Goal: Task Accomplishment & Management: Manage account settings

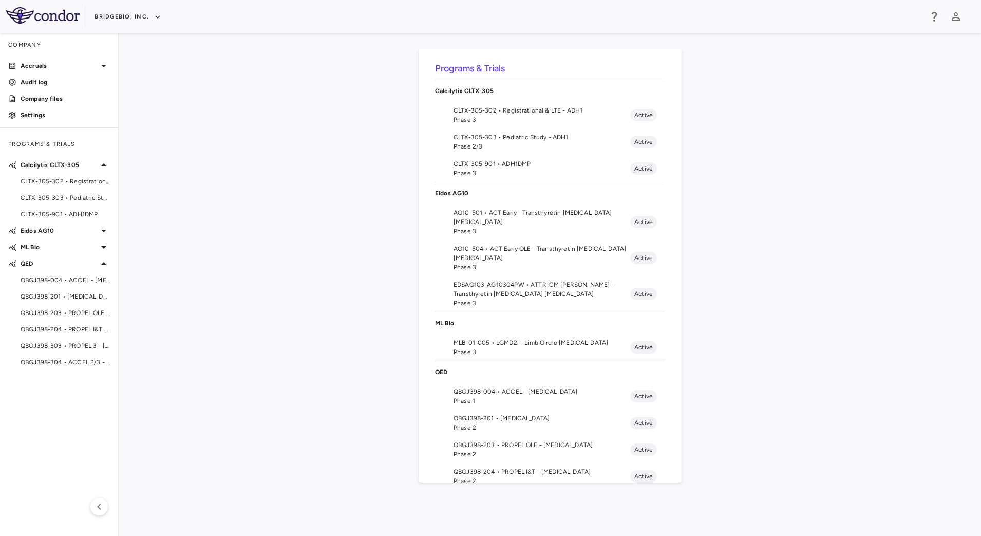
click at [465, 166] on span "CLTX-305-901 • ADH1DMP" at bounding box center [541, 163] width 177 height 9
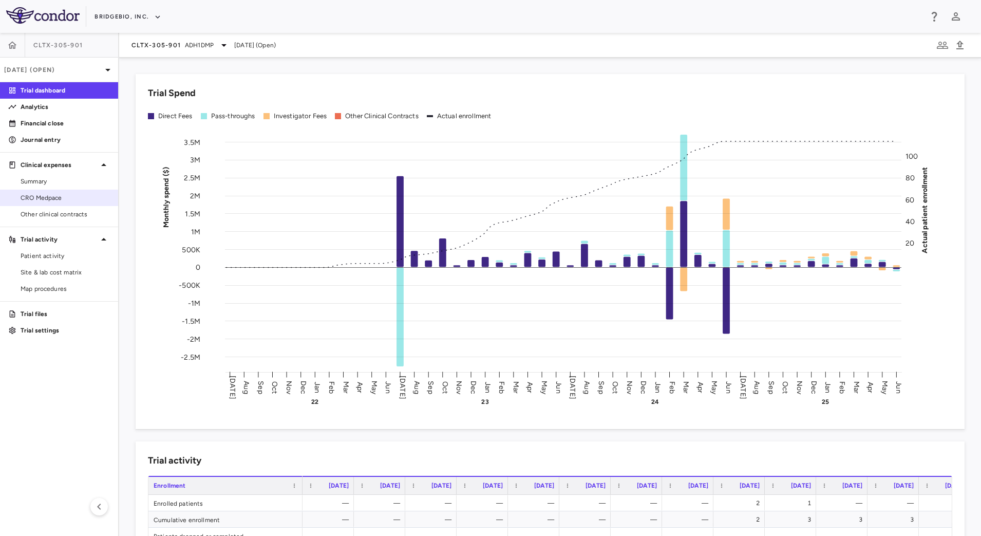
drag, startPoint x: 85, startPoint y: 196, endPoint x: 102, endPoint y: 203, distance: 17.9
click at [85, 196] on span "CRO Medpace" at bounding box center [65, 197] width 89 height 9
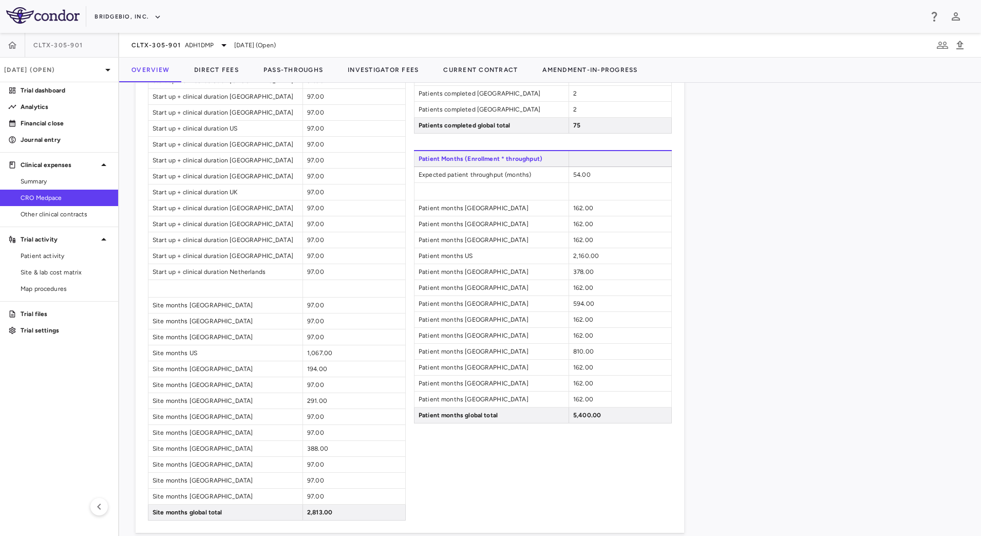
scroll to position [1018, 0]
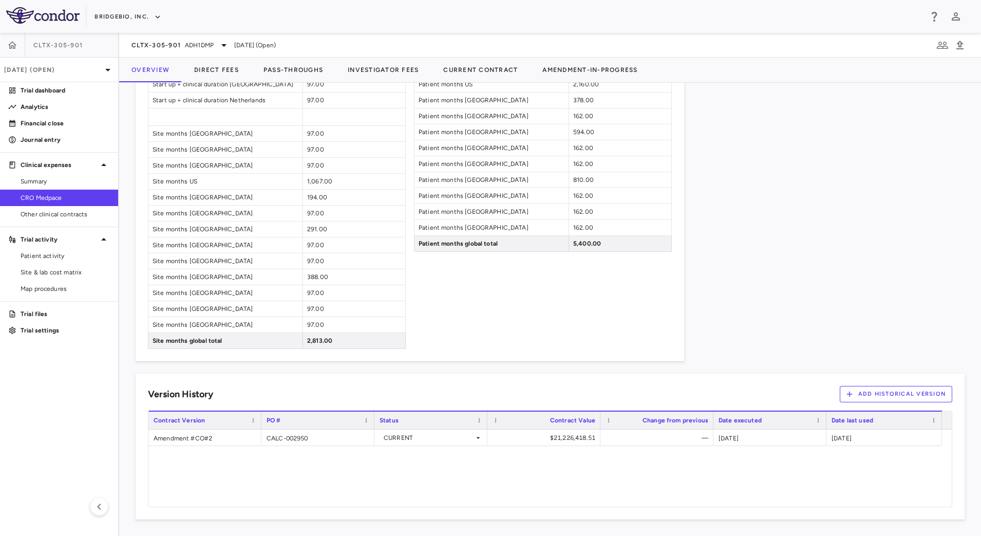
click at [846, 393] on icon "button" at bounding box center [849, 394] width 6 height 6
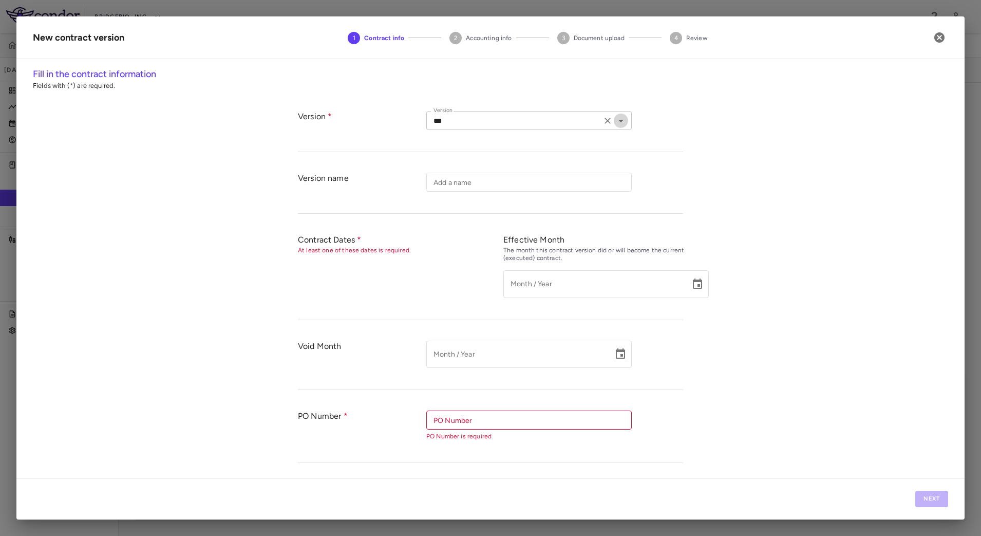
click at [618, 121] on icon "Open" at bounding box center [620, 121] width 5 height 3
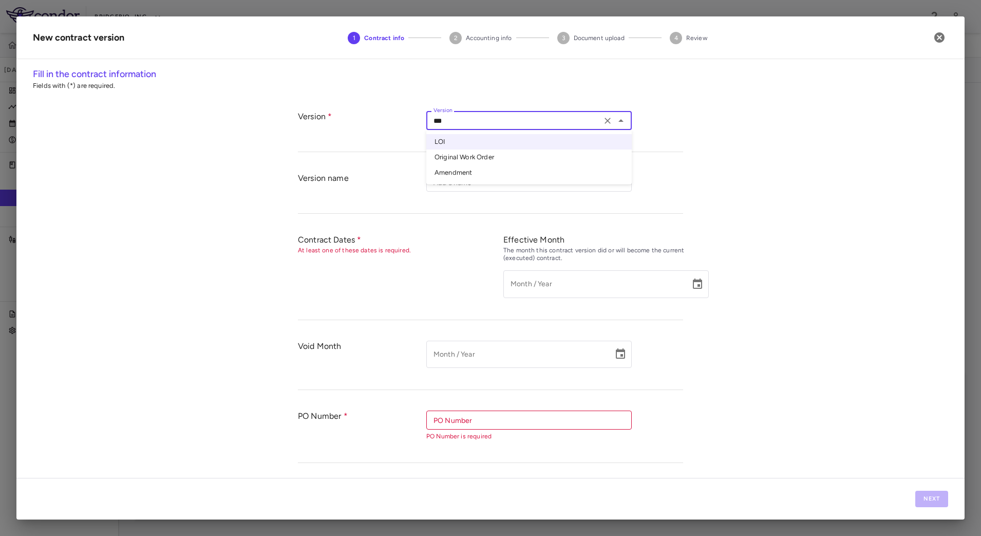
click at [490, 173] on li "Amendment" at bounding box center [528, 172] width 205 height 15
type input "*********"
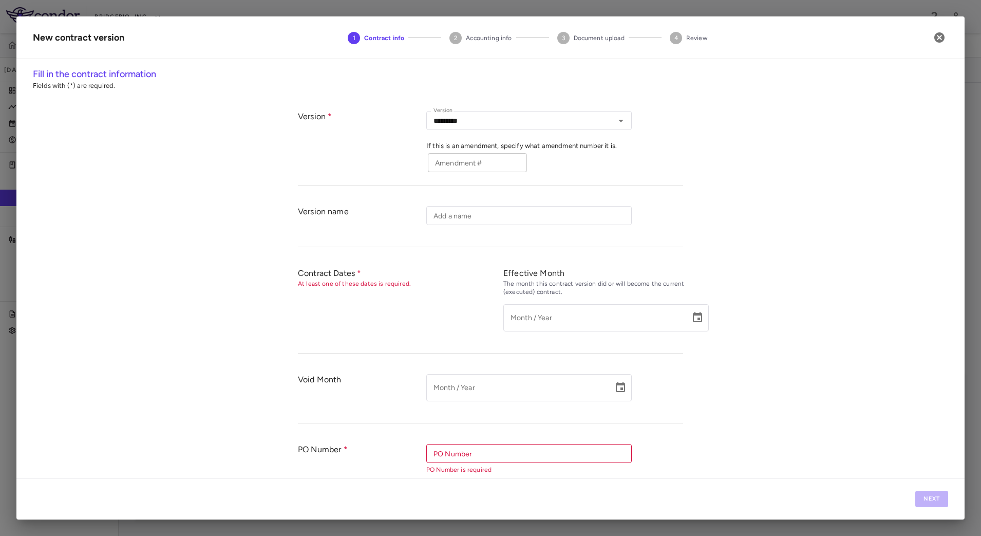
drag, startPoint x: 488, startPoint y: 149, endPoint x: 487, endPoint y: 157, distance: 7.9
click at [488, 153] on div "Version ********* Version If this is an amendment, specify what amendment numbe…" at bounding box center [554, 143] width 257 height 64
click at [486, 165] on input "Amendment #" at bounding box center [477, 162] width 99 height 19
type input "*"
click at [393, 234] on div "Version name" at bounding box center [362, 221] width 128 height 30
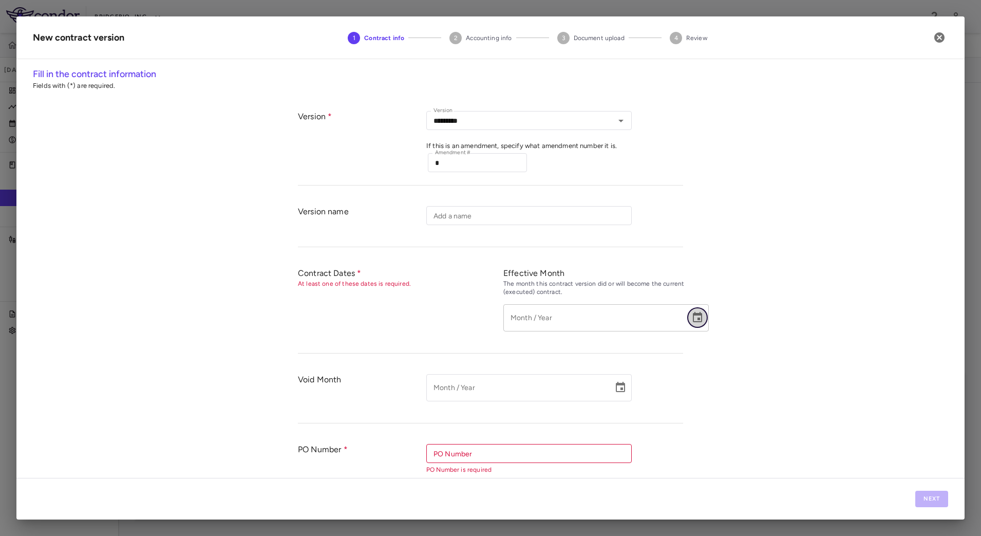
click at [691, 321] on icon "Choose date" at bounding box center [697, 317] width 12 height 12
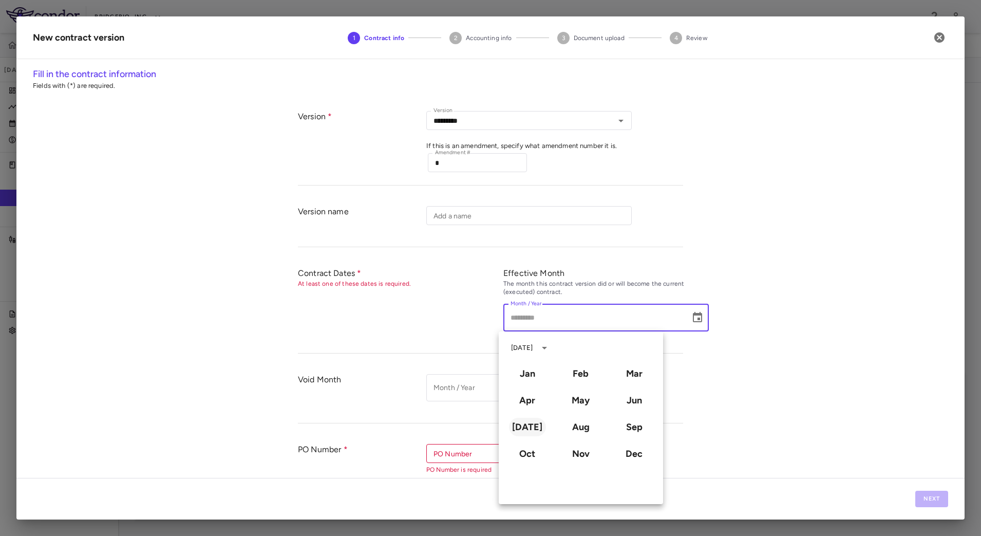
click at [535, 425] on button "[DATE]" at bounding box center [527, 427] width 37 height 18
type input "*********"
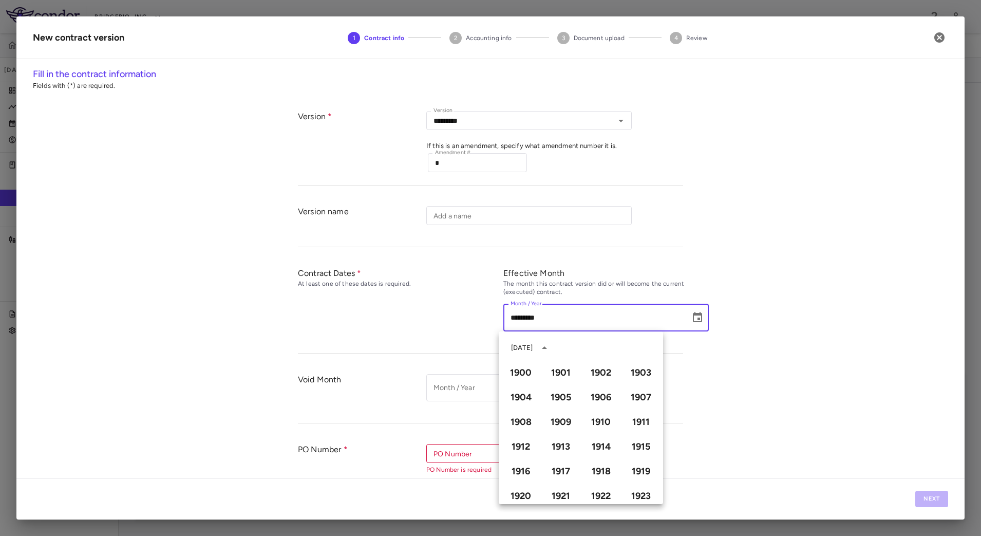
scroll to position [705, 0]
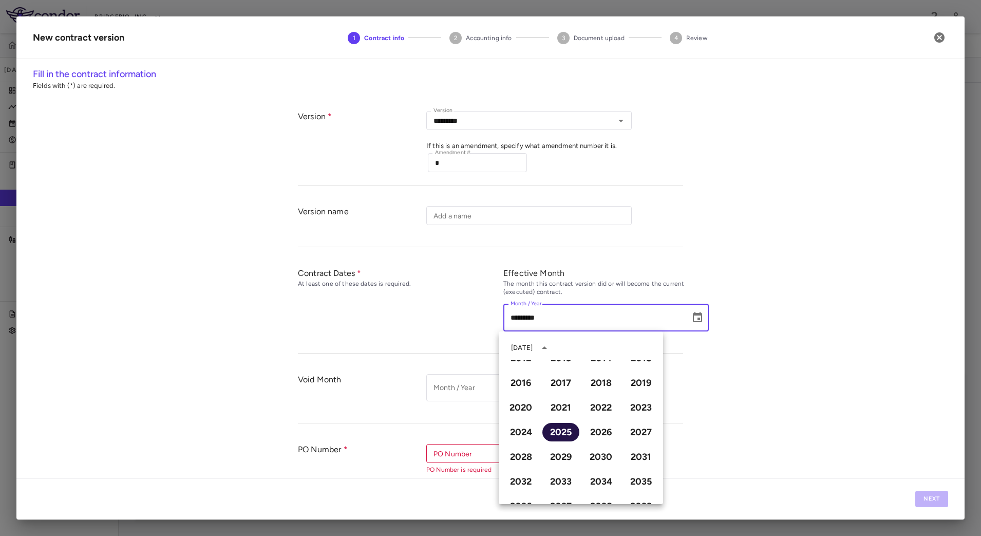
click at [551, 431] on button "2025" at bounding box center [560, 432] width 37 height 18
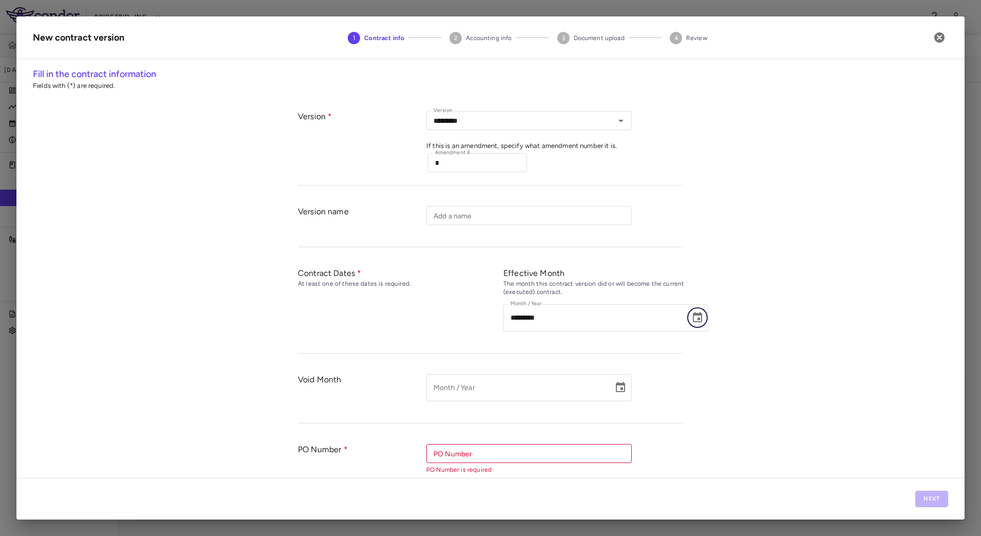
click at [569, 460] on div "PO Number" at bounding box center [528, 453] width 205 height 19
click at [512, 435] on li "CALC-002950" at bounding box center [528, 431] width 205 height 15
type input "**********"
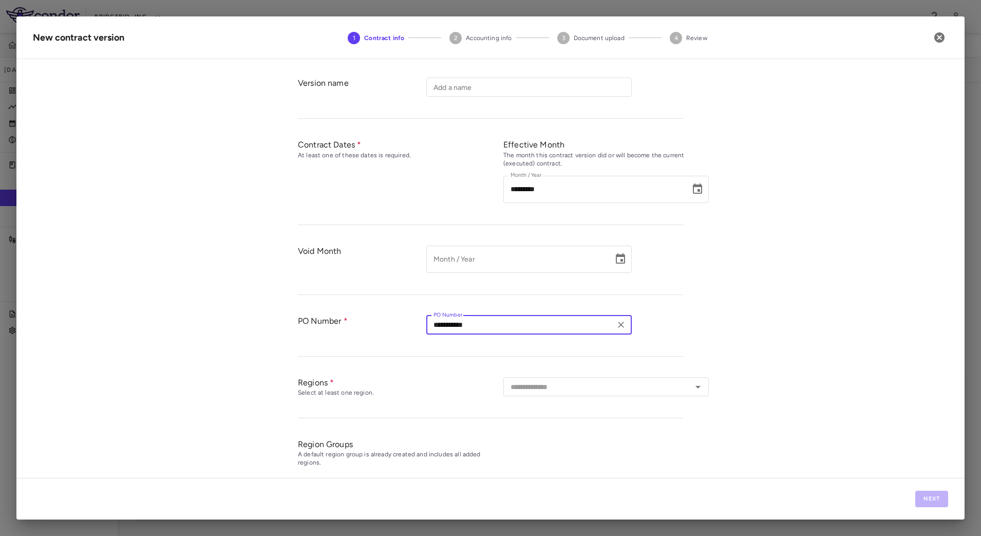
scroll to position [211, 0]
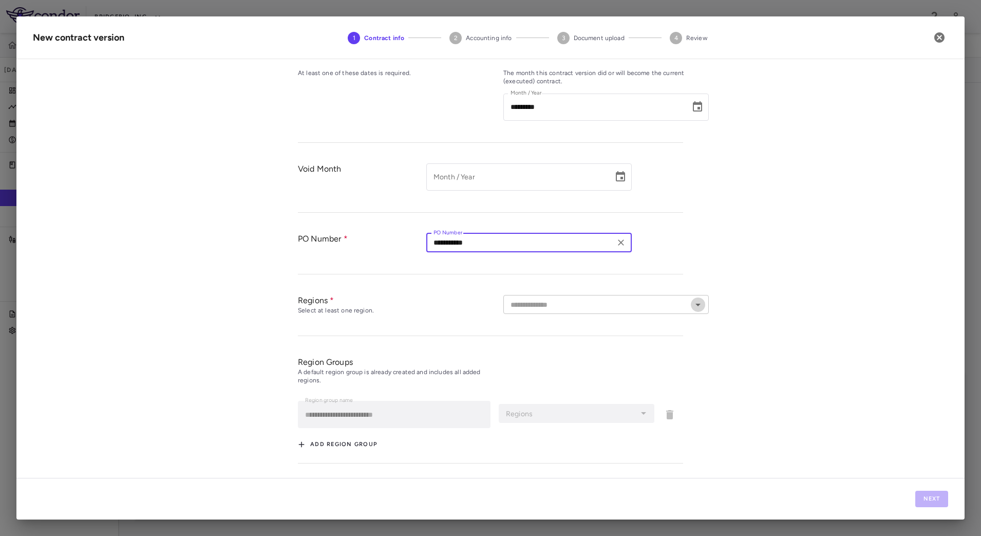
click at [695, 302] on icon "Open" at bounding box center [698, 304] width 12 height 12
click at [765, 268] on div "**********" at bounding box center [490, 272] width 948 height 410
click at [939, 37] on icon "button" at bounding box center [939, 37] width 12 height 12
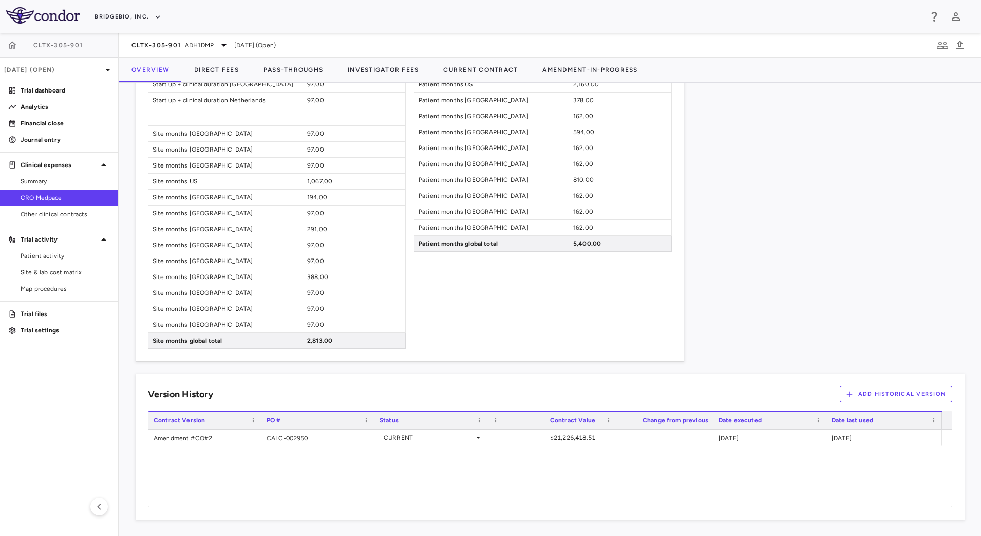
click at [845, 392] on icon "button" at bounding box center [849, 393] width 9 height 9
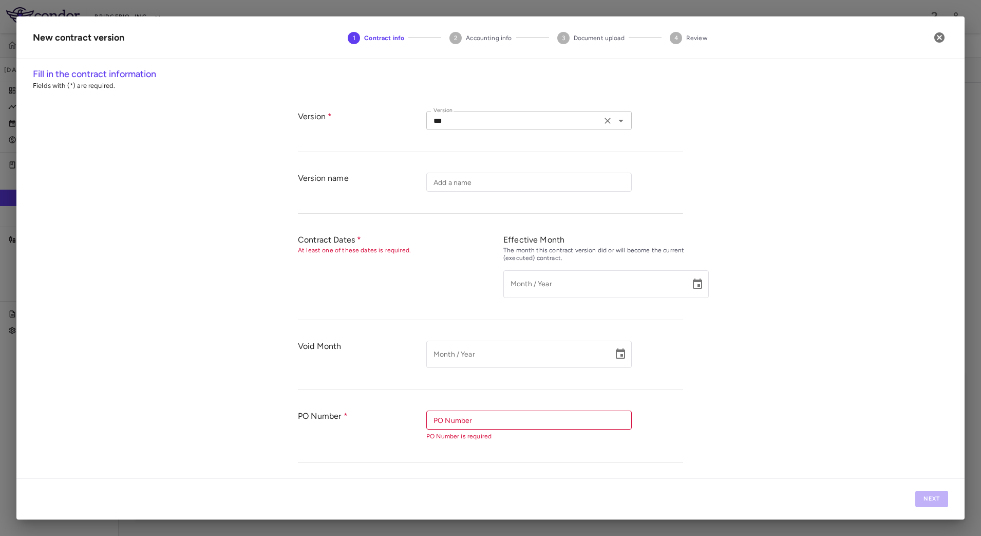
click at [616, 117] on icon "Open" at bounding box center [621, 121] width 12 height 12
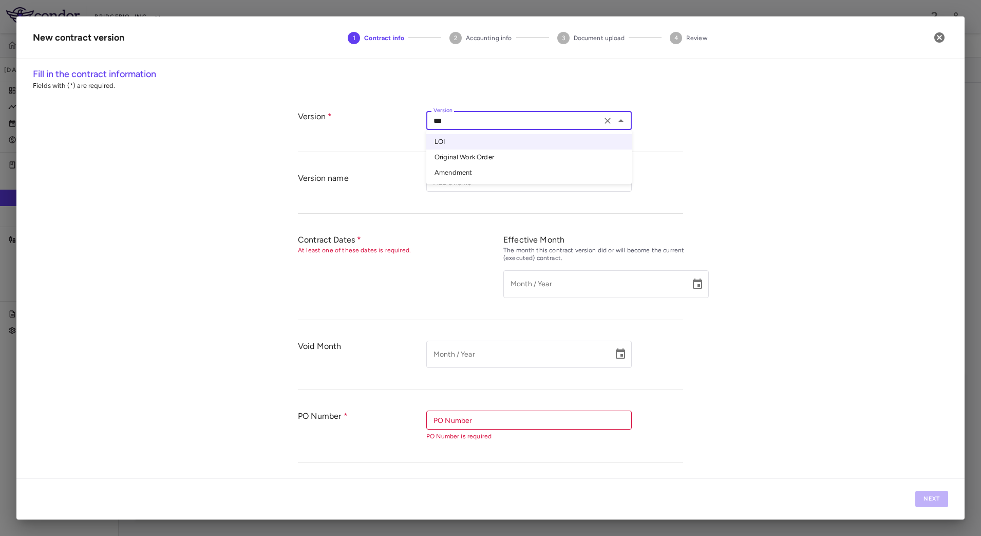
click at [506, 173] on li "Amendment" at bounding box center [528, 172] width 205 height 15
type input "*********"
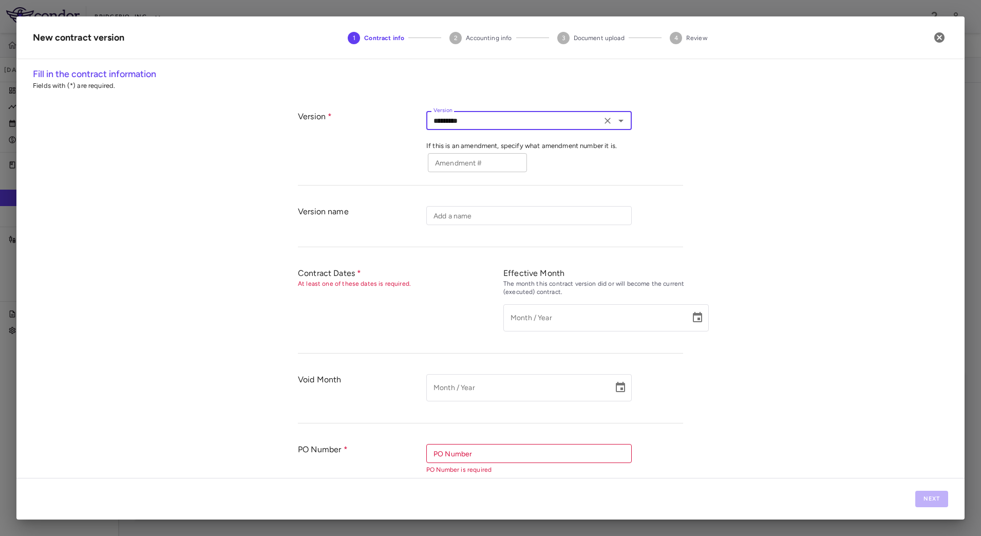
click at [480, 164] on input "Amendment #" at bounding box center [477, 162] width 99 height 19
type input "*"
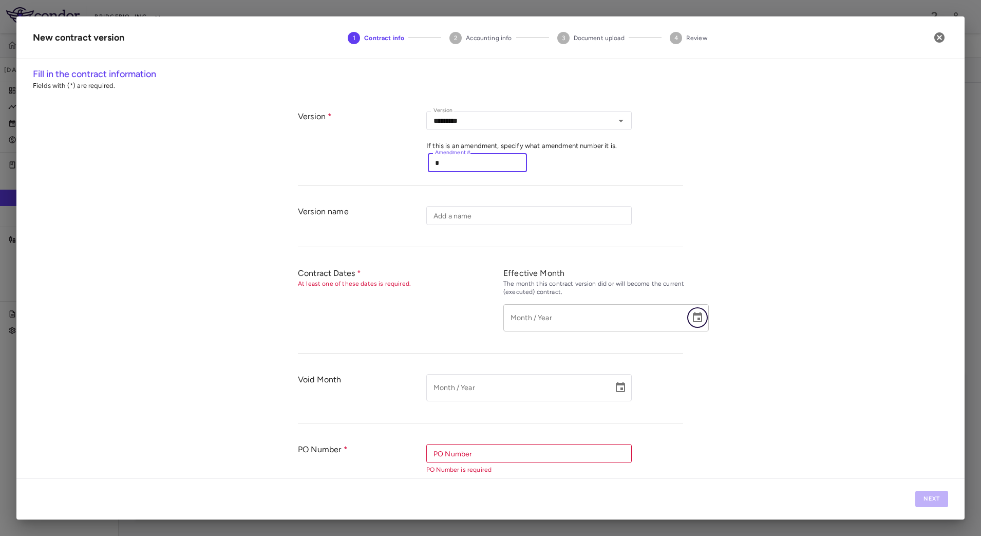
click at [691, 323] on icon "Choose date" at bounding box center [697, 317] width 12 height 12
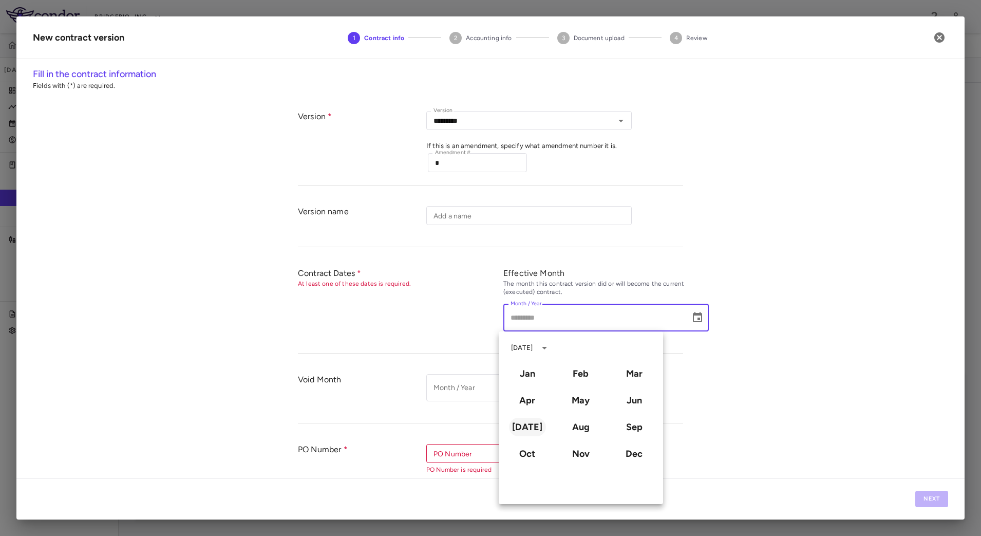
click at [523, 429] on button "[DATE]" at bounding box center [527, 427] width 37 height 18
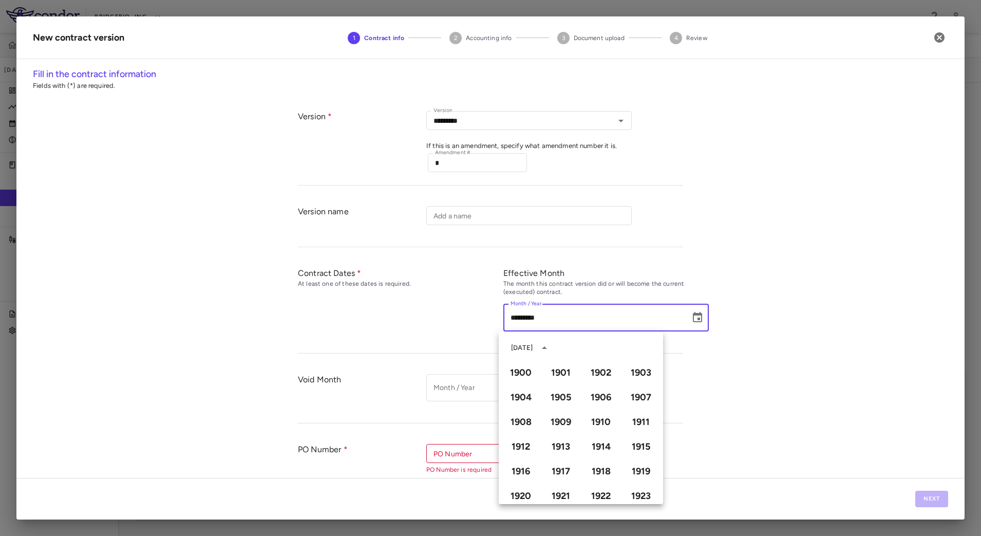
type input "*********"
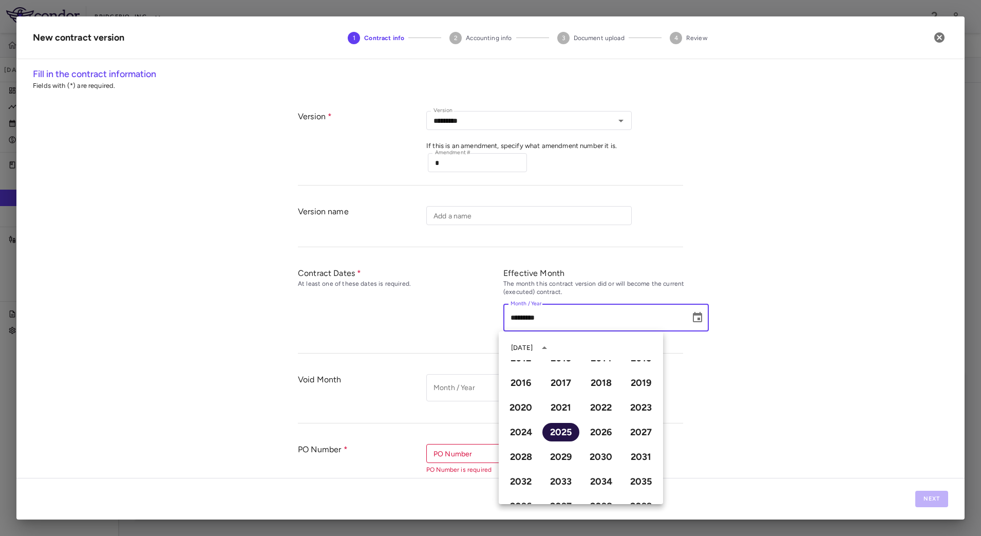
click at [563, 431] on button "2025" at bounding box center [560, 432] width 37 height 18
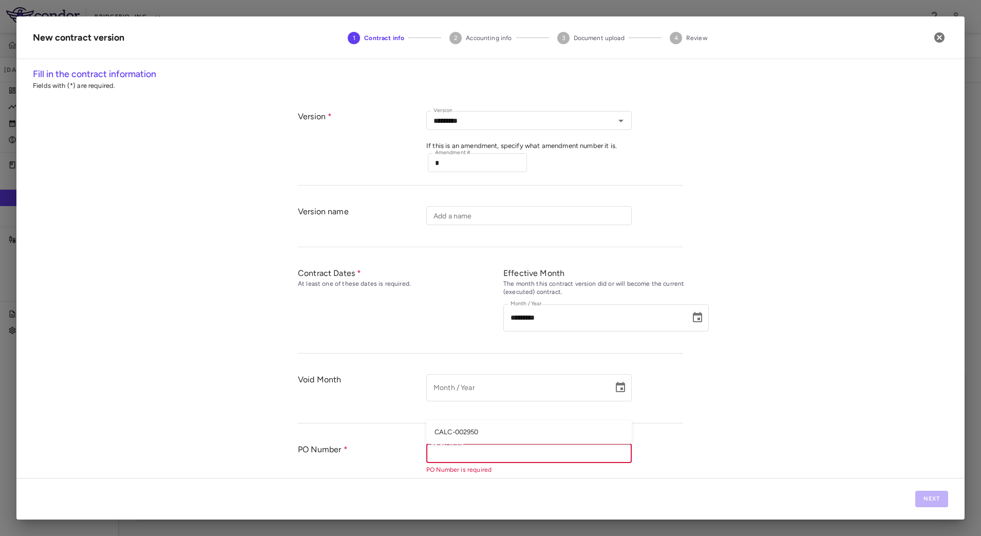
click at [504, 448] on input "PO Number" at bounding box center [528, 453] width 198 height 13
click at [476, 437] on li "CALC-002950" at bounding box center [528, 431] width 205 height 15
type input "**********"
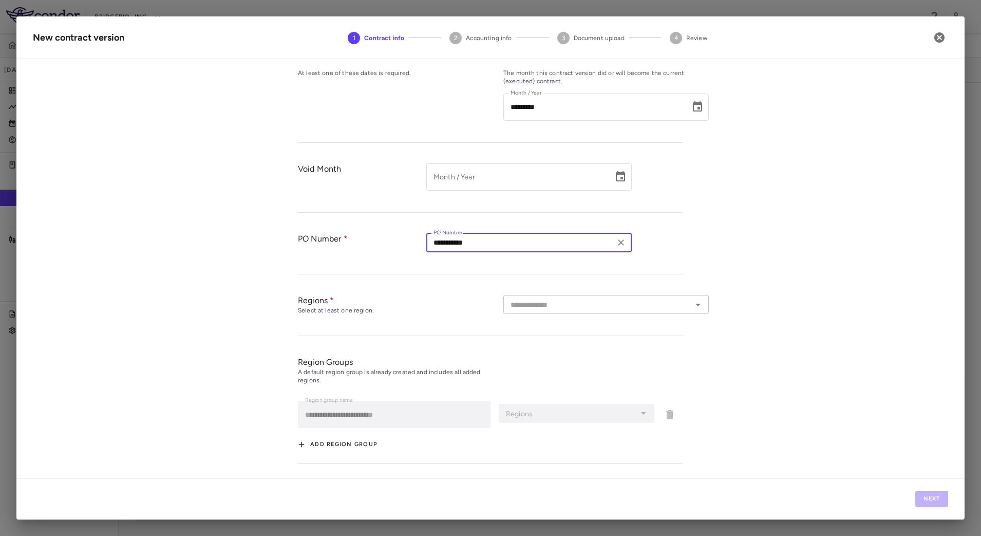
click at [578, 302] on input "text" at bounding box center [597, 304] width 182 height 13
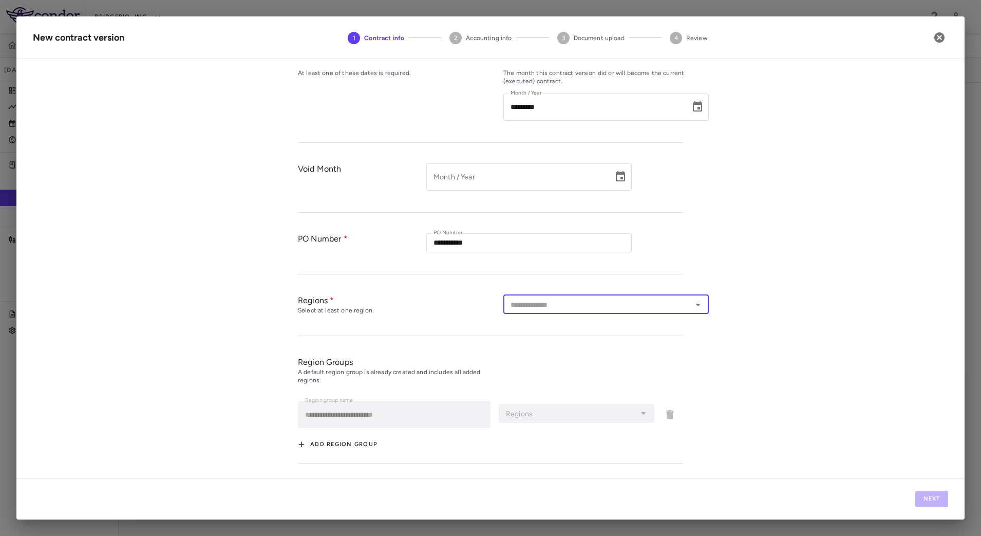
click at [636, 303] on input "text" at bounding box center [597, 304] width 182 height 13
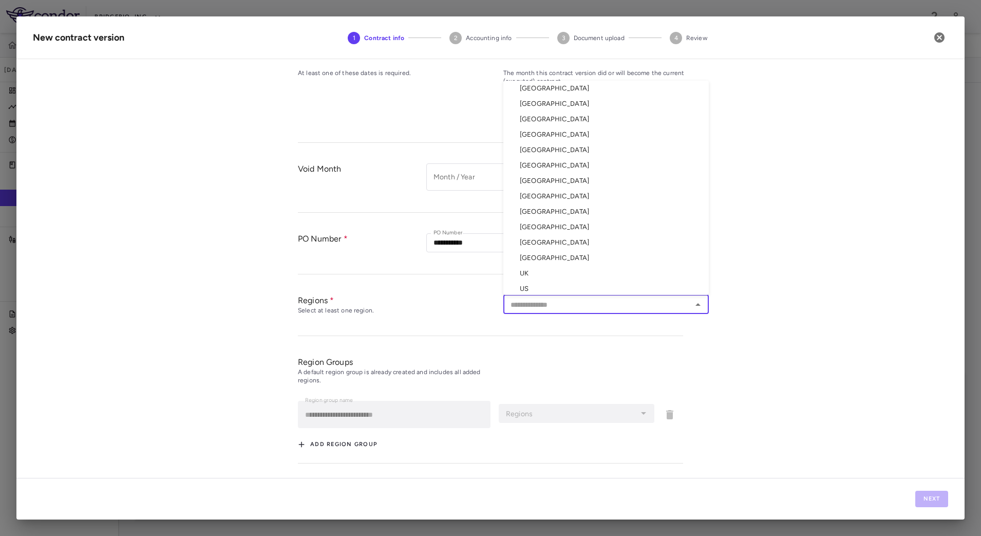
click at [553, 93] on li "[GEOGRAPHIC_DATA]" at bounding box center [605, 88] width 205 height 15
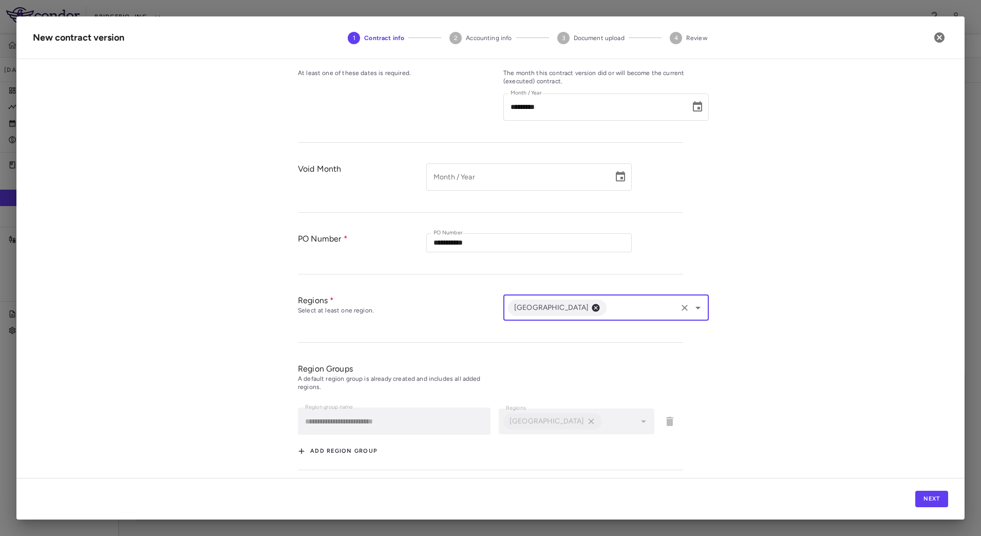
click at [608, 311] on input "text" at bounding box center [641, 307] width 67 height 13
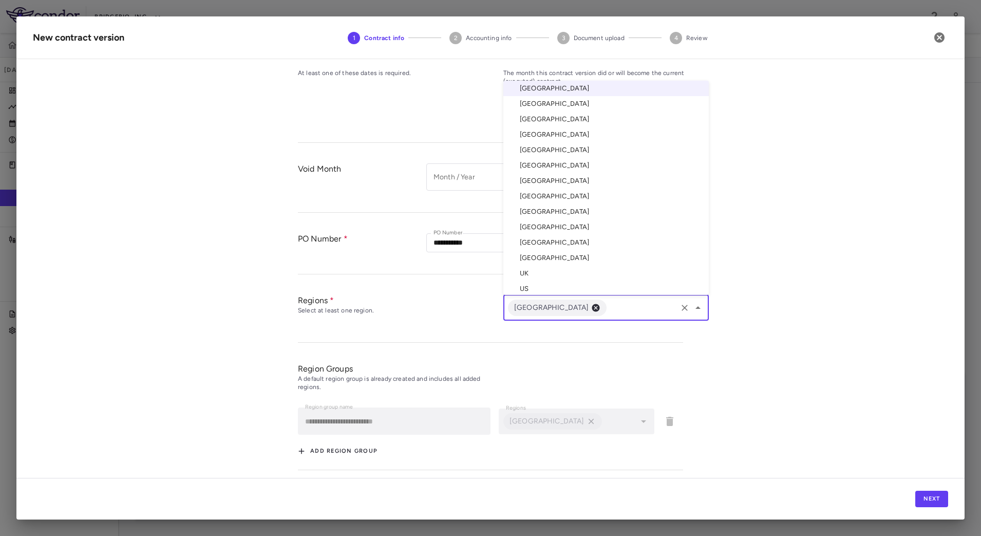
click at [563, 106] on li "[GEOGRAPHIC_DATA]" at bounding box center [605, 103] width 205 height 15
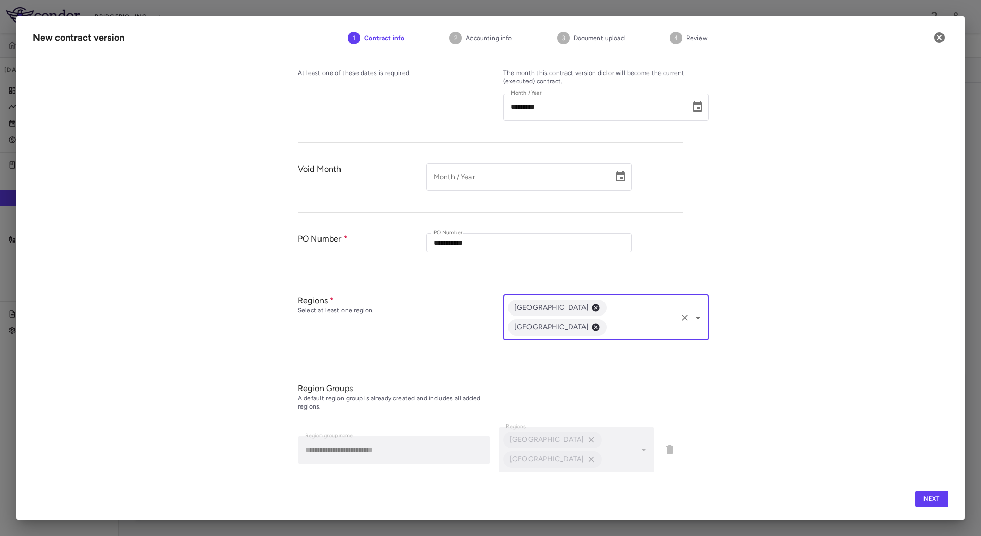
click at [630, 320] on input "text" at bounding box center [641, 326] width 67 height 13
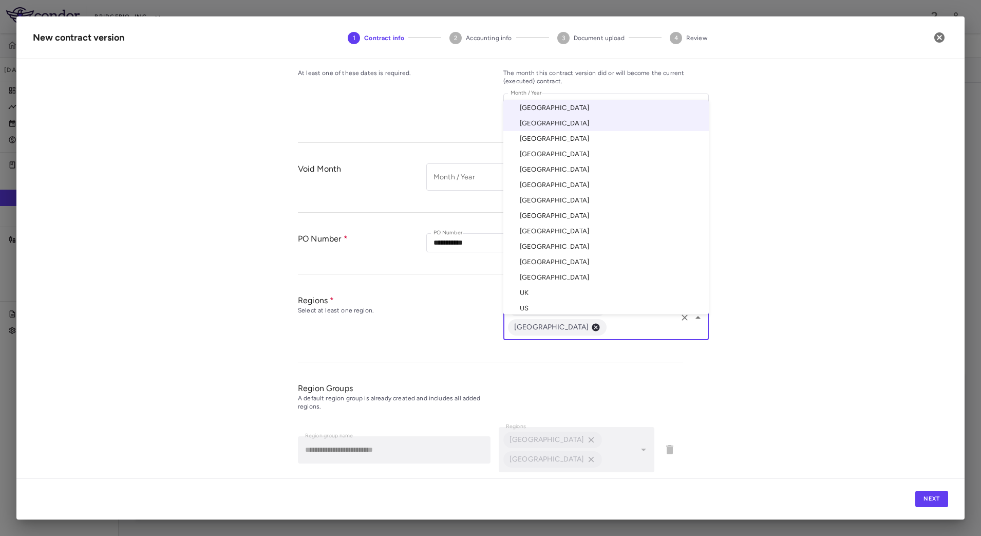
click at [562, 131] on li "[GEOGRAPHIC_DATA]" at bounding box center [605, 138] width 205 height 15
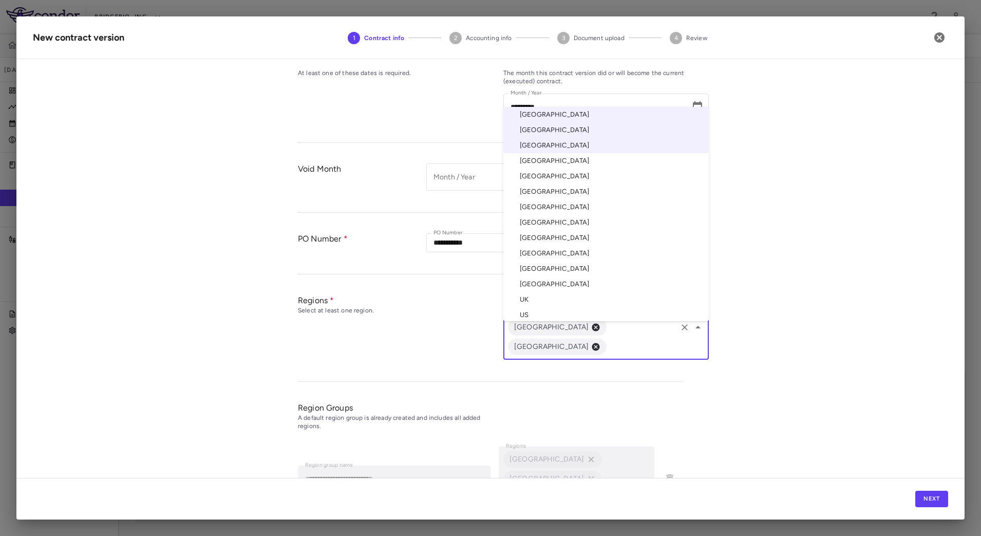
click at [608, 340] on input "text" at bounding box center [641, 346] width 67 height 13
click at [565, 168] on li "[GEOGRAPHIC_DATA]" at bounding box center [605, 175] width 205 height 15
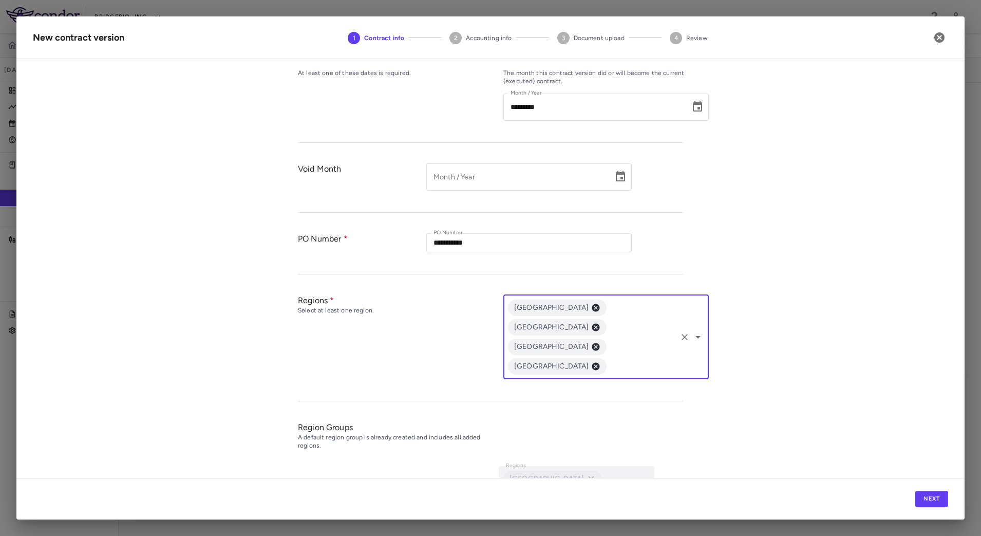
click at [582, 334] on div "[GEOGRAPHIC_DATA] [GEOGRAPHIC_DATA] [GEOGRAPHIC_DATA] [GEOGRAPHIC_DATA] ​" at bounding box center [605, 337] width 205 height 84
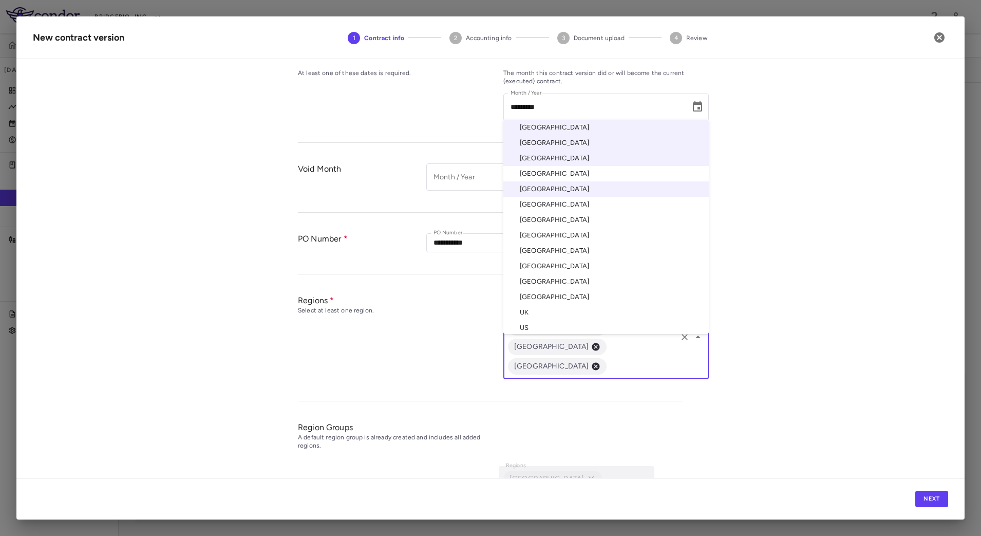
click at [558, 197] on li "[GEOGRAPHIC_DATA]" at bounding box center [605, 204] width 205 height 15
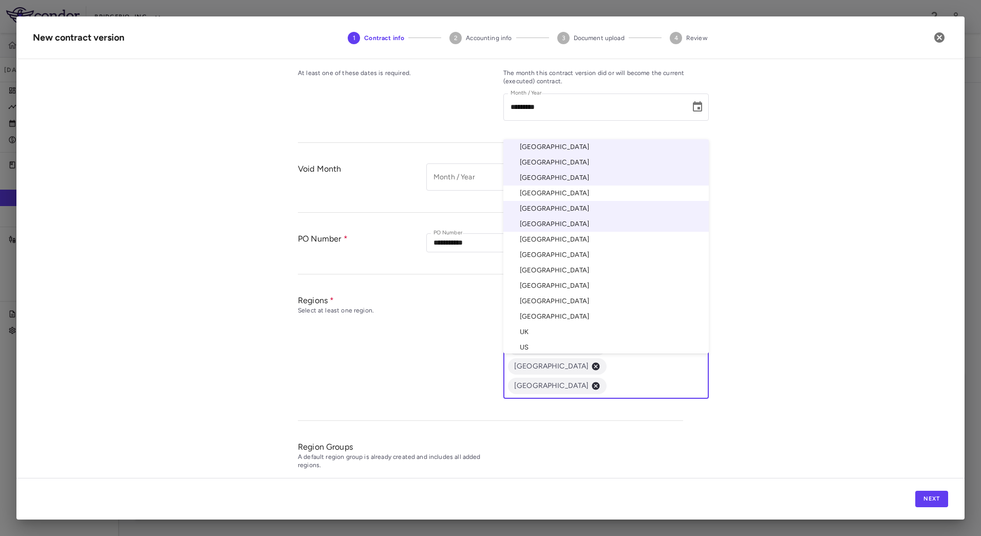
click at [624, 379] on input "text" at bounding box center [641, 385] width 67 height 13
click at [556, 232] on li "[GEOGRAPHIC_DATA]" at bounding box center [605, 239] width 205 height 15
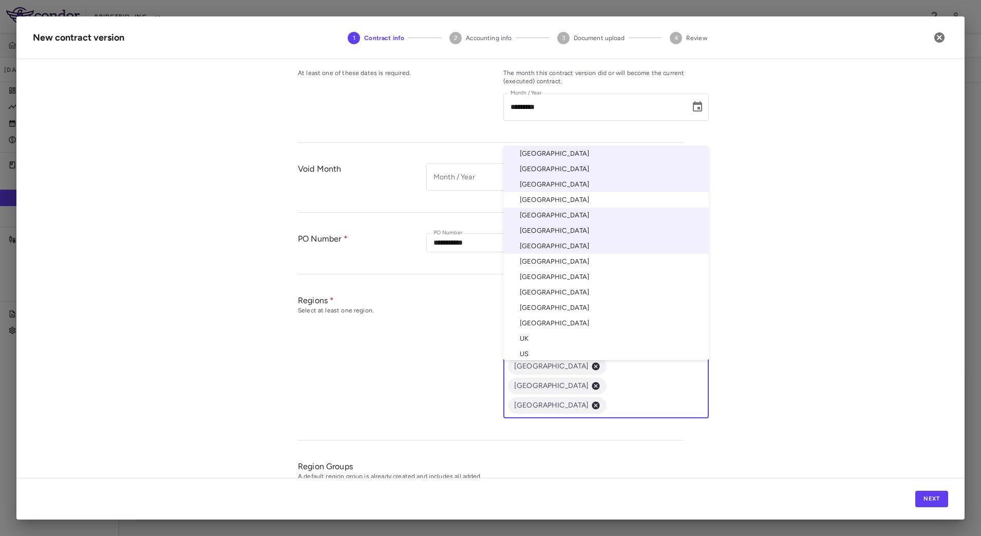
click at [608, 399] on input "text" at bounding box center [641, 405] width 67 height 13
click at [558, 254] on li "[GEOGRAPHIC_DATA]" at bounding box center [605, 261] width 205 height 15
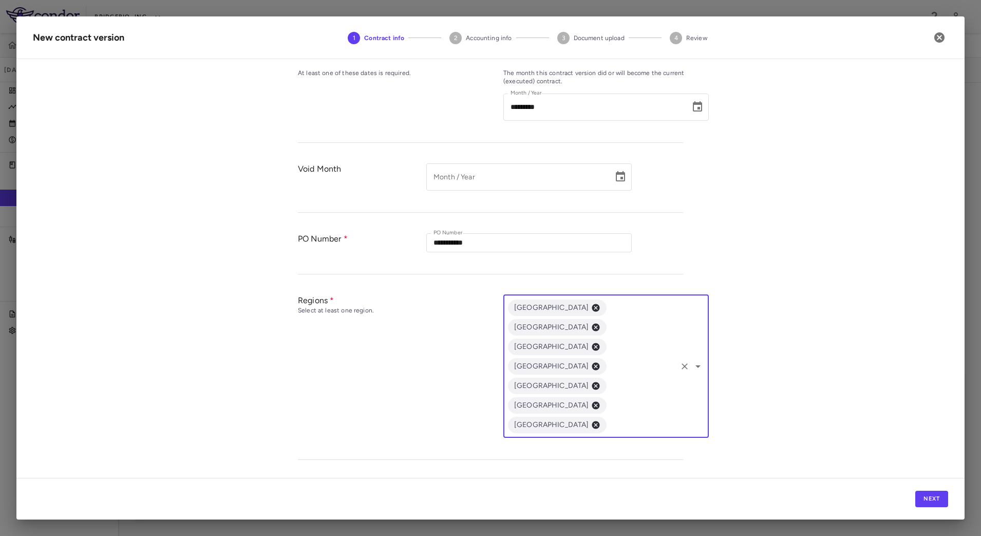
click at [608, 418] on input "text" at bounding box center [641, 424] width 67 height 13
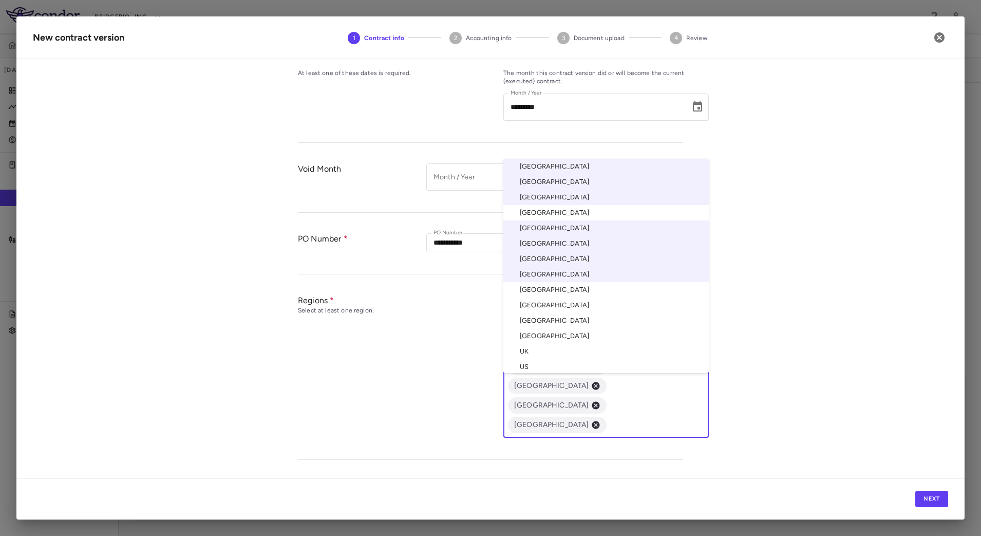
click at [551, 282] on li "[GEOGRAPHIC_DATA]" at bounding box center [605, 289] width 205 height 15
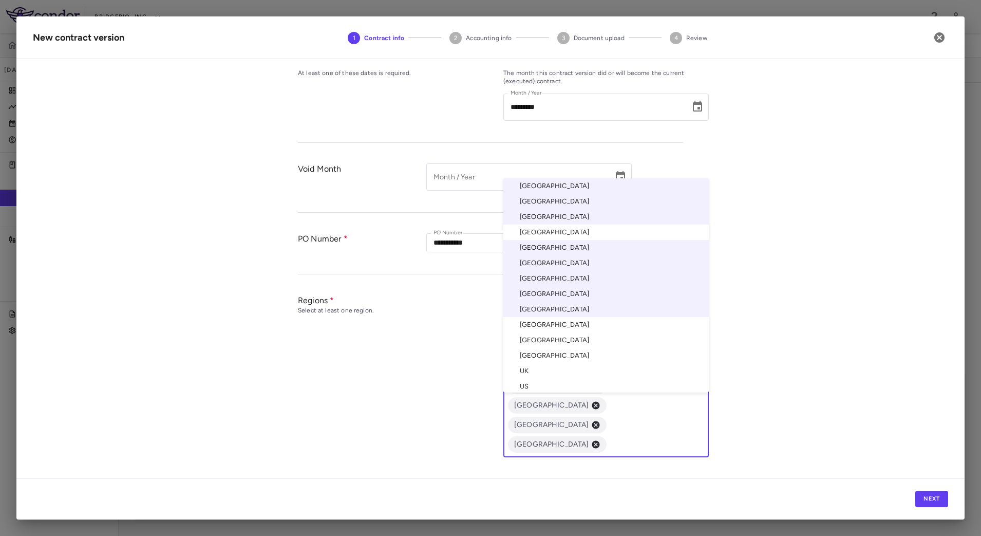
drag, startPoint x: 616, startPoint y: 349, endPoint x: 608, endPoint y: 344, distance: 9.9
click at [616, 438] on input "text" at bounding box center [641, 444] width 67 height 13
click at [602, 317] on li "[GEOGRAPHIC_DATA]" at bounding box center [605, 324] width 205 height 15
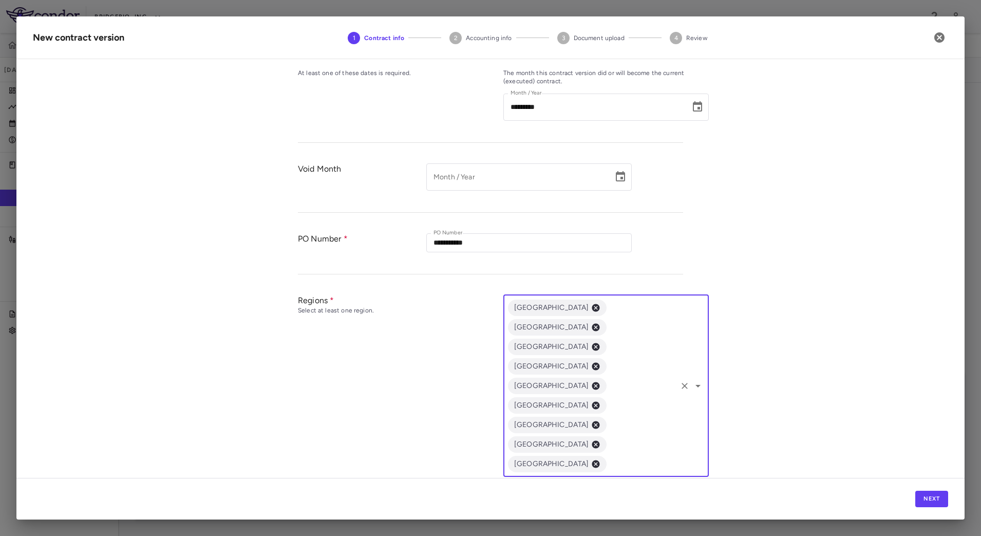
click at [654, 457] on input "text" at bounding box center [641, 463] width 67 height 13
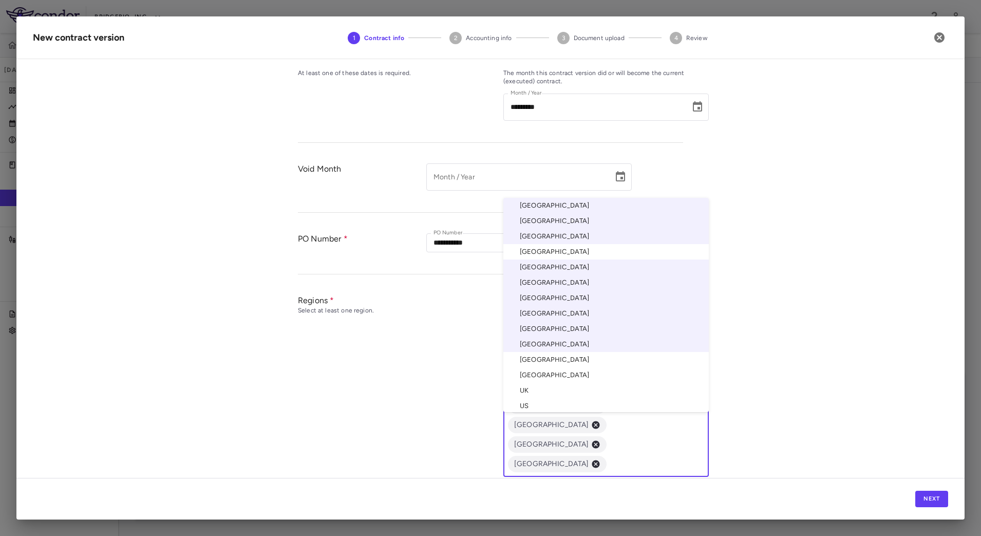
click at [577, 352] on li "[GEOGRAPHIC_DATA]" at bounding box center [605, 359] width 205 height 15
click at [608, 477] on input "text" at bounding box center [641, 483] width 67 height 13
click at [556, 367] on li "[GEOGRAPHIC_DATA]" at bounding box center [605, 374] width 205 height 15
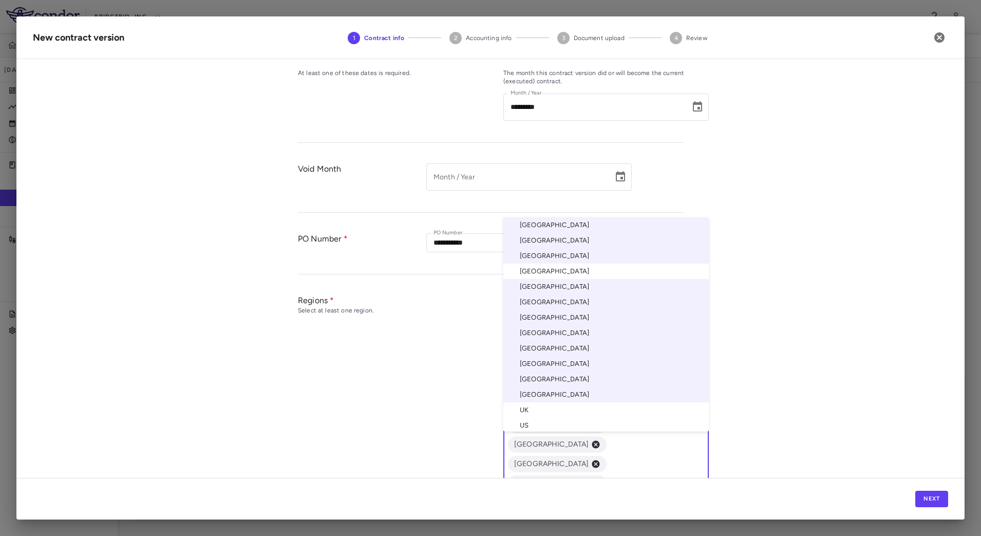
click at [640, 496] on input "text" at bounding box center [641, 502] width 67 height 13
click at [553, 402] on li "UK" at bounding box center [605, 409] width 205 height 15
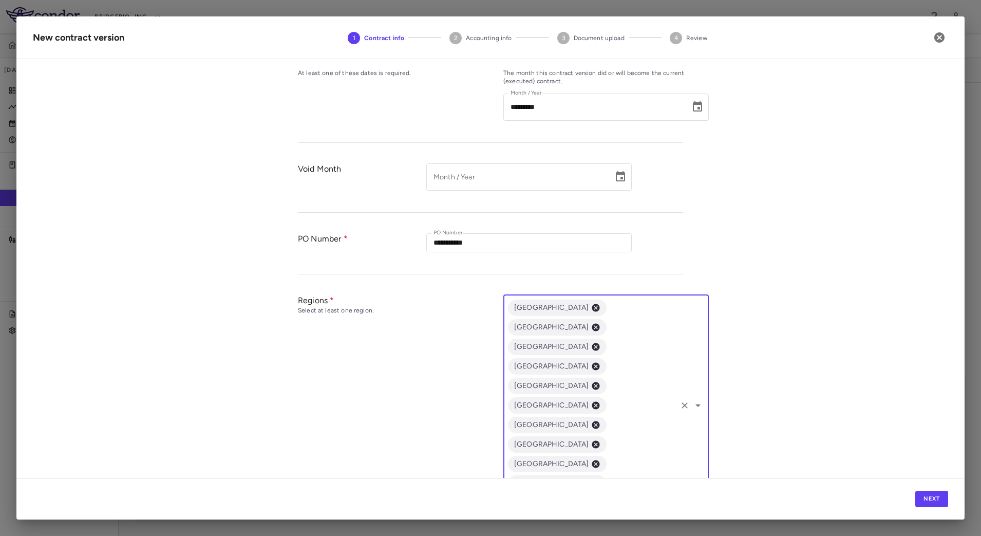
click at [645, 496] on input "text" at bounding box center [660, 502] width 31 height 13
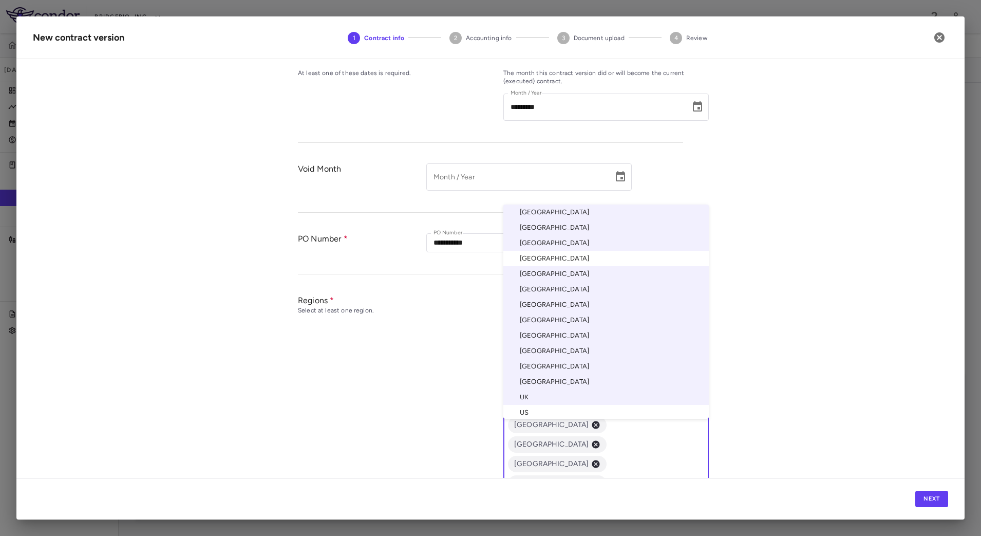
click at [545, 405] on li "US" at bounding box center [605, 413] width 205 height 16
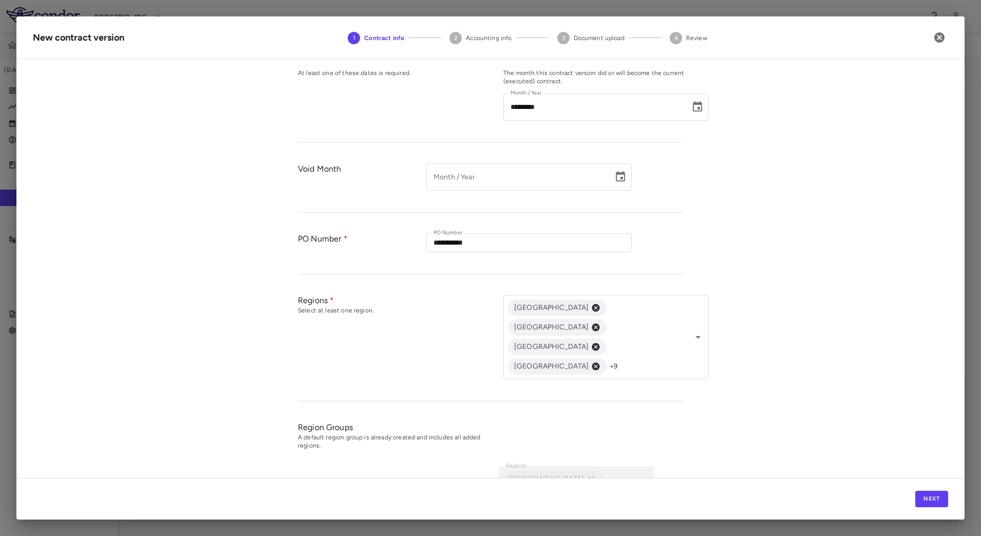
click at [419, 334] on div "Regions Select at least one region." at bounding box center [400, 343] width 205 height 96
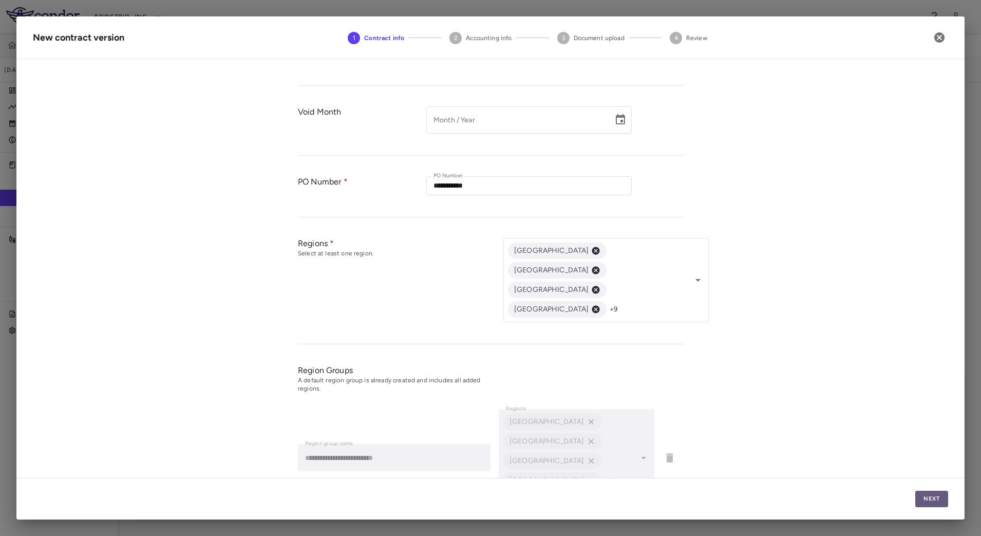
click at [925, 497] on button "Next" at bounding box center [931, 498] width 33 height 16
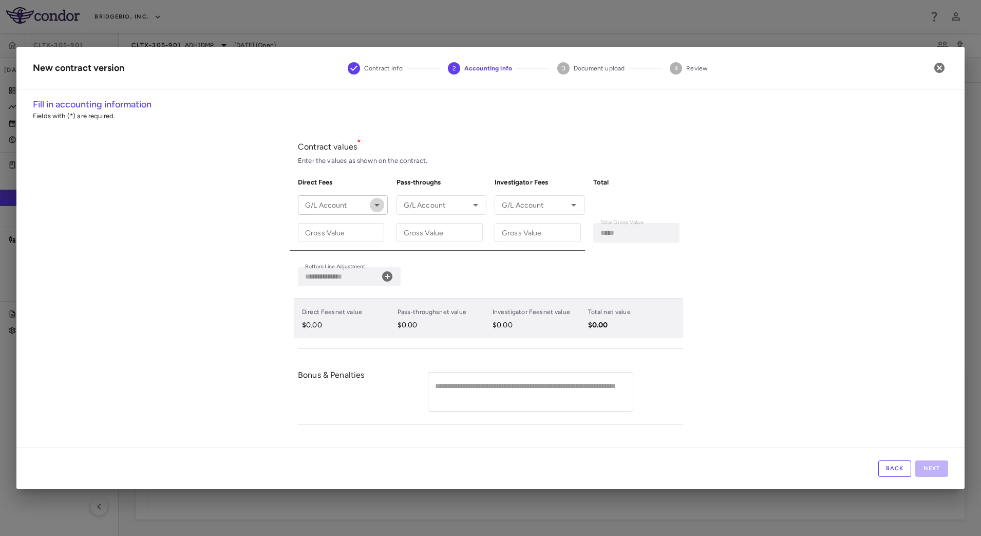
click at [374, 202] on icon "Open" at bounding box center [377, 205] width 12 height 12
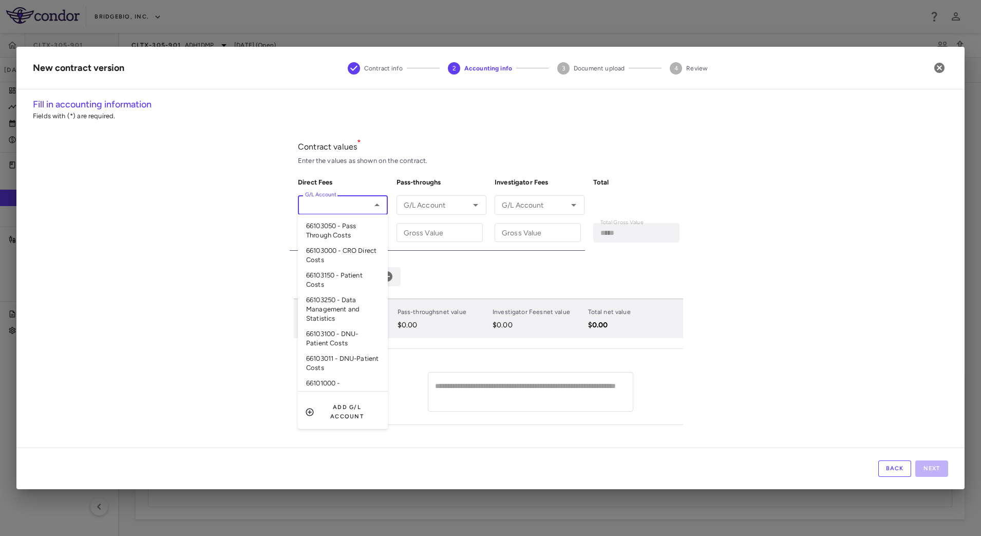
scroll to position [8, 0]
click at [344, 251] on li "66103000 - CRO Direct Costs" at bounding box center [343, 247] width 90 height 25
type input "**********"
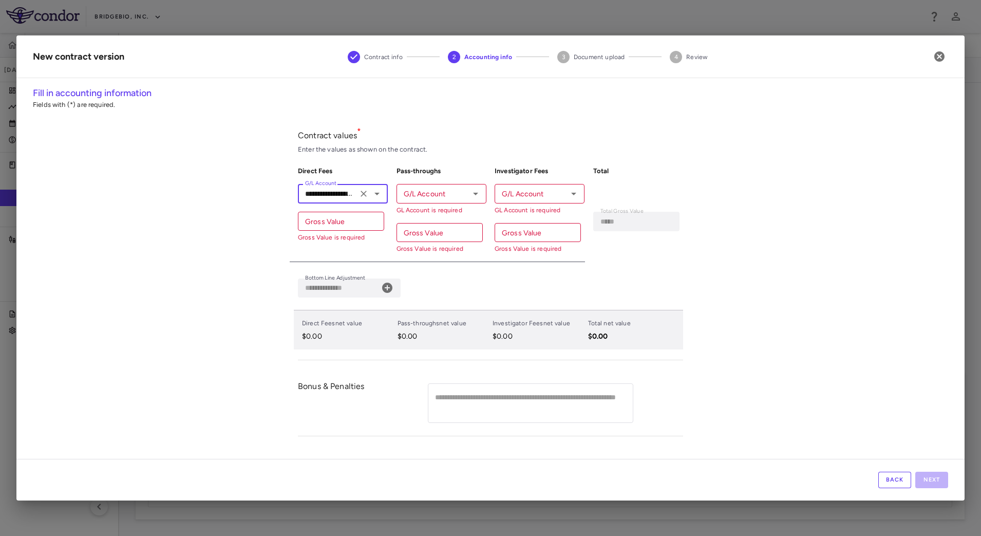
click at [327, 222] on input "Gross Value" at bounding box center [341, 221] width 86 height 19
paste input "*******"
type input "*******"
type input "**********"
type input "********"
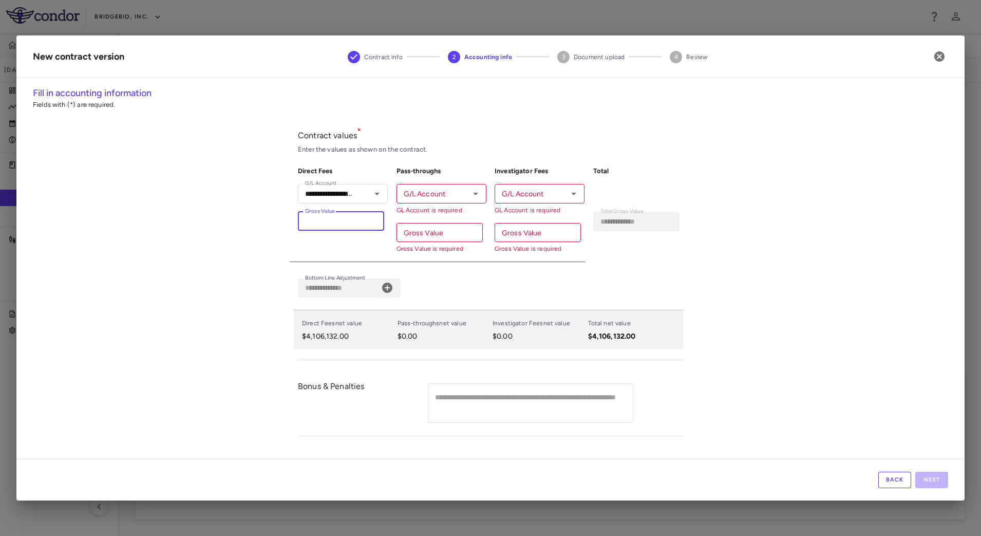
type input "**********"
type input "*********"
type input "**********"
type input "*"
type input "*****"
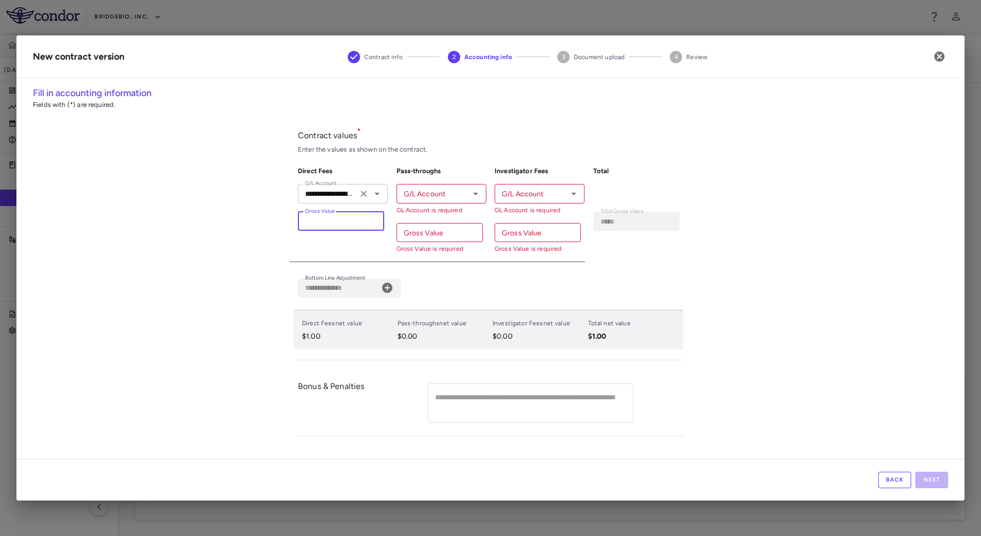
type input "**"
type input "******"
type input "***"
type input "*******"
type input "****"
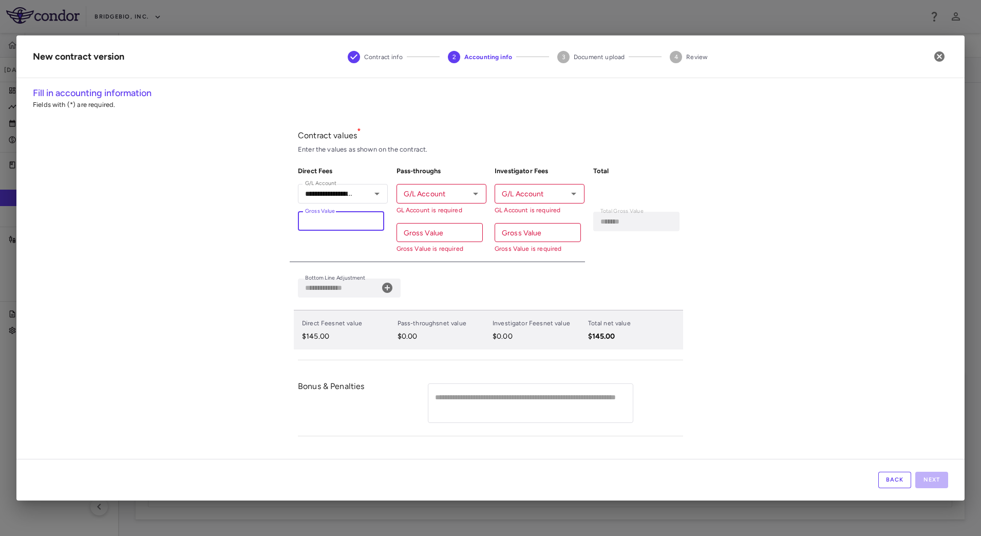
type input "*********"
type input "*****"
type input "**********"
type input "******"
type input "**********"
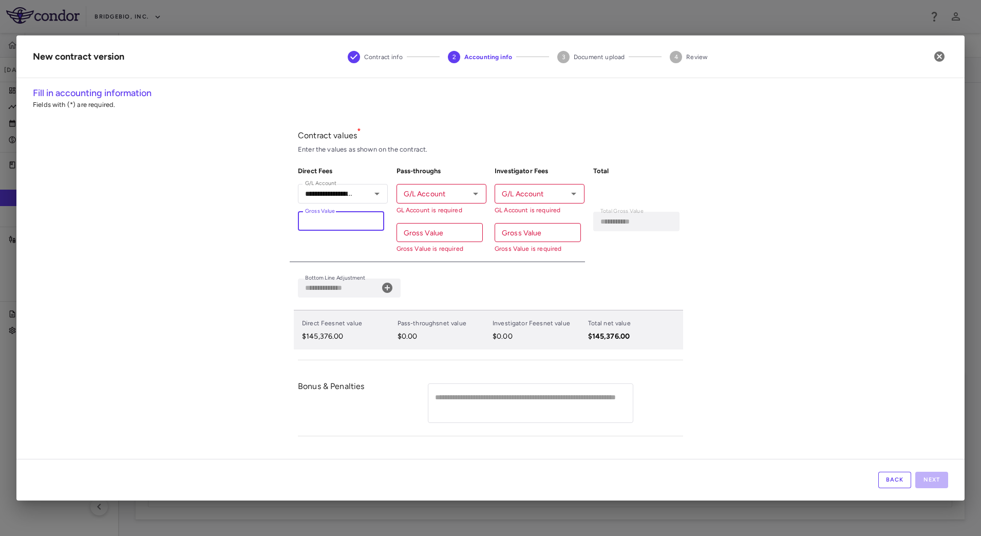
type input "*******"
type input "**********"
type input "********"
type input "**********"
click at [470, 188] on icon "Open" at bounding box center [475, 193] width 12 height 12
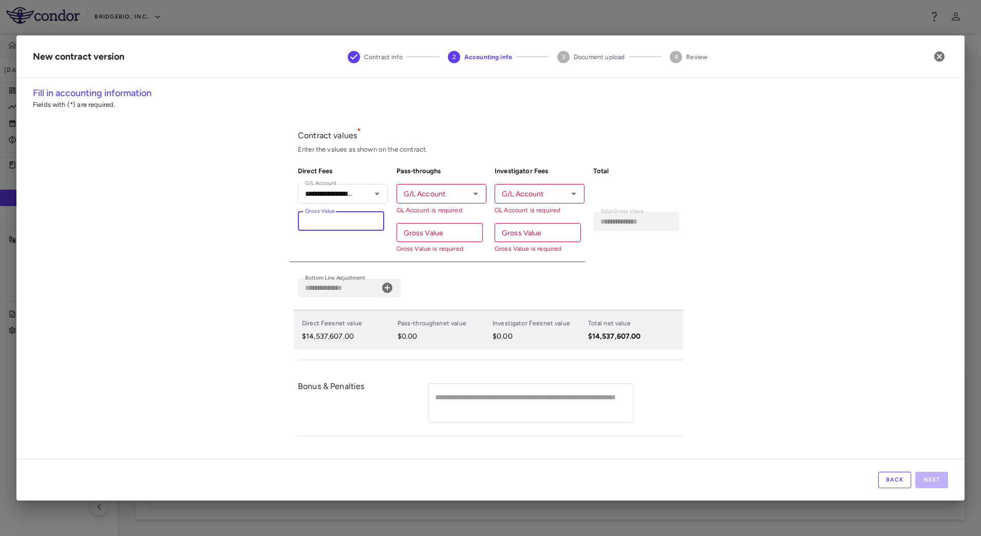
type input "********"
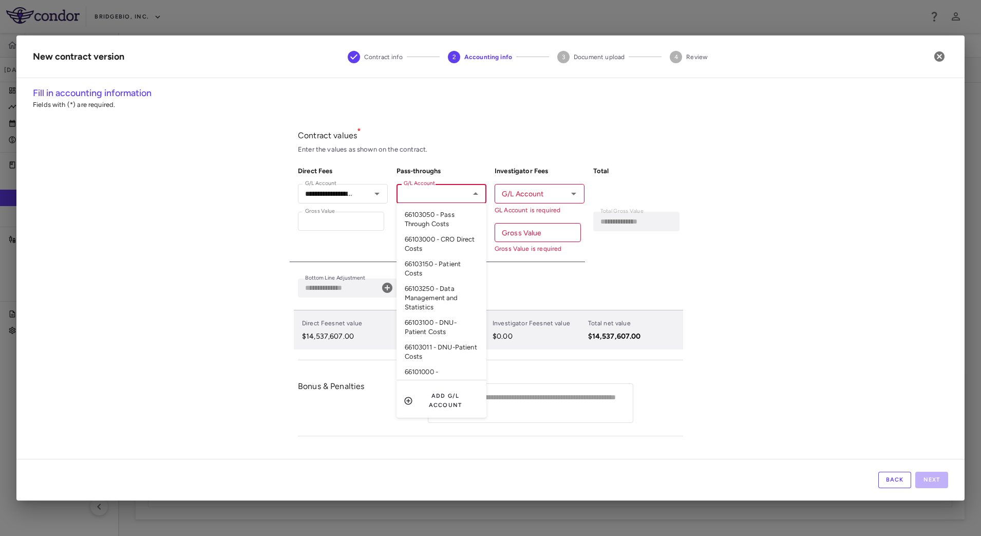
click at [459, 218] on li "66103050 - Pass Through Costs" at bounding box center [441, 219] width 90 height 25
type input "**********"
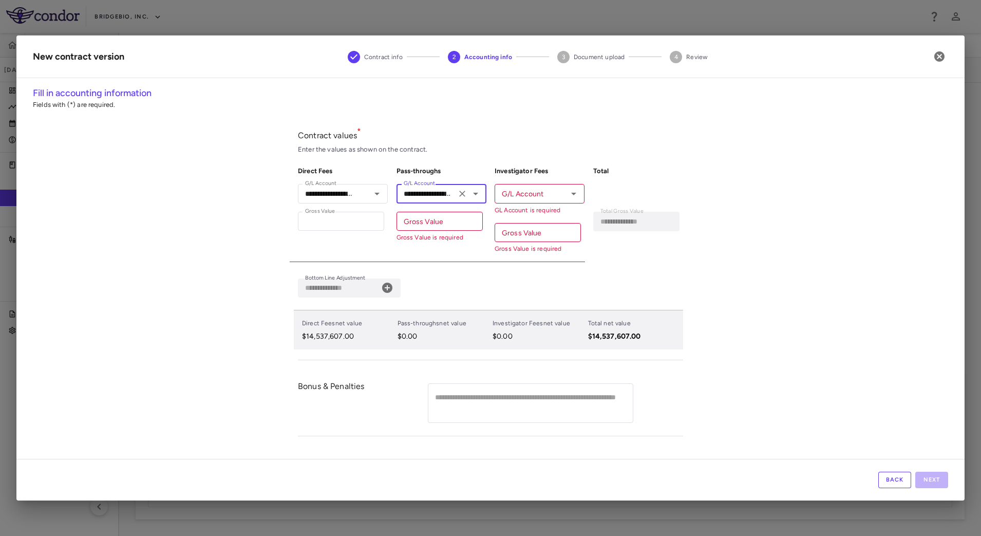
click at [445, 223] on input "Gross Value" at bounding box center [439, 221] width 86 height 19
type input "*"
type input "**********"
type input "**"
type input "**********"
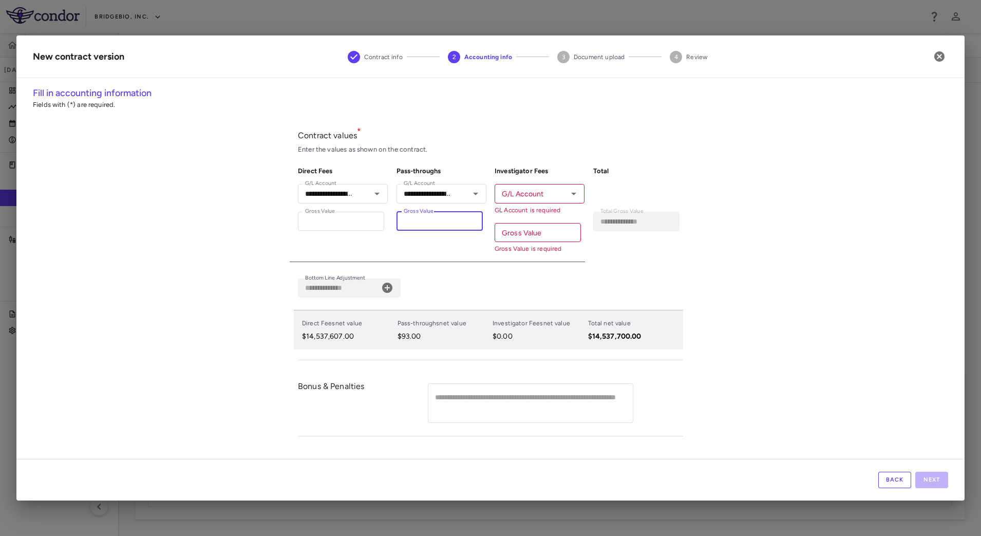
type input "***"
type input "**********"
type input "****"
type input "**********"
type input "*****"
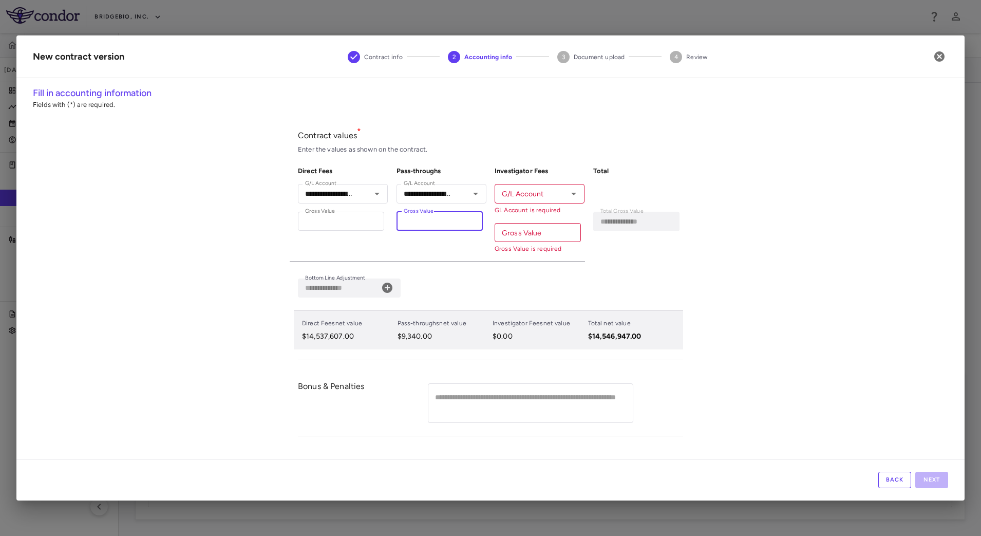
type input "**********"
type input "******"
type input "**********"
type input "******"
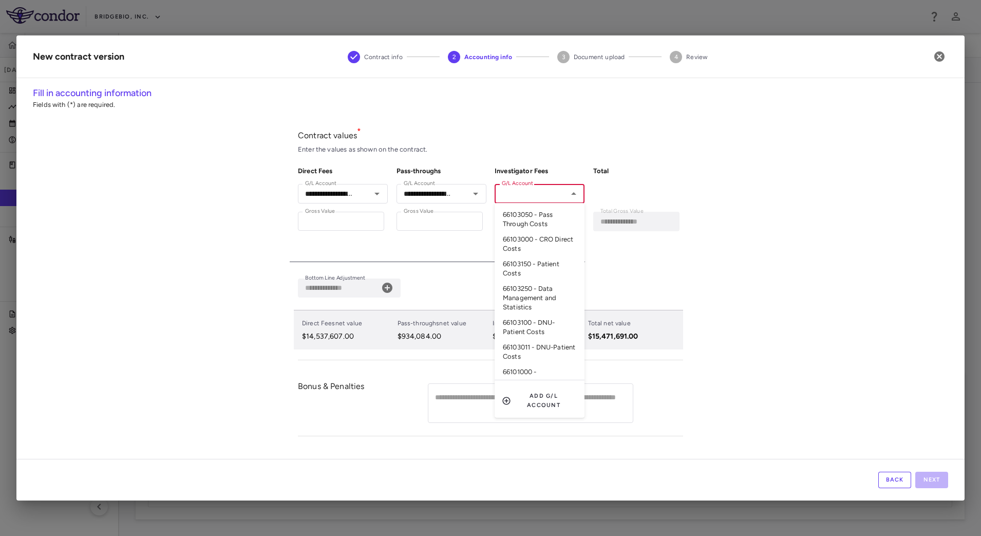
click at [527, 195] on input "G/L Account" at bounding box center [531, 193] width 67 height 13
click at [552, 261] on li "66103150 - Patient Costs" at bounding box center [540, 268] width 90 height 25
type input "**********"
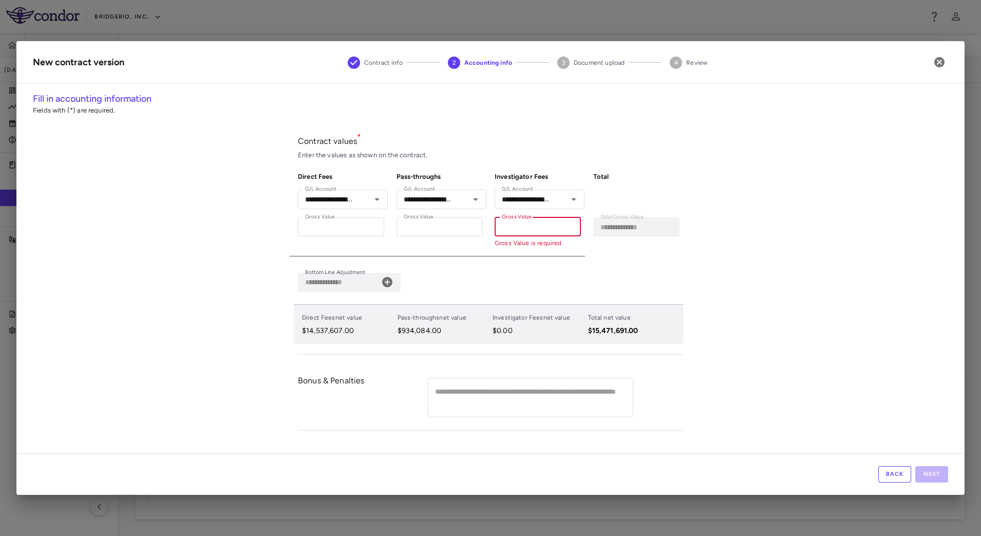
click at [529, 232] on input "Gross Value" at bounding box center [538, 226] width 86 height 19
paste input "*******"
type input "*******"
type input "**********"
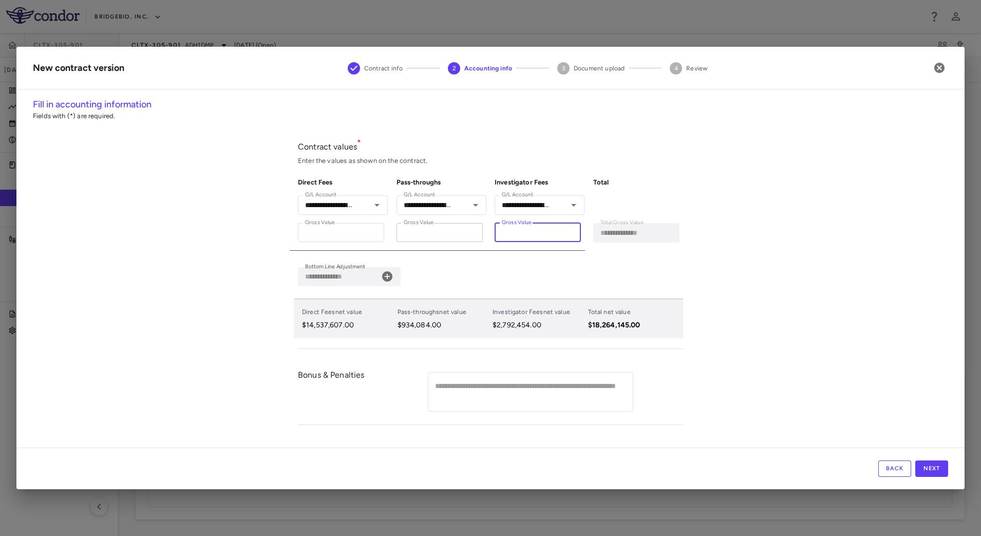
type input "*******"
click at [436, 234] on input "******" at bounding box center [439, 232] width 86 height 19
drag, startPoint x: 436, startPoint y: 234, endPoint x: 429, endPoint y: 234, distance: 6.2
click at [432, 234] on input "******" at bounding box center [439, 232] width 86 height 19
drag, startPoint x: 440, startPoint y: 233, endPoint x: 368, endPoint y: 233, distance: 71.9
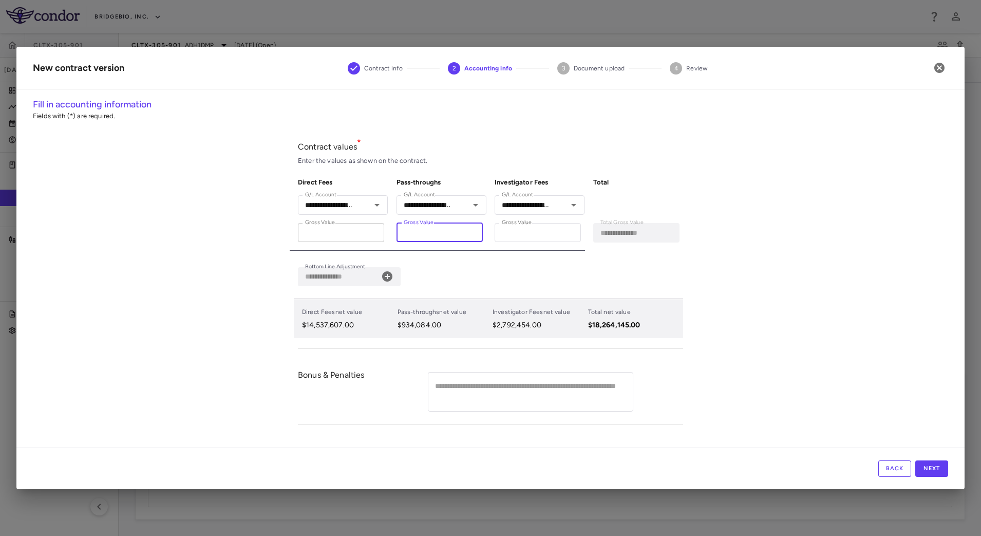
click at [368, 233] on div "**********" at bounding box center [486, 209] width 393 height 81
paste input "*"
type input "*******"
type input "**********"
type input "*******"
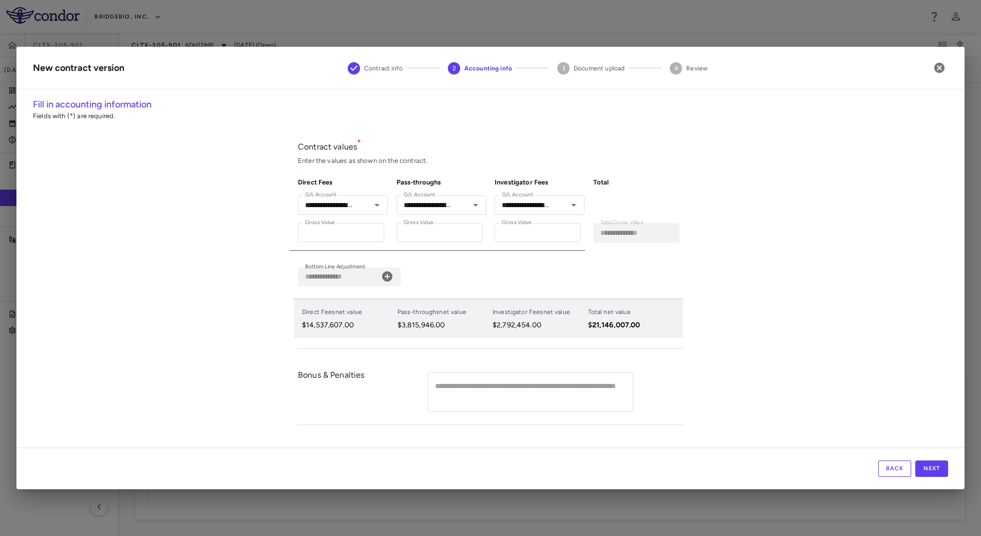
click at [241, 287] on div "**********" at bounding box center [490, 273] width 948 height 350
click at [941, 468] on button "Next" at bounding box center [931, 468] width 33 height 16
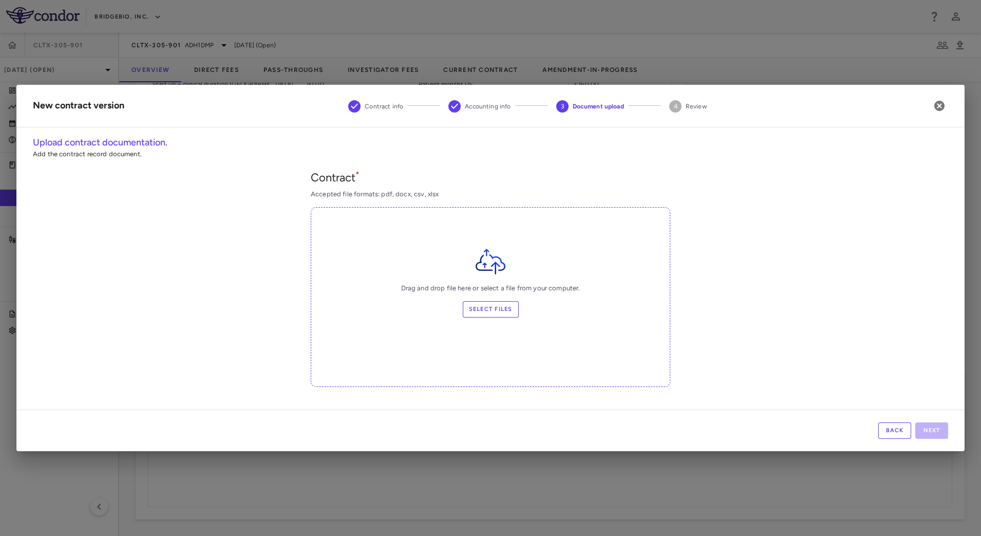
click at [500, 307] on label "Select files" at bounding box center [491, 309] width 56 height 16
click at [0, 0] on input "Select files" at bounding box center [0, 0] width 0 height 0
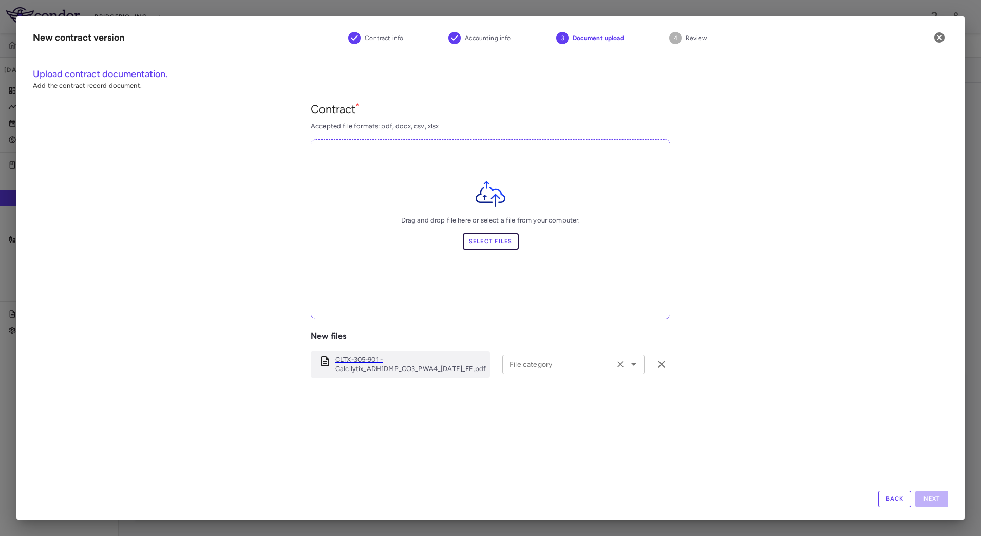
click at [628, 363] on icon "Open" at bounding box center [634, 364] width 12 height 12
click at [547, 419] on li "Amendment" at bounding box center [568, 421] width 132 height 15
type input "*********"
click at [931, 496] on button "Next" at bounding box center [931, 498] width 33 height 16
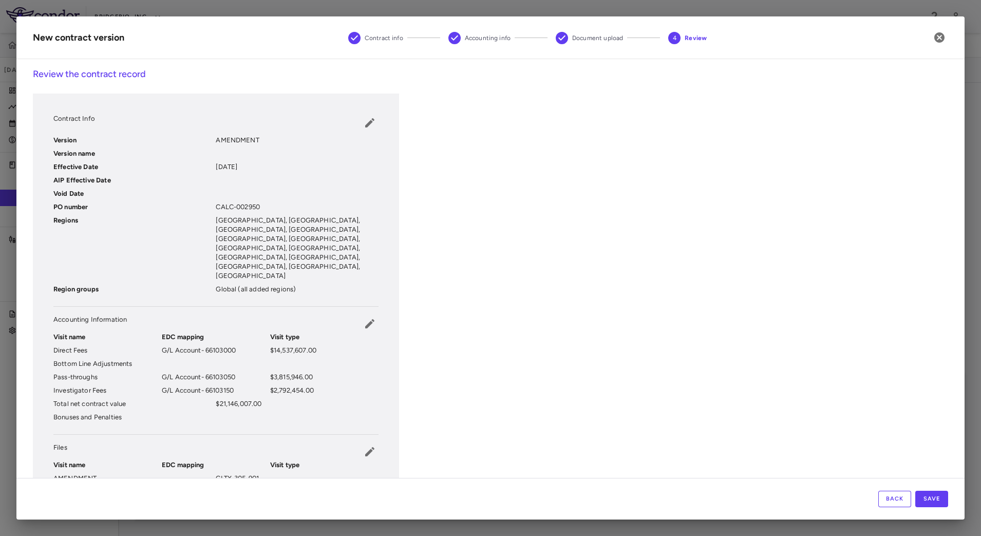
scroll to position [27, 0]
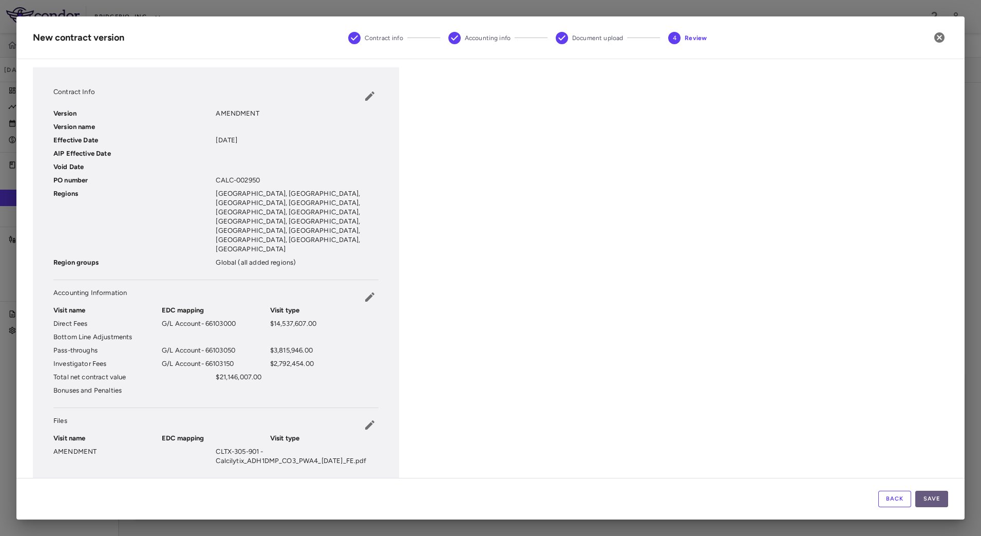
click at [933, 495] on button "Save" at bounding box center [931, 498] width 33 height 16
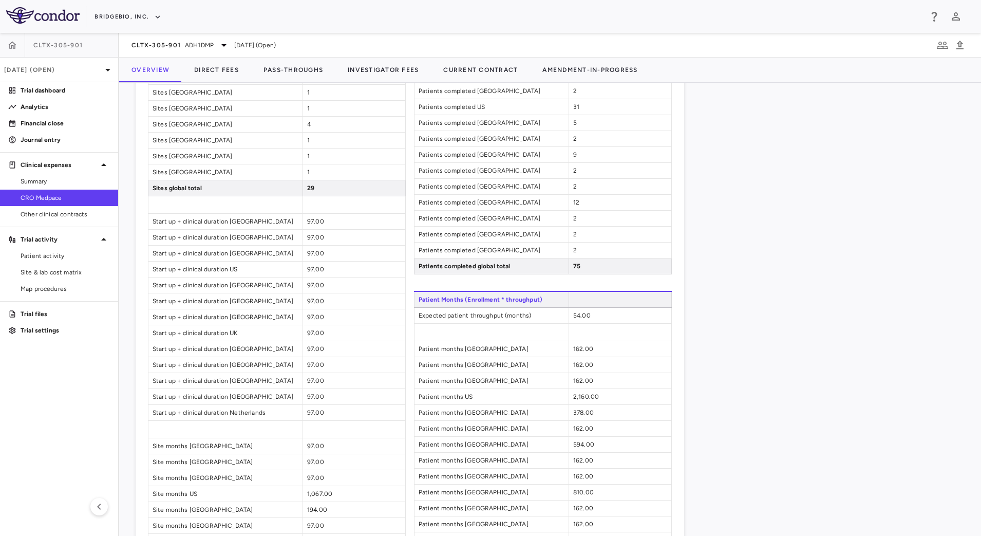
scroll to position [1018, 0]
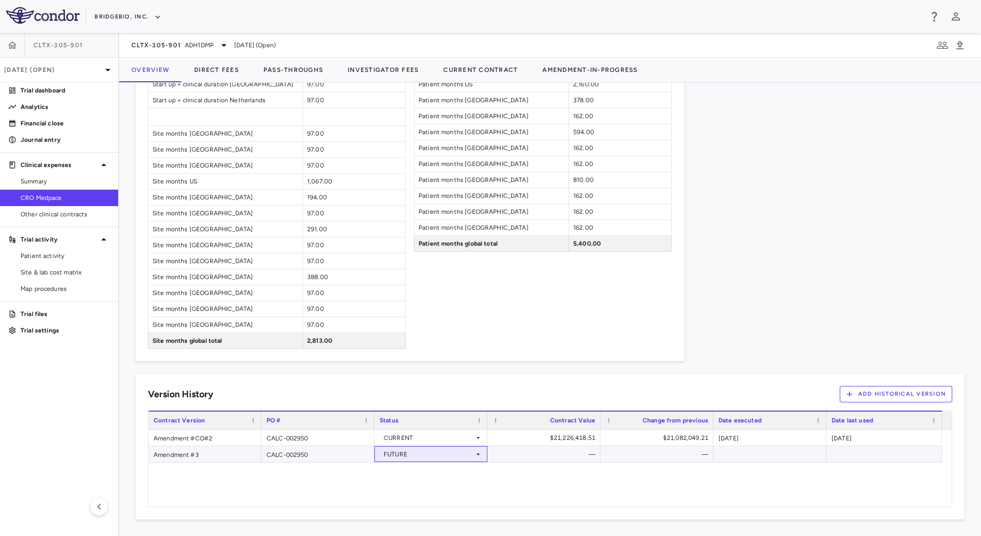
click at [463, 459] on div "FUTURE" at bounding box center [429, 454] width 90 height 16
click at [420, 472] on div "Current" at bounding box center [408, 472] width 27 height 9
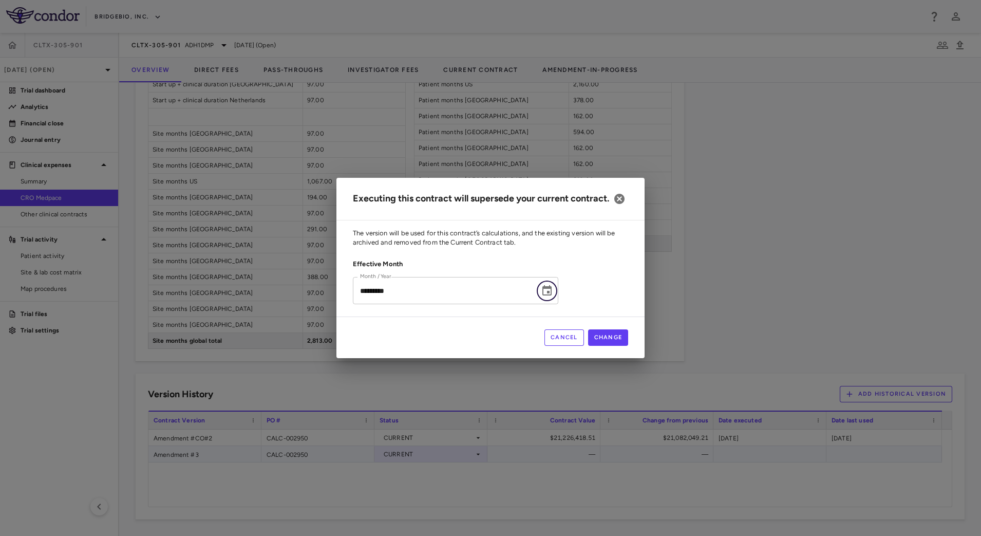
click at [551, 295] on icon "Choose date, selected date is Jul 31, 2025" at bounding box center [546, 290] width 9 height 10
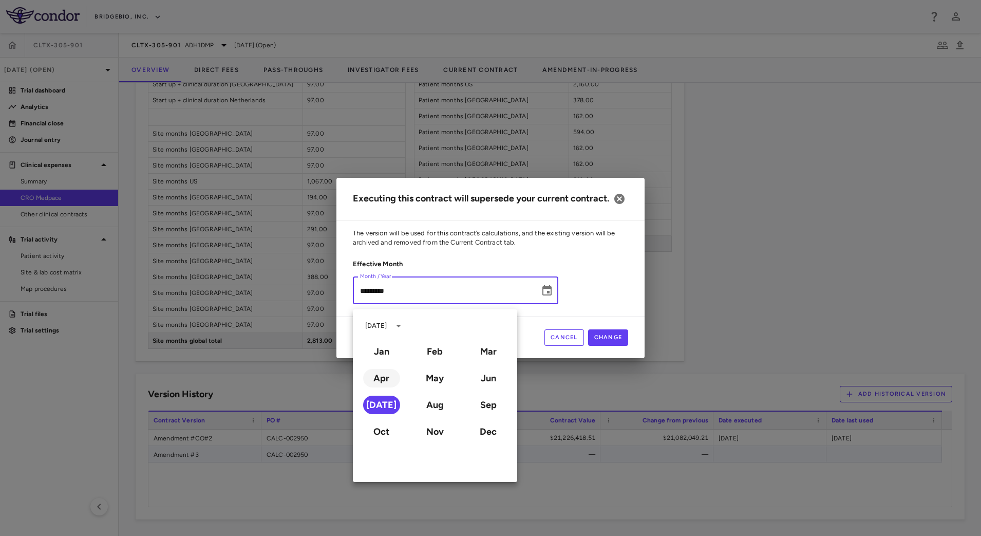
click at [386, 376] on button "Apr" at bounding box center [381, 378] width 37 height 18
type input "**********"
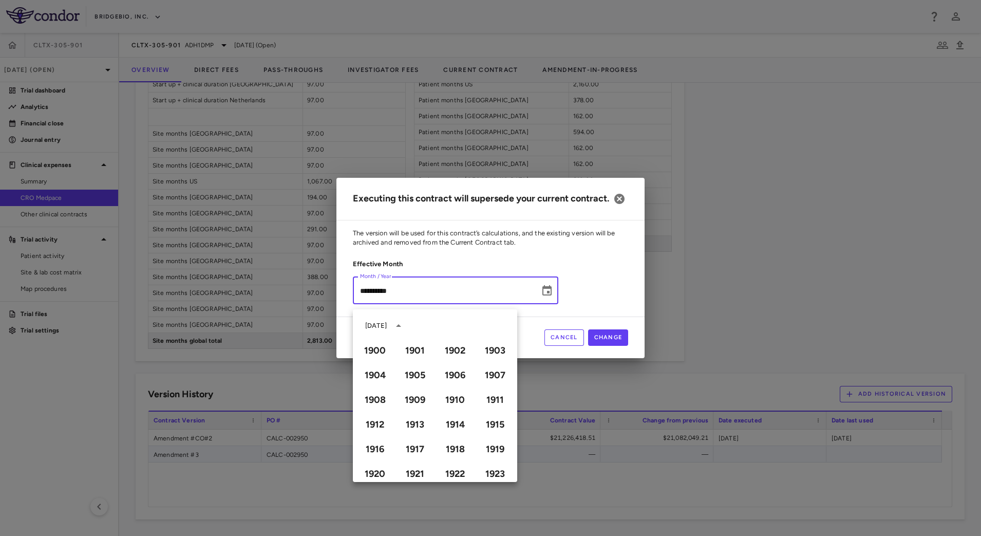
scroll to position [705, 0]
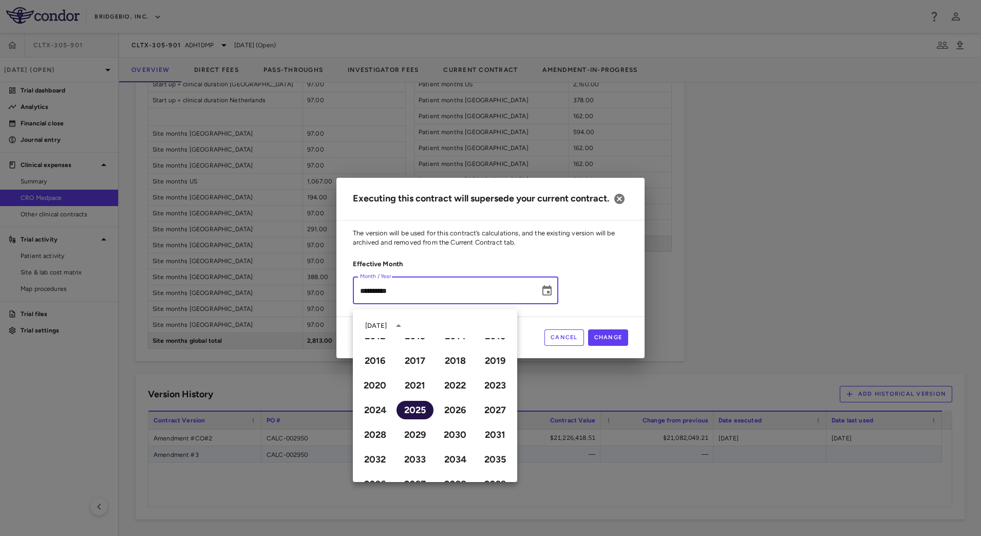
click at [416, 413] on button "2025" at bounding box center [414, 410] width 37 height 18
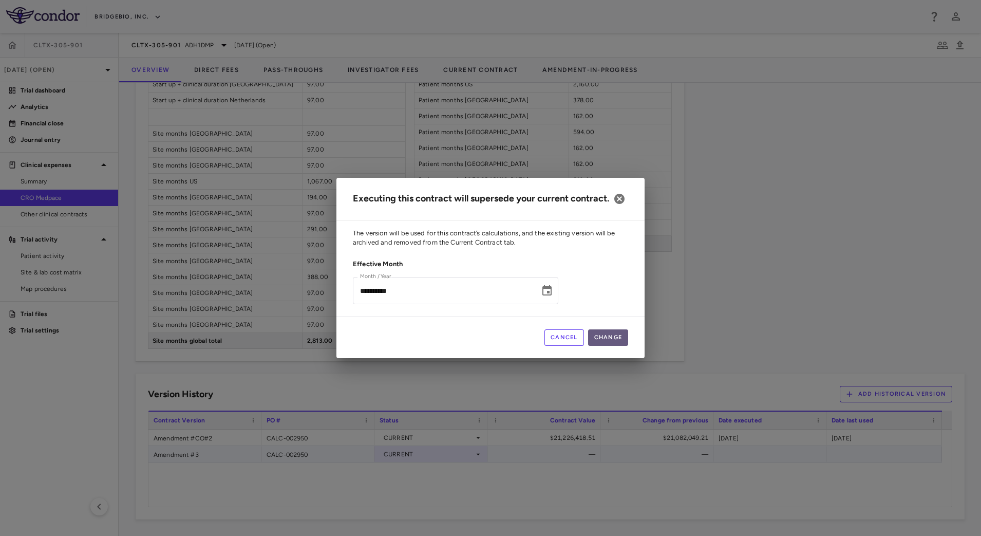
click at [613, 343] on button "Change" at bounding box center [608, 337] width 41 height 16
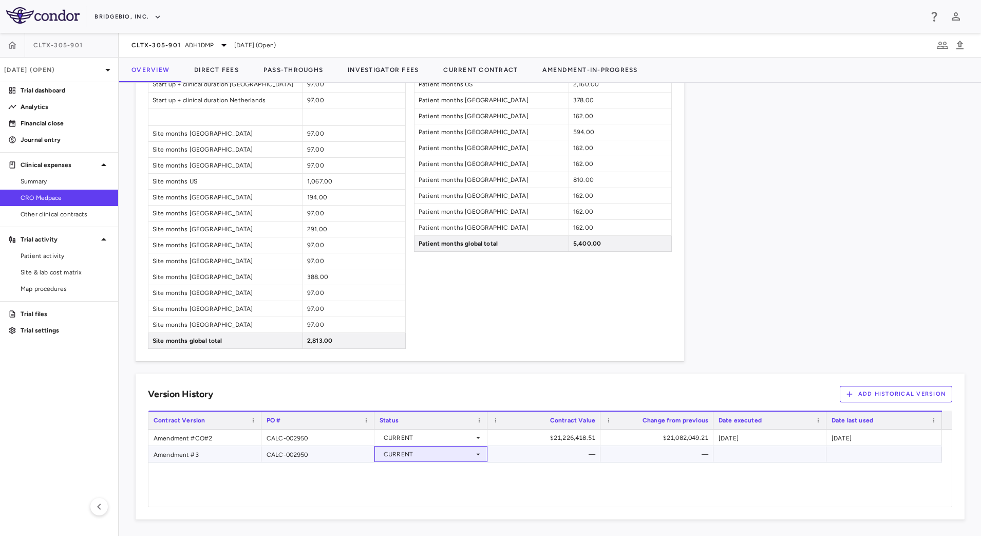
click at [473, 456] on div "CURRENT" at bounding box center [429, 454] width 90 height 16
click at [471, 361] on div at bounding box center [490, 268] width 981 height 536
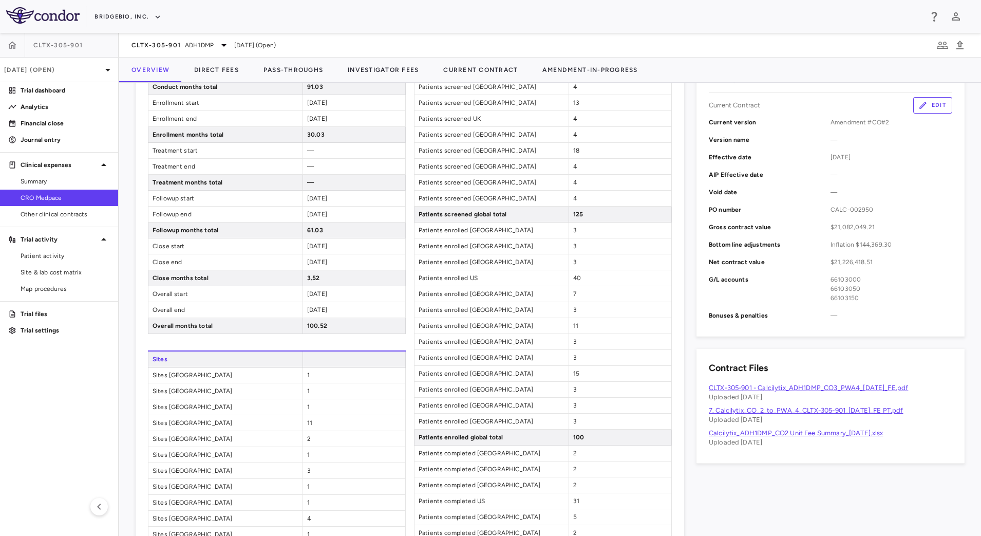
scroll to position [0, 0]
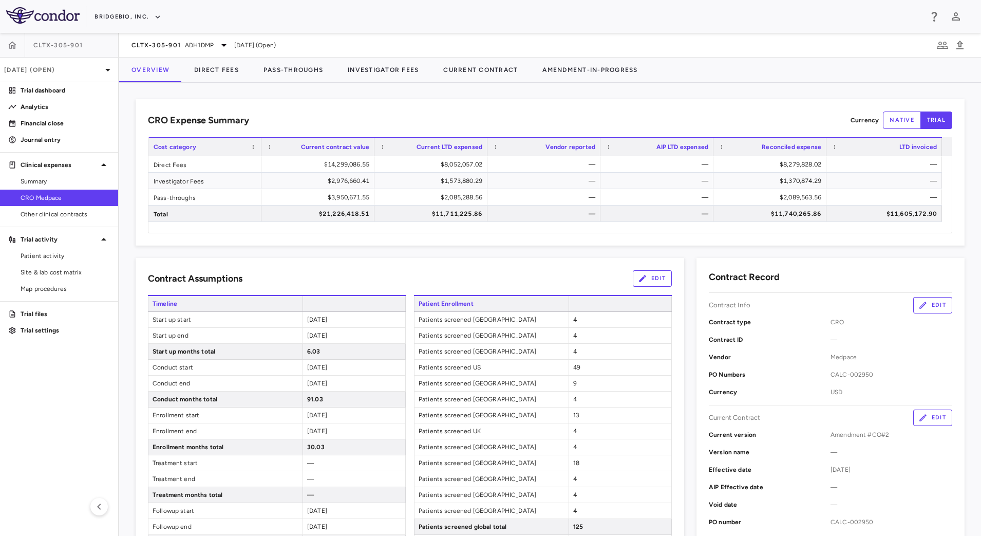
drag, startPoint x: 63, startPoint y: 182, endPoint x: 66, endPoint y: 190, distance: 8.3
click at [63, 182] on span "Summary" at bounding box center [65, 181] width 89 height 9
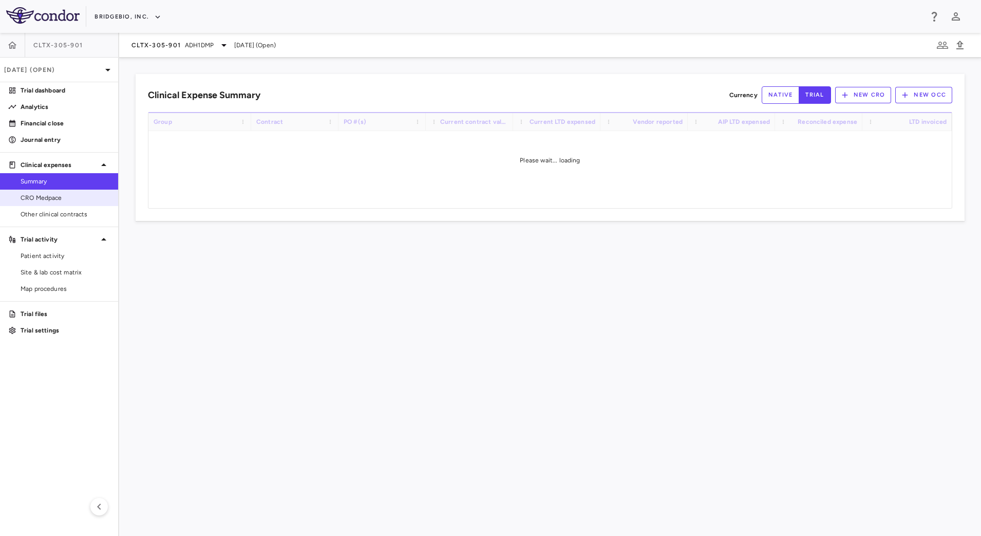
click at [65, 199] on span "CRO Medpace" at bounding box center [65, 197] width 89 height 9
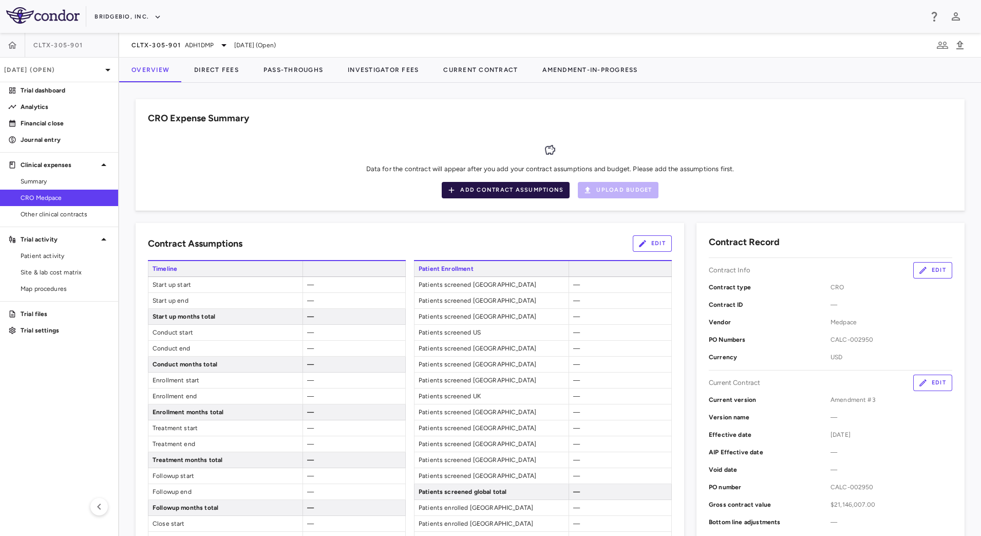
click at [523, 191] on button "Add Contract Assumptions" at bounding box center [506, 190] width 128 height 16
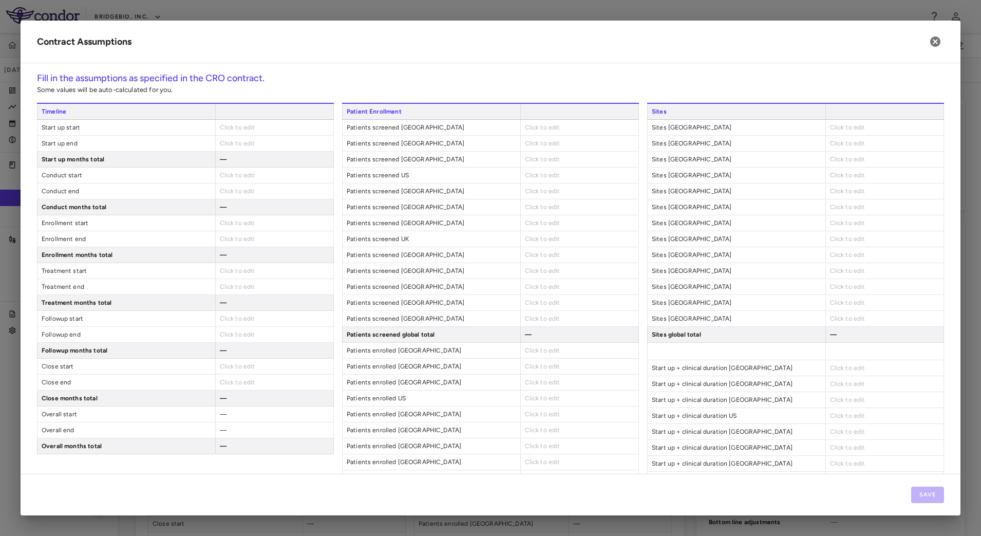
click at [253, 128] on div "Click to edit" at bounding box center [274, 127] width 118 height 15
click at [233, 125] on span "Click to edit" at bounding box center [237, 127] width 35 height 7
click at [231, 129] on span "Click to edit" at bounding box center [237, 127] width 35 height 7
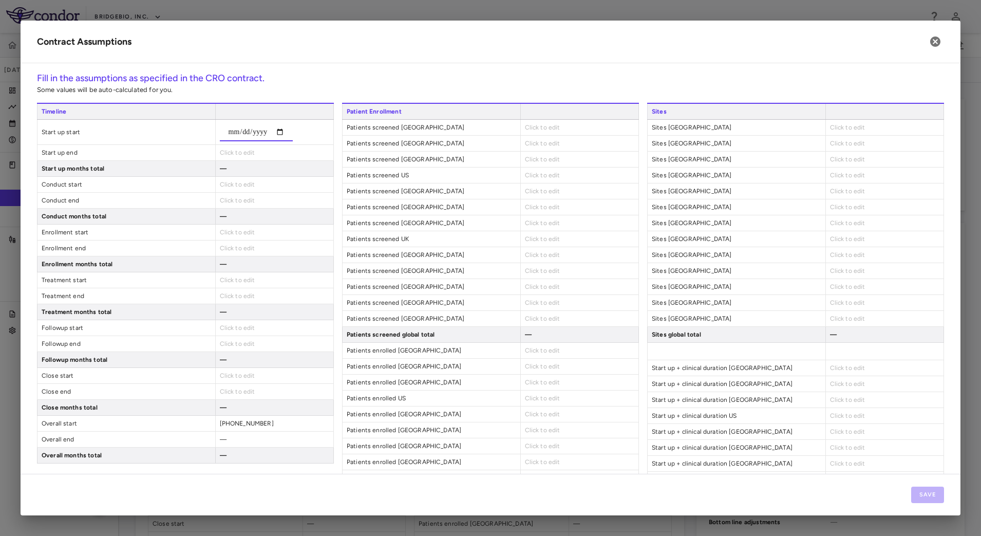
type input "**********"
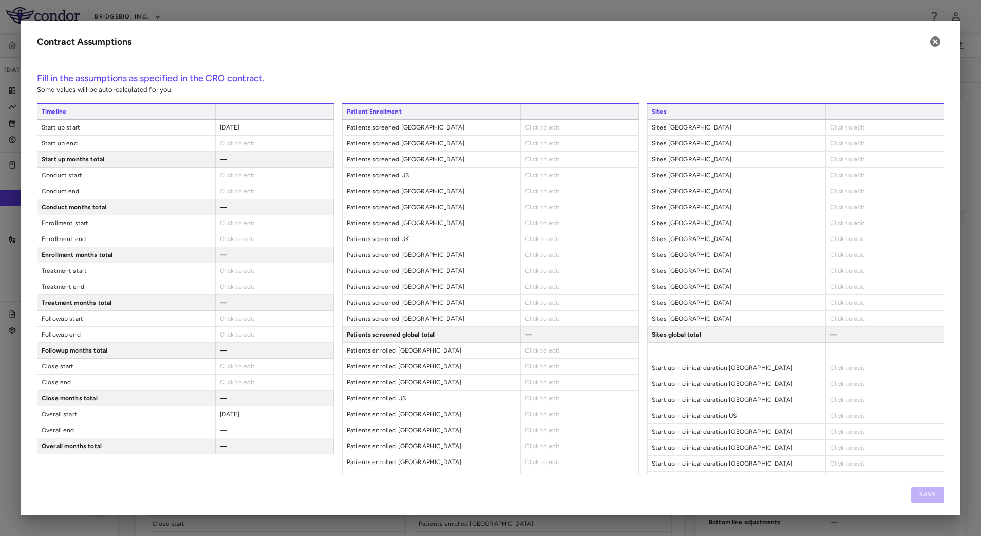
click at [233, 128] on span "[DATE]" at bounding box center [230, 127] width 20 height 7
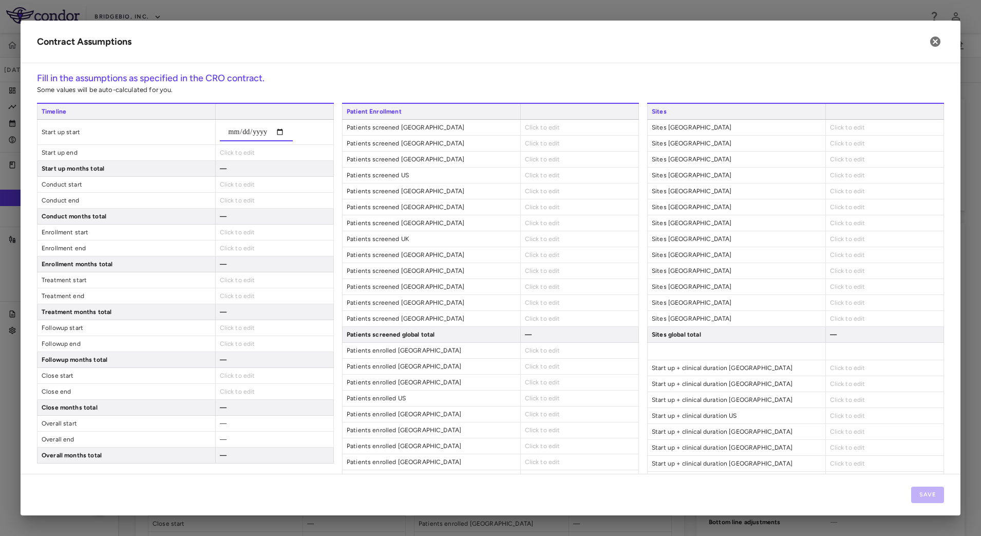
type input "**********"
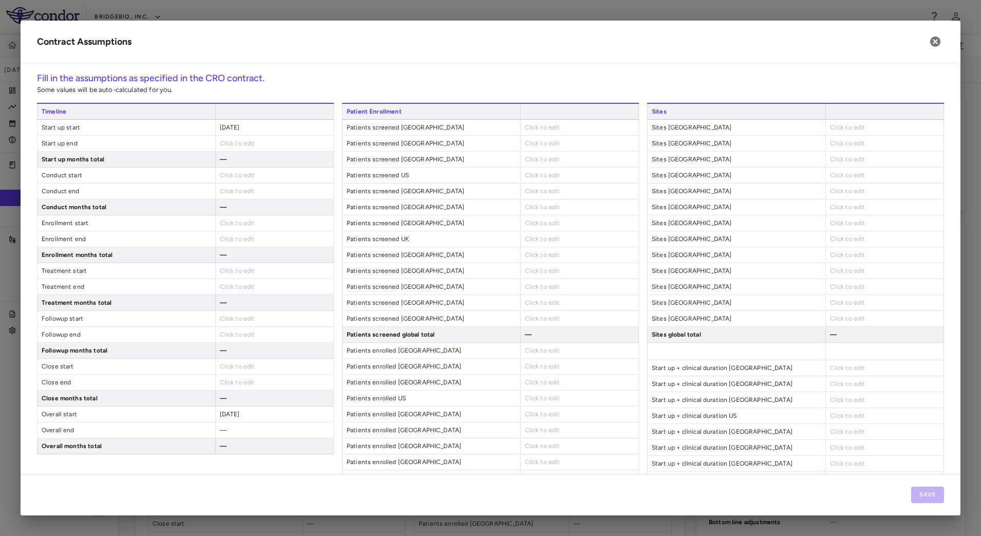
click at [228, 140] on span "Click to edit" at bounding box center [237, 143] width 35 height 7
click at [243, 141] on span "Click to edit" at bounding box center [237, 143] width 35 height 7
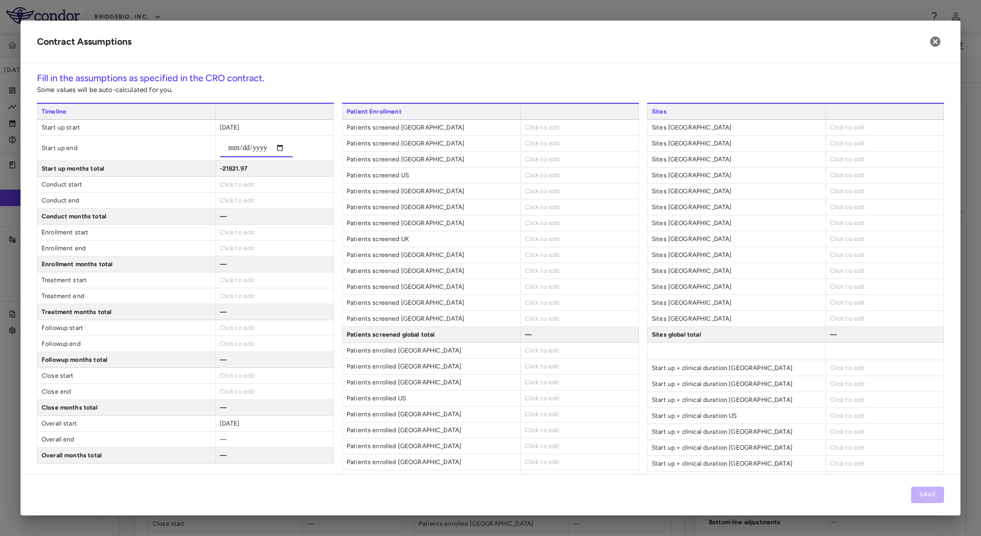
type input "**********"
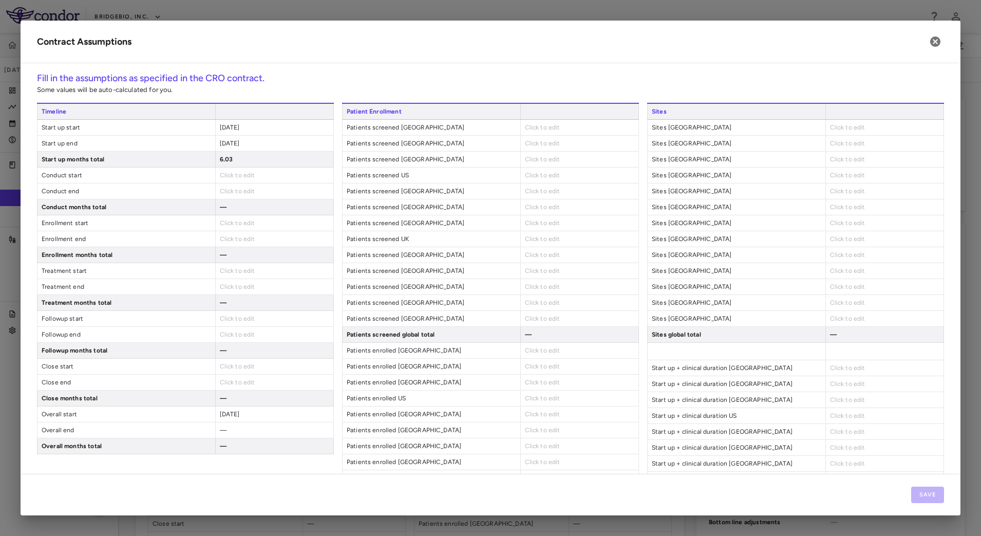
click at [225, 177] on span "Click to edit" at bounding box center [237, 175] width 35 height 7
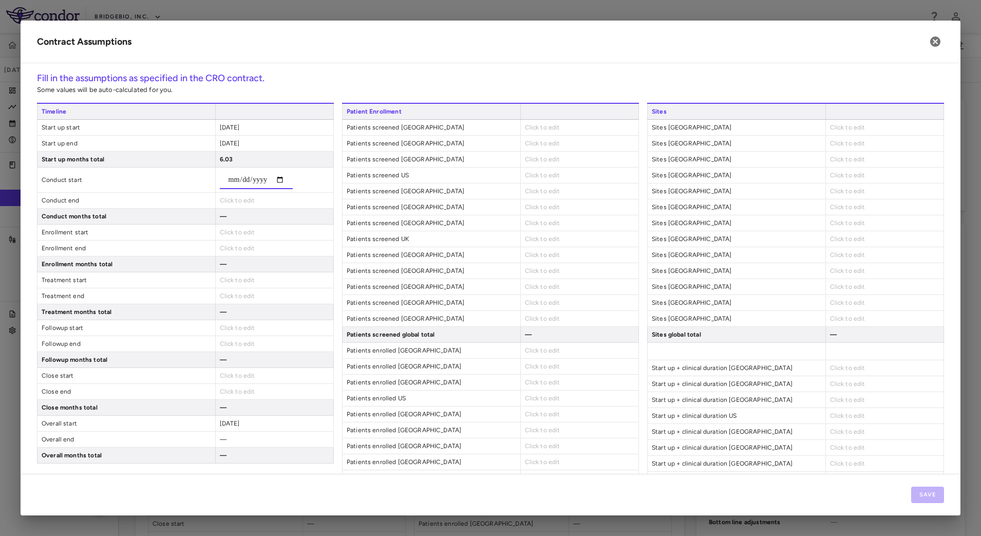
type input "**********"
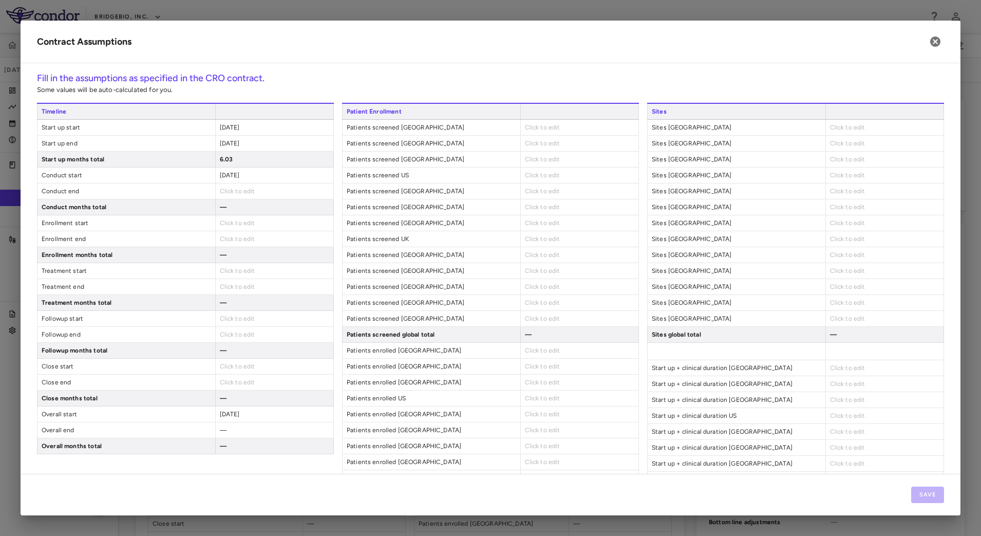
click at [226, 187] on span "Click to edit" at bounding box center [237, 190] width 35 height 7
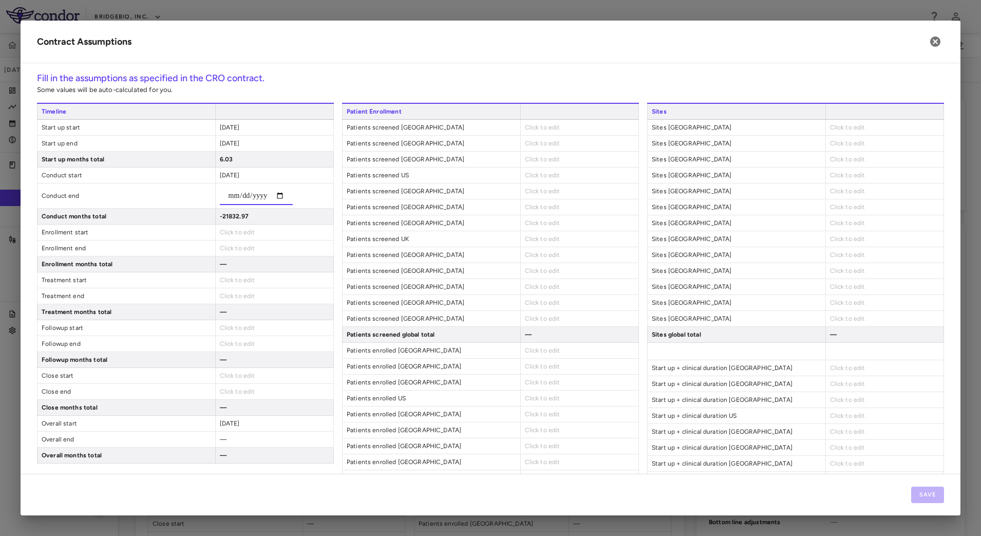
type input "**********"
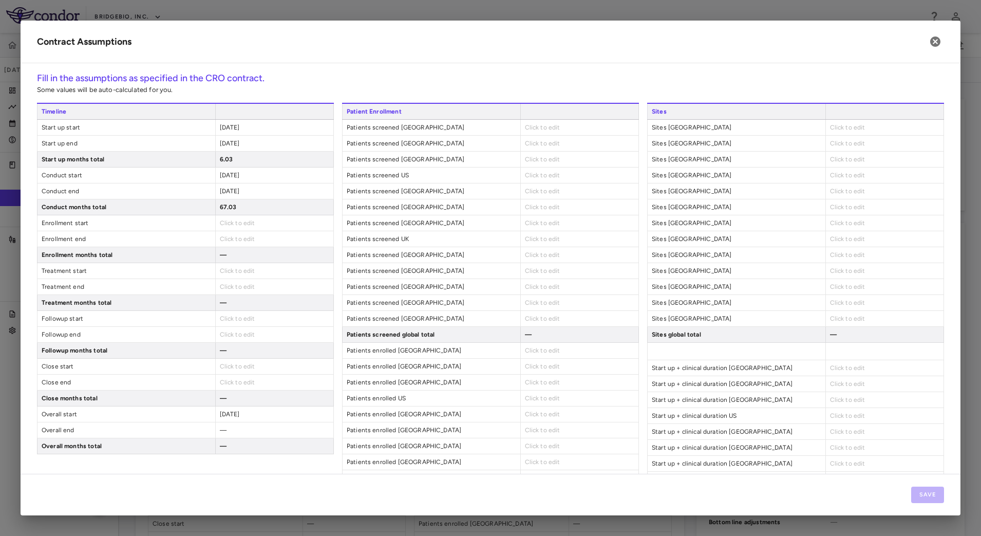
click at [227, 187] on span "[DATE]" at bounding box center [230, 190] width 20 height 7
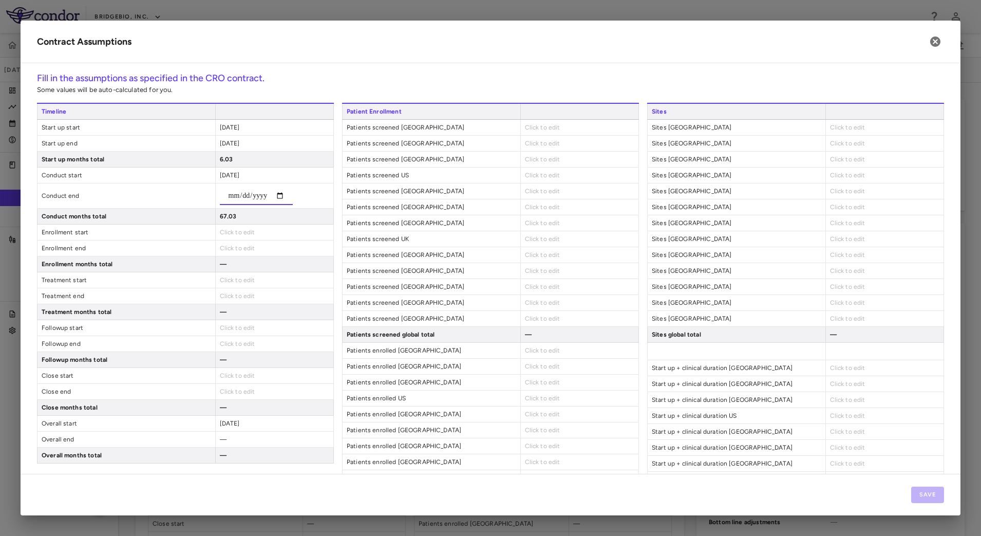
click at [264, 194] on input "**********" at bounding box center [256, 195] width 73 height 18
type input "**********"
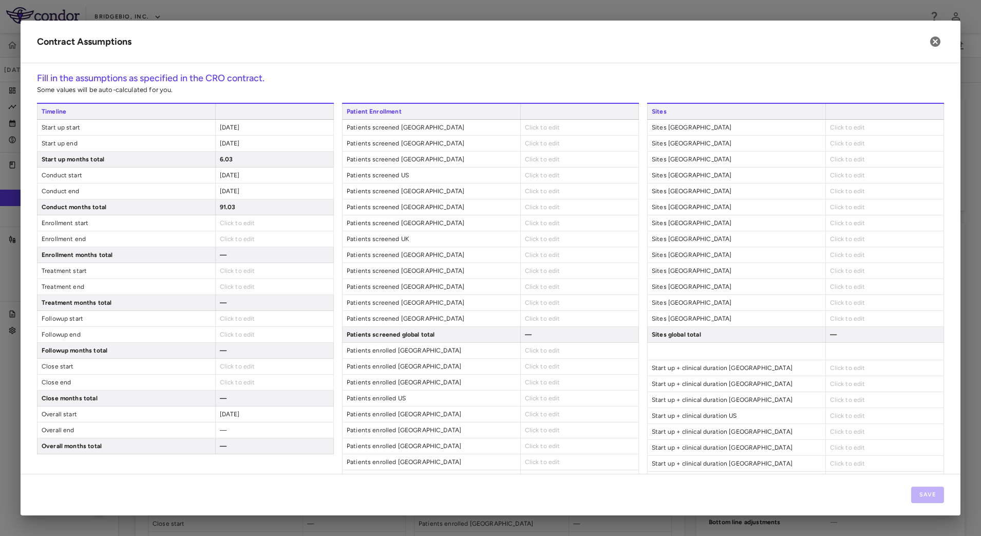
click at [239, 225] on span "Click to edit" at bounding box center [237, 222] width 35 height 7
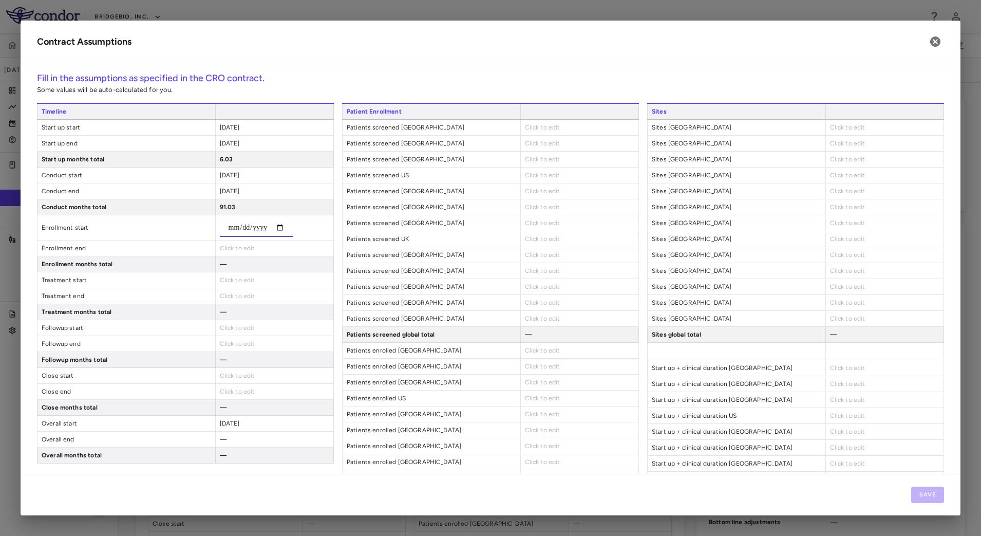
type input "**********"
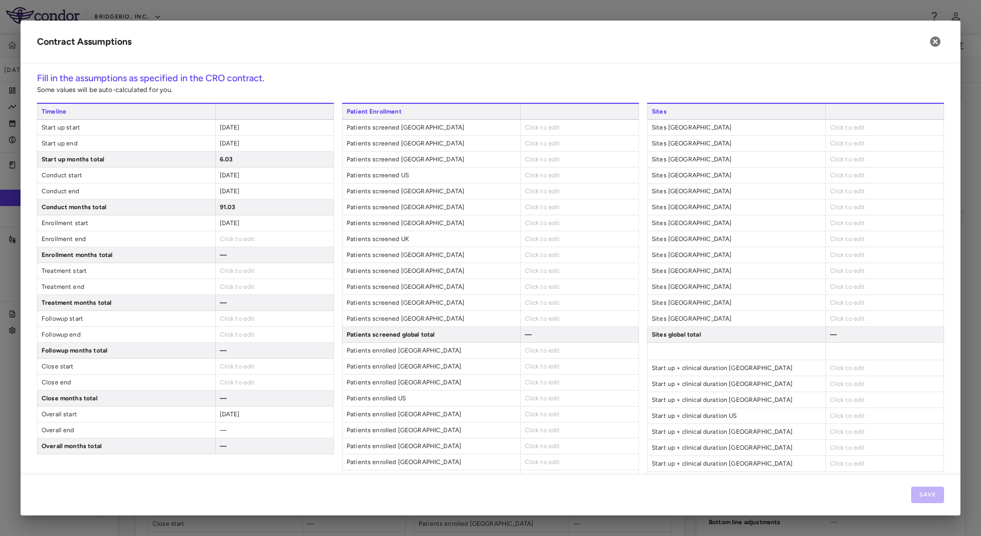
click at [231, 240] on span "Click to edit" at bounding box center [237, 238] width 35 height 7
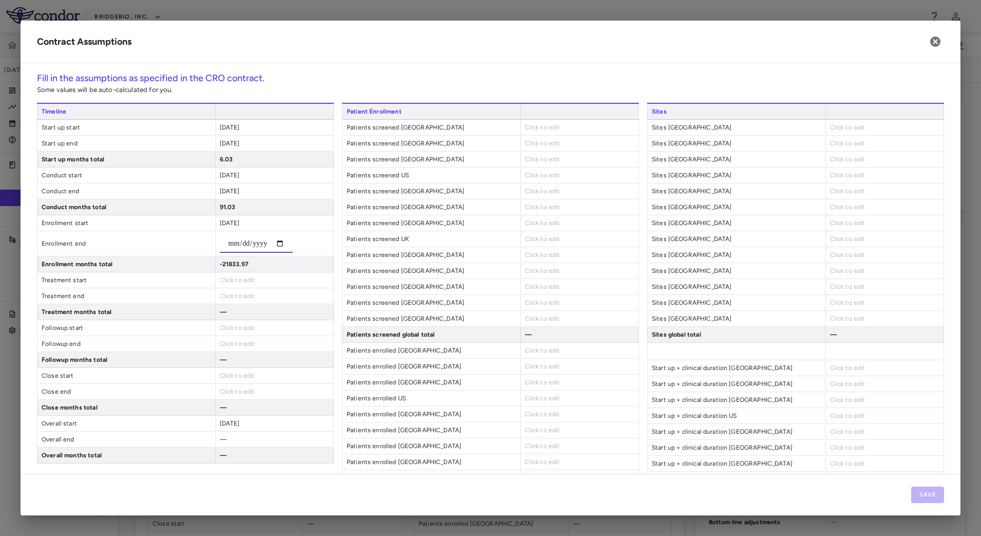
type input "**********"
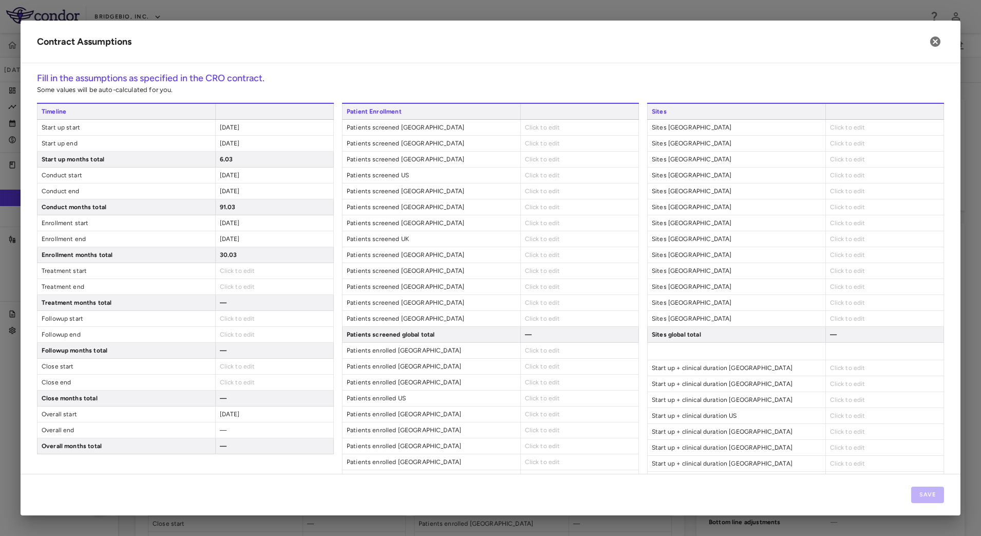
click at [225, 321] on span "Click to edit" at bounding box center [237, 318] width 35 height 7
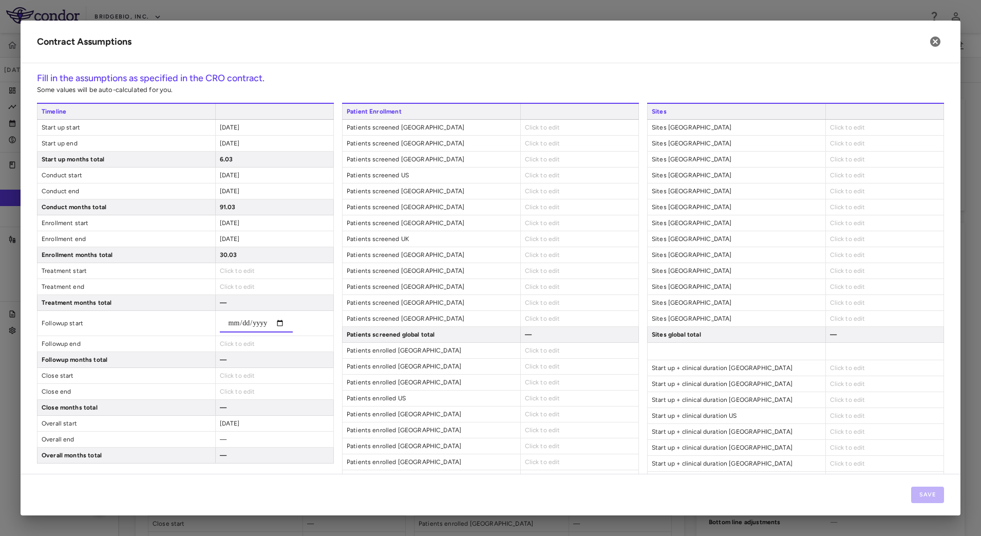
type input "**********"
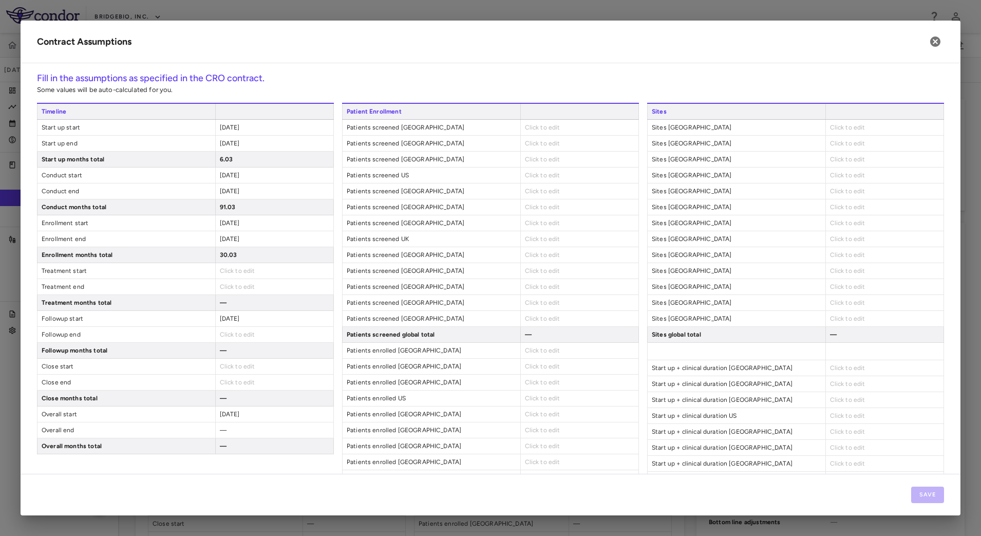
click at [257, 243] on div "[DATE]" at bounding box center [274, 238] width 118 height 15
click at [253, 320] on div "[DATE]" at bounding box center [274, 318] width 118 height 15
click at [228, 319] on span "[DATE]" at bounding box center [230, 318] width 20 height 7
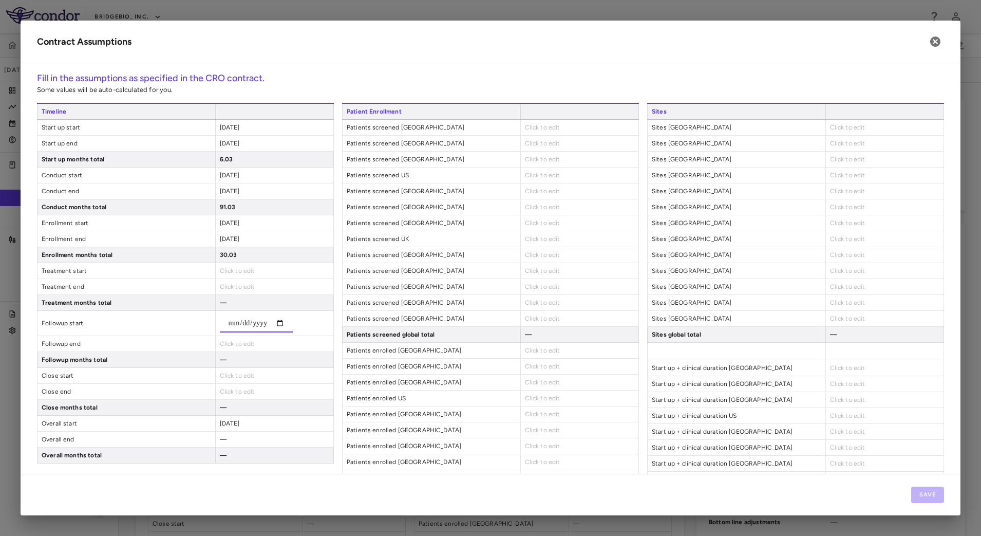
click at [268, 321] on input "**********" at bounding box center [256, 323] width 73 height 18
click at [263, 323] on input "**********" at bounding box center [256, 323] width 73 height 18
type input "**********"
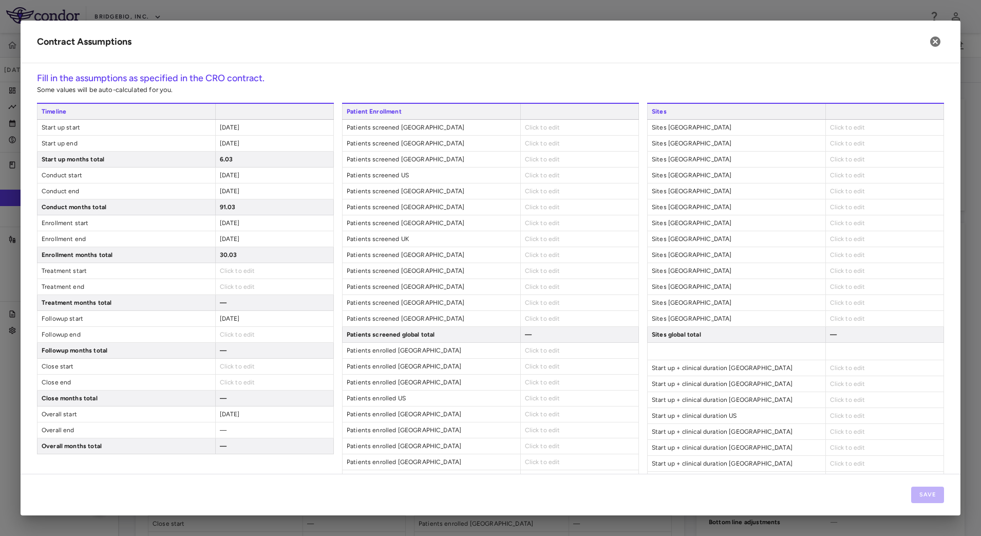
click at [239, 336] on span "Click to edit" at bounding box center [237, 334] width 35 height 7
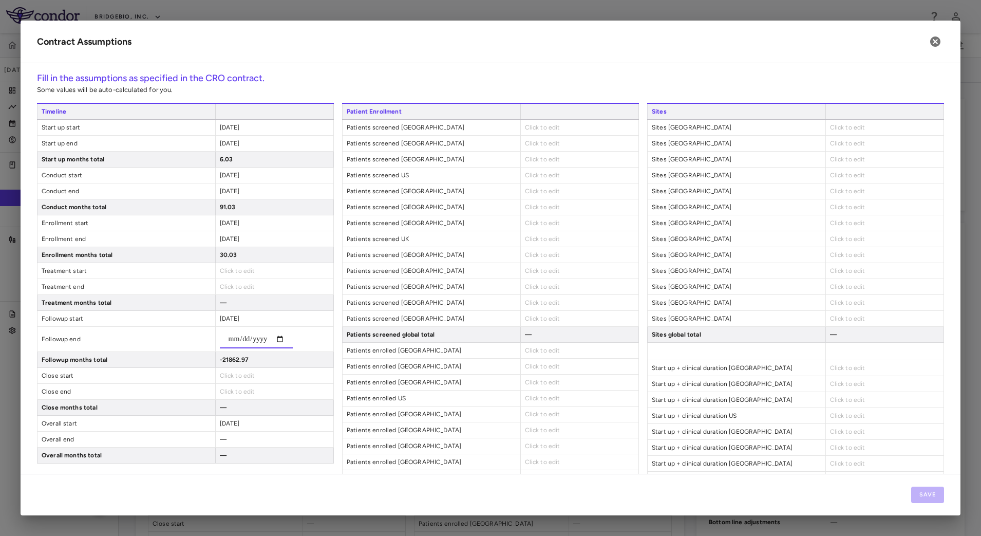
type input "**********"
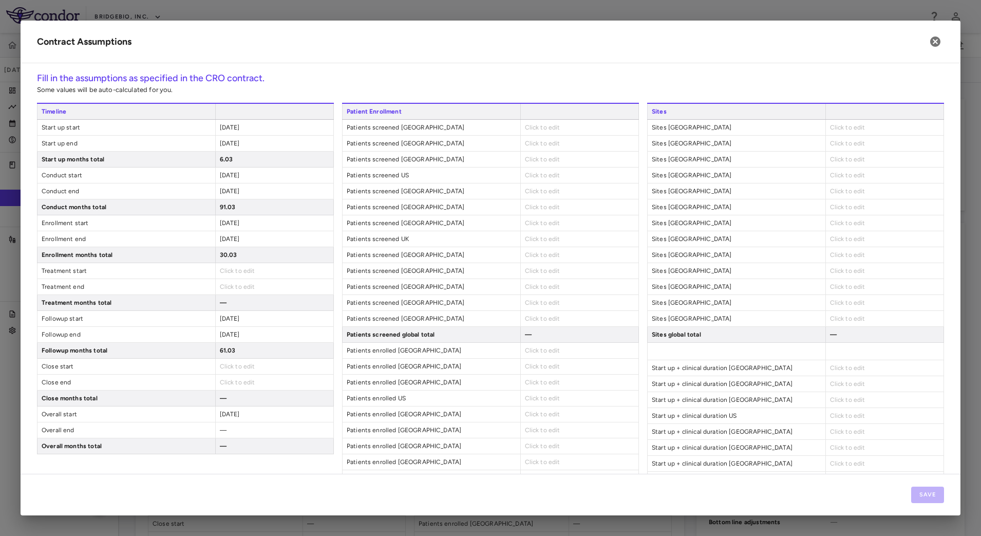
click at [236, 365] on span "Click to edit" at bounding box center [237, 366] width 35 height 7
type input "**********"
click at [256, 382] on div "Click to edit" at bounding box center [274, 381] width 118 height 15
click at [238, 379] on span "Click to edit" at bounding box center [237, 382] width 35 height 7
type input "**********"
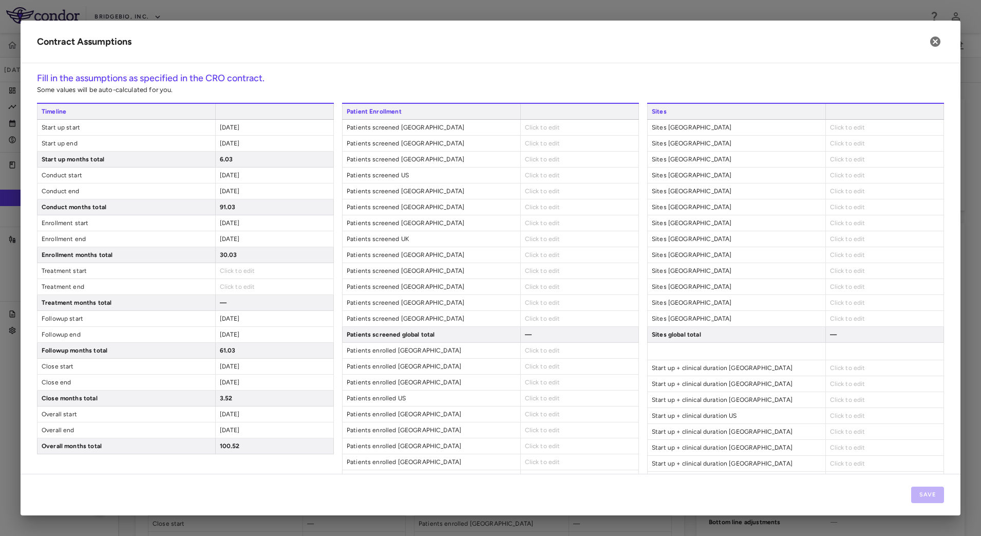
click at [493, 129] on span "Patients screened [GEOGRAPHIC_DATA]" at bounding box center [432, 127] width 178 height 15
click at [525, 130] on span "Click to edit" at bounding box center [542, 127] width 35 height 7
click at [534, 129] on span "Click to edit" at bounding box center [542, 127] width 35 height 7
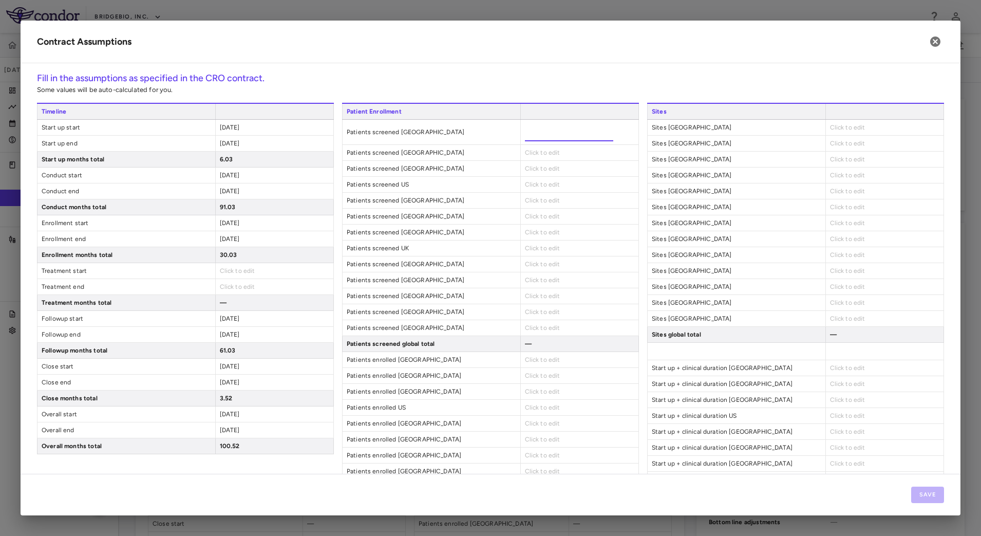
type input "*"
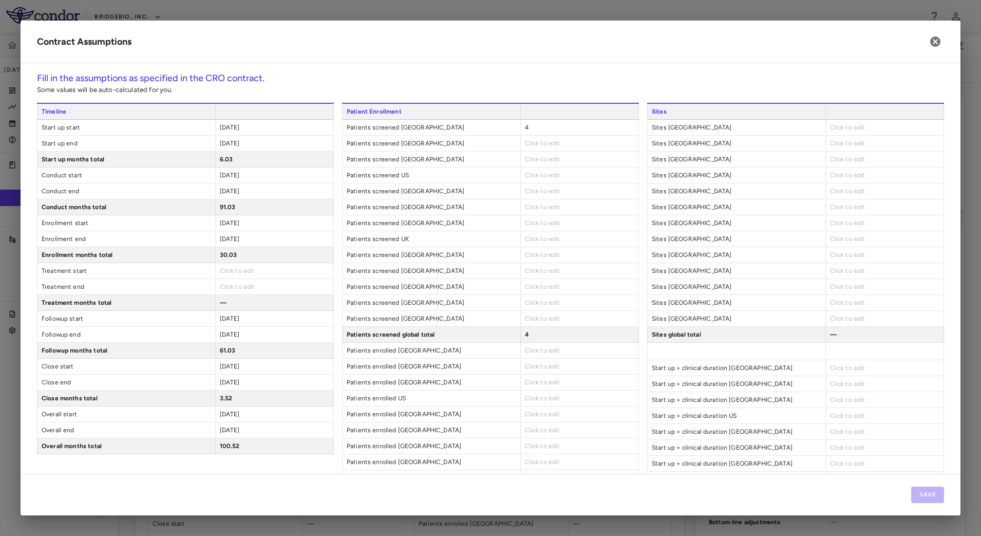
click at [544, 149] on div "Click to edit" at bounding box center [579, 143] width 118 height 15
click at [544, 144] on span "Click to edit" at bounding box center [542, 143] width 35 height 7
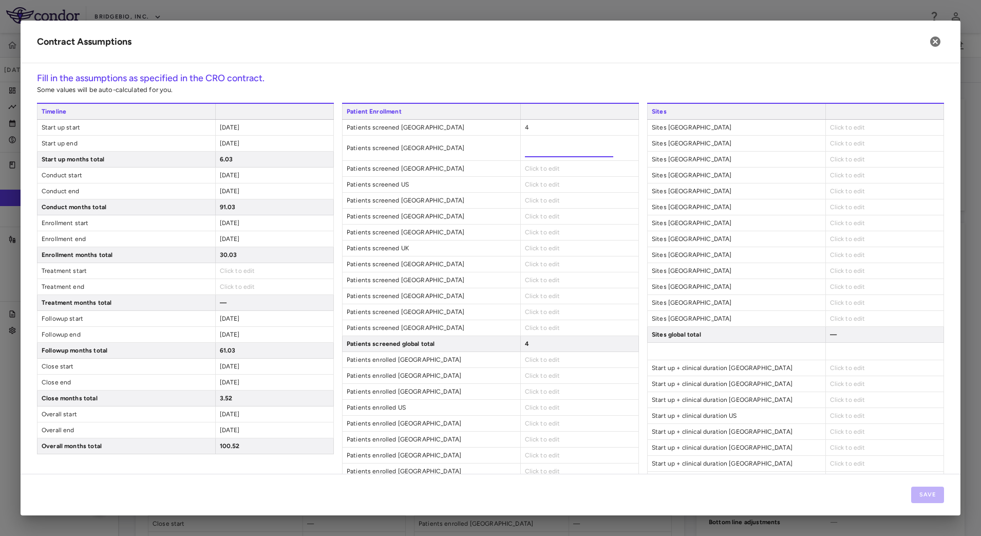
type input "*"
click at [531, 166] on div "Click to edit" at bounding box center [579, 168] width 118 height 15
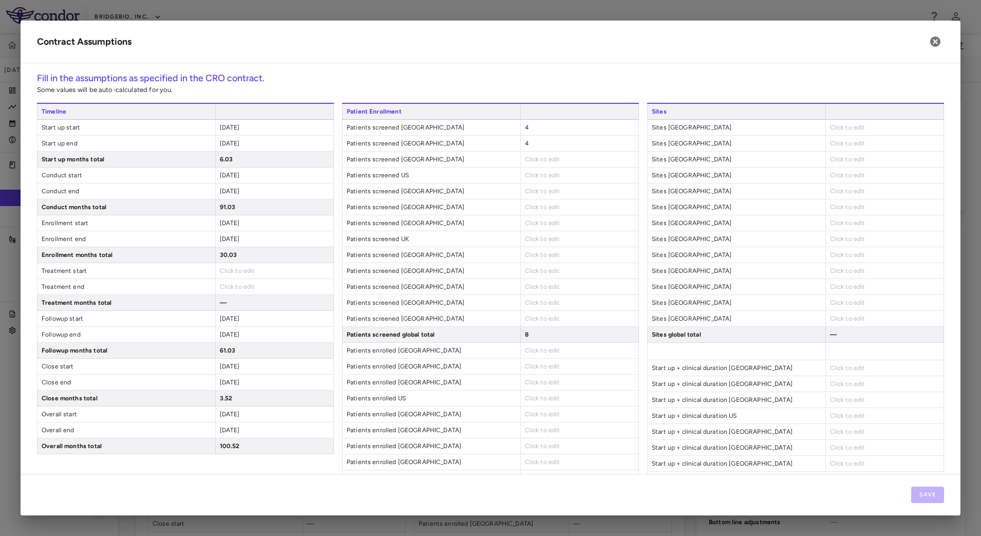
click at [541, 129] on div "4" at bounding box center [579, 127] width 118 height 15
click at [529, 127] on div "4" at bounding box center [579, 127] width 118 height 15
click at [525, 127] on div "4" at bounding box center [579, 127] width 118 height 15
click at [525, 124] on span "4" at bounding box center [527, 127] width 4 height 7
click at [546, 159] on span "Click to edit" at bounding box center [542, 159] width 35 height 7
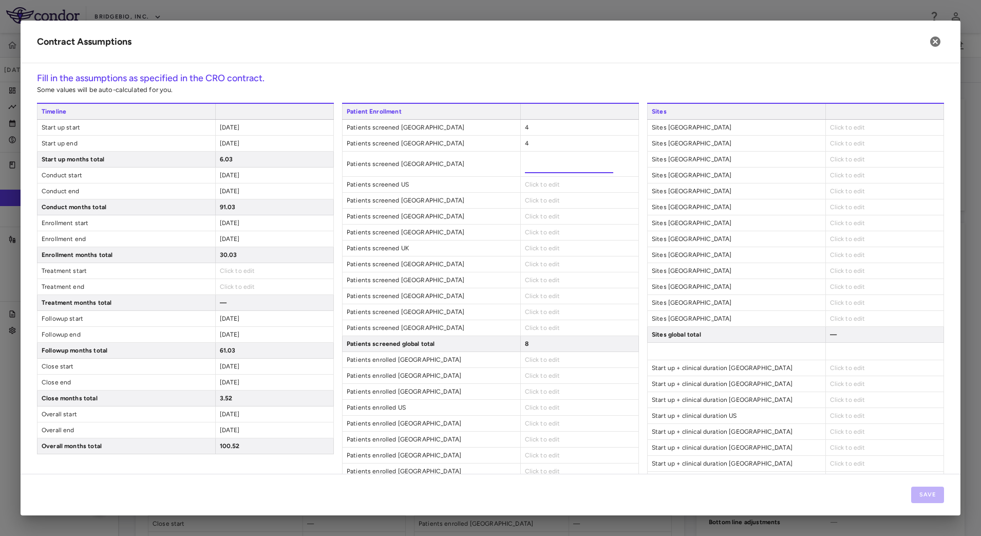
type input "*"
click at [546, 179] on div "Click to edit" at bounding box center [579, 184] width 118 height 15
click at [545, 175] on span "Click to edit" at bounding box center [542, 175] width 35 height 7
click at [529, 178] on span "Click to edit" at bounding box center [542, 175] width 35 height 7
type input "**"
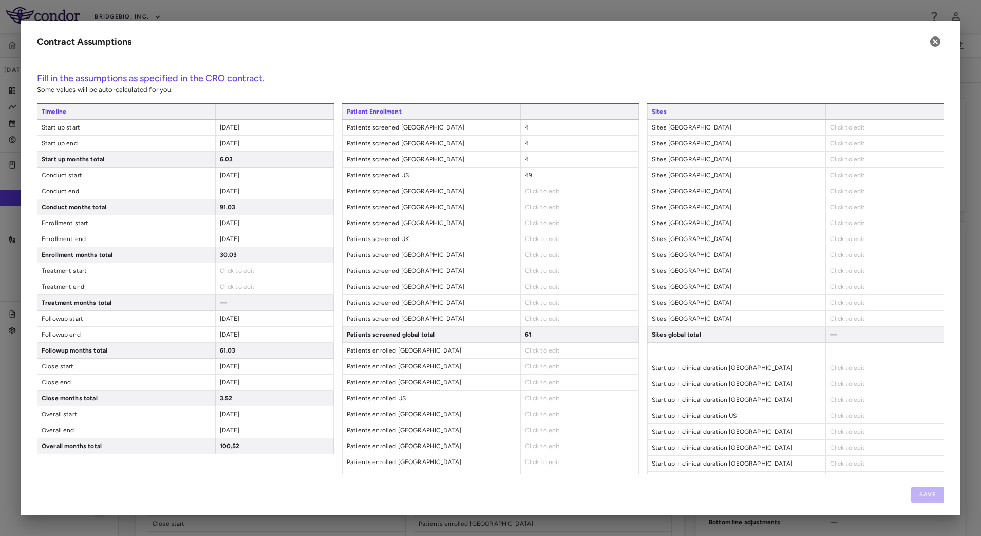
click at [529, 201] on div "Patient Enrollment Patients screened [GEOGRAPHIC_DATA] 4 Patients screened [GEO…" at bounding box center [490, 446] width 297 height 686
click at [528, 189] on span "Click to edit" at bounding box center [542, 190] width 35 height 7
click at [545, 191] on span "Click to edit" at bounding box center [542, 190] width 35 height 7
type input "*"
click at [562, 214] on div "Click to edit" at bounding box center [579, 216] width 118 height 15
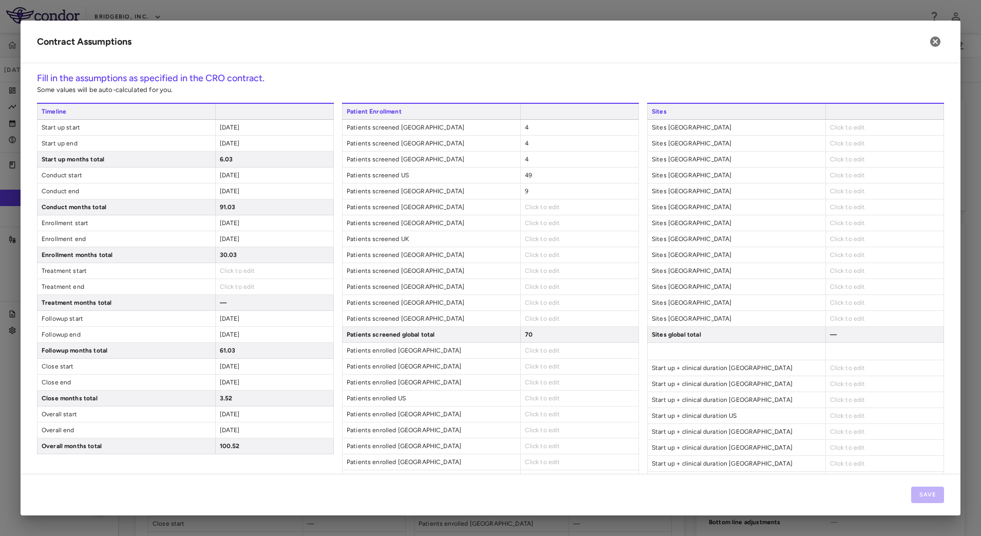
click at [538, 205] on span "Click to edit" at bounding box center [542, 206] width 35 height 7
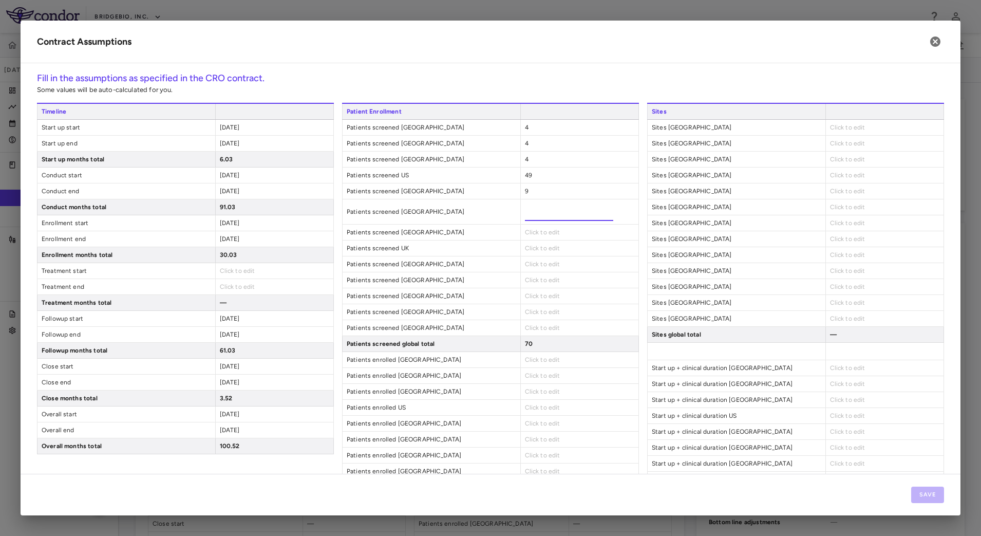
type input "*"
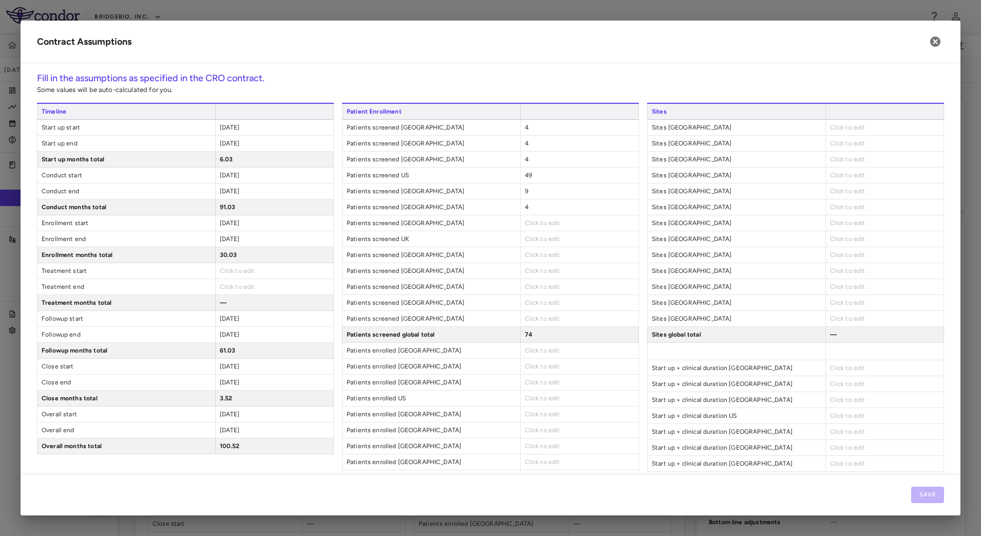
click at [548, 236] on div "Patient Enrollment Patients screened Portugal 4 Patients screened [GEOGRAPHIC_D…" at bounding box center [490, 446] width 297 height 686
click at [552, 225] on span "Click to edit" at bounding box center [542, 222] width 35 height 7
click at [532, 222] on span "Click to edit" at bounding box center [542, 222] width 35 height 7
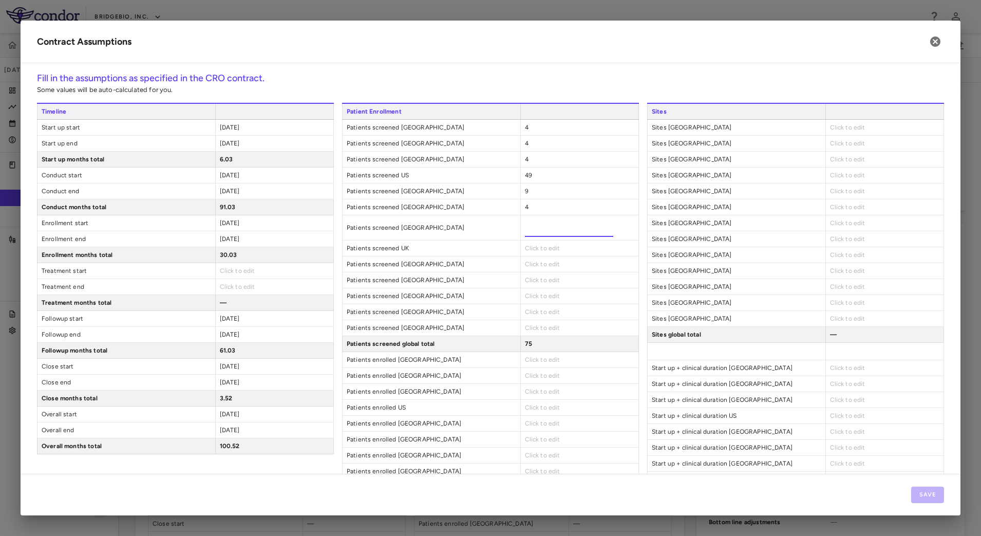
type input "**"
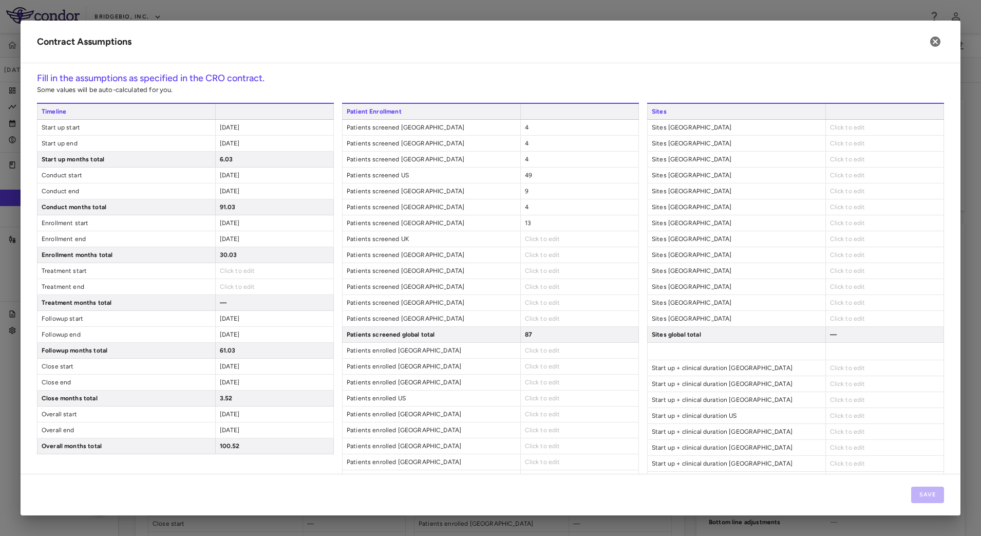
click at [543, 244] on div "Click to edit" at bounding box center [579, 238] width 118 height 15
click at [540, 243] on div "Click to edit" at bounding box center [579, 238] width 118 height 15
click at [540, 240] on span "Click to edit" at bounding box center [542, 238] width 35 height 7
type input "*"
click at [557, 272] on div "Click to edit" at bounding box center [579, 279] width 118 height 15
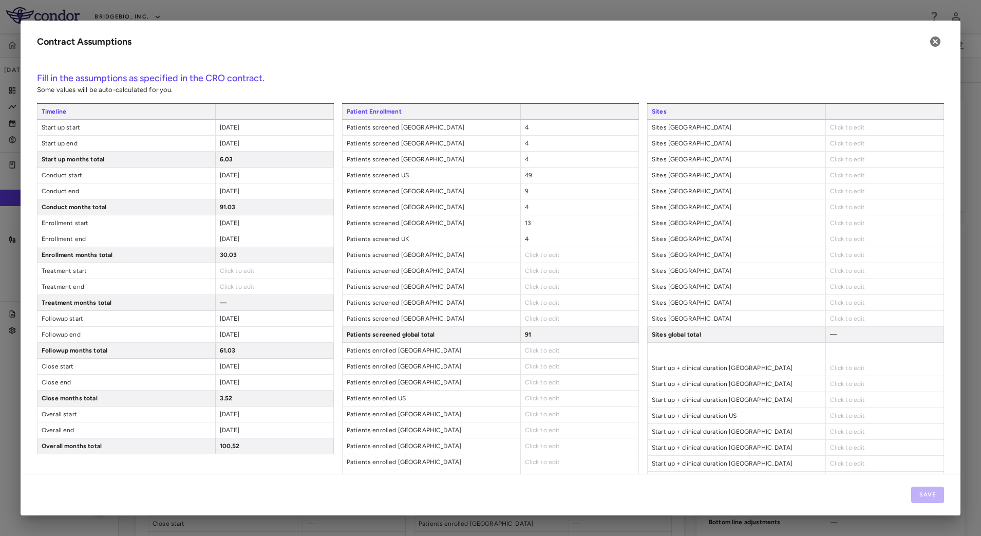
click at [543, 253] on span "Click to edit" at bounding box center [542, 254] width 35 height 7
type input "*"
click at [540, 279] on div "Patient Enrollment Patients screened Portugal 4 Patients screened [GEOGRAPHIC_D…" at bounding box center [490, 446] width 297 height 686
click at [545, 267] on span "Click to edit" at bounding box center [542, 270] width 35 height 7
type input "**"
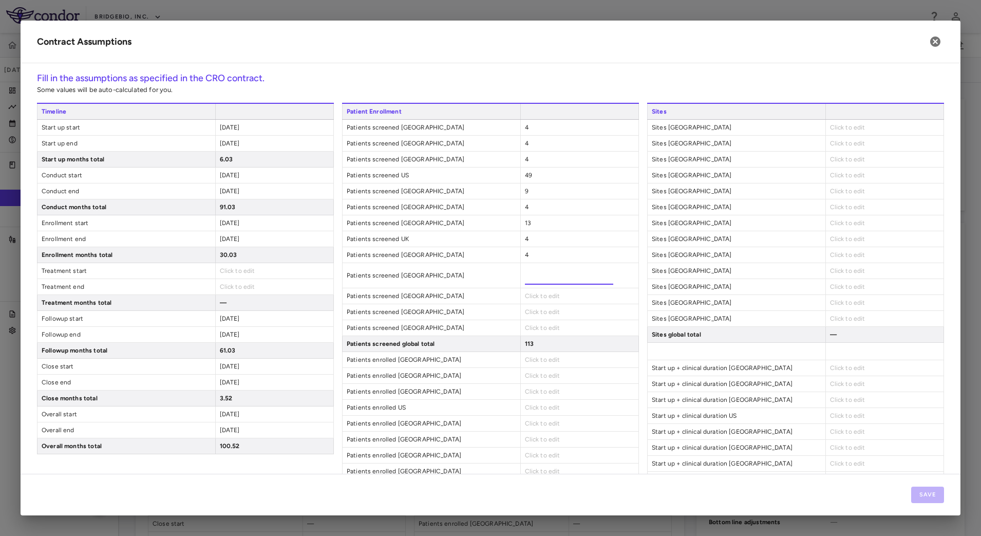
click at [556, 295] on div "Patient Enrollment Patients screened Portugal 4 Patients screened [GEOGRAPHIC_D…" at bounding box center [490, 450] width 297 height 695
click at [560, 283] on div "Click to edit" at bounding box center [579, 286] width 118 height 15
click at [559, 286] on div "Click to edit" at bounding box center [579, 286] width 118 height 15
click at [546, 291] on div "Click to edit" at bounding box center [579, 286] width 118 height 15
click at [547, 289] on span "Click to edit" at bounding box center [542, 286] width 35 height 7
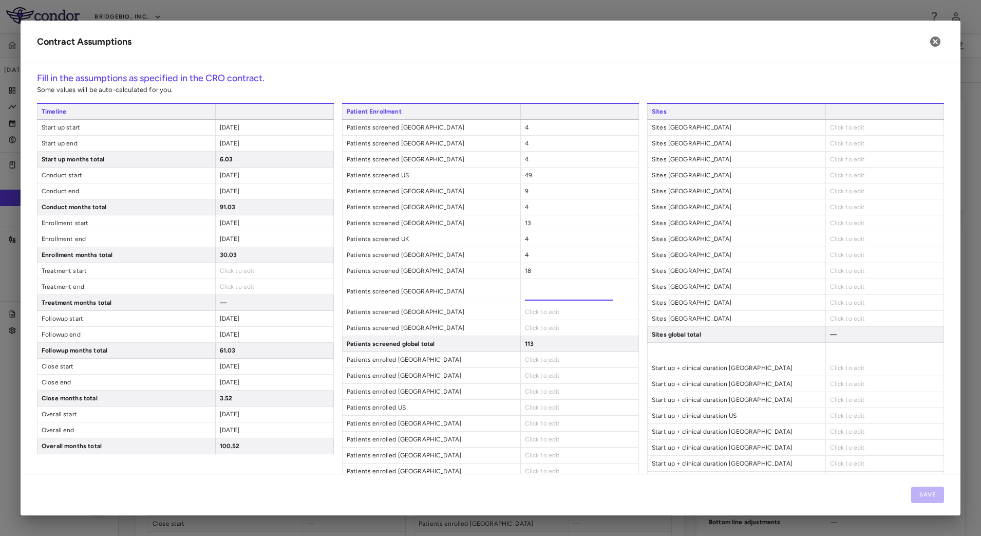
type input "*"
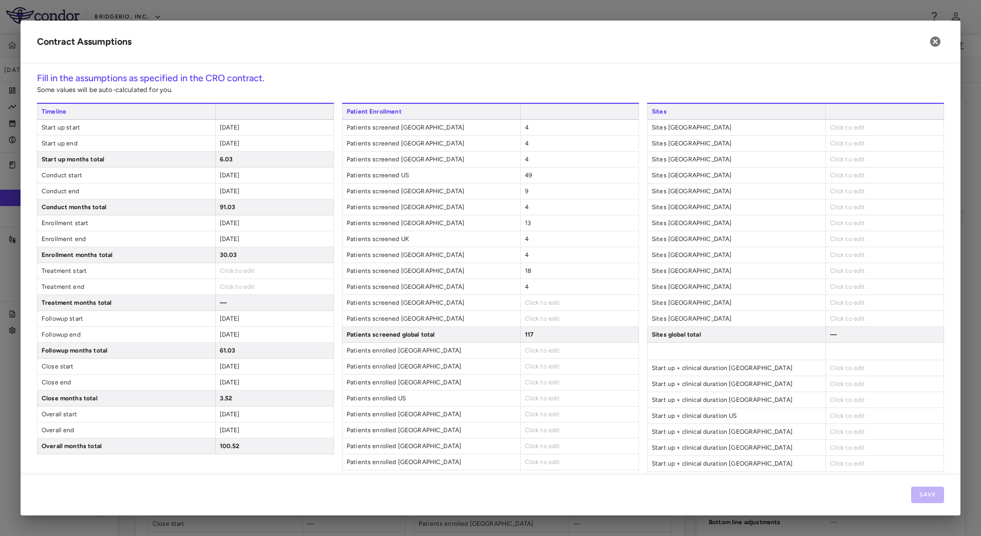
click at [553, 307] on div "Click to edit" at bounding box center [579, 302] width 118 height 15
click at [542, 304] on span "Click to edit" at bounding box center [542, 302] width 35 height 7
type input "*"
click at [535, 318] on span "Click to edit" at bounding box center [542, 318] width 35 height 7
type input "*"
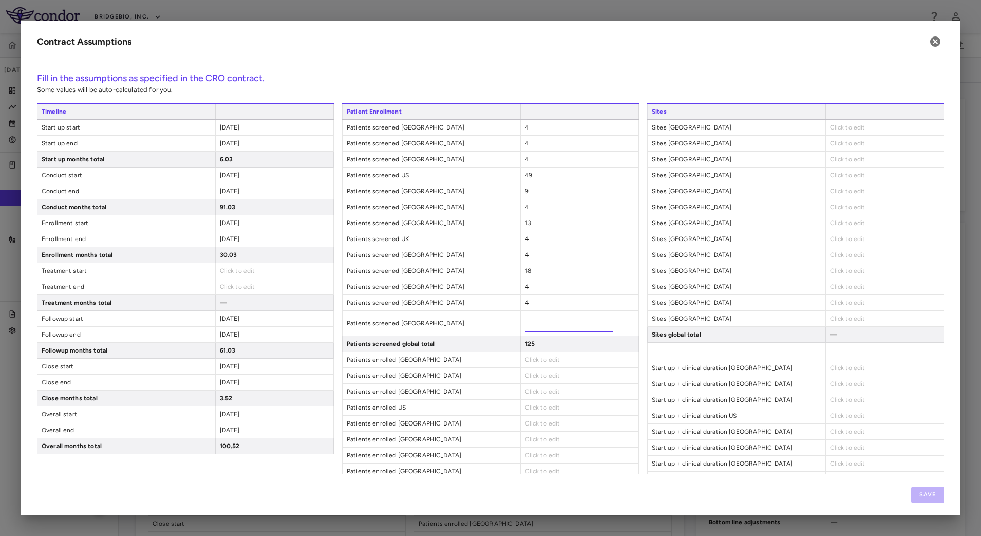
click at [565, 65] on div "Contract Assumptions Fill in the assumptions as specified in the CRO contract. …" at bounding box center [491, 268] width 940 height 495
click at [527, 351] on span "Click to edit" at bounding box center [542, 350] width 35 height 7
type input "*"
click at [560, 371] on div "Click to edit" at bounding box center [579, 365] width 118 height 15
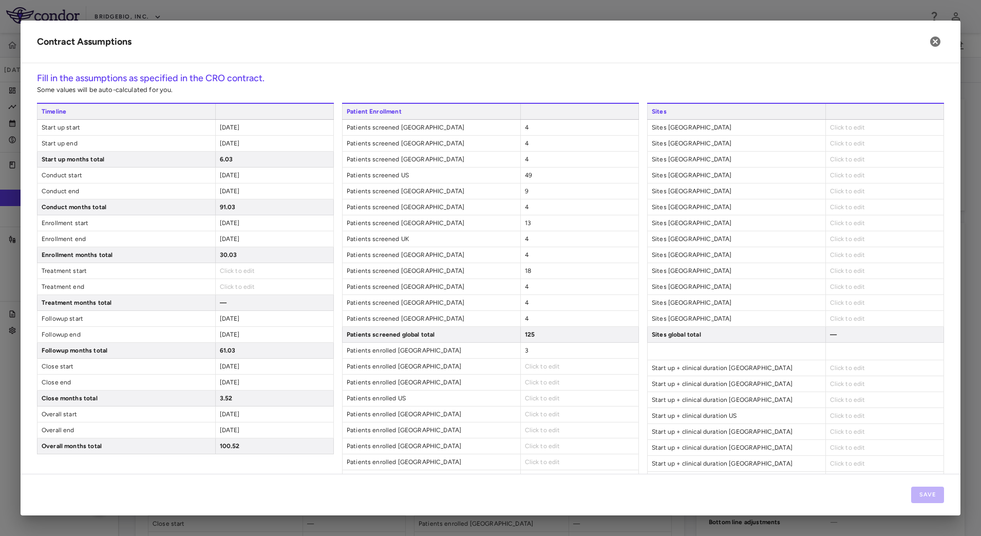
click at [540, 369] on div "Click to edit" at bounding box center [579, 365] width 118 height 15
click at [540, 367] on span "Click to edit" at bounding box center [542, 366] width 35 height 7
type input "*"
click at [532, 384] on span "Click to edit" at bounding box center [542, 382] width 35 height 7
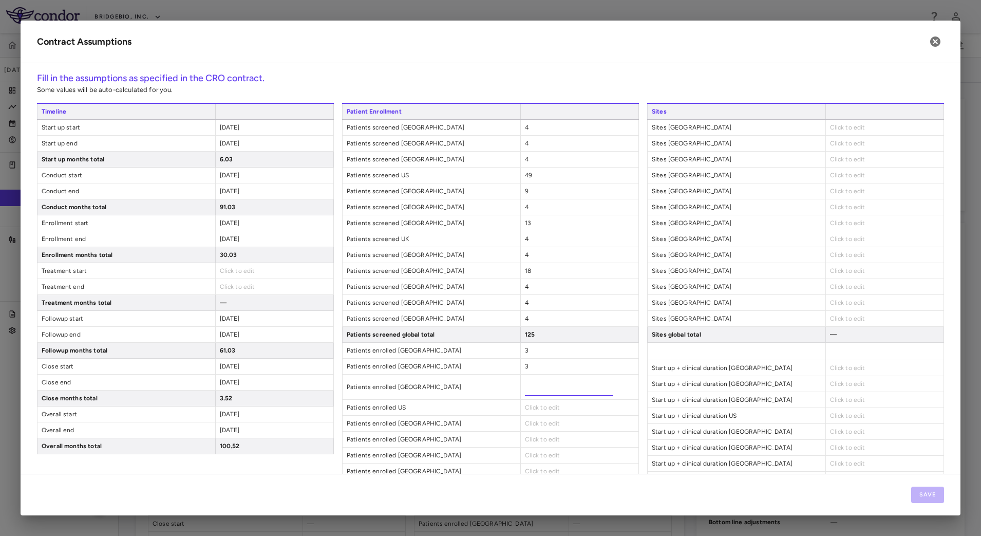
type input "*"
click at [541, 406] on div "Patient Enrollment Patients screened [GEOGRAPHIC_DATA] 4 Patients screened [GEO…" at bounding box center [490, 450] width 297 height 695
click at [538, 396] on span "Click to edit" at bounding box center [542, 397] width 35 height 7
type input "**"
click at [538, 420] on div "Click to edit" at bounding box center [579, 413] width 118 height 15
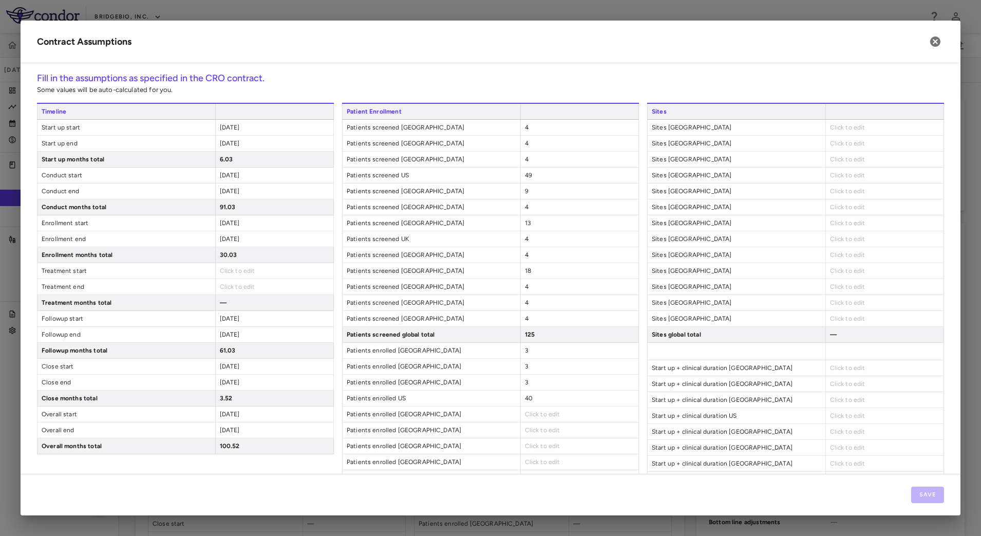
click at [540, 416] on span "Click to edit" at bounding box center [542, 413] width 35 height 7
type input "*"
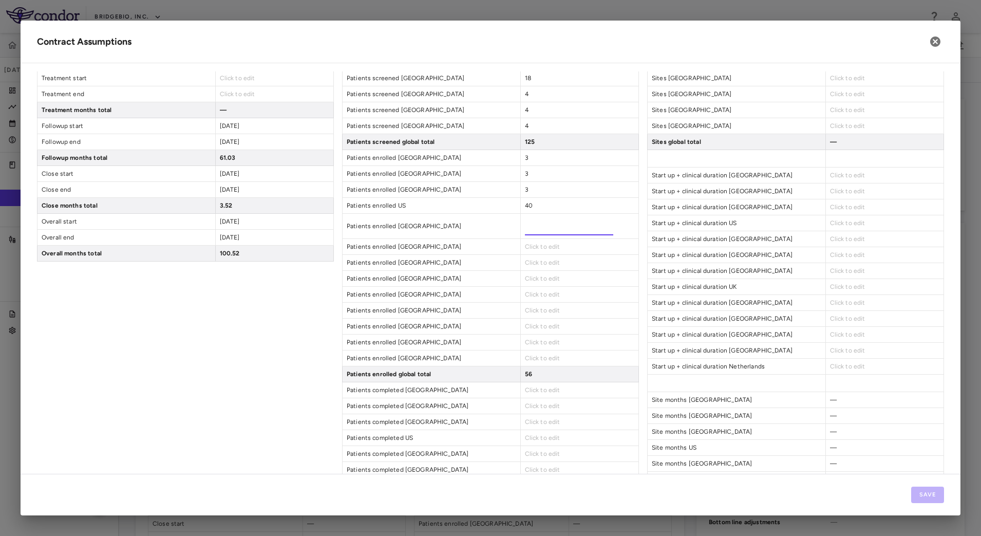
scroll to position [257, 0]
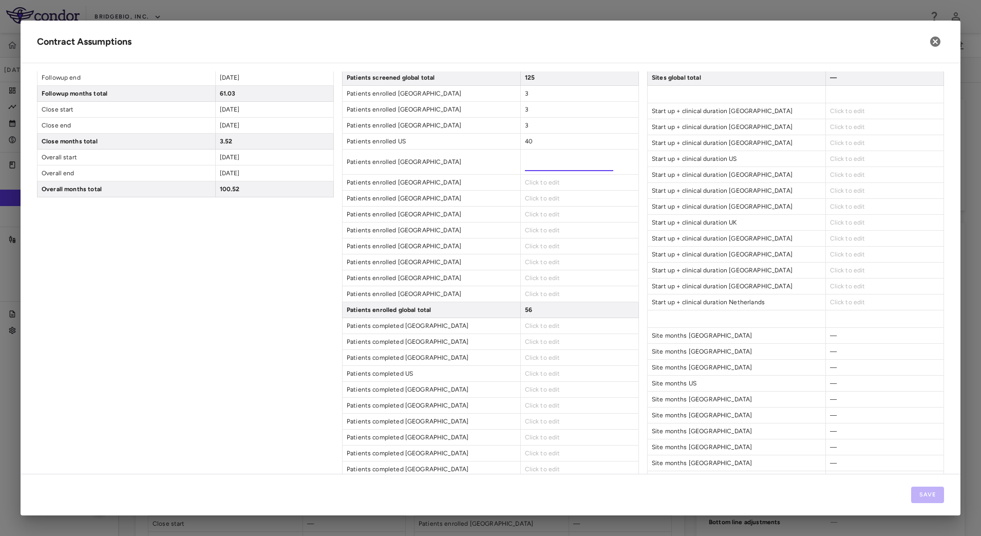
click at [526, 176] on div "Click to edit" at bounding box center [579, 182] width 118 height 15
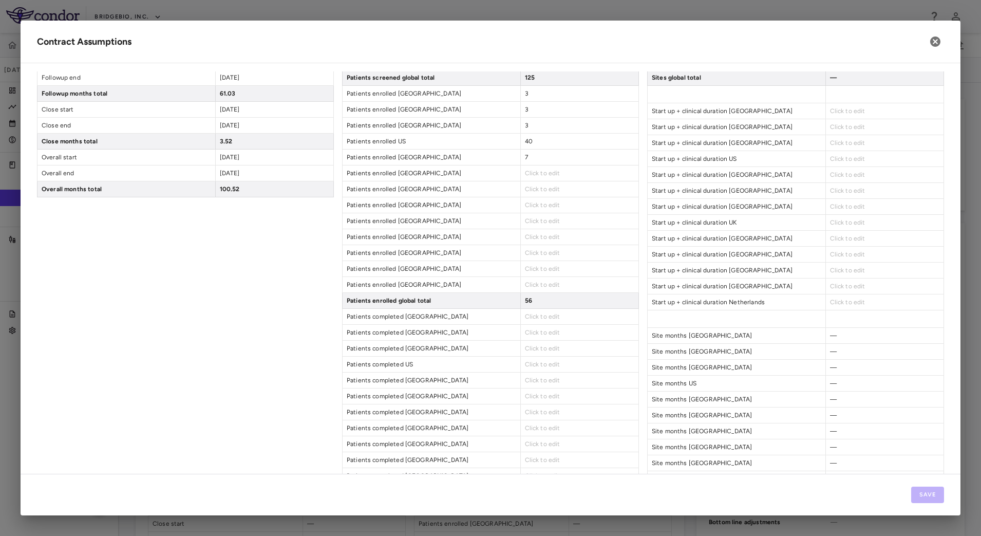
click at [542, 177] on div "Click to edit" at bounding box center [579, 172] width 118 height 15
click at [540, 174] on span "Click to edit" at bounding box center [542, 172] width 35 height 7
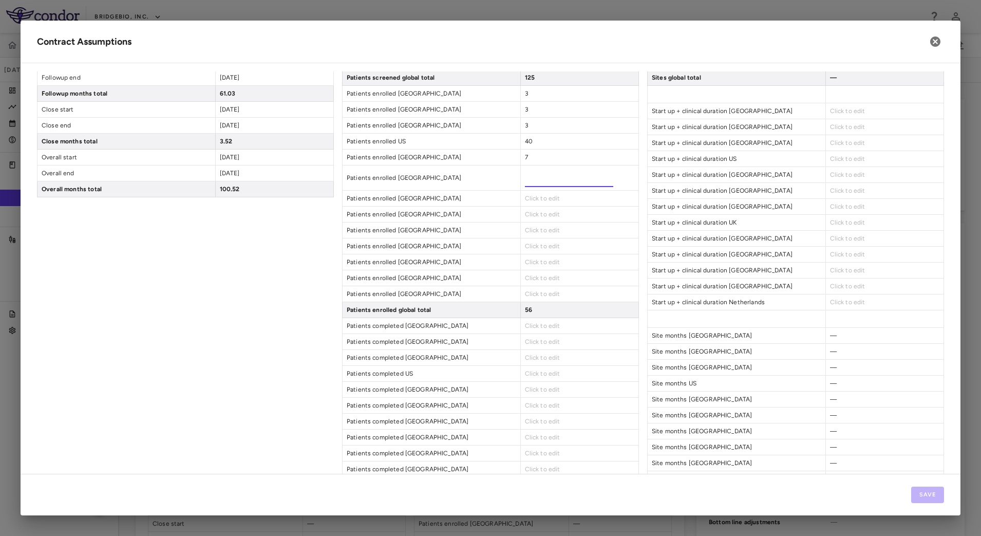
type input "*"
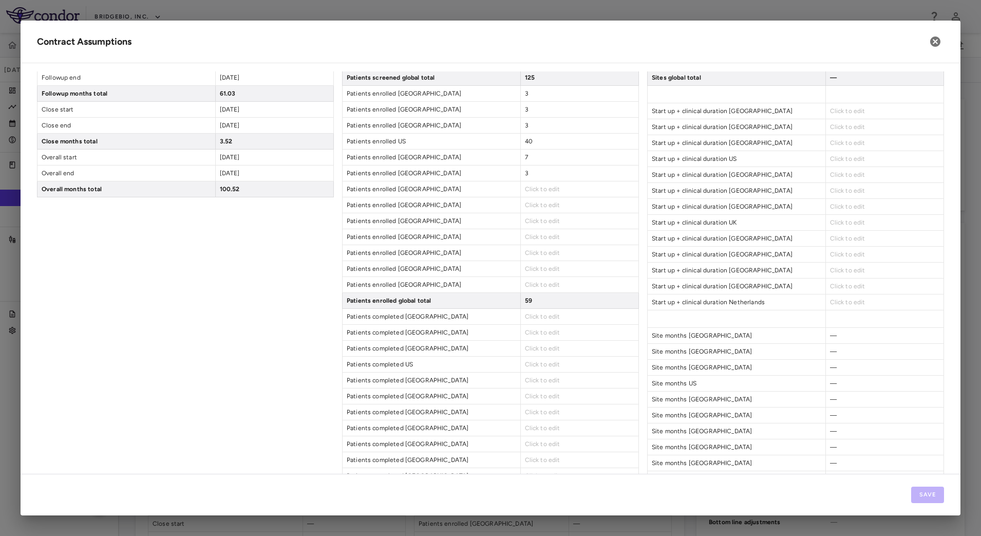
click at [550, 192] on div "Click to edit" at bounding box center [579, 188] width 118 height 15
click at [548, 191] on span "Click to edit" at bounding box center [542, 188] width 35 height 7
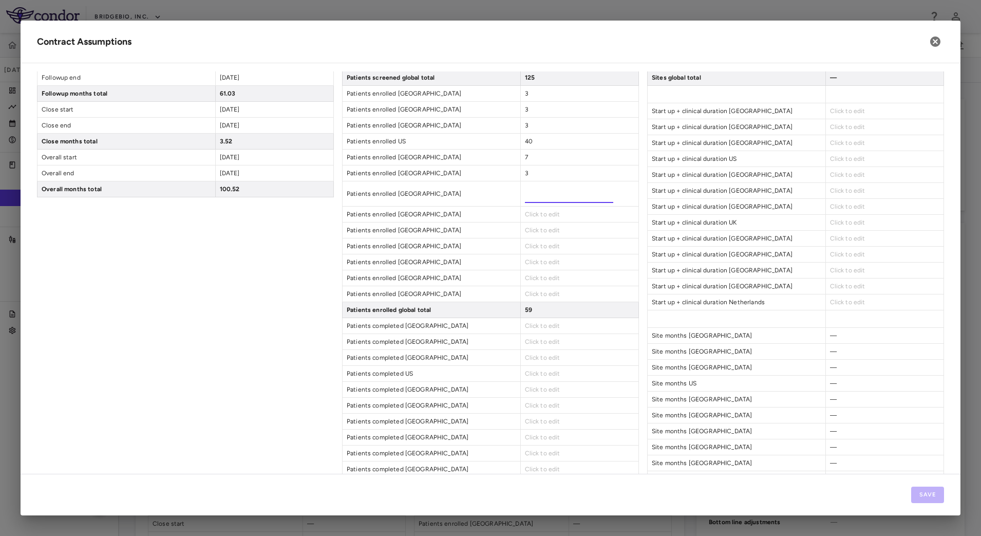
type input "**"
click at [539, 211] on div "Click to edit" at bounding box center [579, 213] width 118 height 15
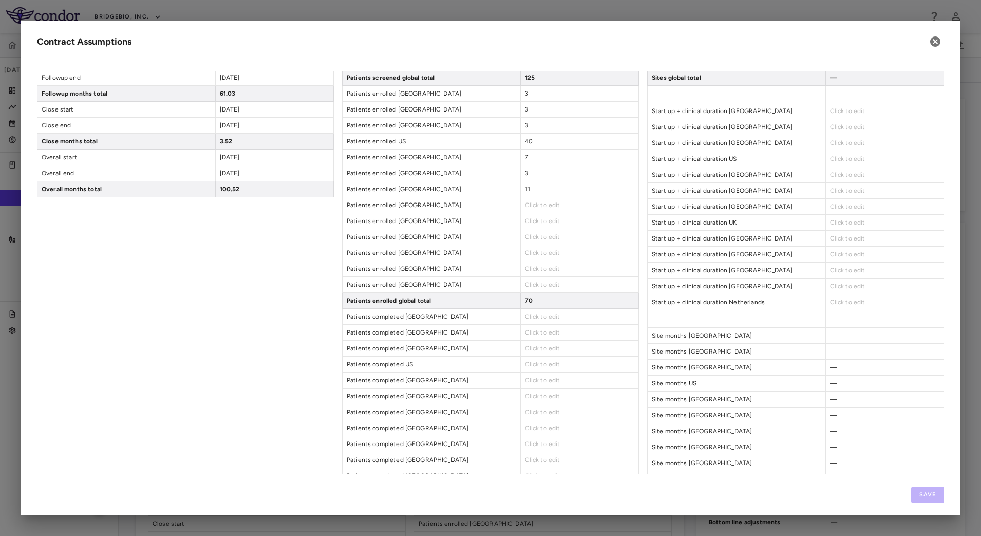
click at [540, 203] on span "Click to edit" at bounding box center [542, 204] width 35 height 7
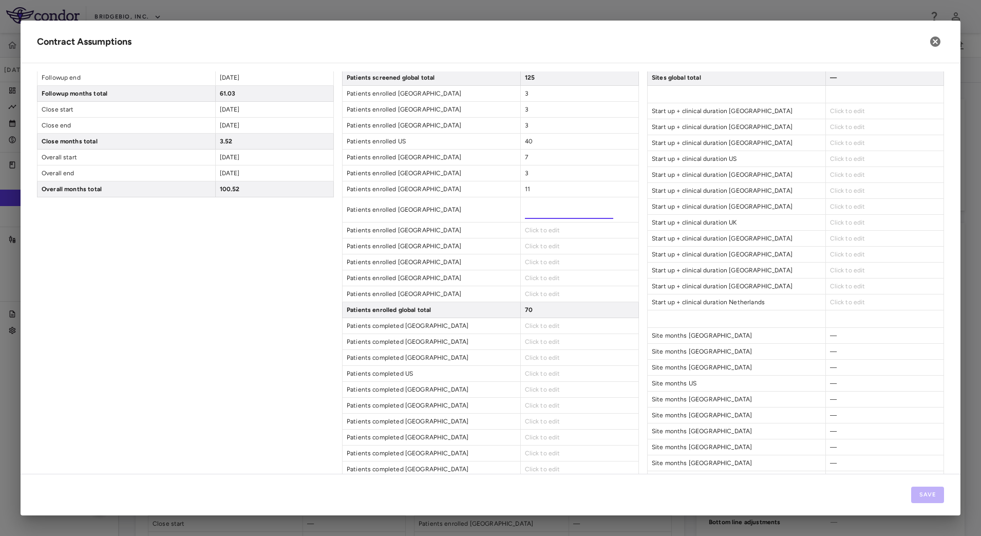
type input "*"
click at [539, 225] on div "Click to edit" at bounding box center [579, 229] width 118 height 15
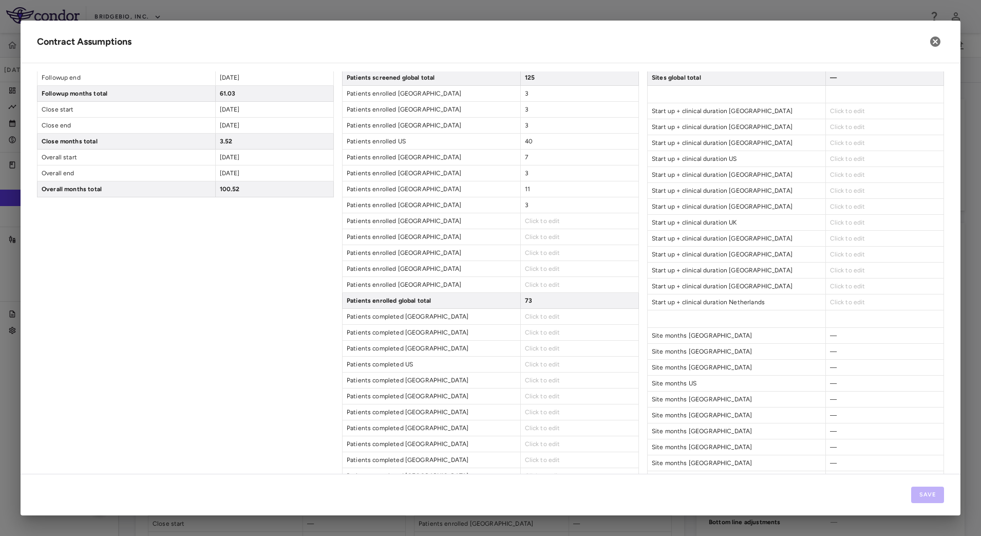
click at [539, 218] on span "Click to edit" at bounding box center [542, 220] width 35 height 7
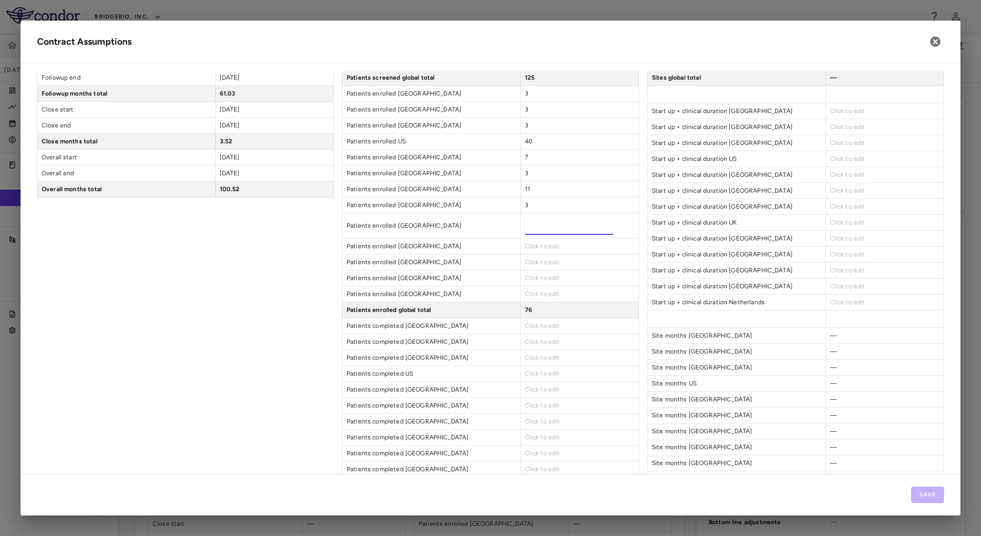
type input "*"
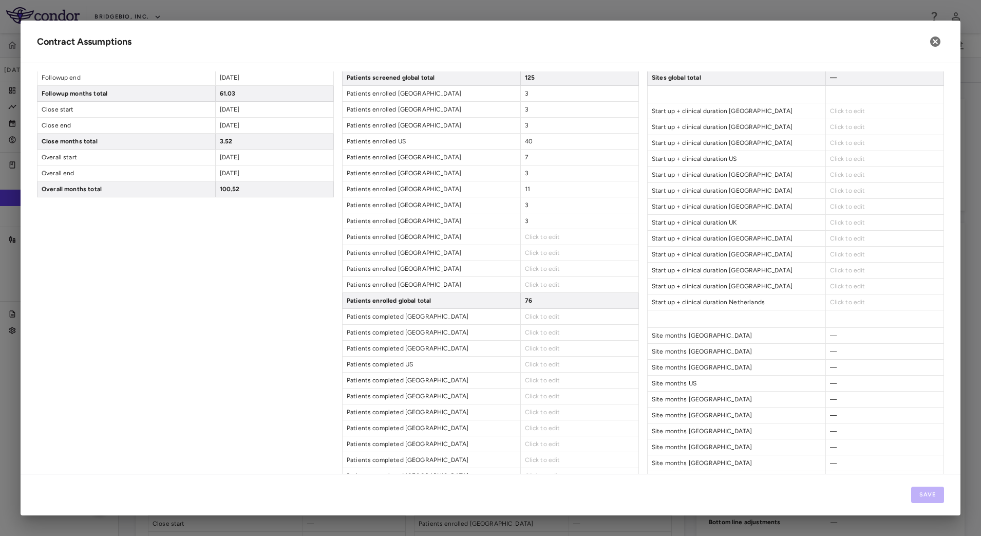
click at [540, 236] on span "Click to edit" at bounding box center [542, 236] width 35 height 7
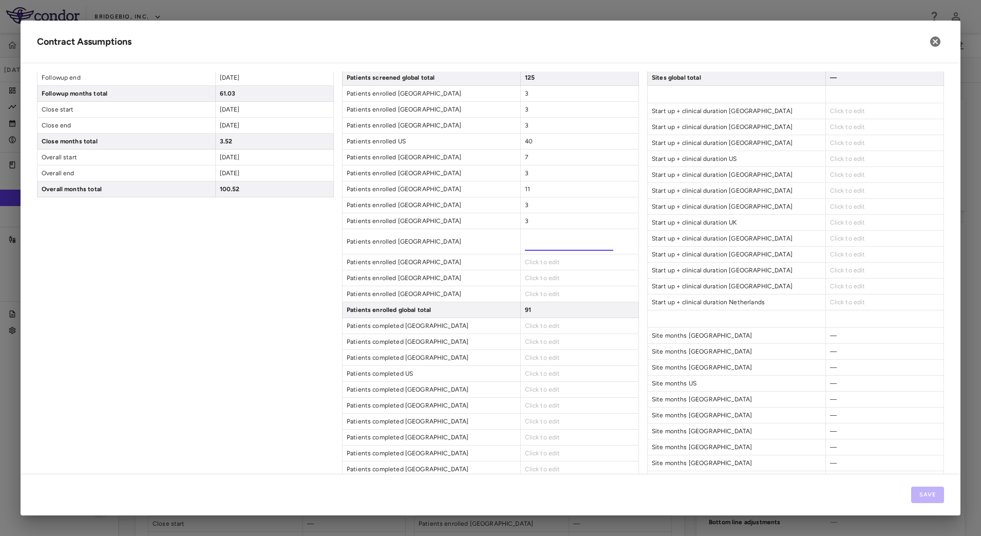
type input "**"
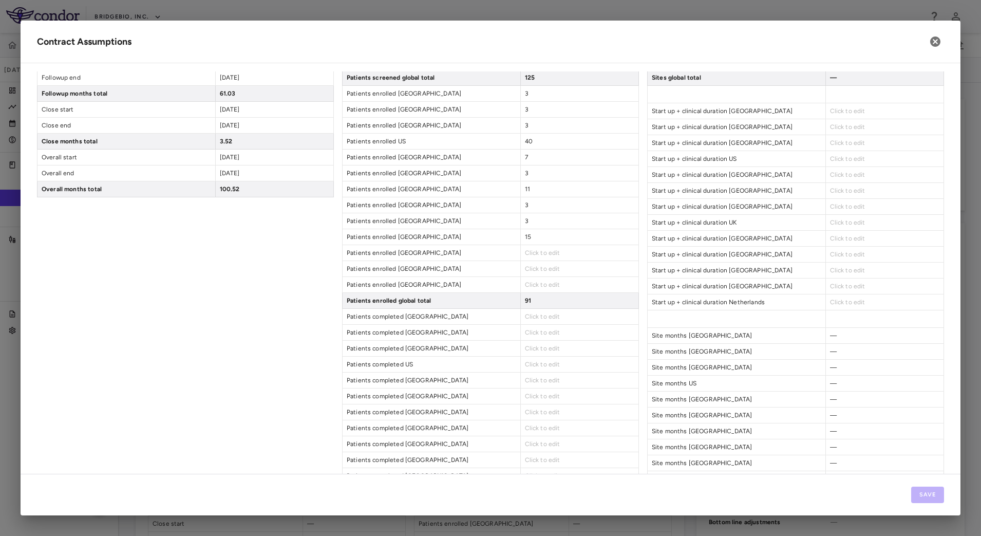
click at [535, 253] on span "Click to edit" at bounding box center [542, 252] width 35 height 7
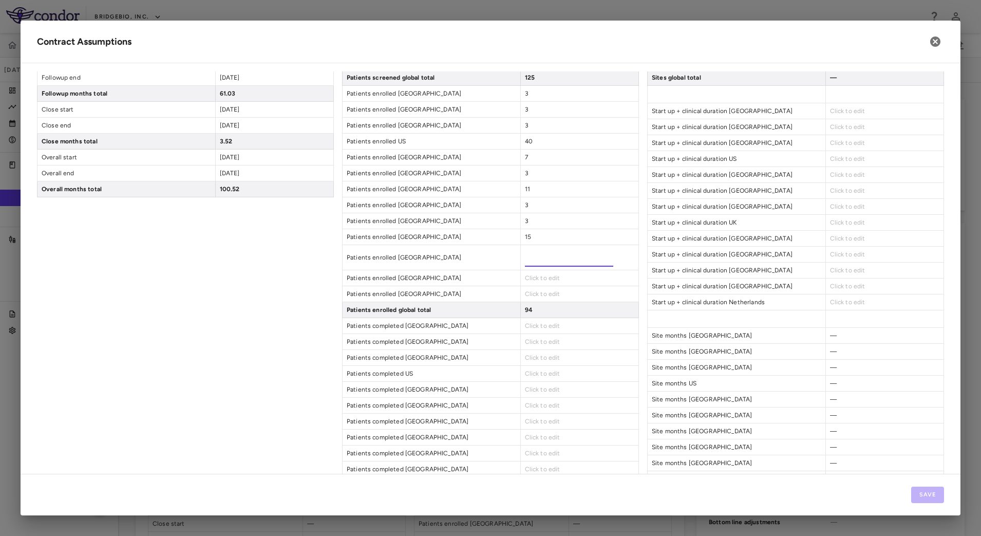
type input "*"
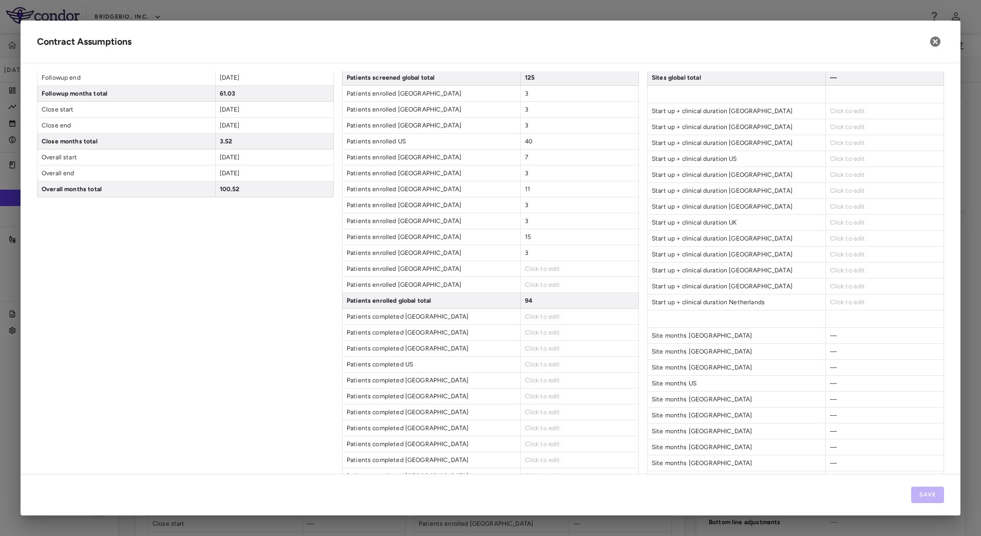
click at [535, 269] on span "Click to edit" at bounding box center [542, 268] width 35 height 7
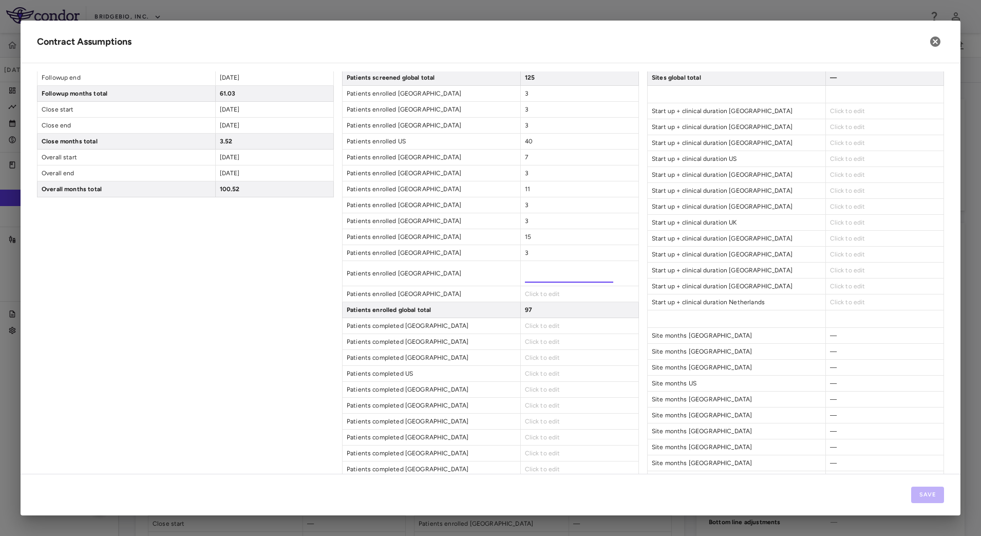
type input "*"
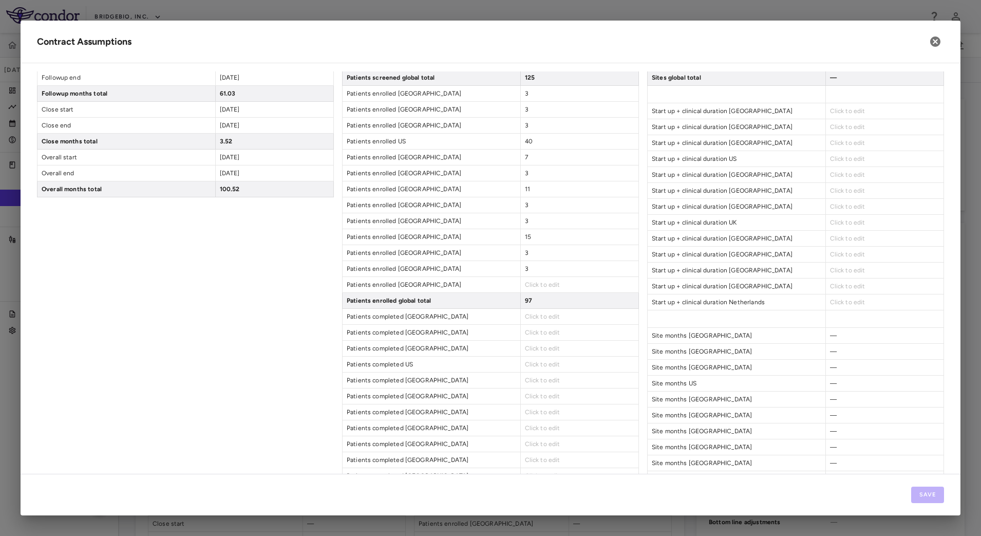
click at [537, 286] on span "Click to edit" at bounding box center [542, 284] width 35 height 7
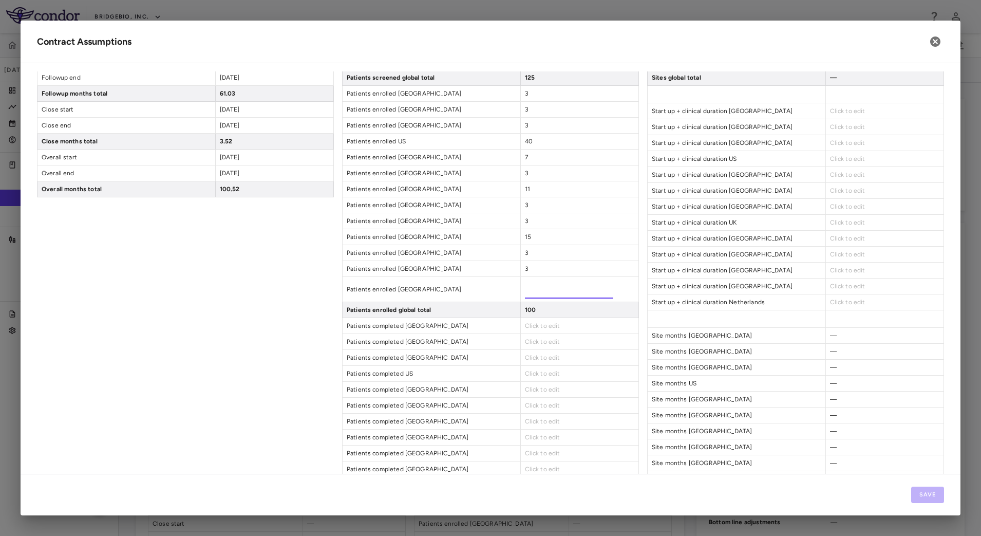
type input "*"
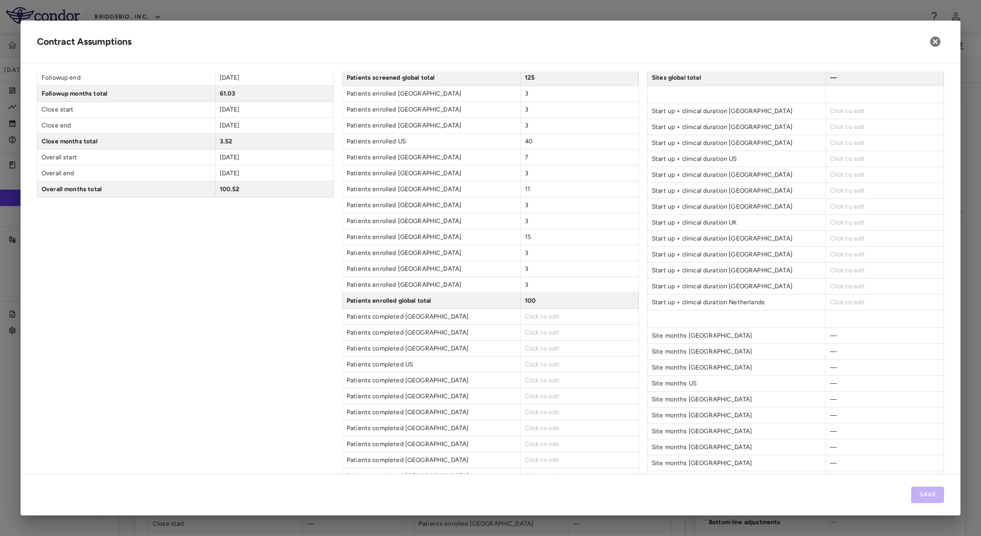
click at [556, 318] on div "Click to edit" at bounding box center [579, 316] width 118 height 15
click at [532, 317] on span "Click to edit" at bounding box center [542, 316] width 35 height 7
type input "*"
click at [544, 338] on div "Click to edit" at bounding box center [579, 341] width 118 height 15
click at [543, 333] on span "Click to edit" at bounding box center [542, 332] width 35 height 7
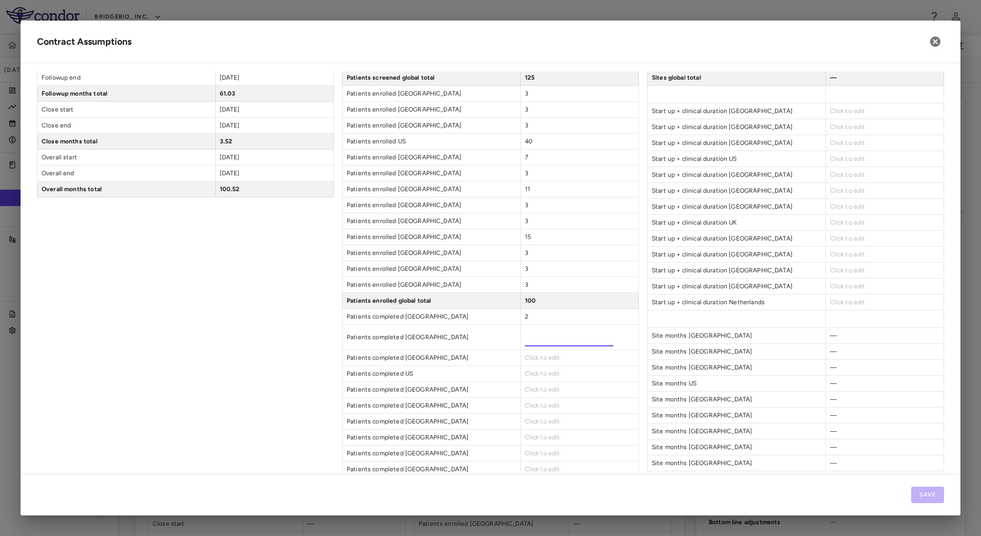
type input "*"
click at [557, 346] on div "Click to edit" at bounding box center [579, 347] width 118 height 15
click at [559, 350] on div "Click to edit" at bounding box center [579, 347] width 118 height 15
click at [534, 347] on span "Click to edit" at bounding box center [542, 348] width 35 height 7
type input "*"
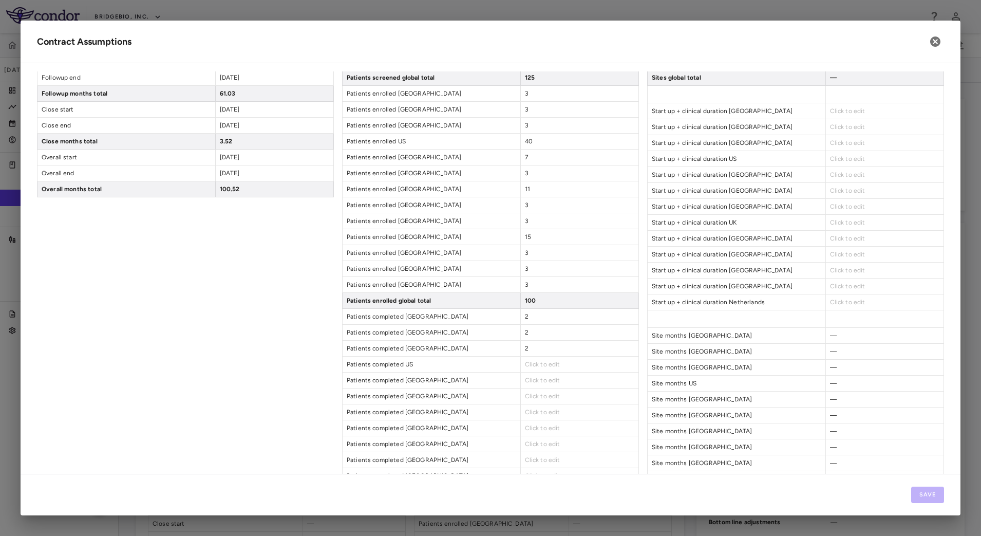
click at [536, 362] on span "Click to edit" at bounding box center [542, 364] width 35 height 7
type input "**"
click at [543, 378] on span "Click to edit" at bounding box center [542, 379] width 35 height 7
type input "*"
click at [539, 396] on span "Click to edit" at bounding box center [542, 395] width 35 height 7
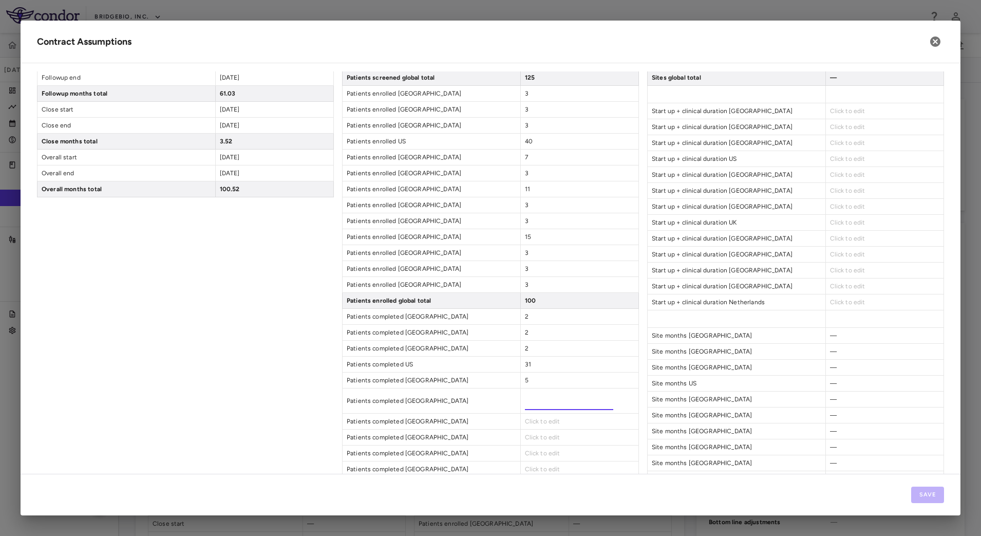
type input "*"
click at [553, 413] on span "Click to edit" at bounding box center [542, 411] width 35 height 7
type input "*"
click at [551, 426] on span "Click to edit" at bounding box center [542, 427] width 35 height 7
type input "*"
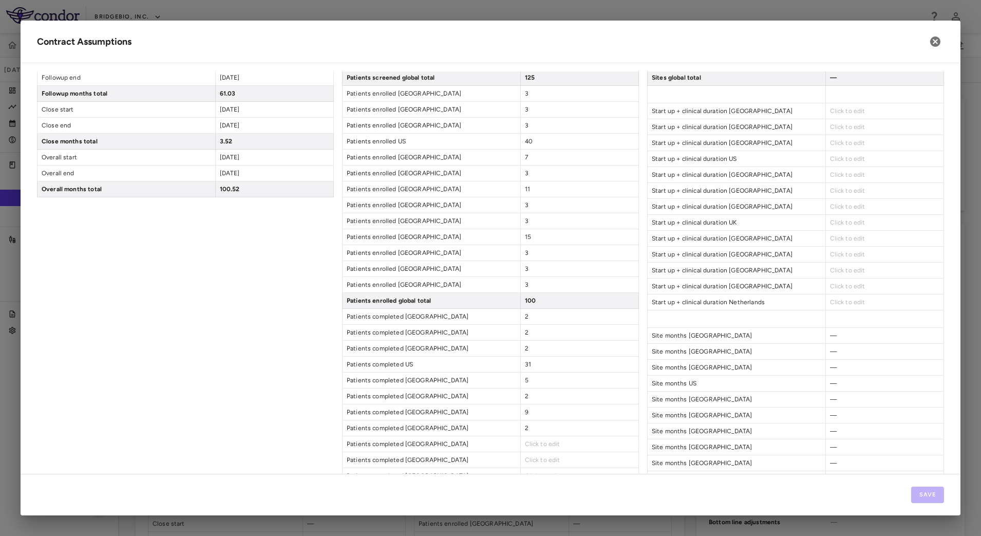
click at [544, 441] on span "Click to edit" at bounding box center [542, 443] width 35 height 7
type input "*"
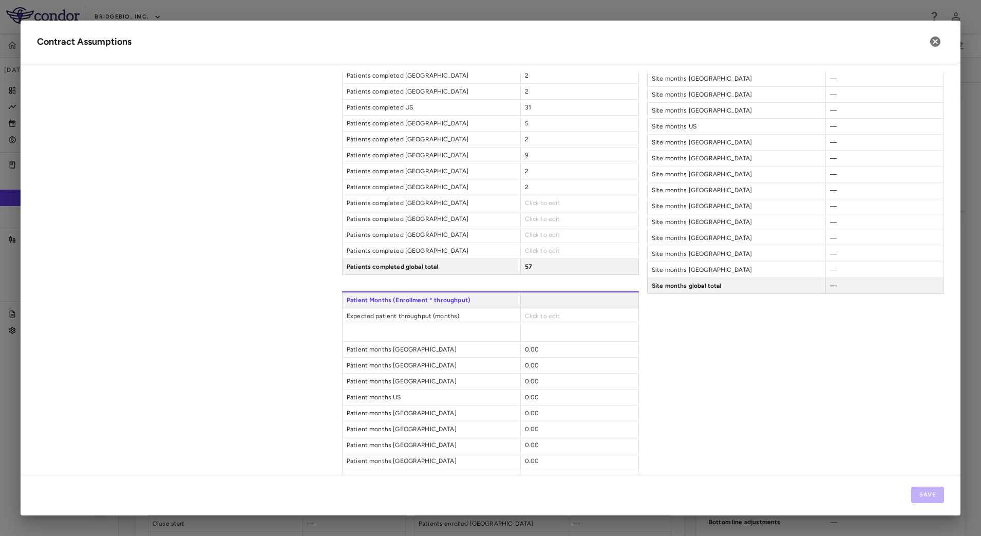
click at [551, 200] on span "Click to edit" at bounding box center [542, 202] width 35 height 7
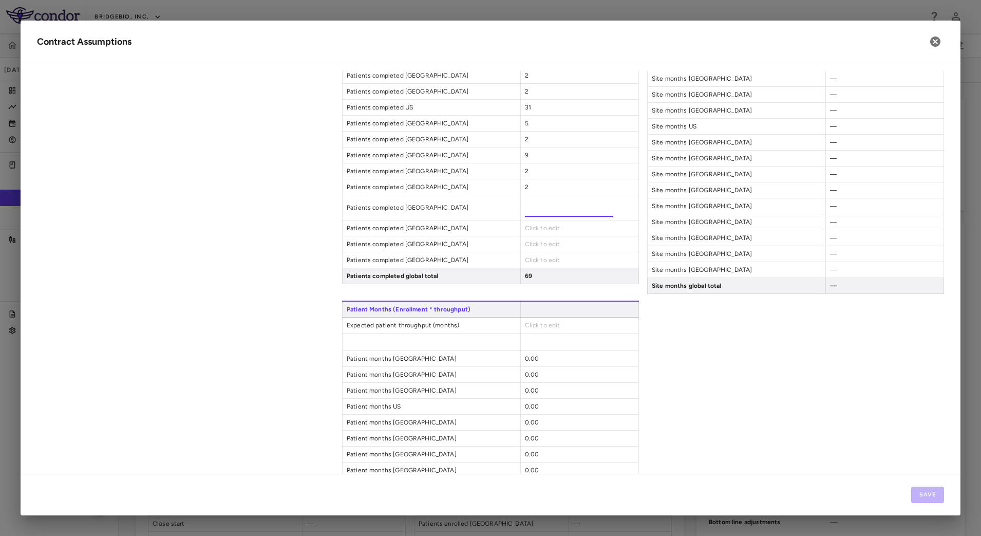
type input "**"
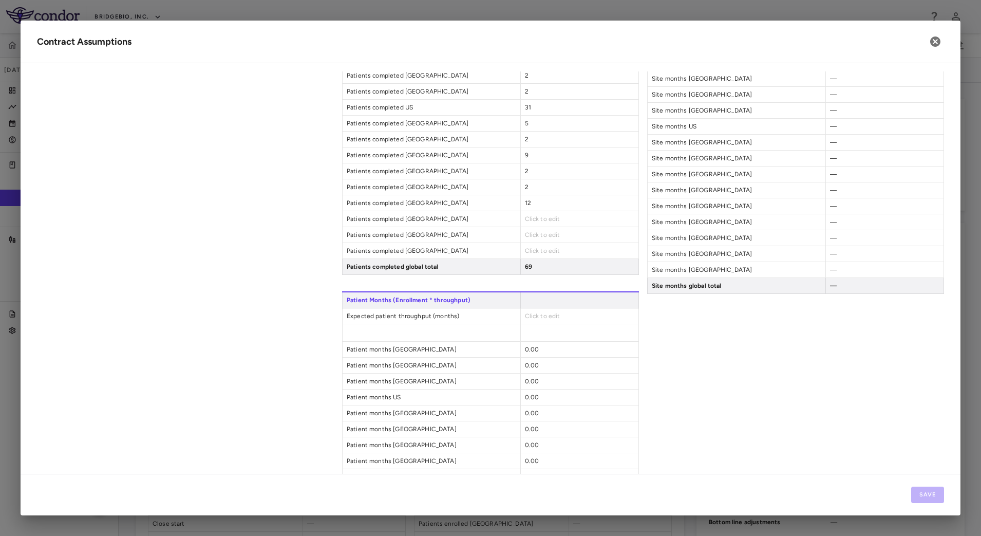
click at [545, 218] on span "Click to edit" at bounding box center [542, 218] width 35 height 7
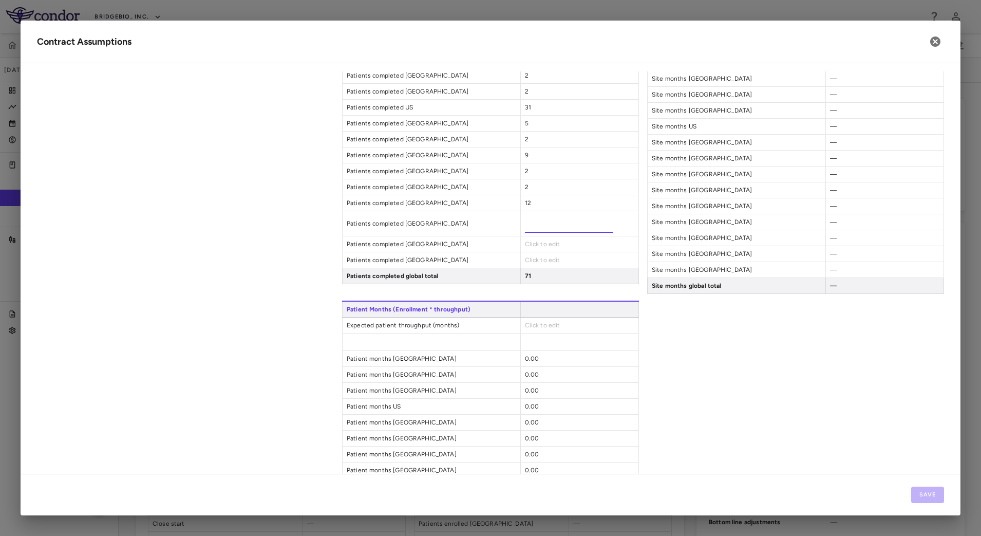
type input "*"
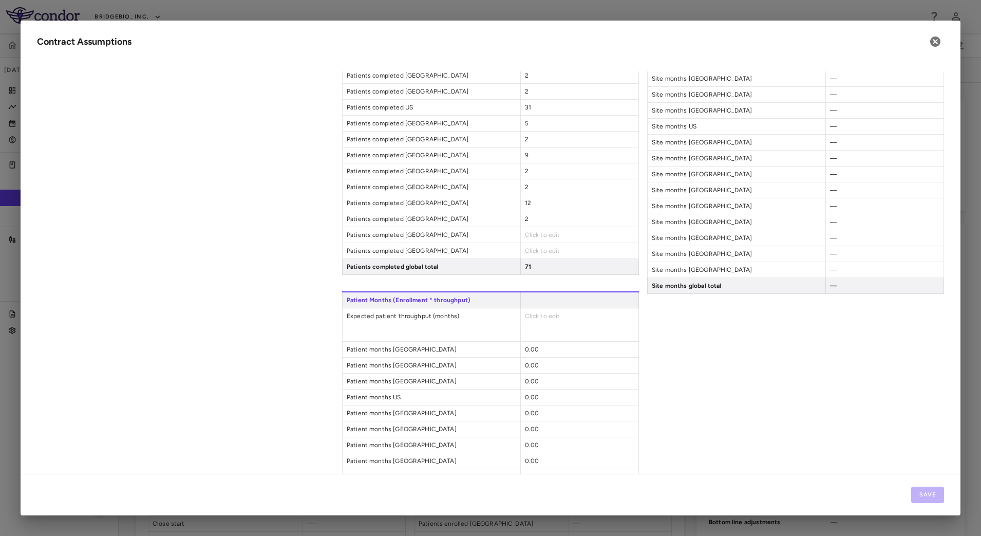
click at [544, 234] on span "Click to edit" at bounding box center [542, 234] width 35 height 7
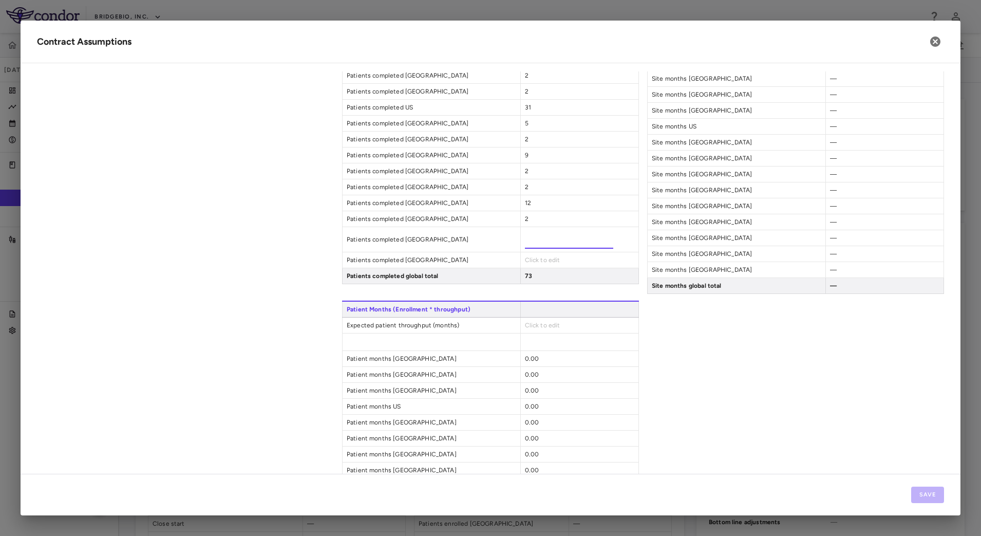
type input "*"
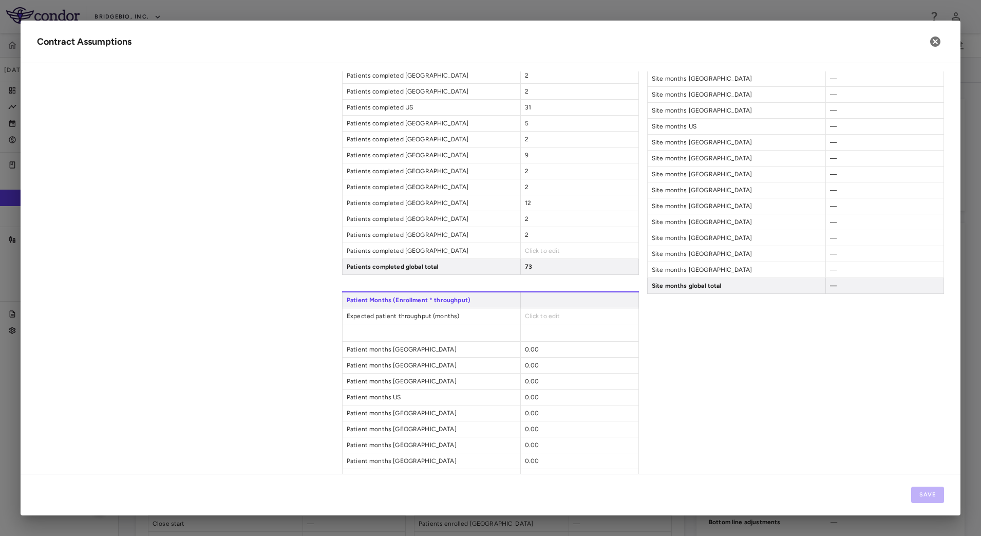
click at [550, 250] on span "Click to edit" at bounding box center [542, 250] width 35 height 7
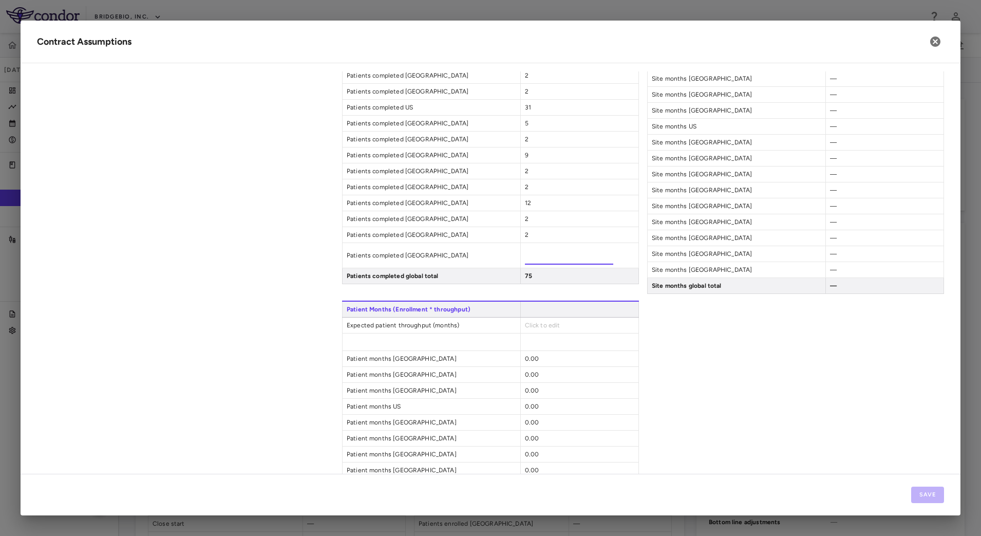
type input "*"
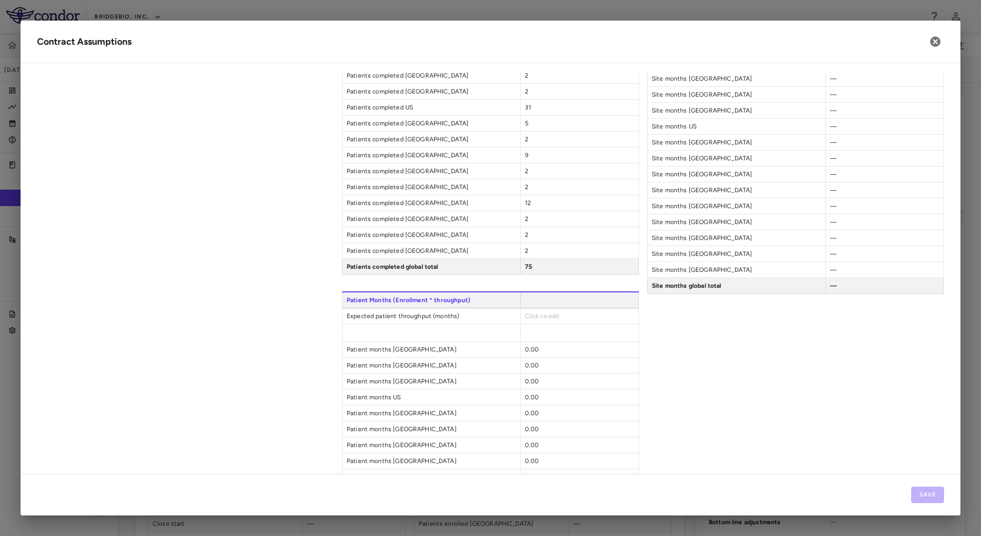
click at [566, 317] on div "Click to edit" at bounding box center [579, 315] width 118 height 15
click at [543, 314] on span "Click to edit" at bounding box center [542, 315] width 35 height 7
type input "**"
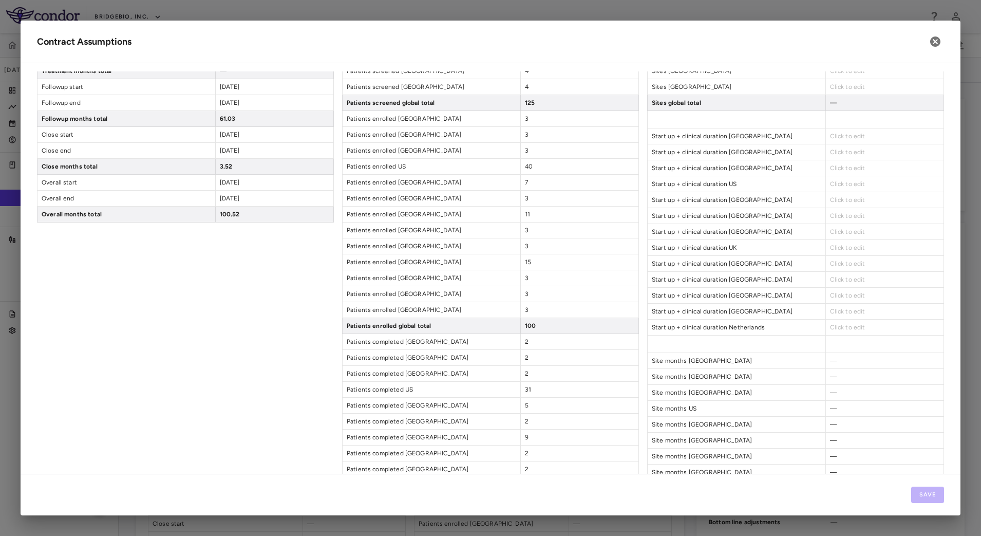
scroll to position [0, 0]
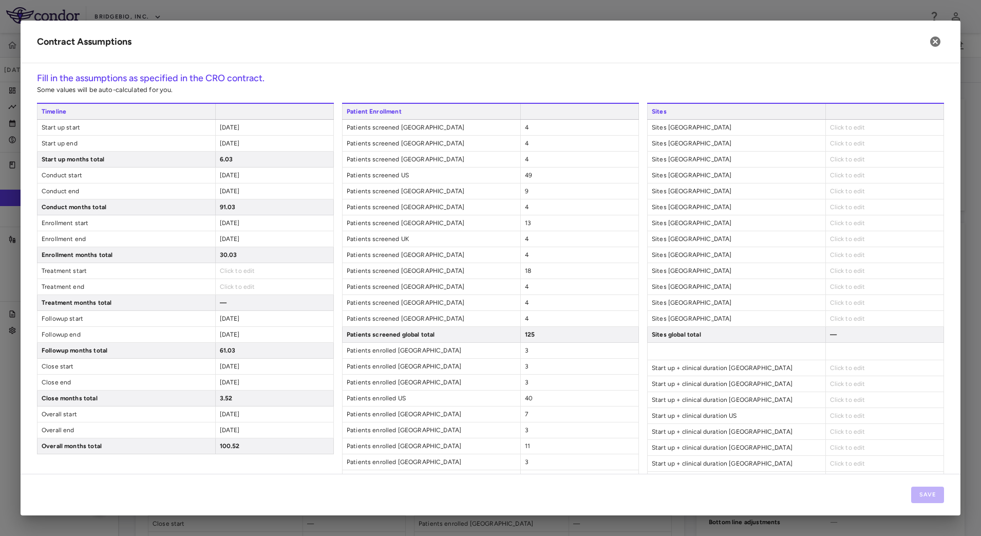
click at [849, 124] on span "Click to edit" at bounding box center [847, 127] width 35 height 7
type input "*"
click at [847, 147] on div "Click to edit" at bounding box center [884, 143] width 118 height 15
click at [846, 145] on span "Click to edit" at bounding box center [847, 143] width 35 height 7
type input "*"
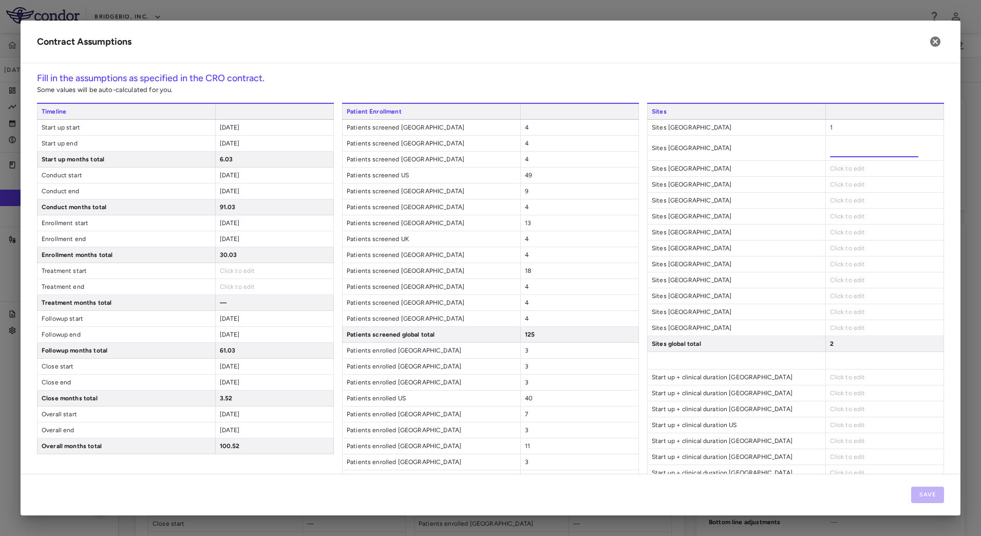
type input "*"
click at [838, 160] on span "Click to edit" at bounding box center [847, 159] width 35 height 7
type input "*"
click at [839, 173] on span "Click to edit" at bounding box center [847, 175] width 35 height 7
type input "*"
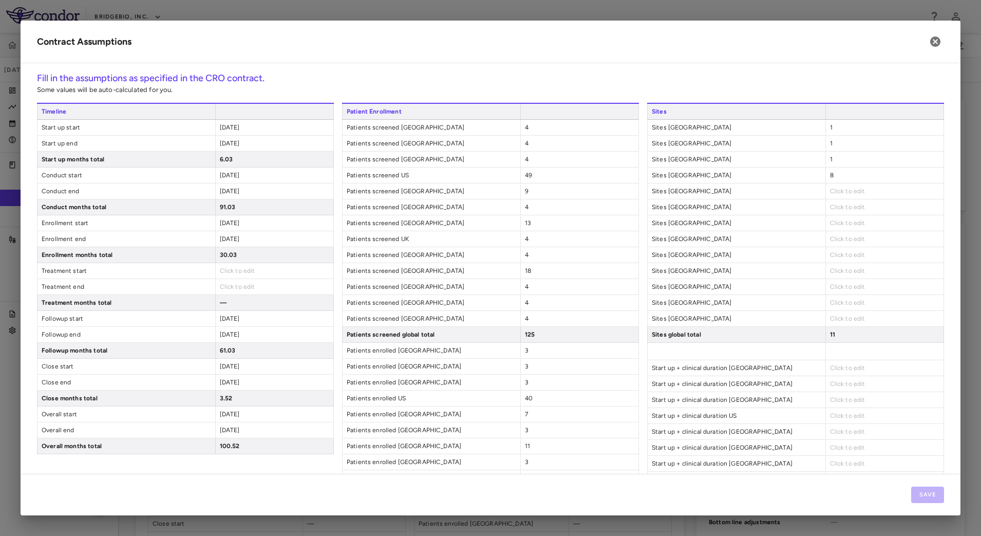
click at [836, 186] on div "Click to edit" at bounding box center [884, 190] width 118 height 15
click at [835, 188] on span "Click to edit" at bounding box center [847, 190] width 35 height 7
type input "*"
click at [836, 209] on span "Click to edit" at bounding box center [847, 206] width 35 height 7
type input "*"
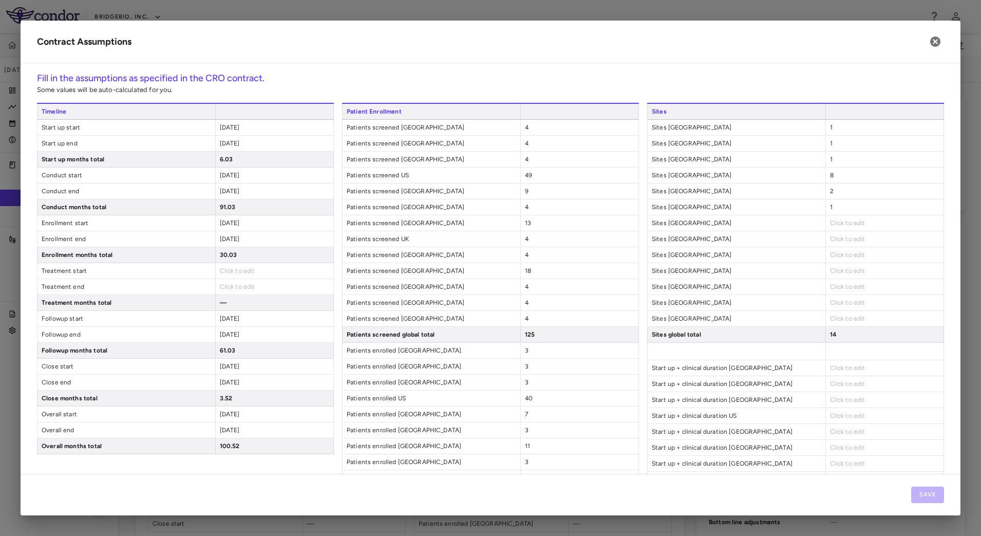
click at [841, 223] on span "Click to edit" at bounding box center [847, 222] width 35 height 7
type input "*"
click at [840, 238] on span "Click to edit" at bounding box center [847, 238] width 35 height 7
type input "*"
click at [841, 256] on span "Click to edit" at bounding box center [847, 254] width 35 height 7
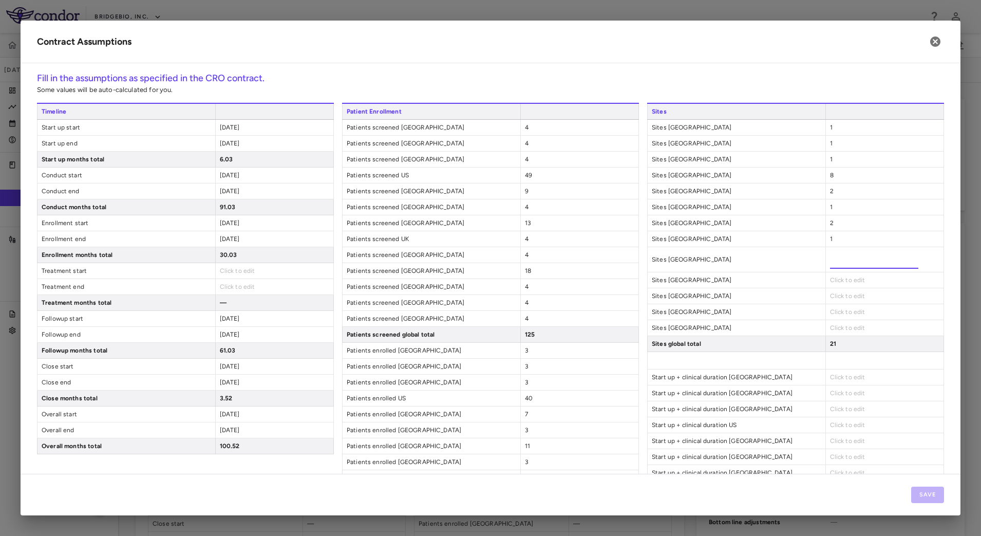
type input "*"
click at [838, 270] on span "Click to edit" at bounding box center [847, 270] width 35 height 7
type input "*"
click at [839, 305] on span "Click to edit" at bounding box center [847, 302] width 35 height 7
type input "*"
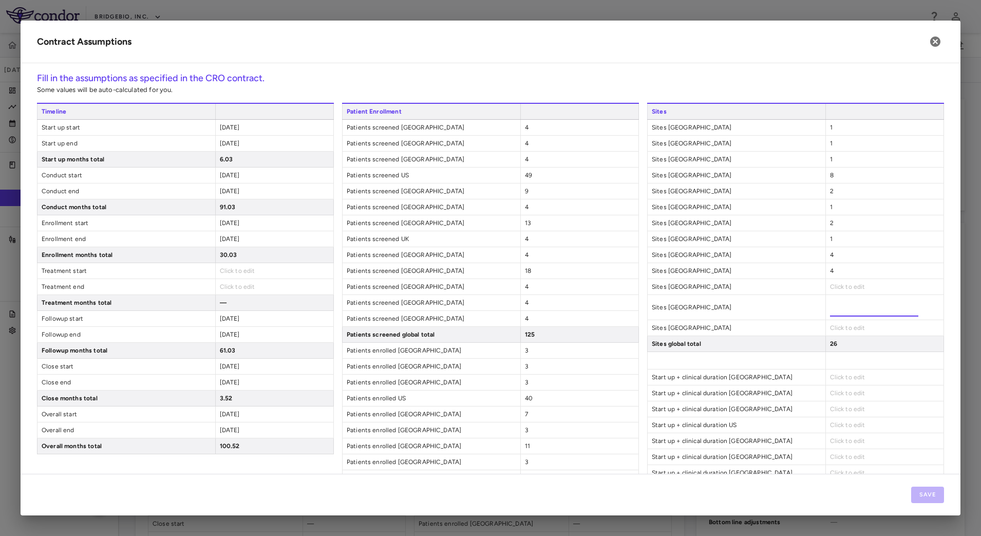
click at [840, 317] on span "Click to edit" at bounding box center [847, 318] width 35 height 7
type input "*"
click at [833, 255] on div "4" at bounding box center [884, 254] width 118 height 15
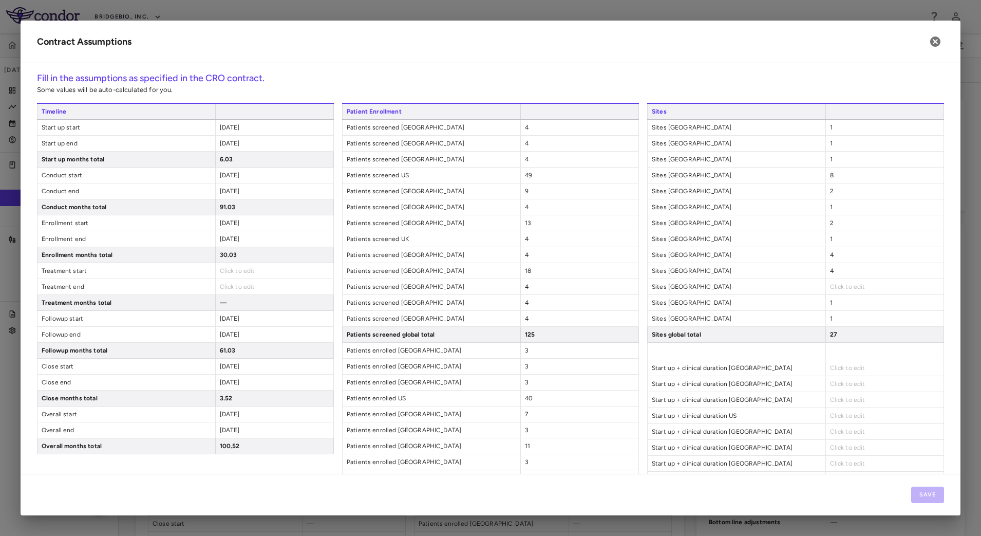
click at [825, 254] on div "4" at bounding box center [884, 254] width 118 height 15
click at [816, 255] on div "Sites [GEOGRAPHIC_DATA] 4" at bounding box center [795, 255] width 297 height 16
click at [830, 254] on span "4" at bounding box center [832, 254] width 4 height 7
click at [903, 262] on input "*" at bounding box center [874, 259] width 88 height 18
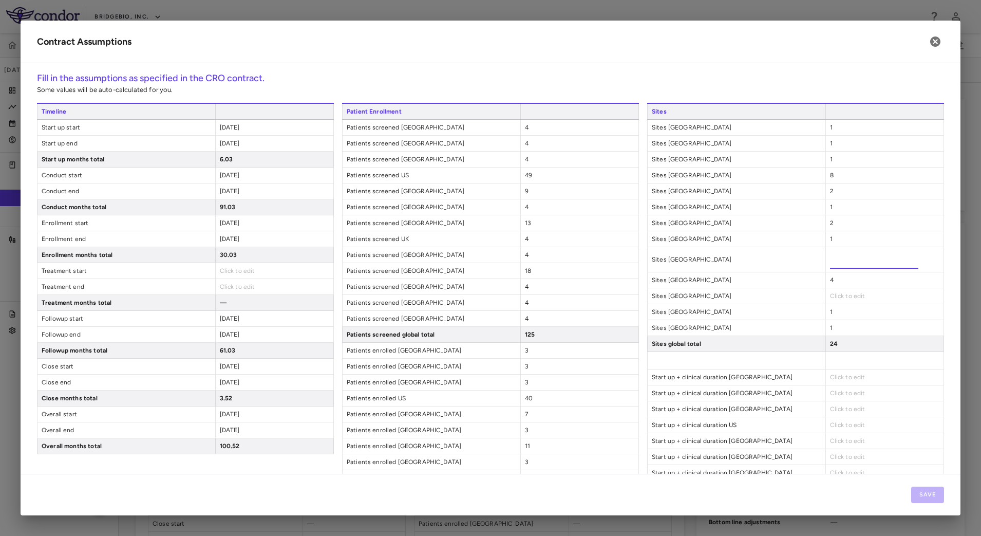
type input "*"
click at [903, 262] on input "*" at bounding box center [874, 259] width 88 height 18
click at [941, 340] on div "Fill in the assumptions as specified in the CRO contract. Some values will be a…" at bounding box center [491, 272] width 940 height 402
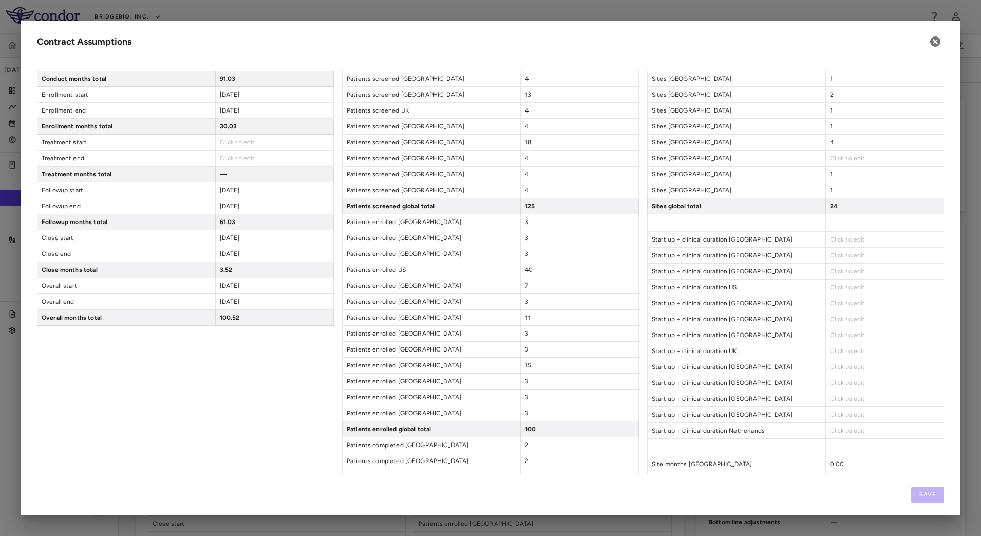
scroll to position [193, 0]
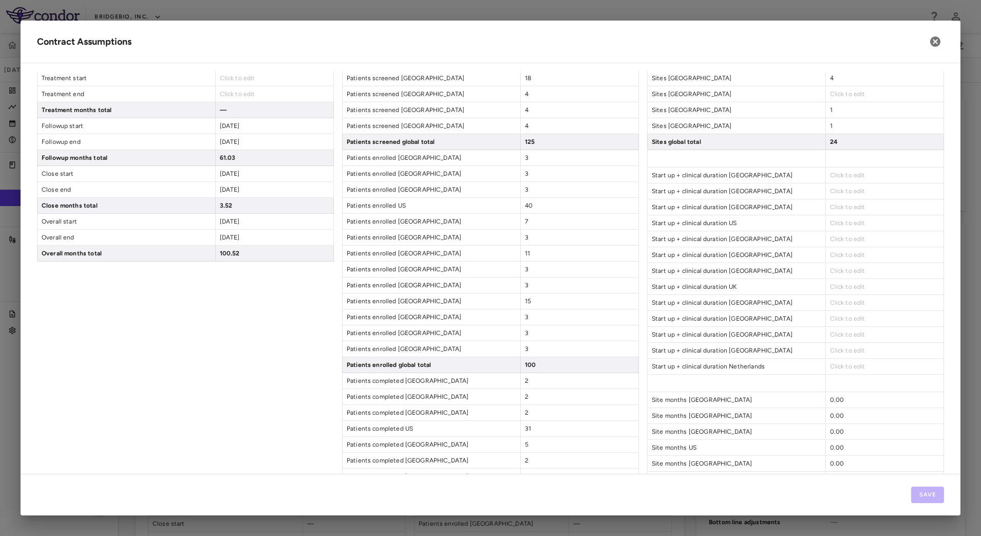
click at [835, 173] on span "Click to edit" at bounding box center [847, 175] width 35 height 7
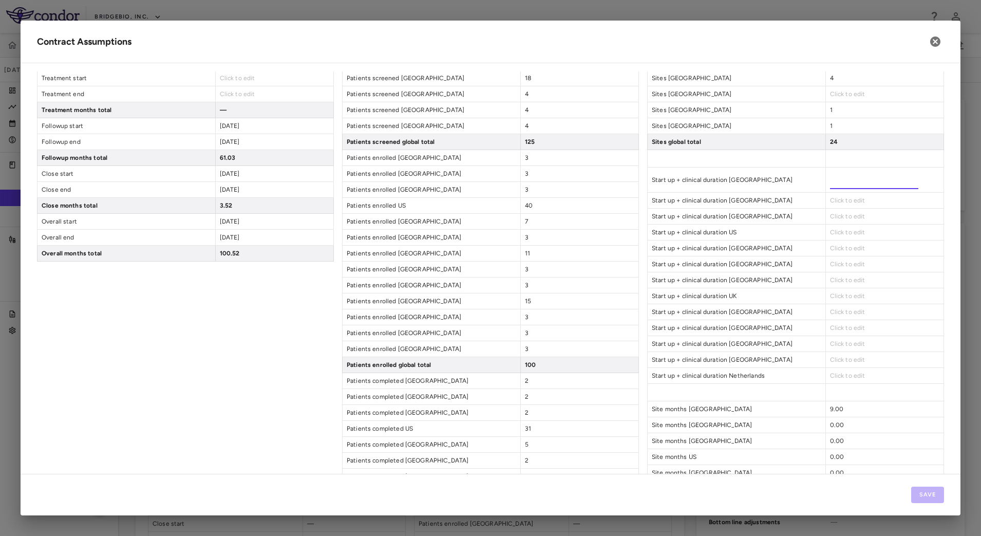
type input "**"
click at [848, 197] on div "Click to edit" at bounding box center [884, 200] width 118 height 15
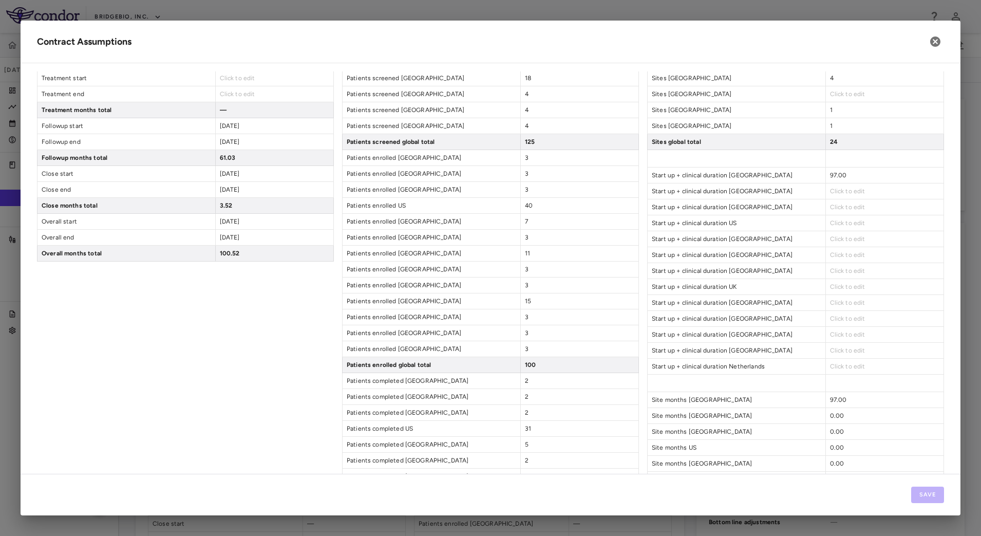
click at [839, 189] on span "Click to edit" at bounding box center [847, 190] width 35 height 7
type input "**"
click at [844, 212] on div "Click to edit" at bounding box center [884, 206] width 118 height 15
click at [842, 205] on span "Click to edit" at bounding box center [847, 206] width 35 height 7
type input "**"
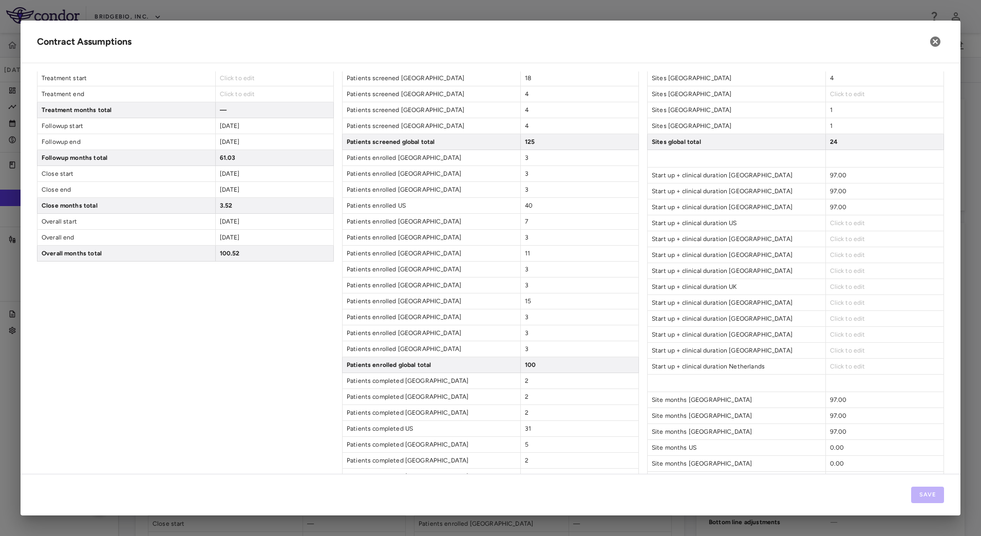
click at [842, 229] on div "Click to edit" at bounding box center [884, 222] width 118 height 15
click at [841, 221] on span "Click to edit" at bounding box center [847, 222] width 35 height 7
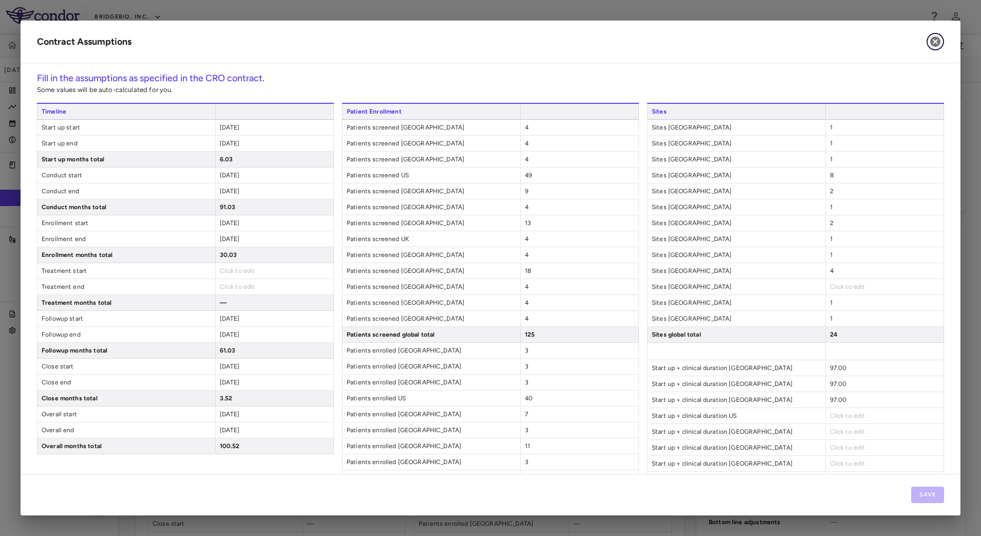
click at [932, 38] on icon "button" at bounding box center [935, 41] width 10 height 10
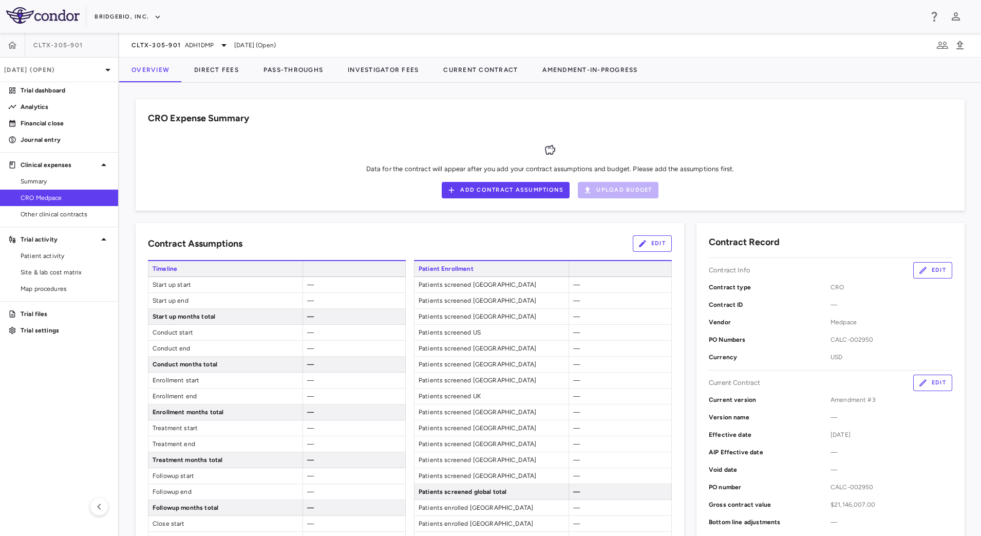
click at [922, 377] on button "Edit" at bounding box center [932, 382] width 39 height 16
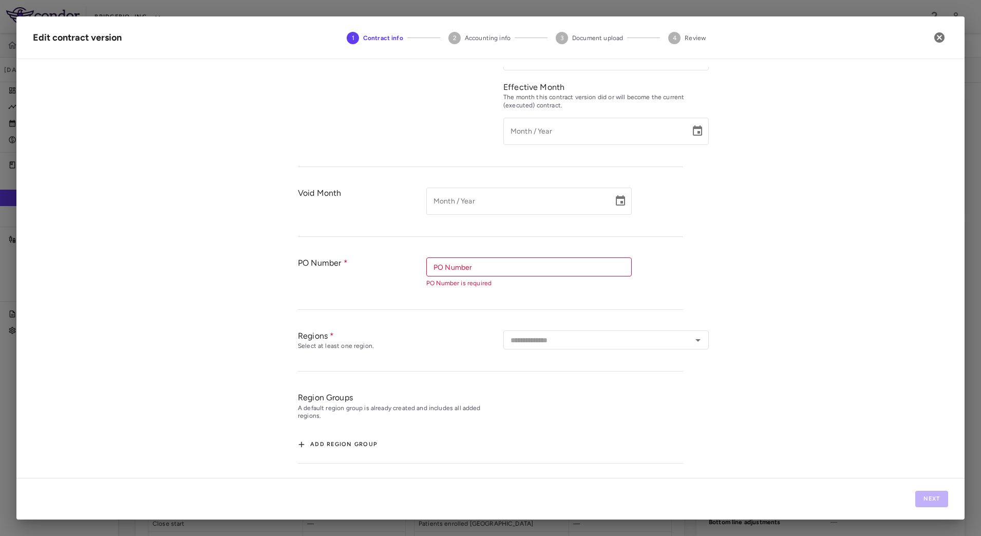
type input "*********"
type input "**********"
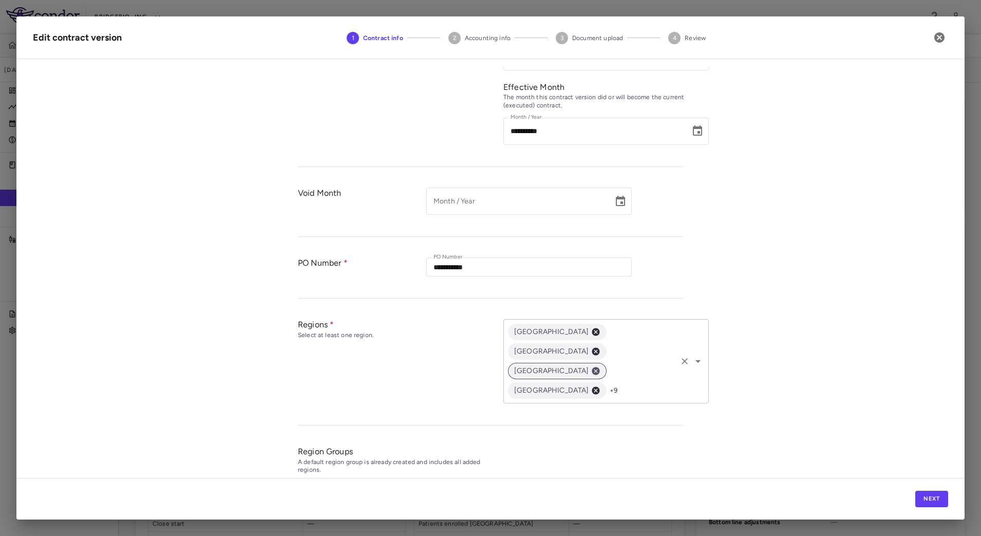
click at [600, 366] on icon at bounding box center [595, 370] width 9 height 9
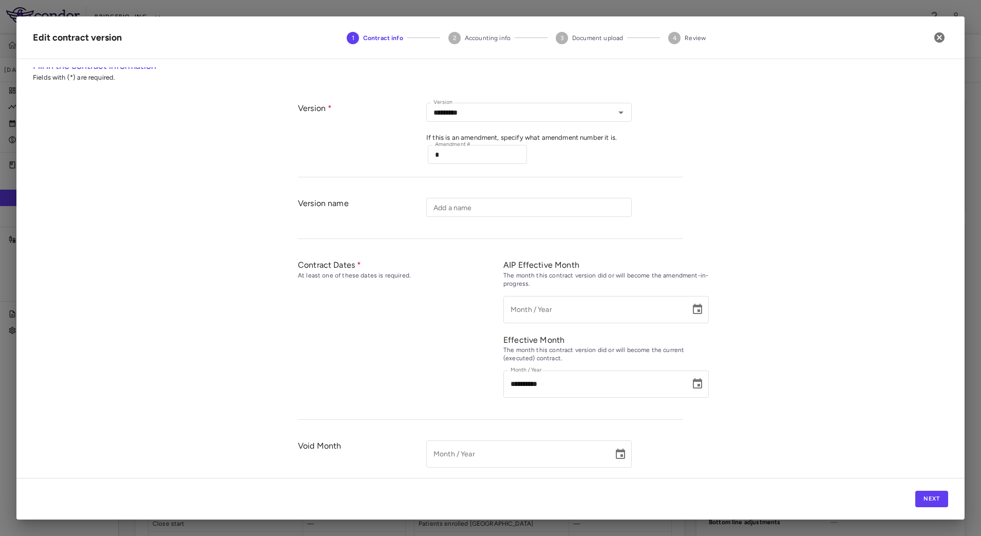
scroll to position [0, 0]
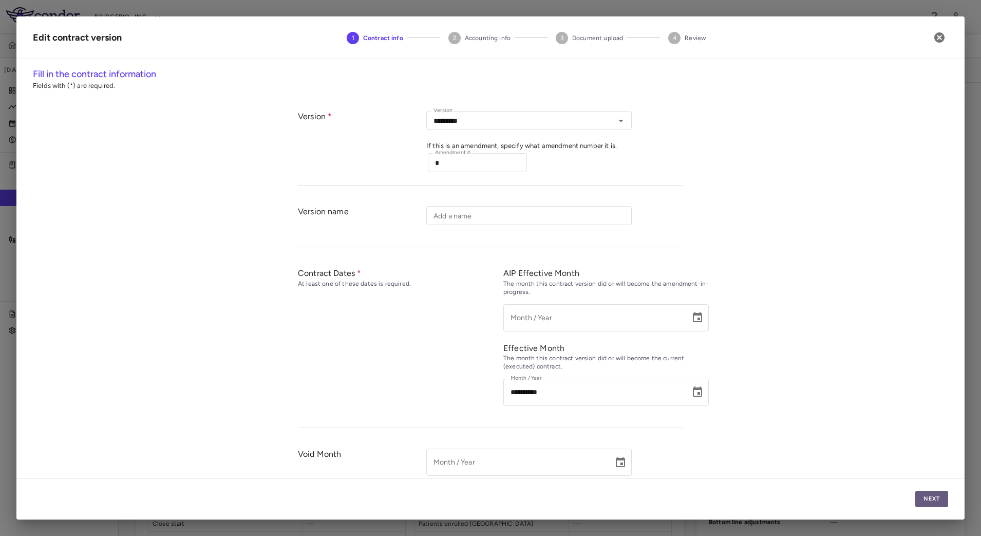
click at [925, 499] on button "Next" at bounding box center [931, 498] width 33 height 16
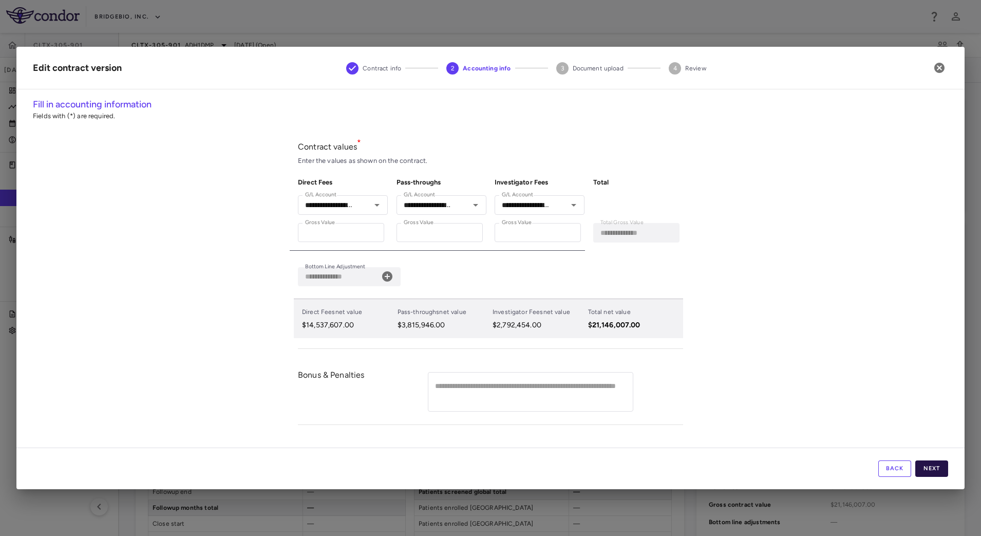
click at [926, 463] on button "Next" at bounding box center [931, 468] width 33 height 16
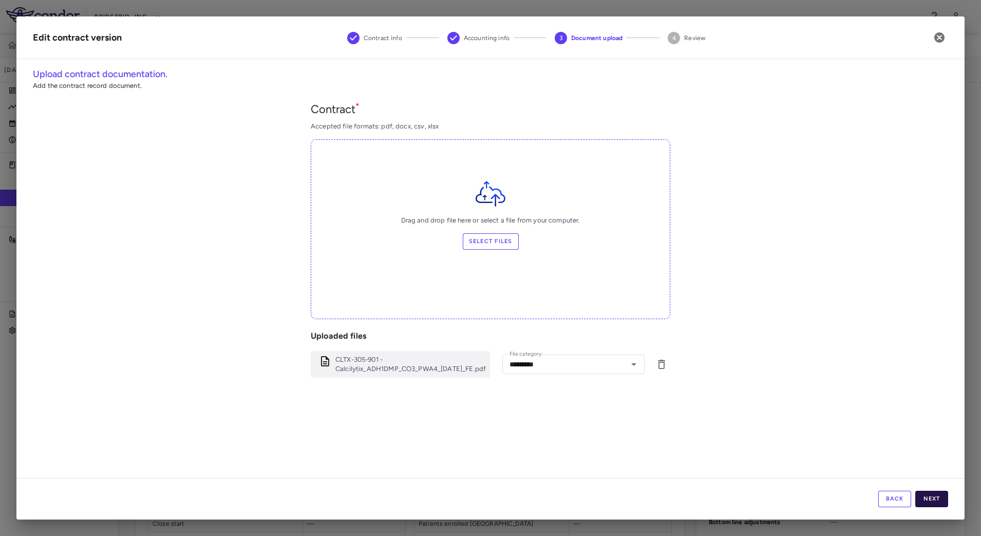
click at [933, 492] on button "Next" at bounding box center [931, 498] width 33 height 16
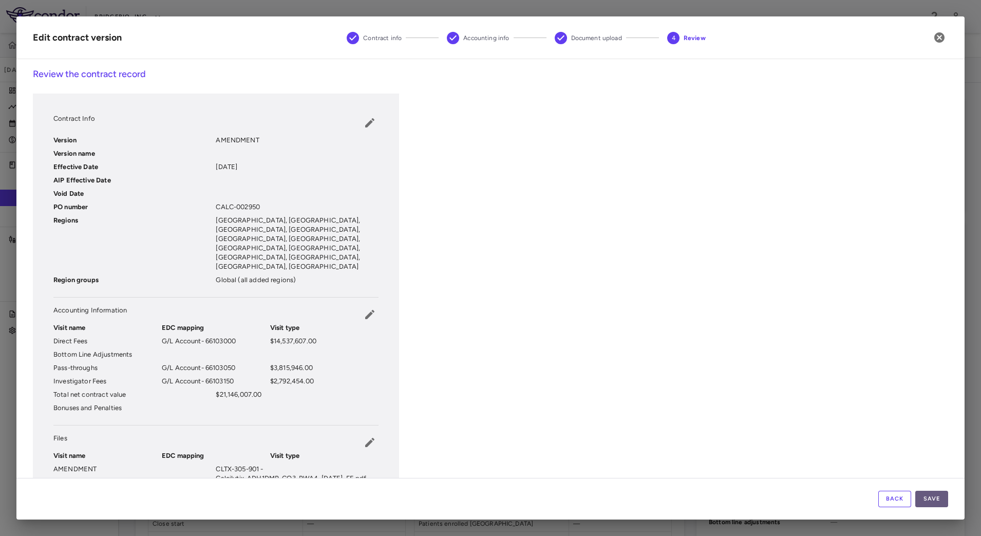
click at [932, 493] on button "Save" at bounding box center [931, 498] width 33 height 16
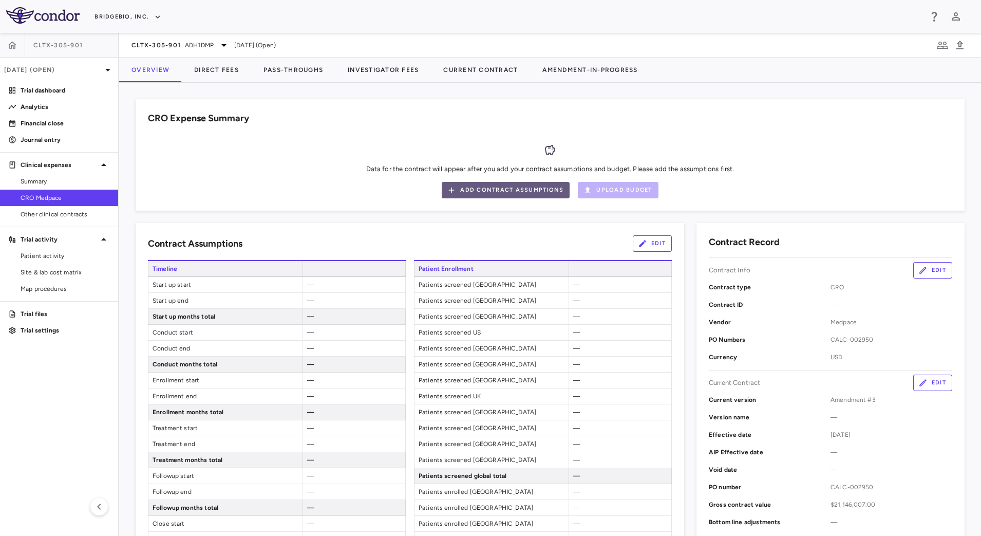
click at [518, 189] on button "Add Contract Assumptions" at bounding box center [506, 190] width 128 height 16
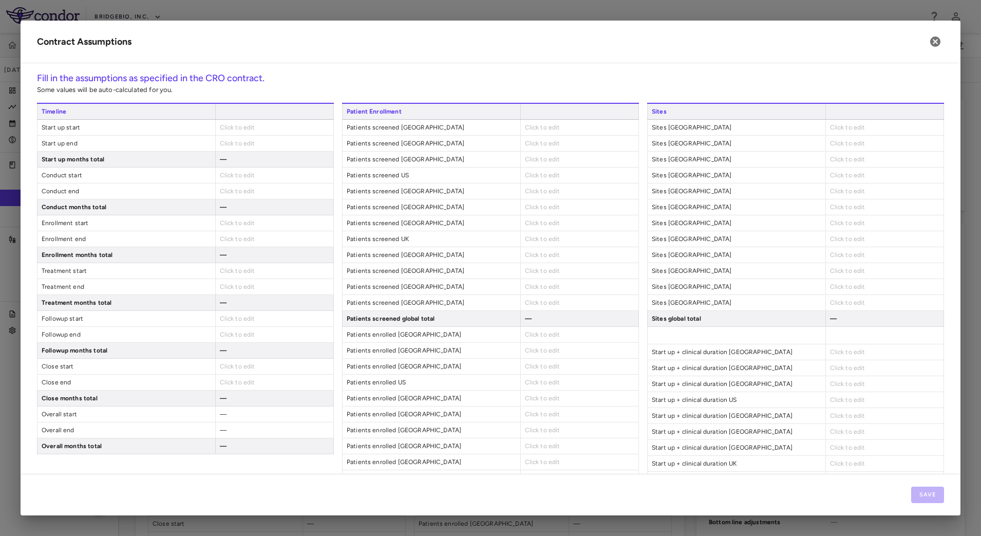
click at [225, 129] on span "Click to edit" at bounding box center [237, 127] width 35 height 7
click at [243, 128] on span "Click to edit" at bounding box center [237, 127] width 35 height 7
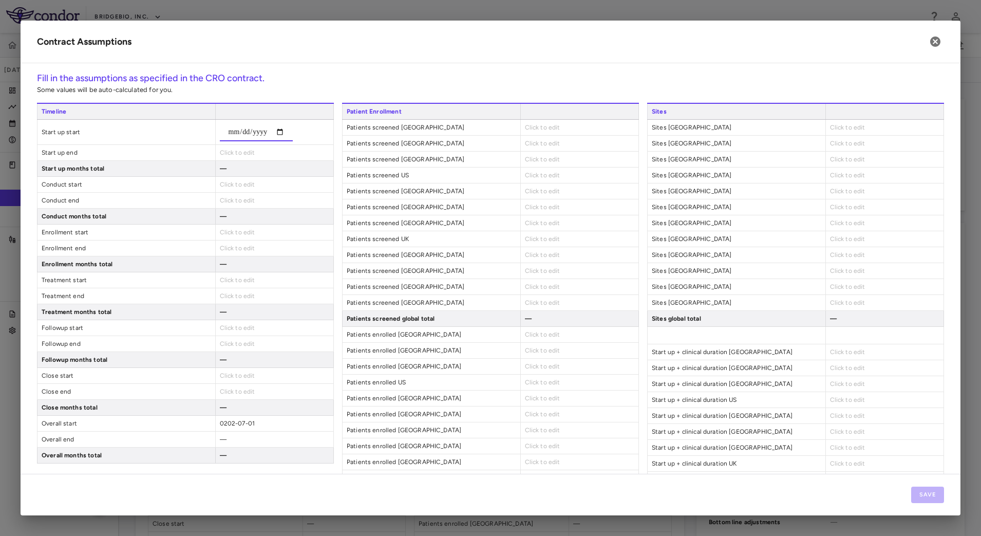
type input "**********"
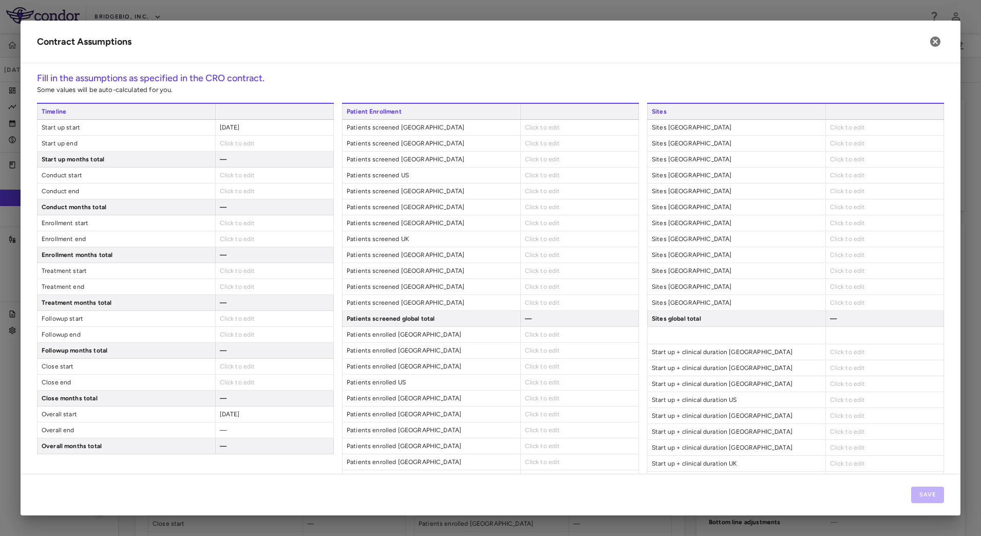
click at [228, 142] on span "Click to edit" at bounding box center [237, 143] width 35 height 7
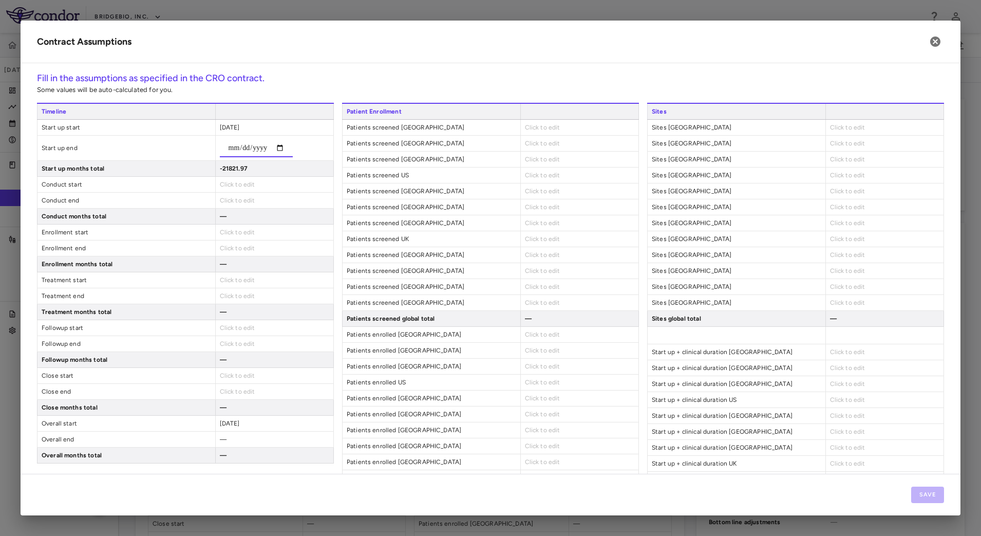
type input "**********"
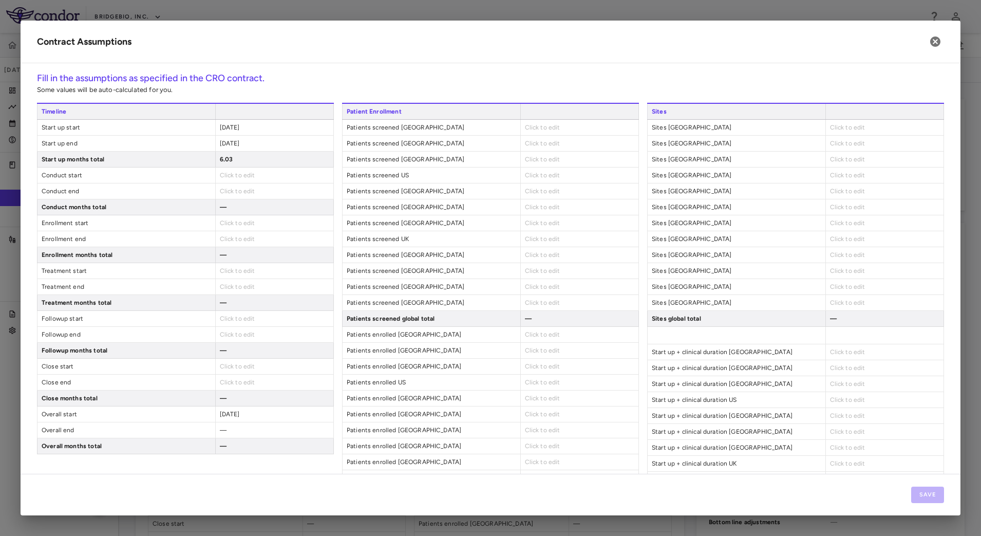
click at [224, 174] on span "Click to edit" at bounding box center [237, 175] width 35 height 7
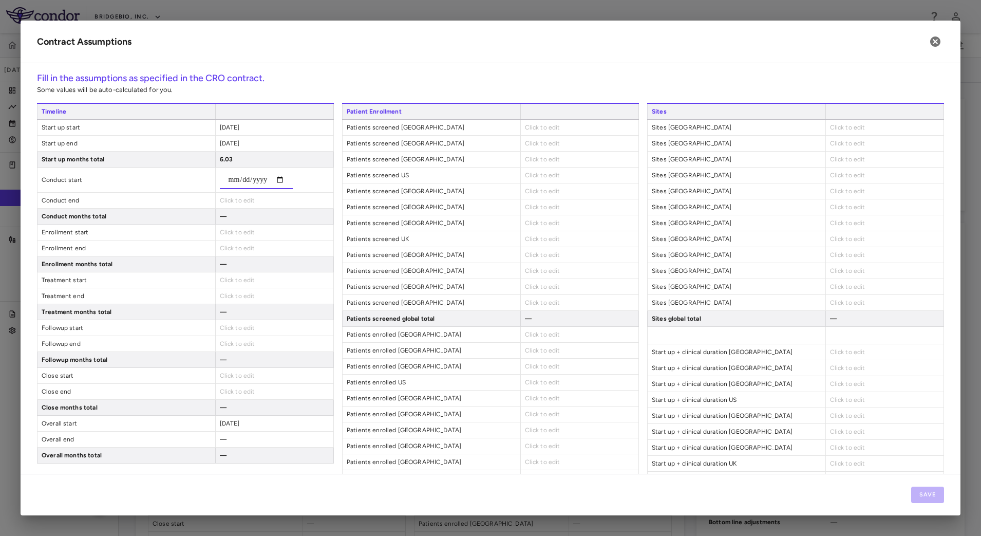
type input "**********"
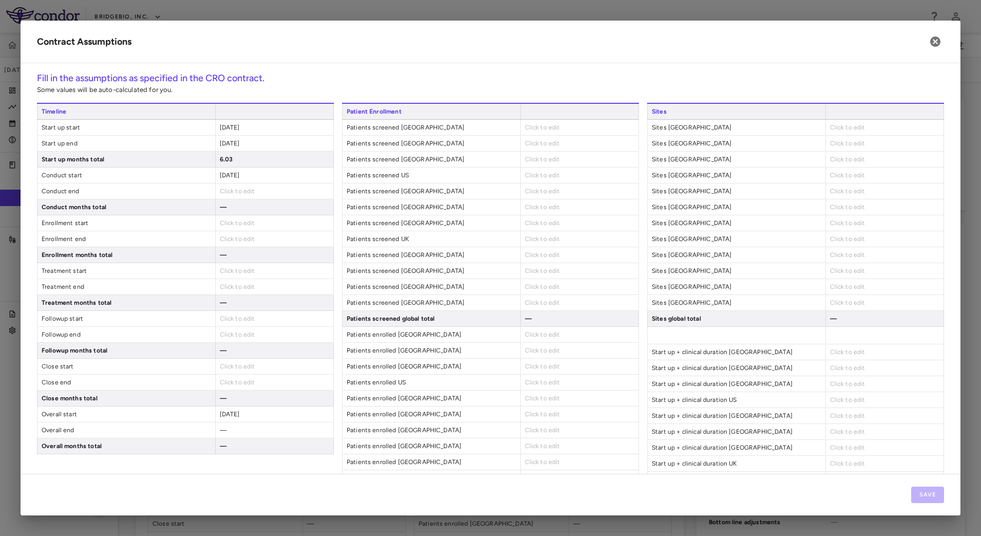
click at [229, 193] on span "Click to edit" at bounding box center [237, 190] width 35 height 7
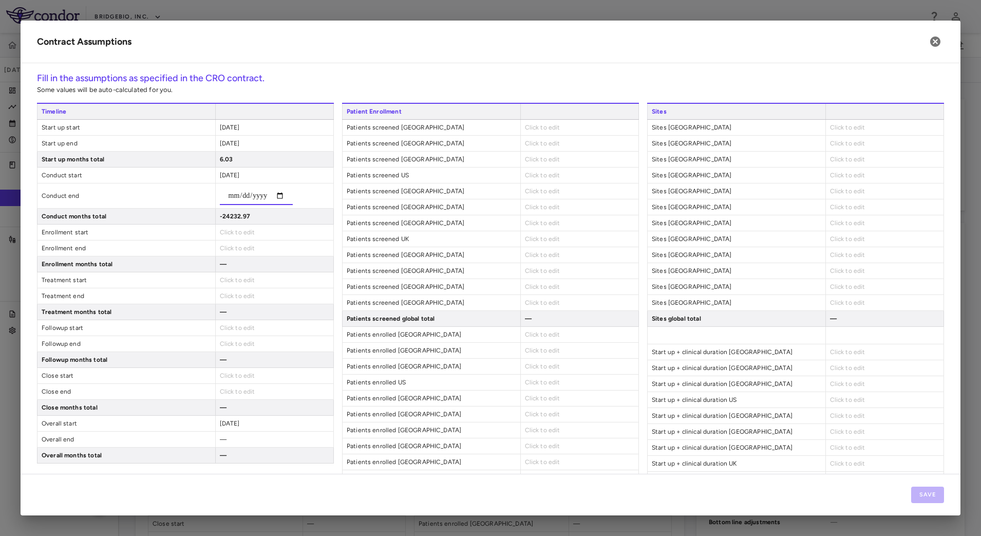
type input "**********"
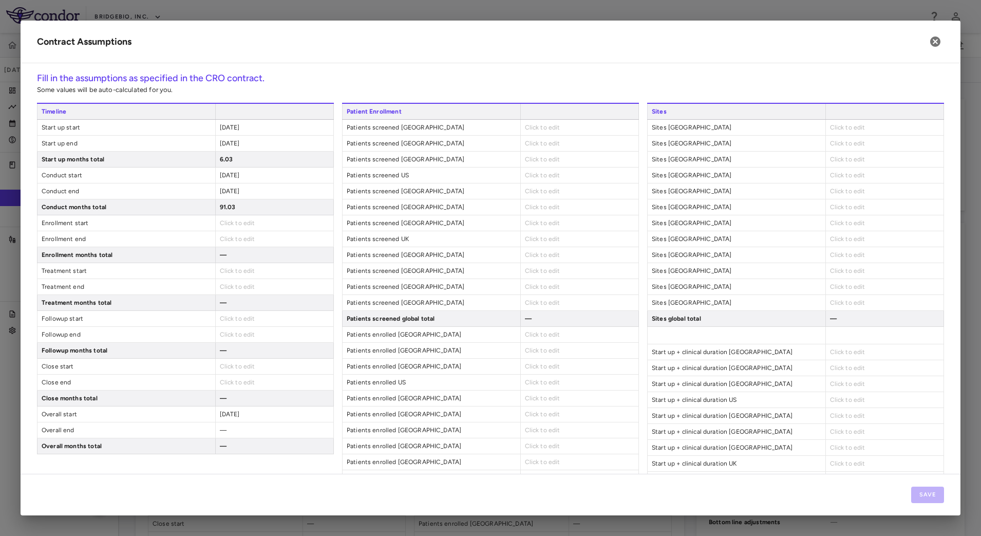
click at [254, 222] on div "Click to edit" at bounding box center [274, 222] width 118 height 15
click at [232, 221] on span "Click to edit" at bounding box center [237, 222] width 35 height 7
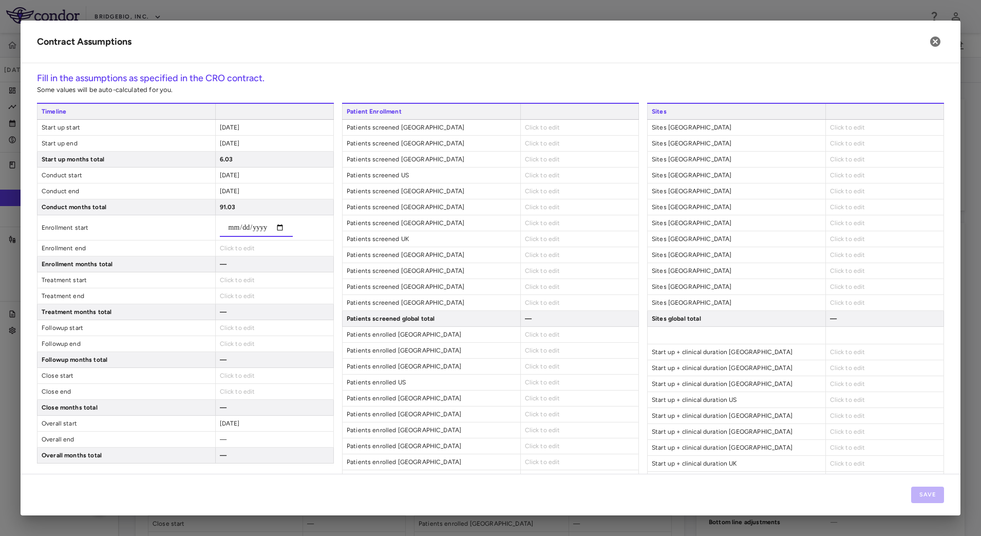
type input "**********"
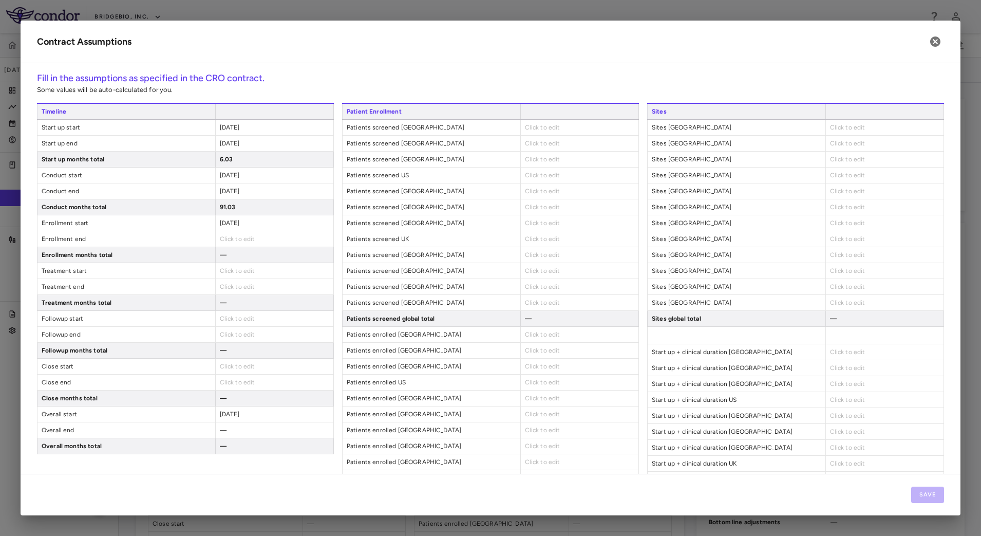
click at [238, 238] on span "Click to edit" at bounding box center [237, 238] width 35 height 7
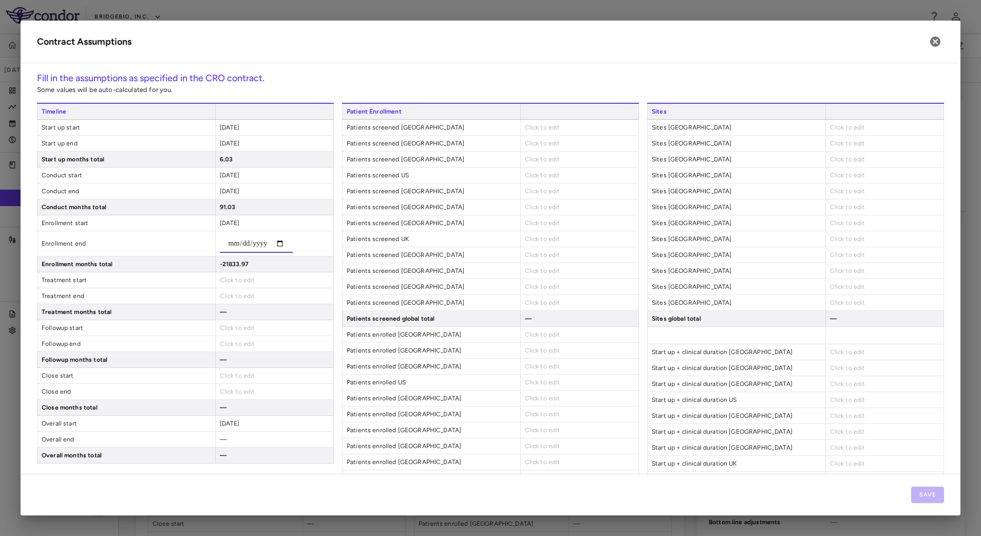
type input "**********"
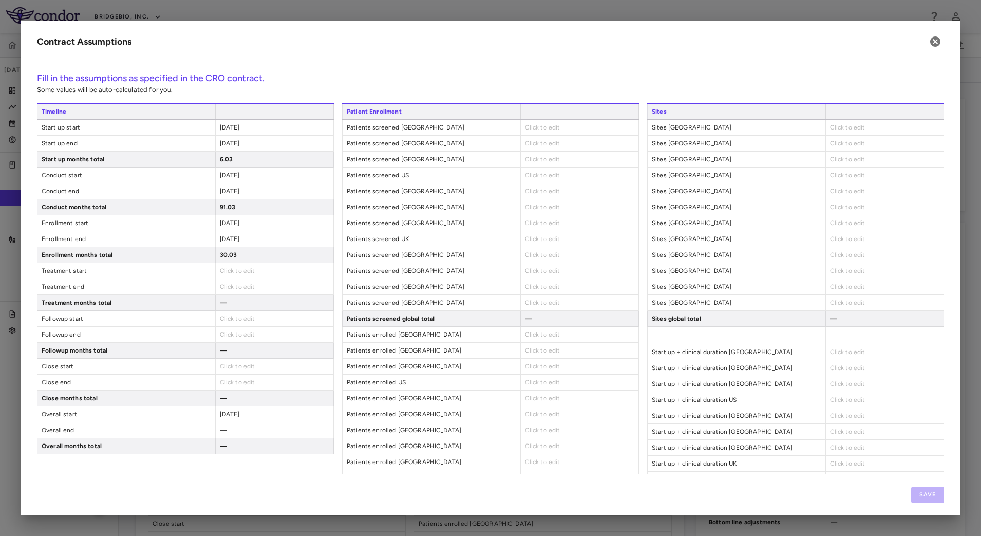
click at [233, 315] on span "Click to edit" at bounding box center [237, 318] width 35 height 7
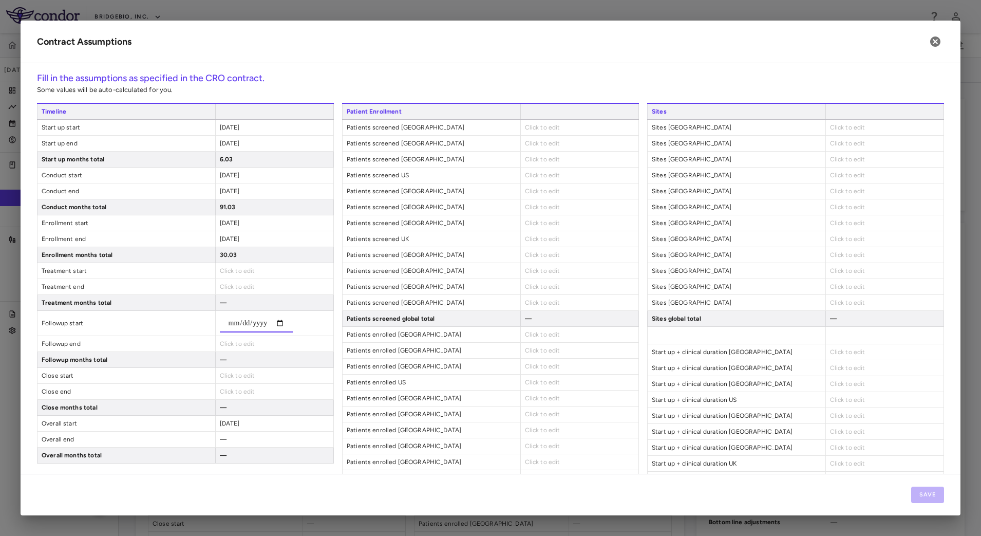
type input "**********"
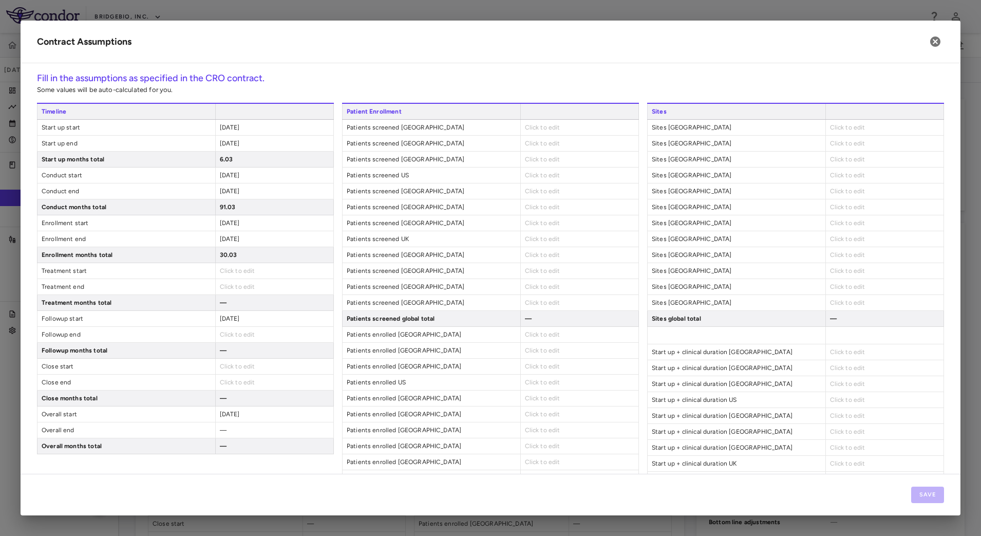
click at [230, 333] on span "Click to edit" at bounding box center [237, 334] width 35 height 7
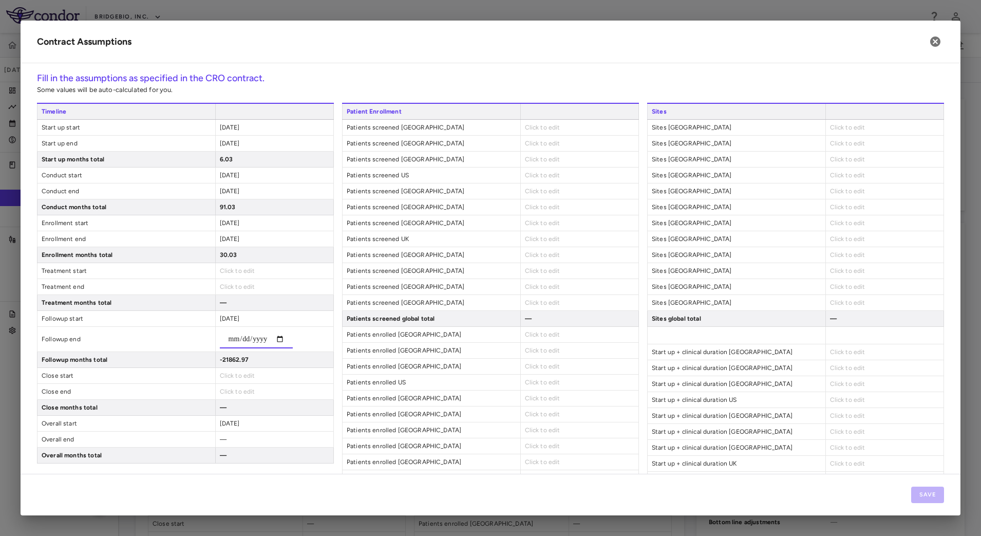
type input "**********"
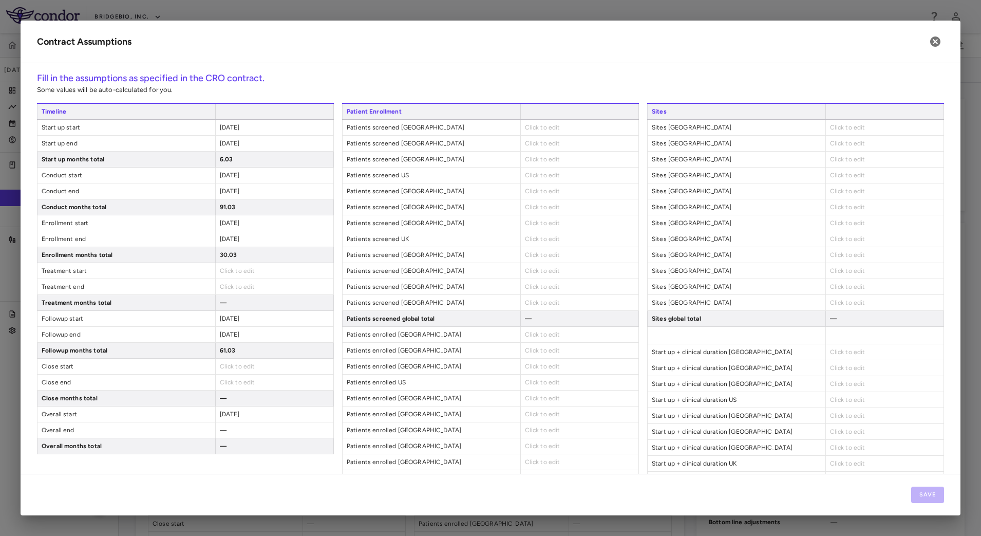
click at [226, 365] on span "Click to edit" at bounding box center [237, 366] width 35 height 7
type input "**********"
click at [228, 384] on span "Click to edit" at bounding box center [237, 382] width 35 height 7
type input "**********"
click at [546, 124] on span "Click to edit" at bounding box center [542, 127] width 35 height 7
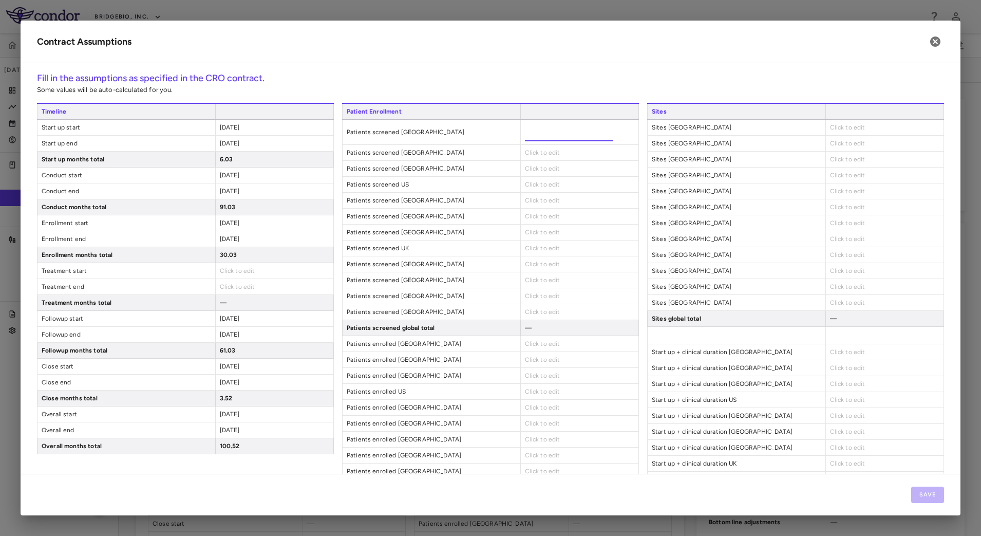
type input "*"
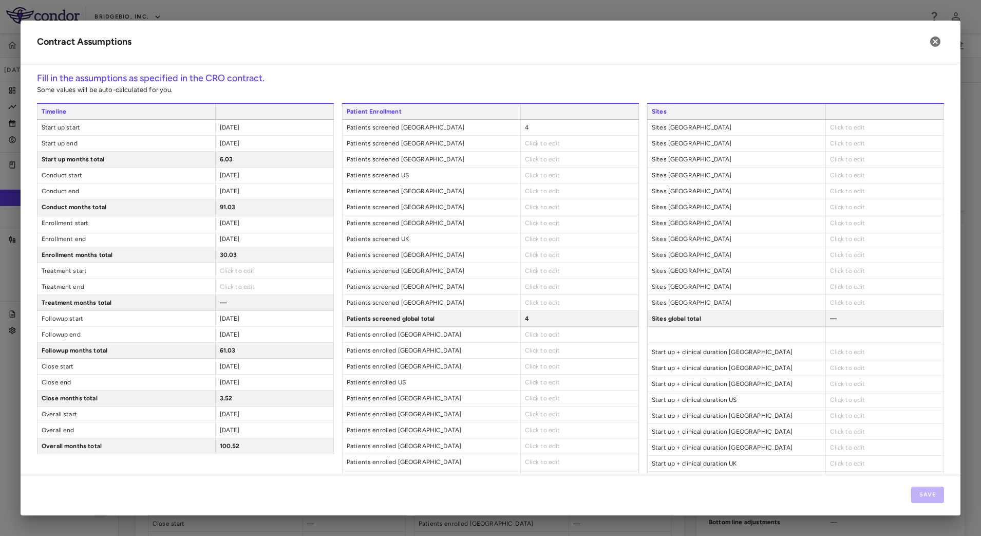
click at [550, 149] on div "Click to edit" at bounding box center [579, 143] width 118 height 15
click at [531, 140] on span "Click to edit" at bounding box center [542, 143] width 35 height 7
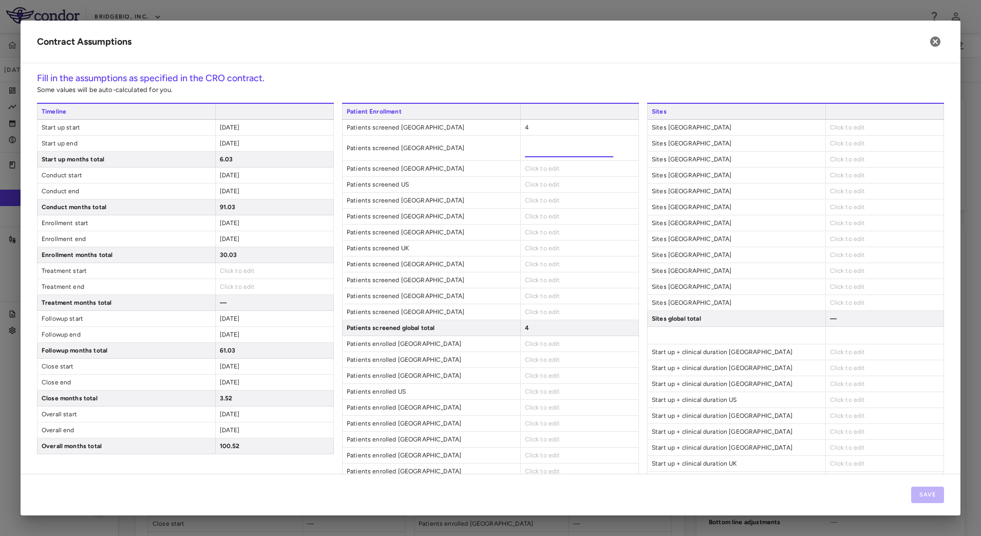
type input "*"
click at [535, 166] on div "Click to edit" at bounding box center [579, 168] width 118 height 15
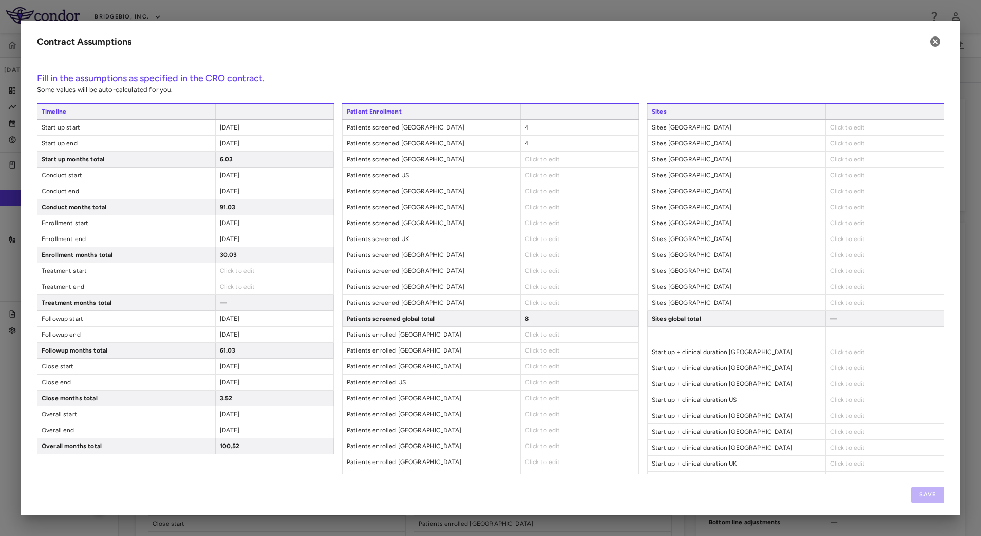
click at [532, 159] on span "Click to edit" at bounding box center [542, 159] width 35 height 7
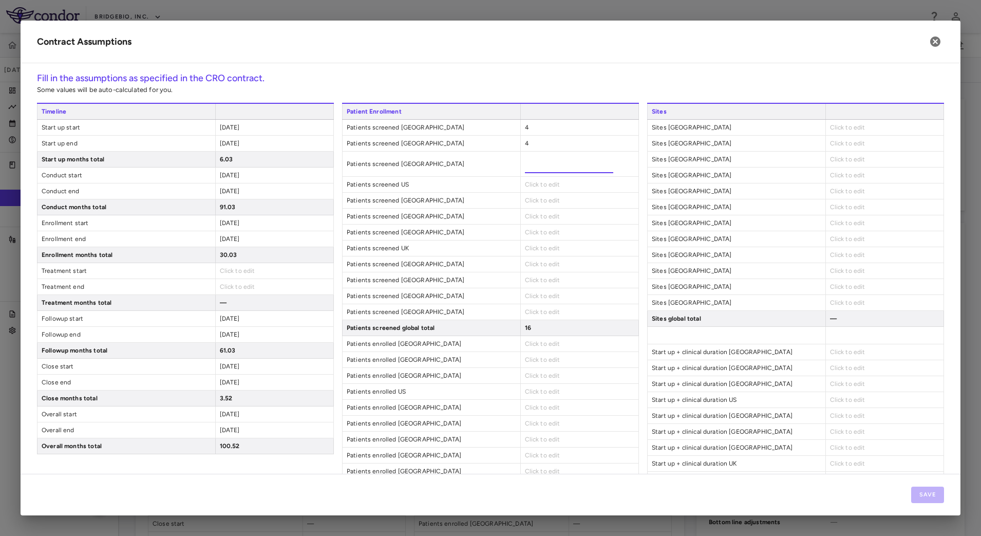
type input "*"
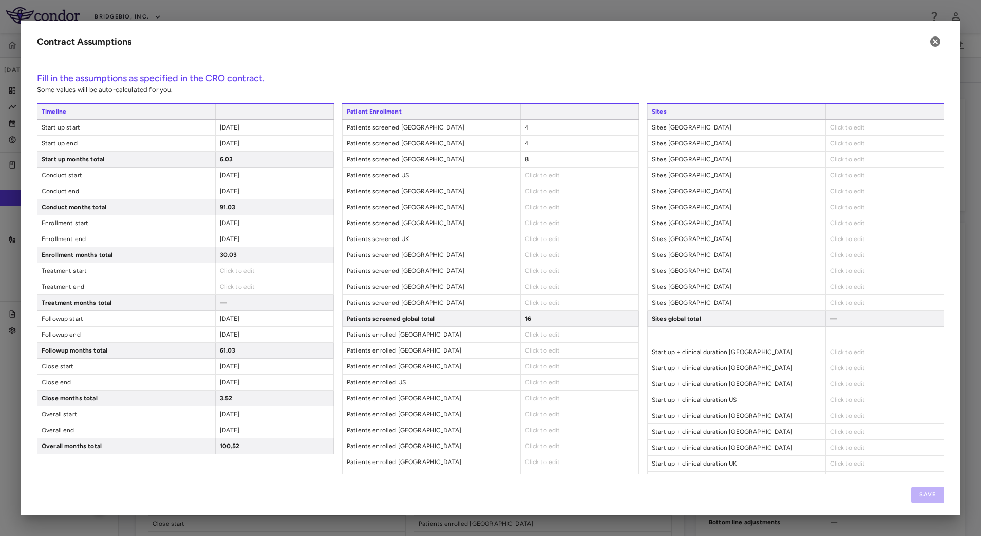
click at [537, 160] on div "8" at bounding box center [579, 159] width 118 height 15
click at [528, 160] on div "8" at bounding box center [579, 159] width 118 height 15
click at [525, 159] on span "8" at bounding box center [527, 159] width 4 height 7
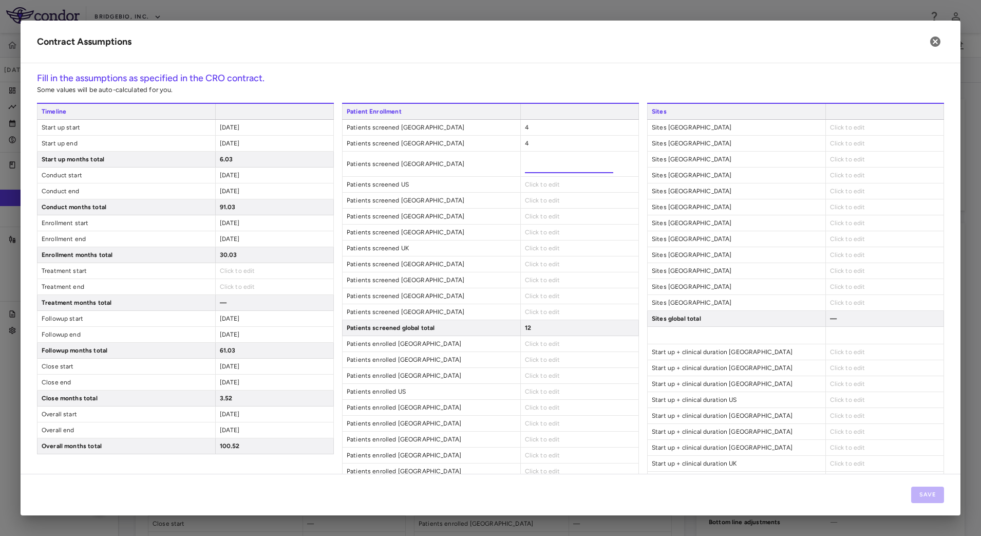
type input "*"
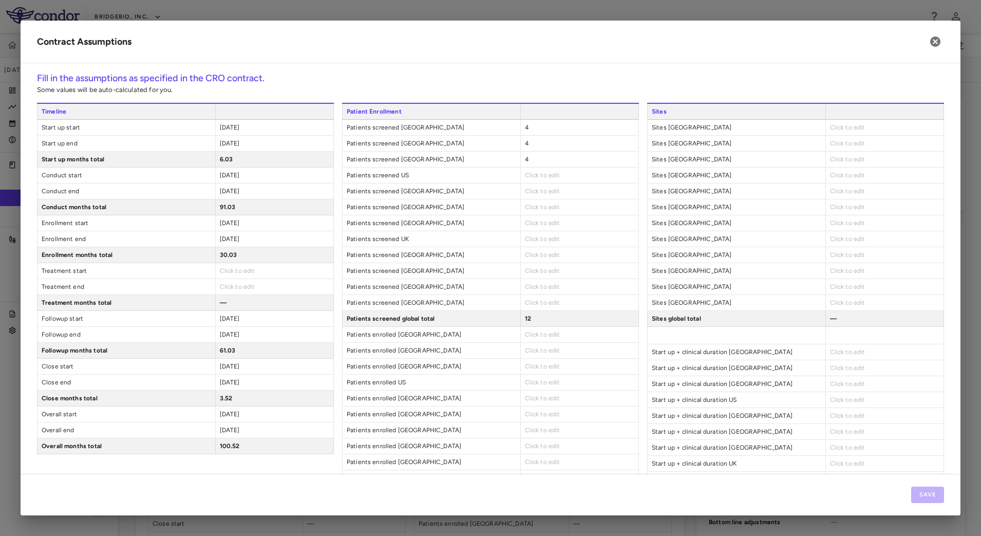
click at [534, 174] on span "Click to edit" at bounding box center [542, 175] width 35 height 7
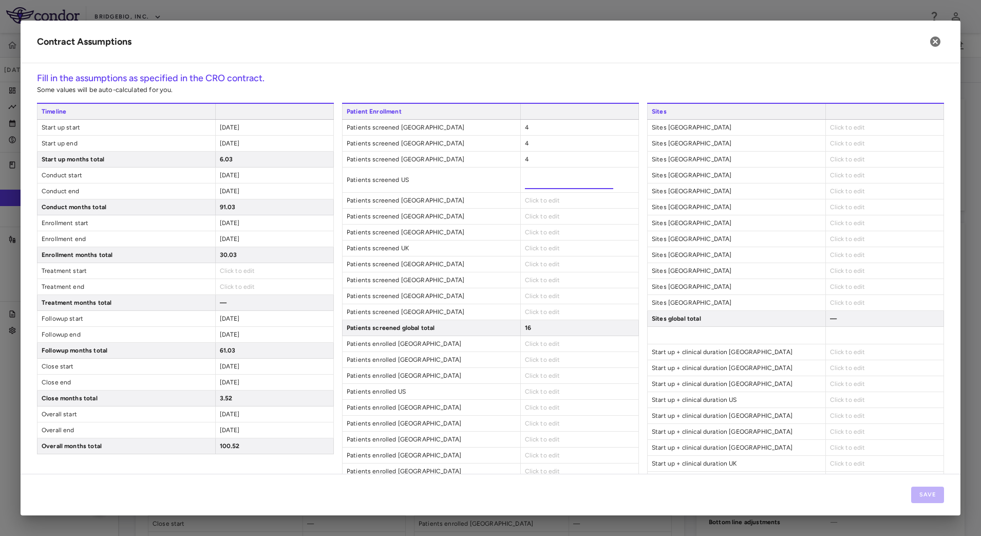
type input "**"
click at [540, 200] on div "Patient Enrollment Patients screened Portugal 4 Patients screened [GEOGRAPHIC_D…" at bounding box center [490, 426] width 297 height 647
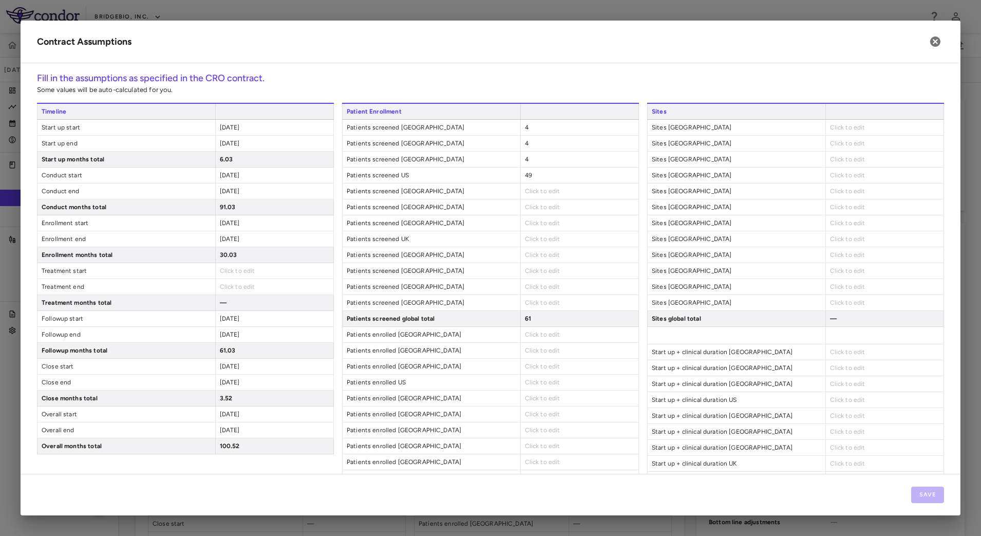
click at [538, 188] on span "Click to edit" at bounding box center [542, 190] width 35 height 7
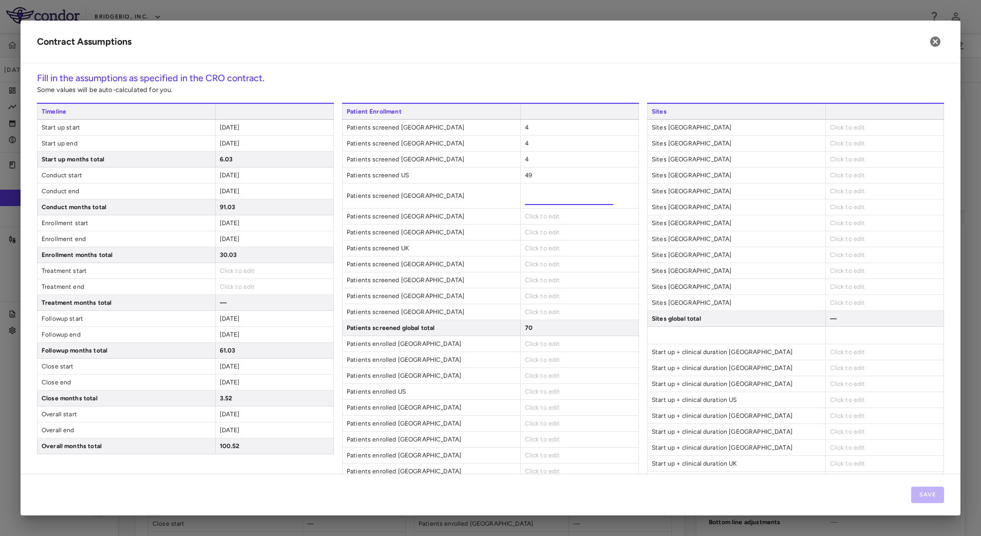
type input "*"
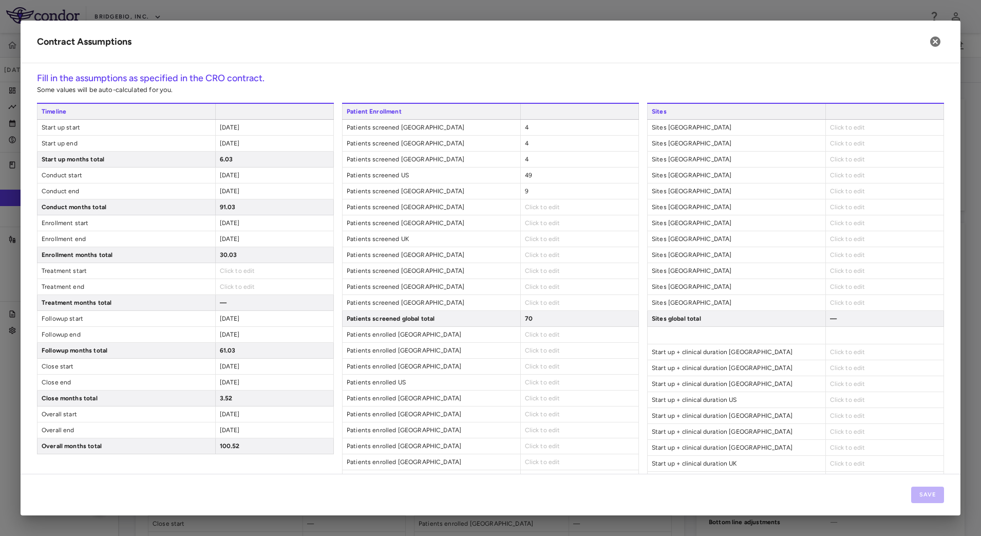
click at [527, 207] on span "Click to edit" at bounding box center [542, 206] width 35 height 7
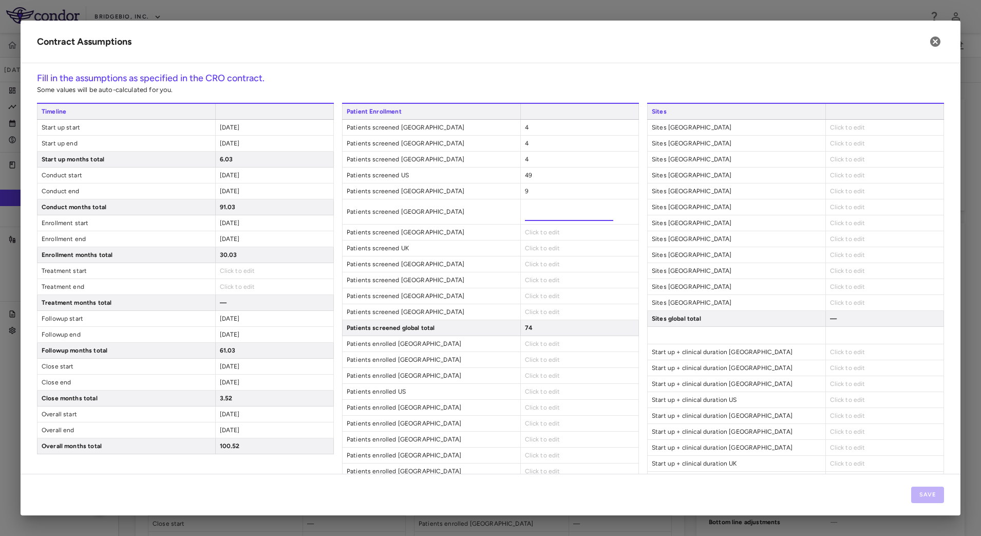
type input "*"
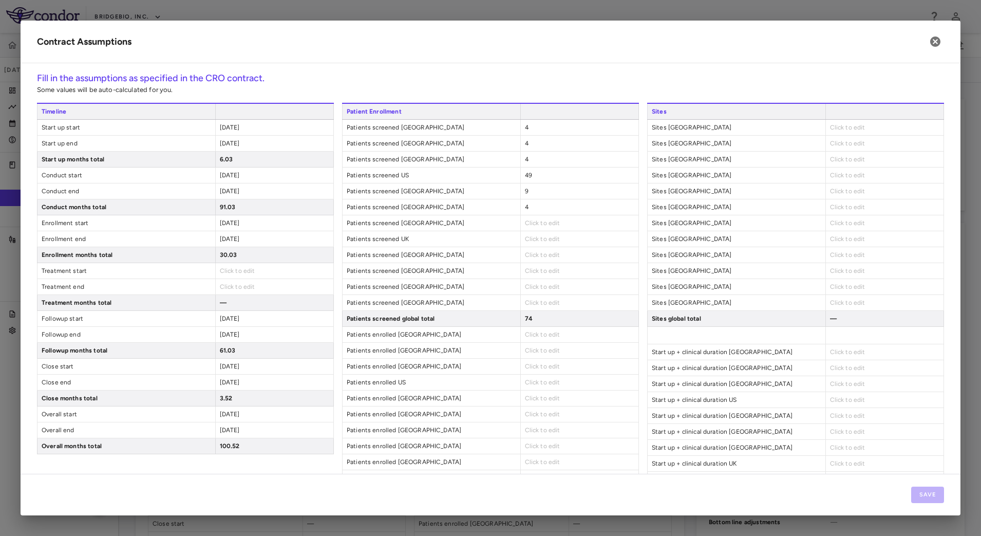
click at [559, 223] on div "Click to edit" at bounding box center [579, 222] width 118 height 15
click at [534, 223] on span "Click to edit" at bounding box center [542, 222] width 35 height 7
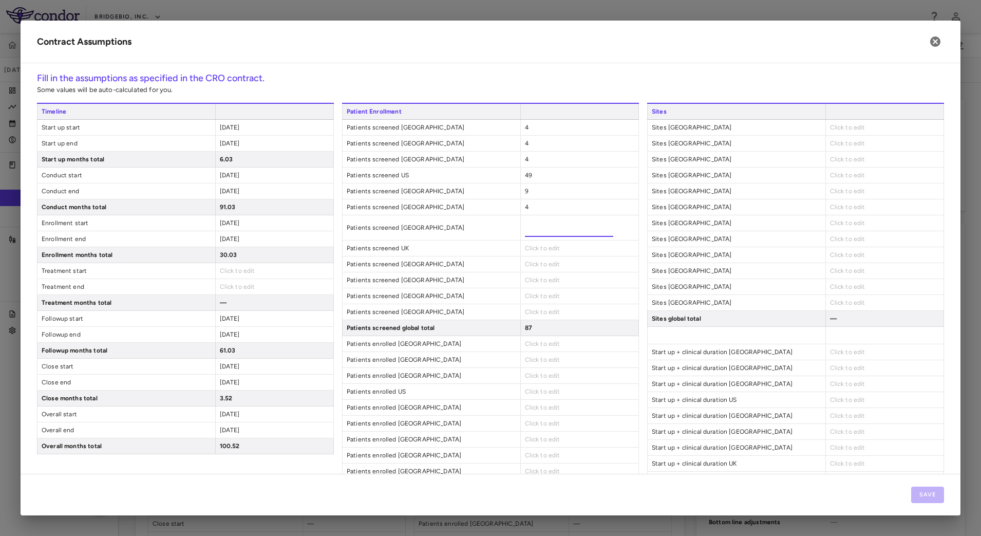
type input "**"
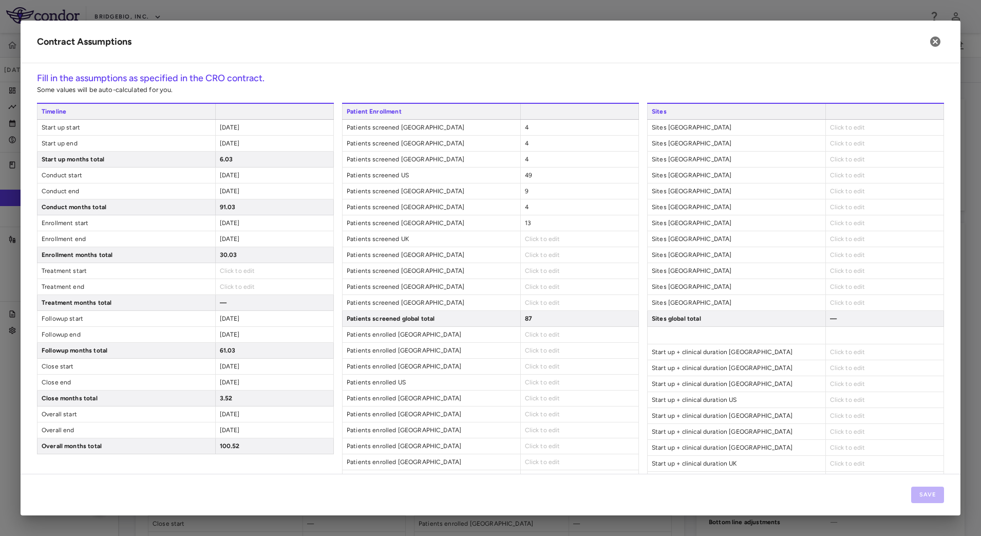
click at [545, 236] on span "Click to edit" at bounding box center [542, 238] width 35 height 7
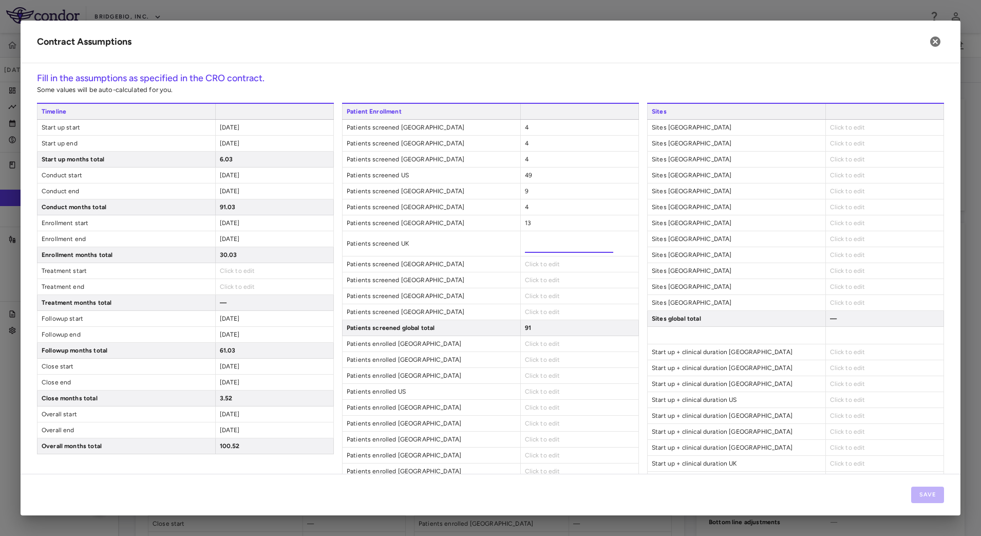
type input "*"
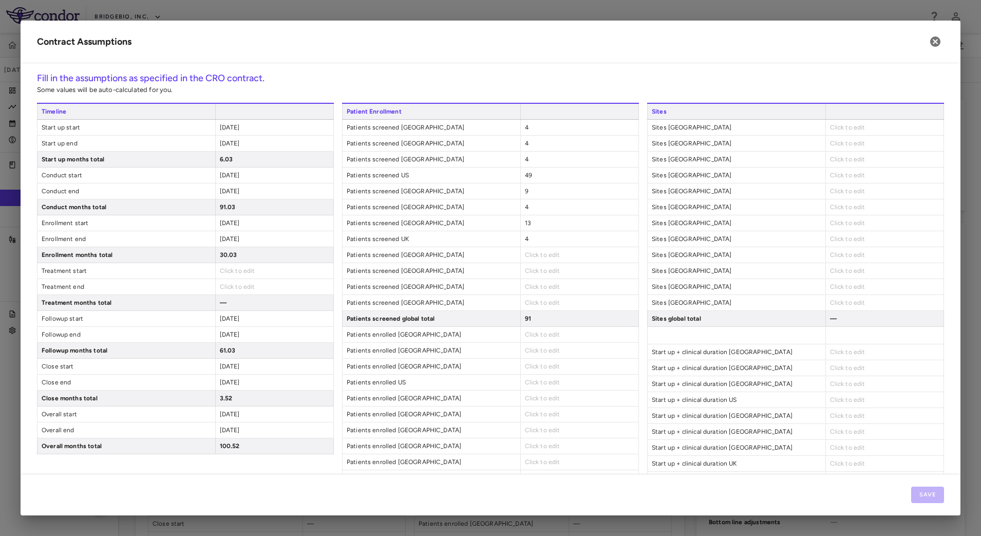
click at [536, 251] on span "Click to edit" at bounding box center [542, 254] width 35 height 7
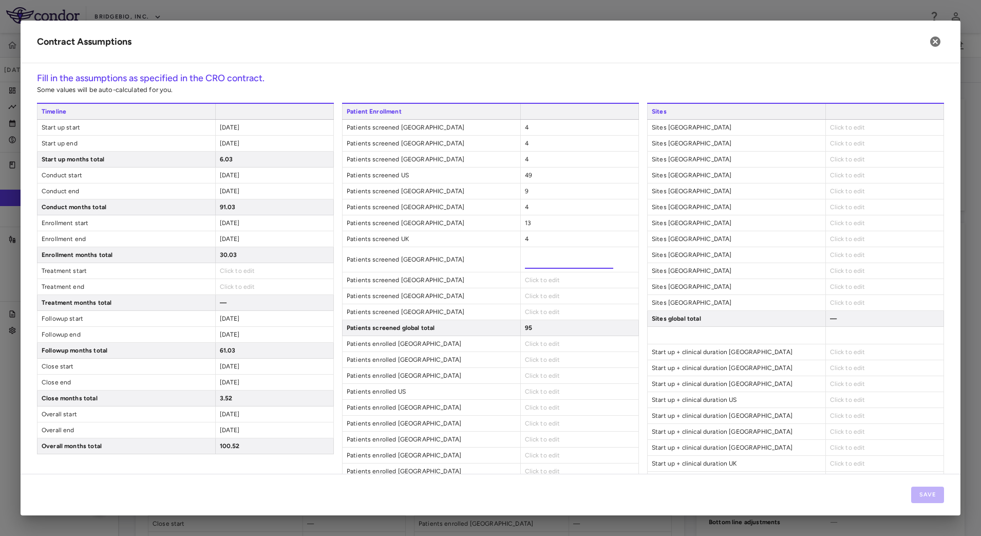
type input "*"
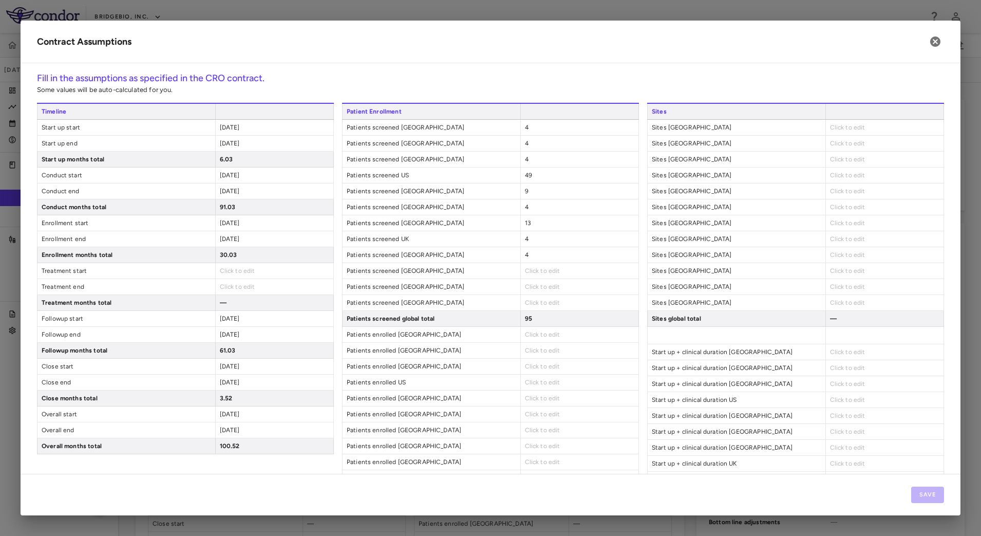
click at [540, 270] on span "Click to edit" at bounding box center [542, 270] width 35 height 7
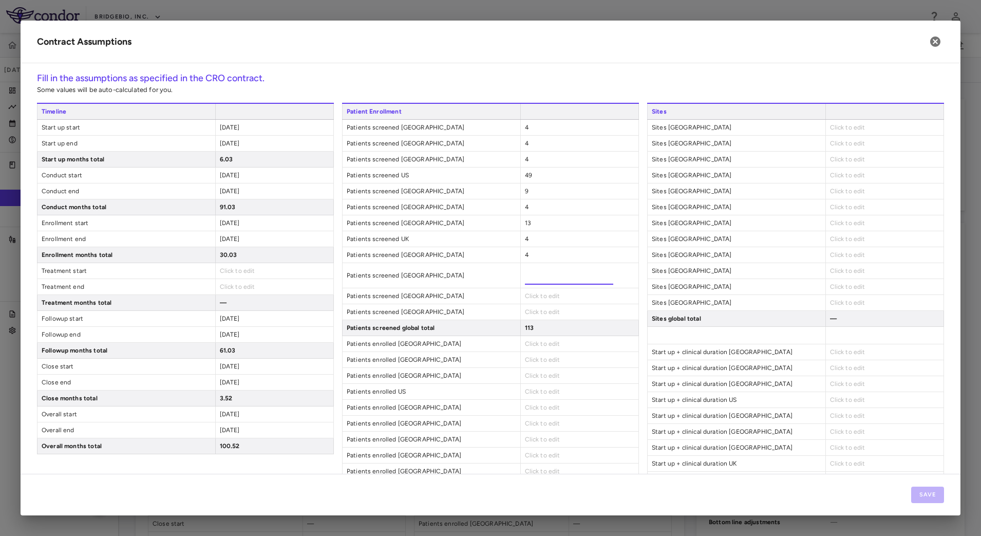
type input "**"
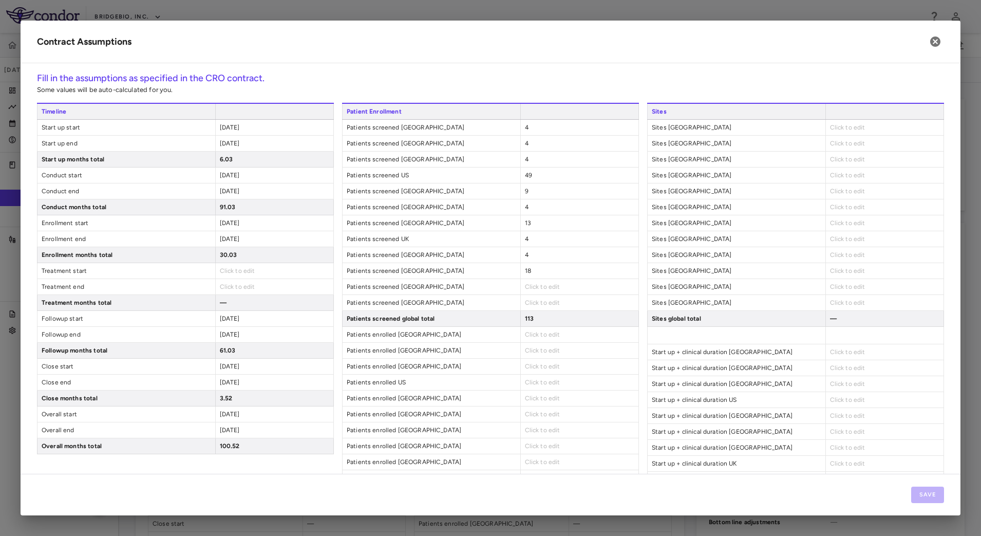
click at [540, 287] on span "Click to edit" at bounding box center [542, 286] width 35 height 7
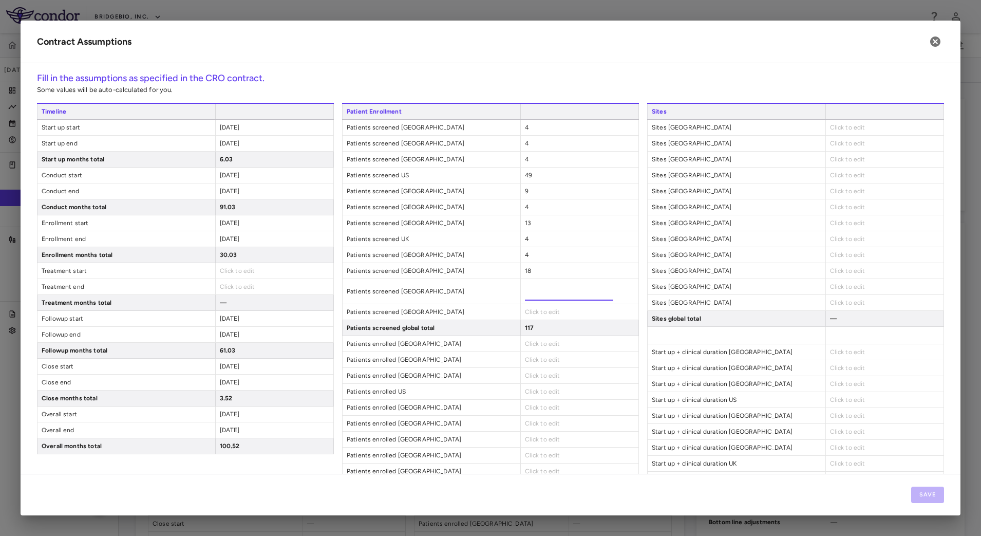
type input "*"
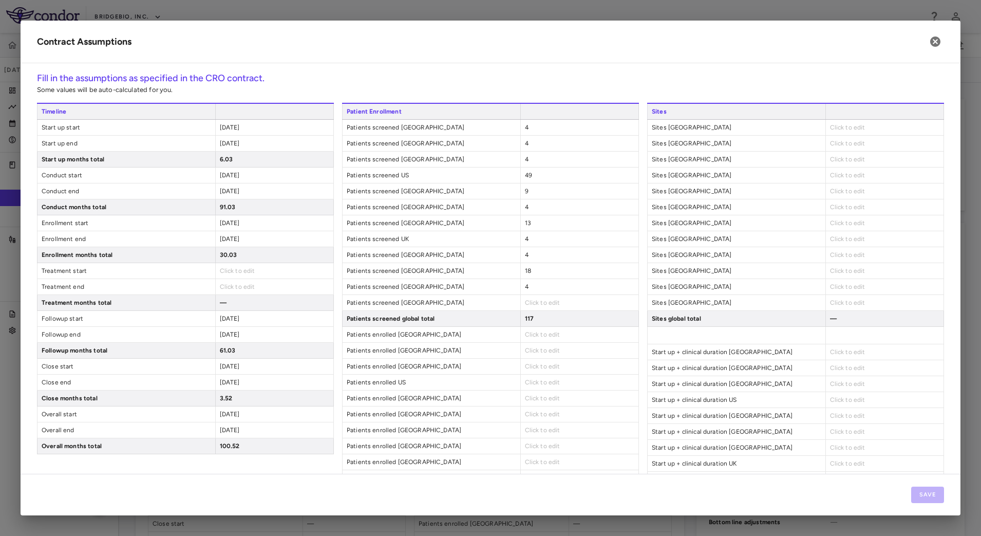
click at [537, 298] on div "Click to edit" at bounding box center [579, 302] width 118 height 15
click at [535, 301] on span "Click to edit" at bounding box center [542, 302] width 35 height 7
type input "*"
click at [540, 336] on span "Click to edit" at bounding box center [542, 334] width 35 height 7
click at [570, 336] on div "Click to edit" at bounding box center [579, 334] width 118 height 15
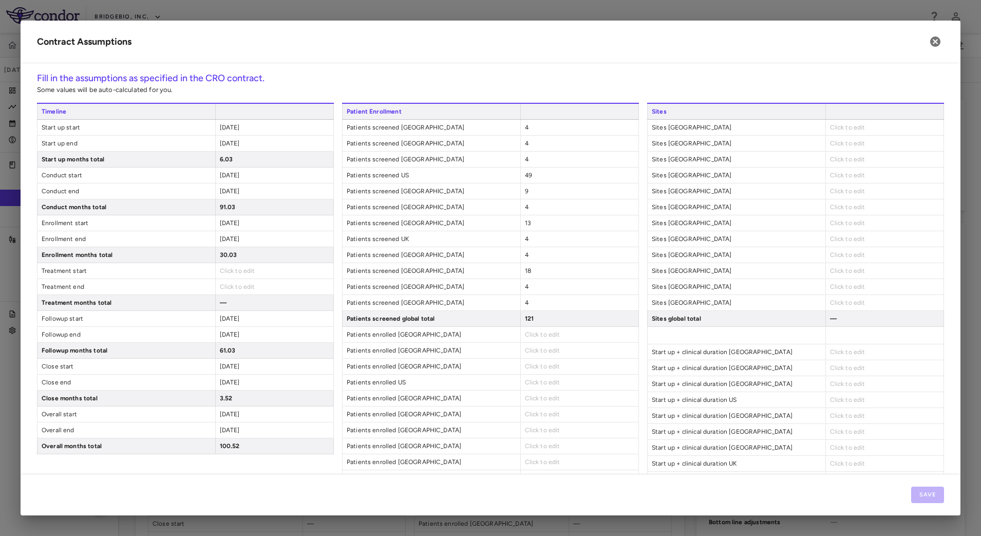
click at [550, 333] on span "Click to edit" at bounding box center [542, 334] width 35 height 7
type input "*"
click at [538, 351] on span "Click to edit" at bounding box center [542, 350] width 35 height 7
type input "*"
click at [533, 366] on span "Click to edit" at bounding box center [542, 366] width 35 height 7
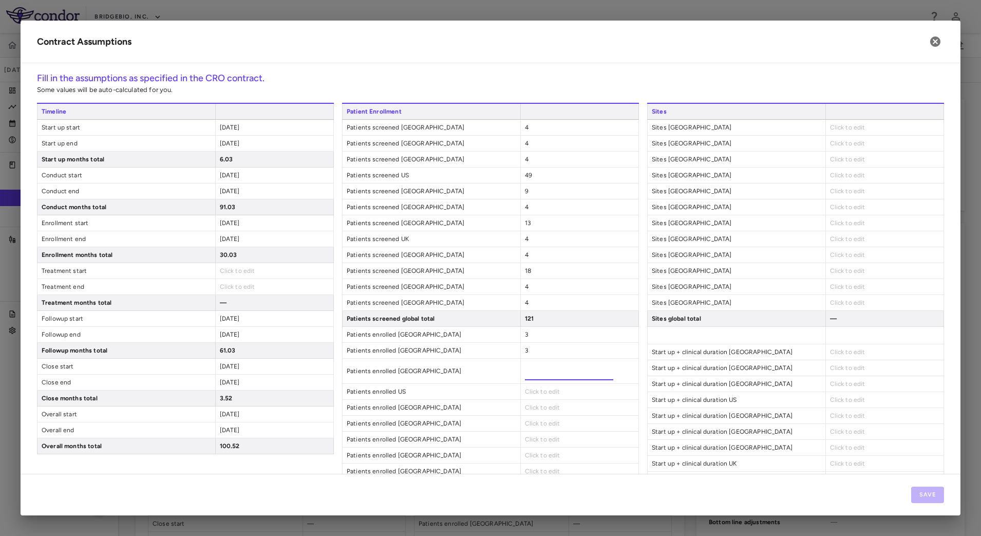
type input "*"
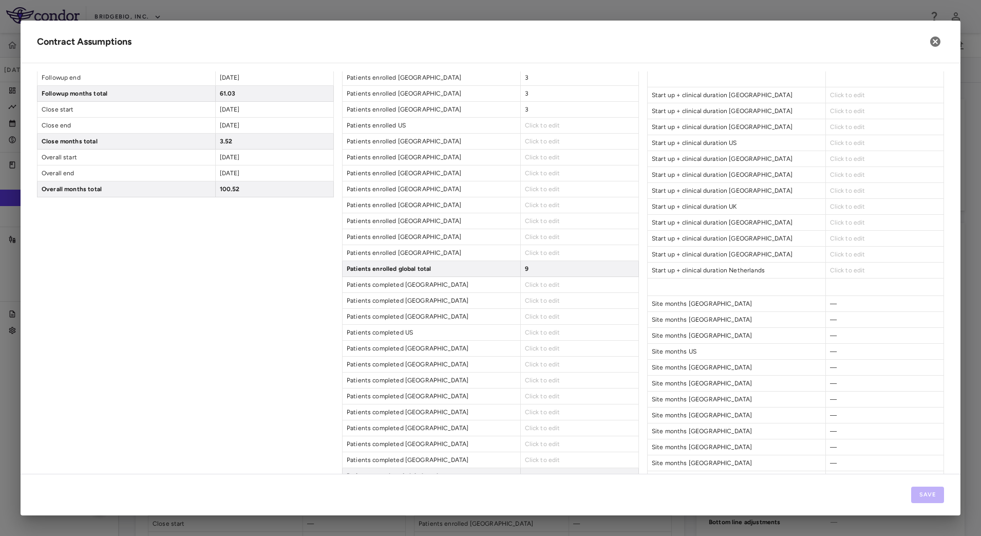
click at [531, 123] on span "Click to edit" at bounding box center [542, 125] width 35 height 7
type input "**"
click at [542, 139] on span "Click to edit" at bounding box center [542, 141] width 35 height 7
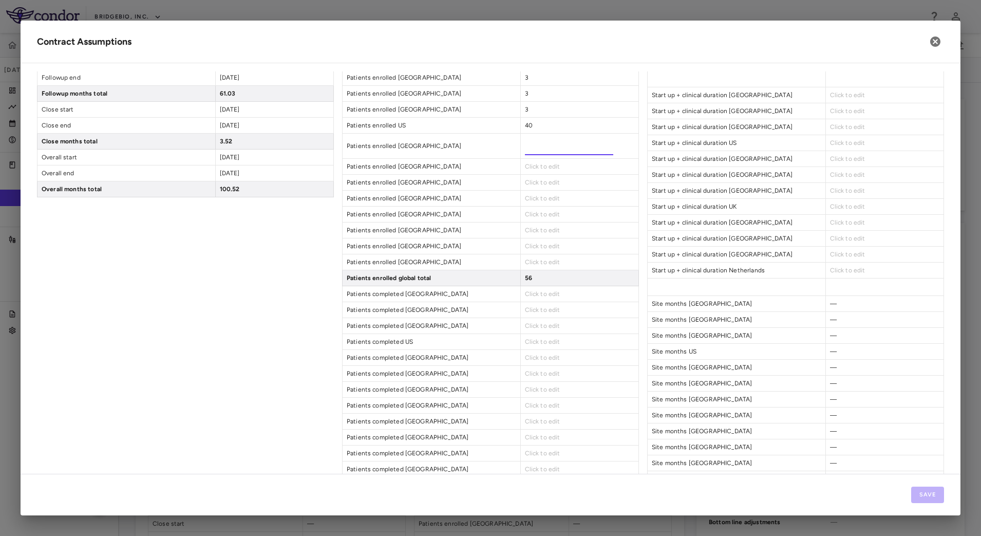
type input "*"
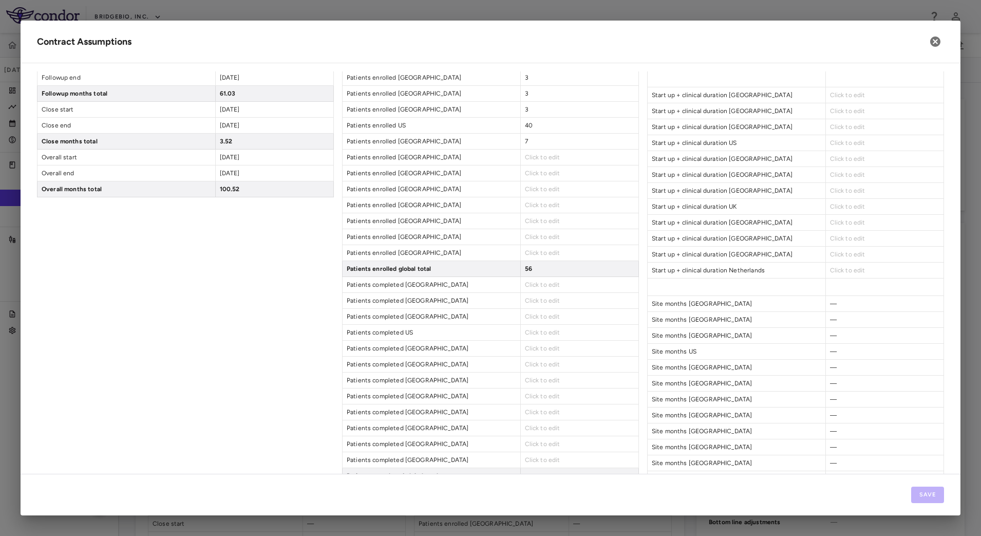
click at [540, 159] on span "Click to edit" at bounding box center [542, 157] width 35 height 7
type input "*"
click at [559, 172] on div "Click to edit" at bounding box center [579, 172] width 118 height 15
click at [537, 172] on span "Click to edit" at bounding box center [542, 172] width 35 height 7
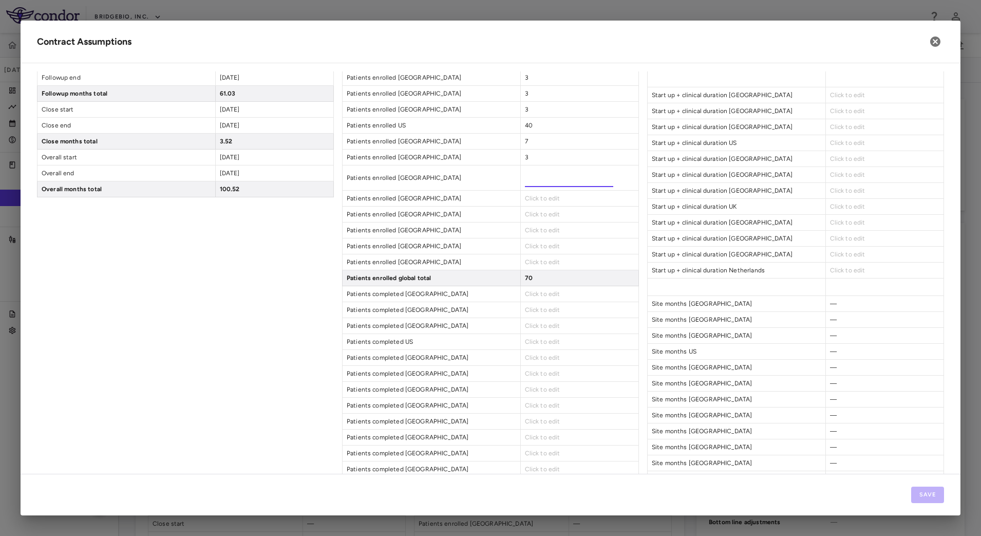
type input "**"
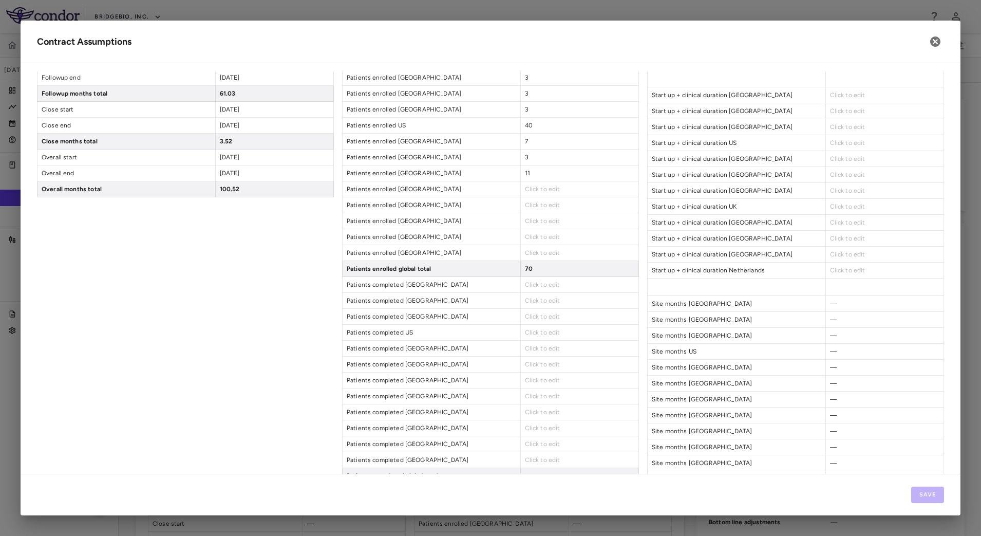
click at [543, 188] on span "Click to edit" at bounding box center [542, 188] width 35 height 7
type input "*"
click at [536, 203] on span "Click to edit" at bounding box center [542, 204] width 35 height 7
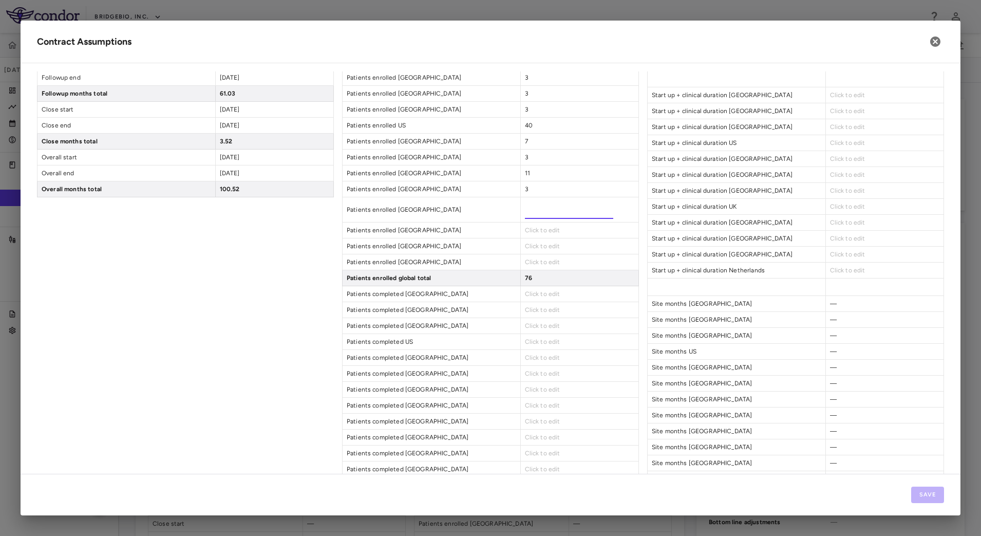
type input "*"
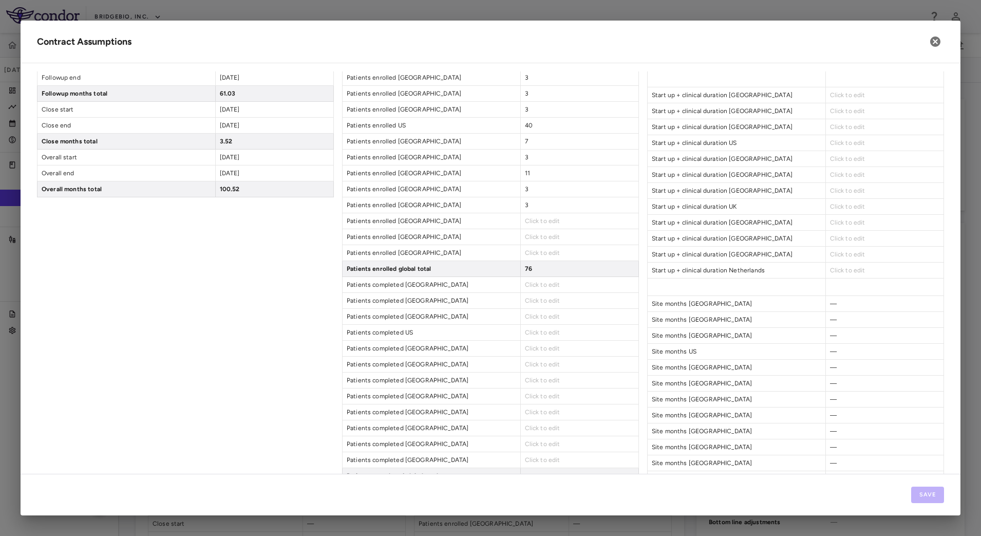
click at [531, 222] on span "Click to edit" at bounding box center [542, 220] width 35 height 7
type input "**"
click at [540, 235] on span "Click to edit" at bounding box center [542, 236] width 35 height 7
type input "*"
click at [546, 253] on span "Click to edit" at bounding box center [542, 252] width 35 height 7
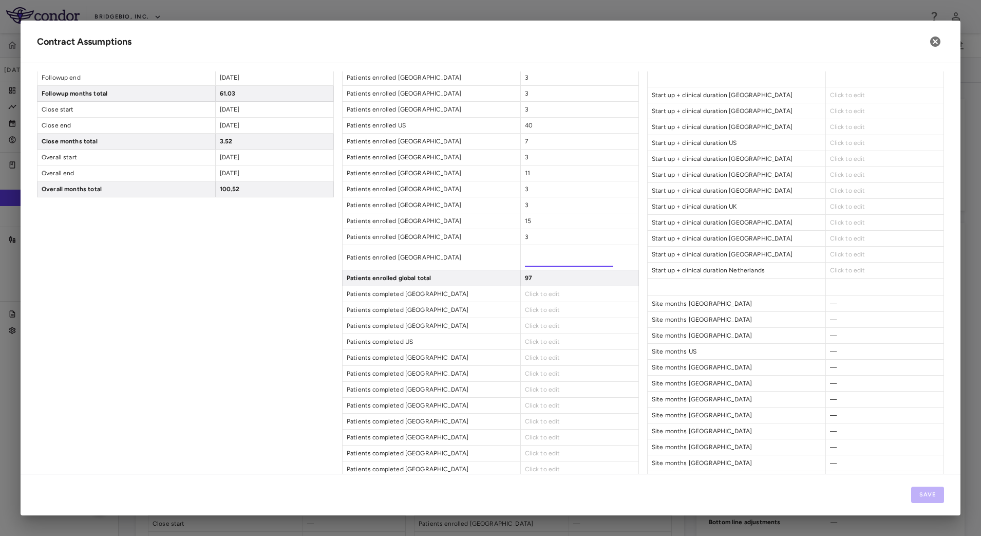
type input "*"
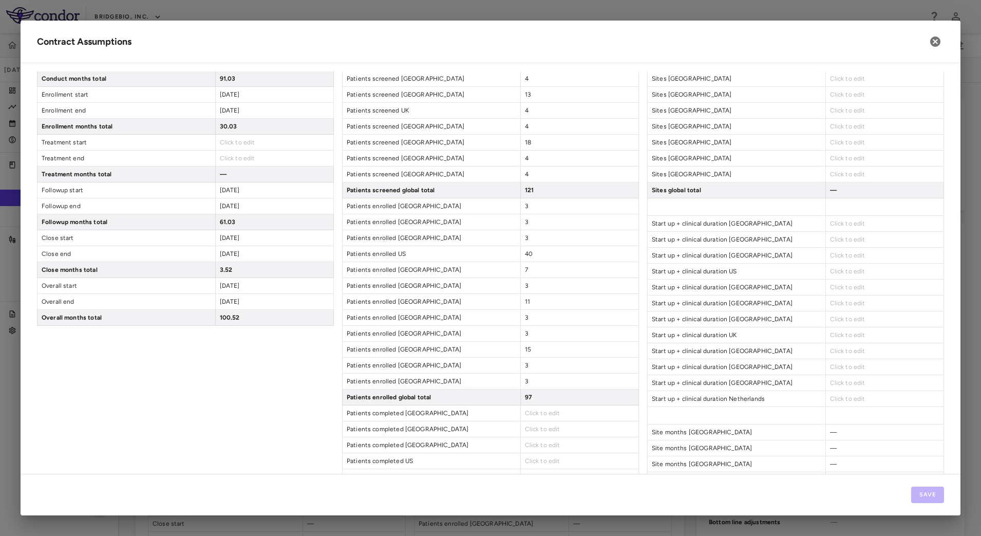
scroll to position [321, 0]
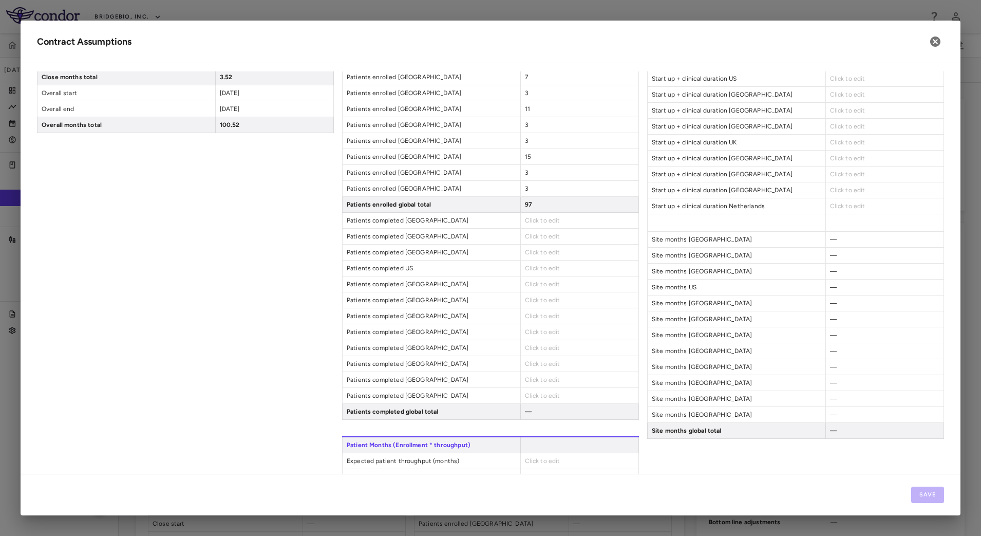
click at [529, 221] on span "Click to edit" at bounding box center [542, 220] width 35 height 7
click at [539, 223] on span "Click to edit" at bounding box center [542, 220] width 35 height 7
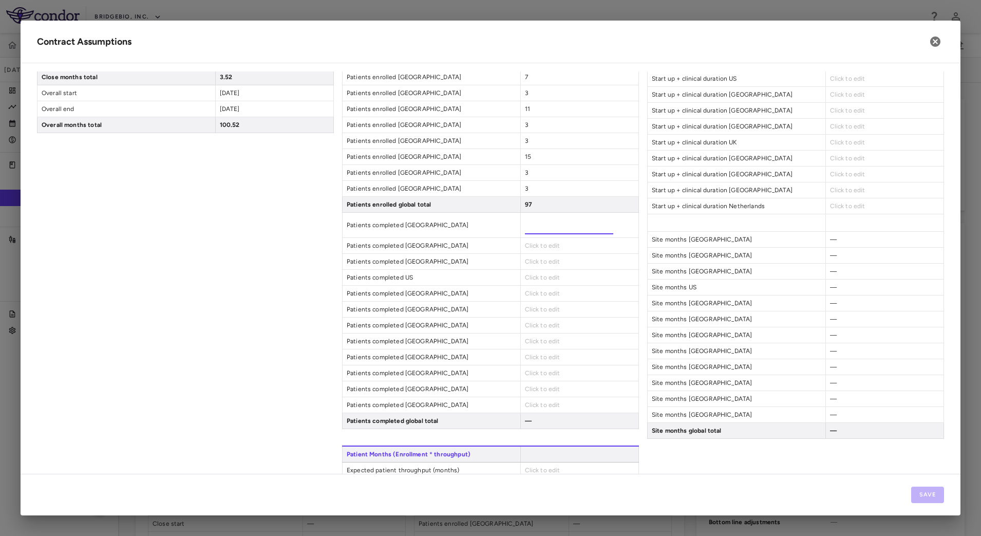
type input "*"
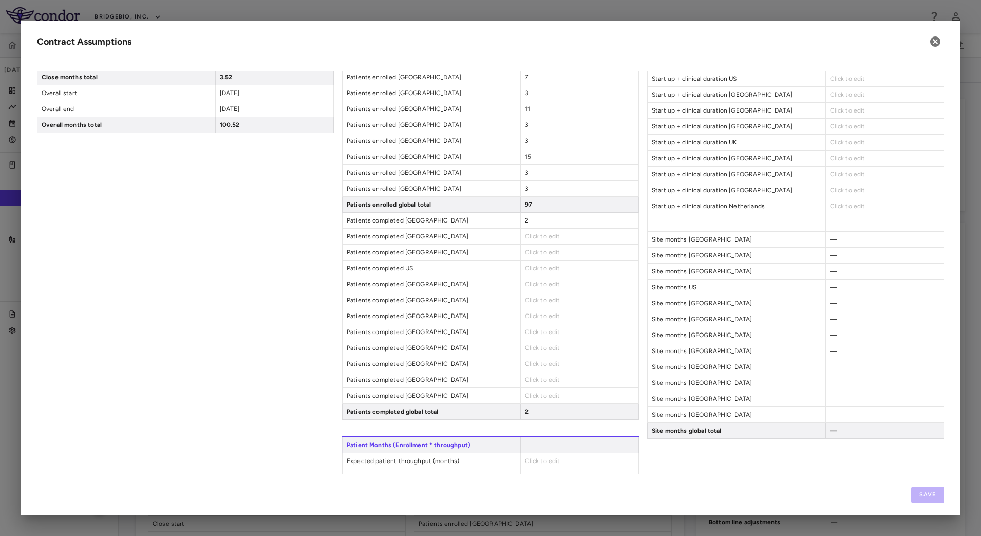
click at [544, 240] on div "Click to edit" at bounding box center [579, 236] width 118 height 15
click at [542, 235] on span "Click to edit" at bounding box center [542, 236] width 35 height 7
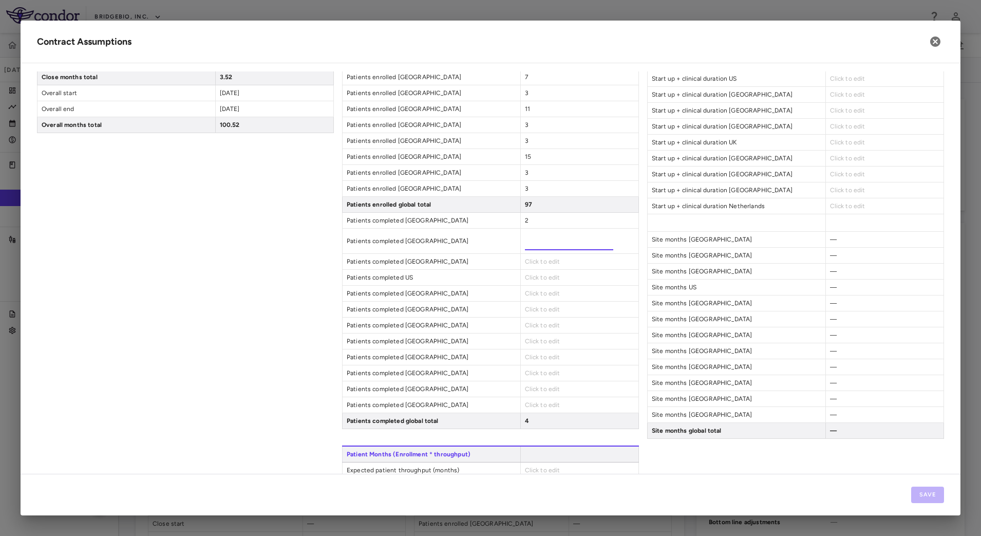
type input "*"
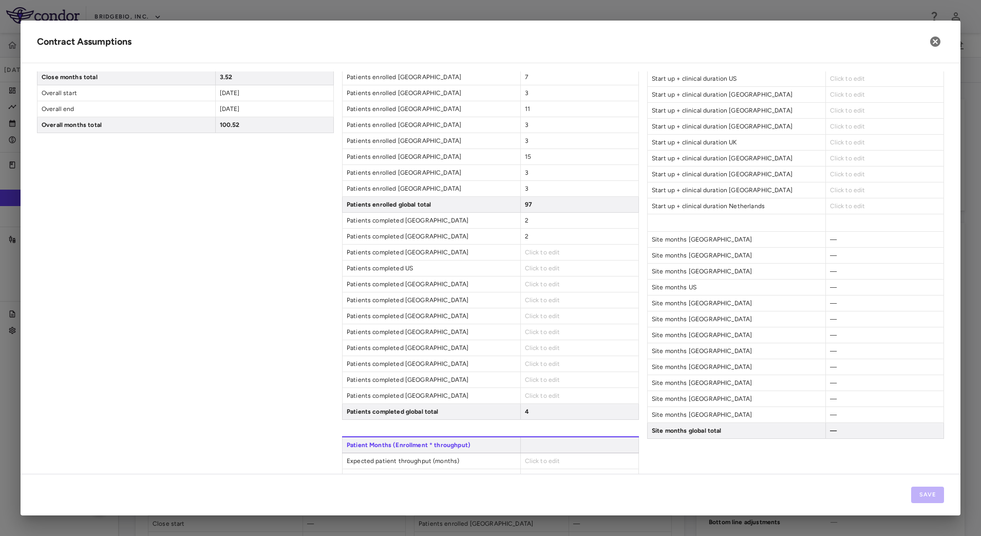
click at [532, 252] on span "Click to edit" at bounding box center [542, 252] width 35 height 7
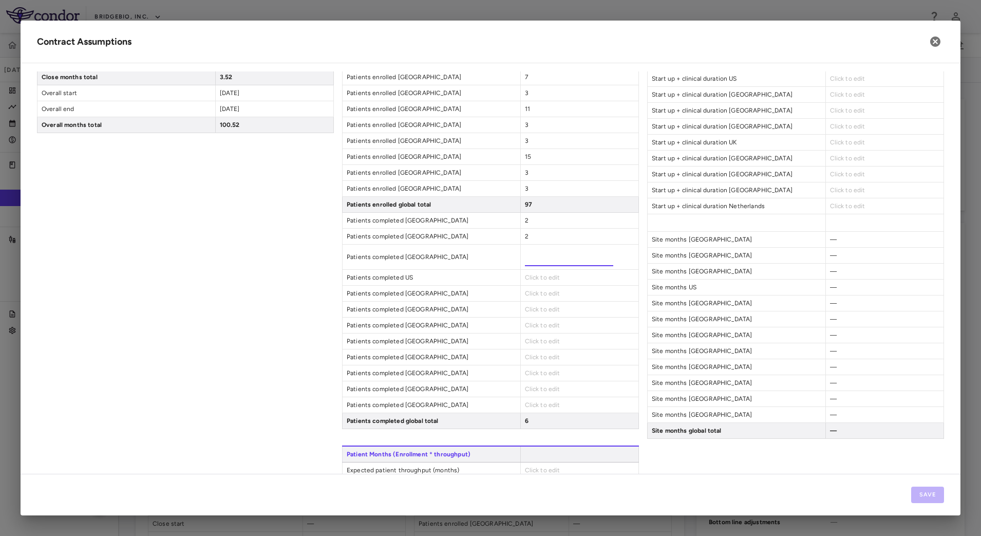
type input "*"
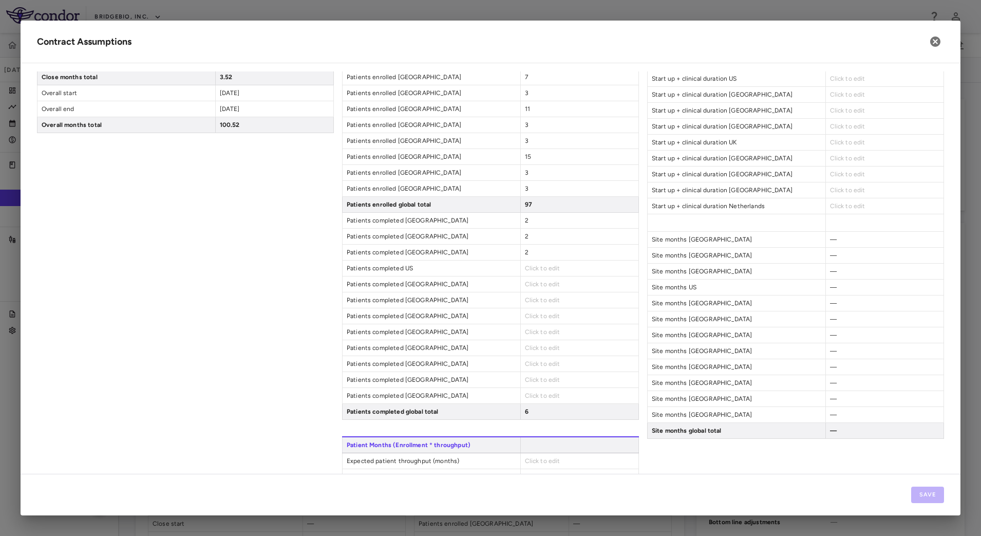
click at [552, 270] on span "Click to edit" at bounding box center [542, 267] width 35 height 7
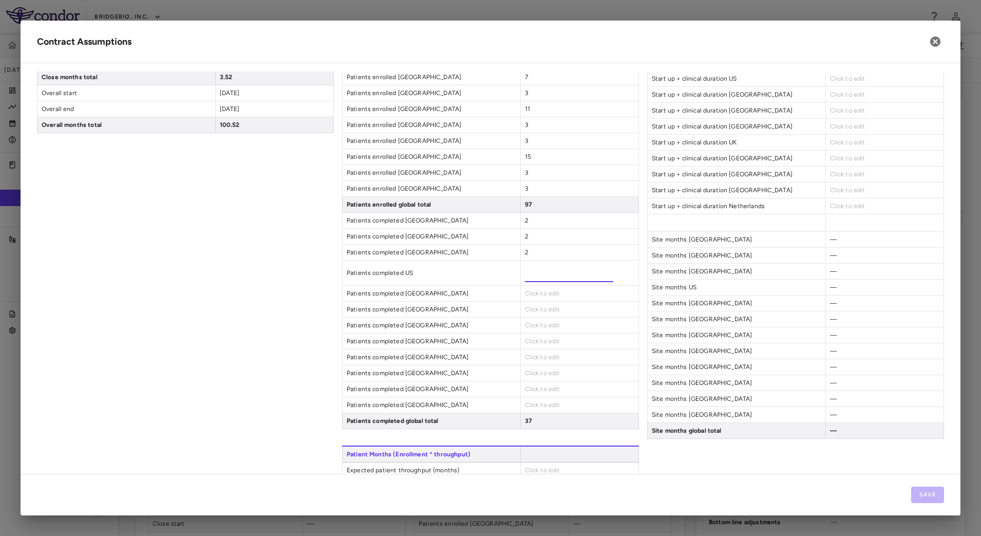
type input "**"
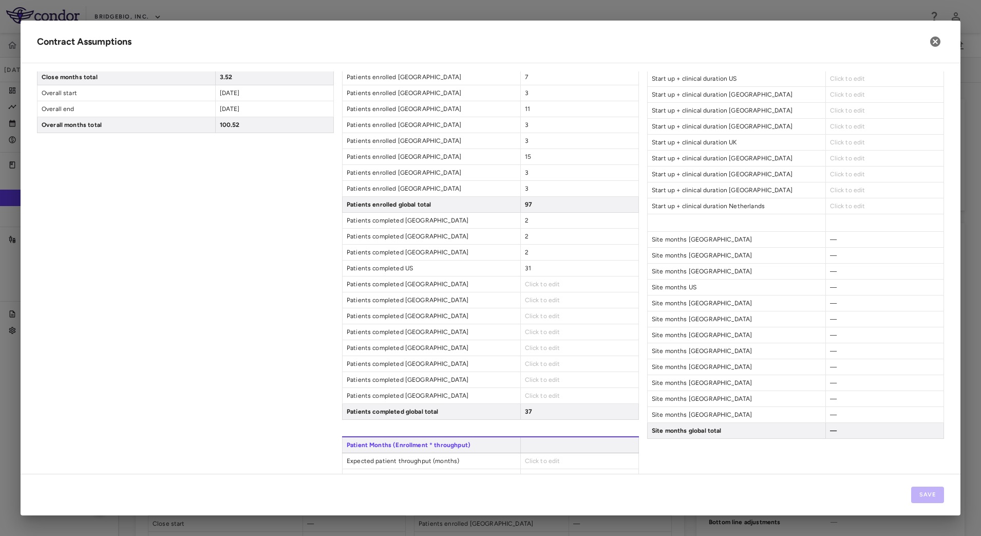
click at [552, 283] on span "Click to edit" at bounding box center [542, 283] width 35 height 7
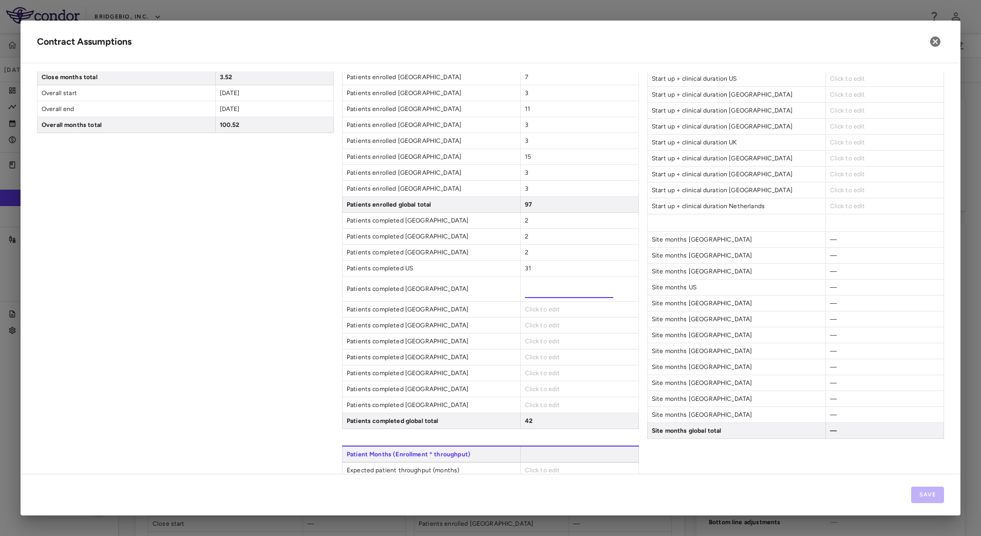
type input "*"
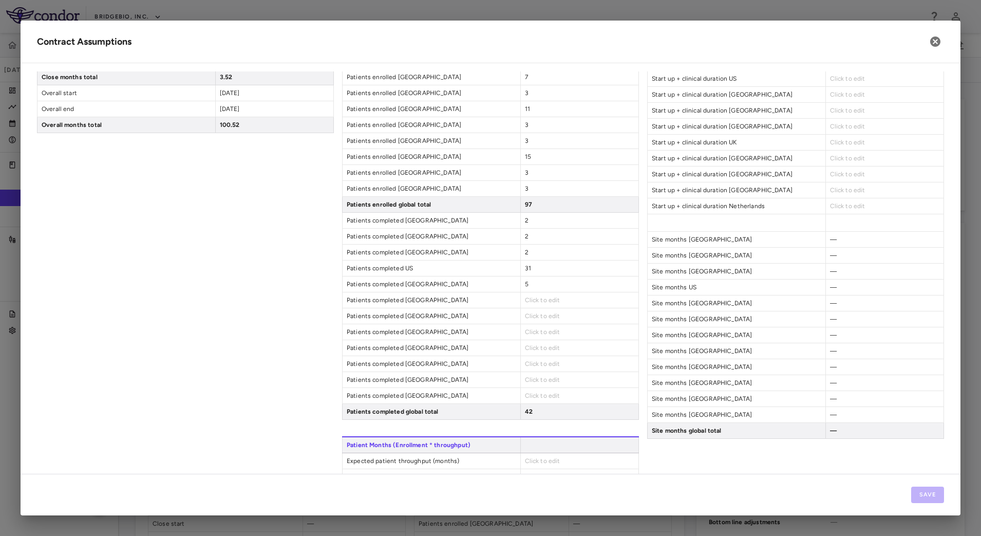
click at [552, 301] on span "Click to edit" at bounding box center [542, 299] width 35 height 7
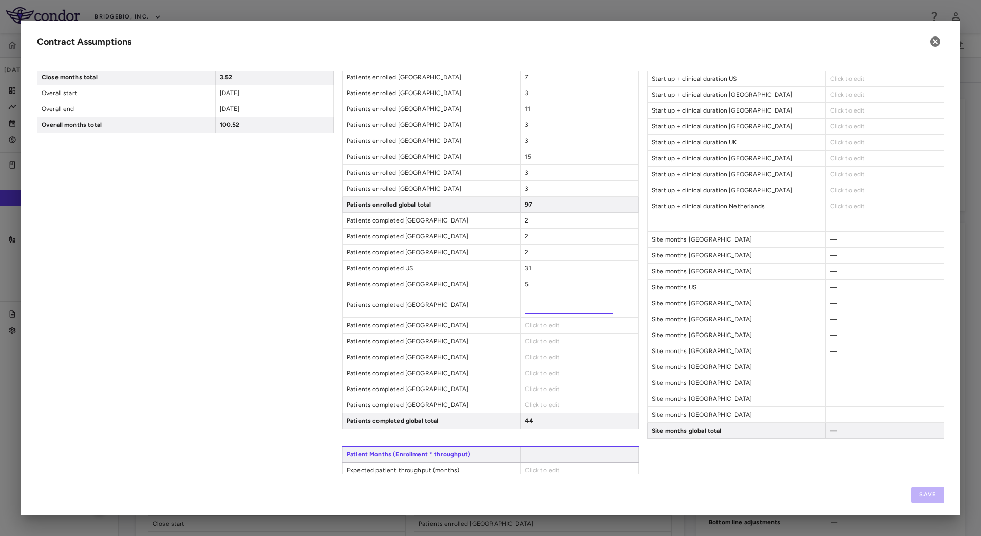
type input "*"
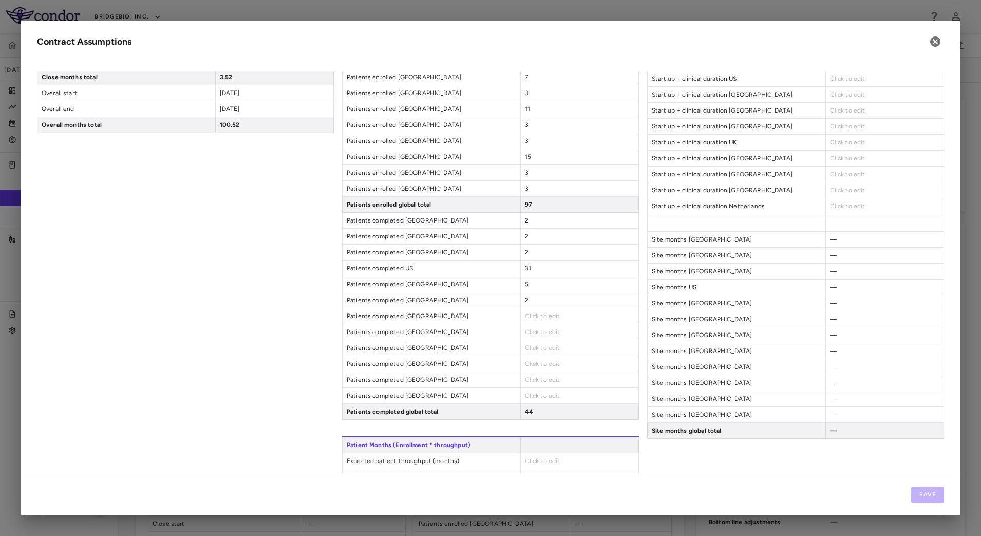
click at [542, 312] on span "Click to edit" at bounding box center [542, 315] width 35 height 7
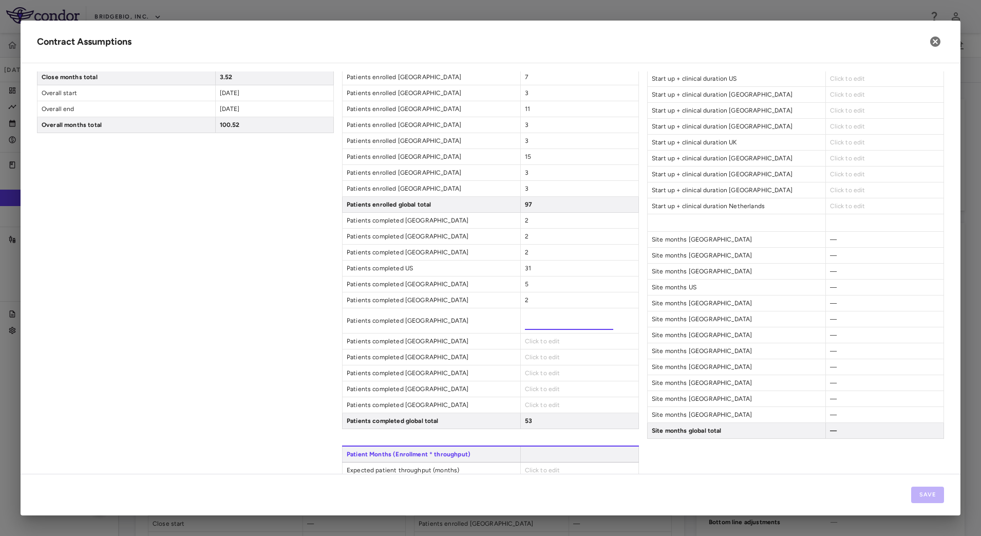
type input "*"
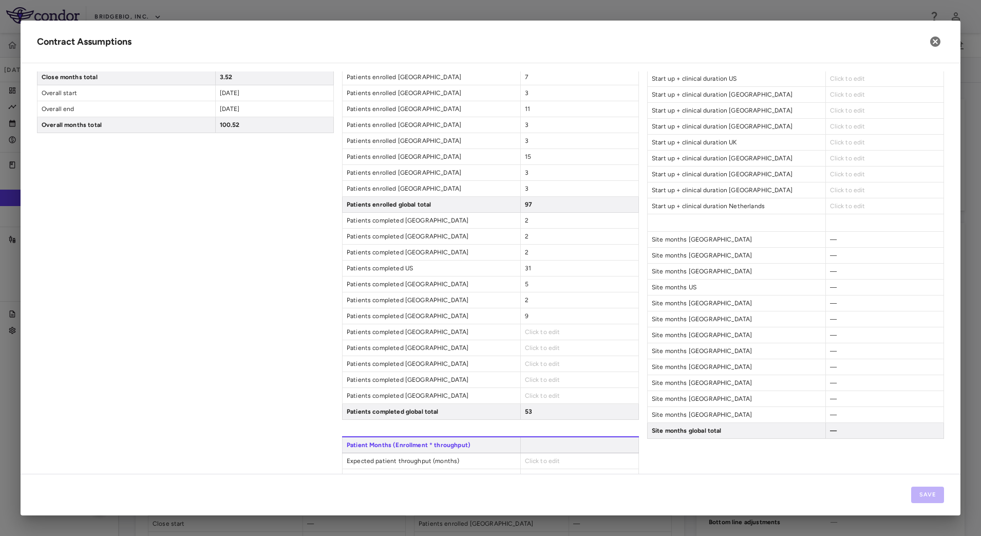
click at [540, 330] on span "Click to edit" at bounding box center [542, 331] width 35 height 7
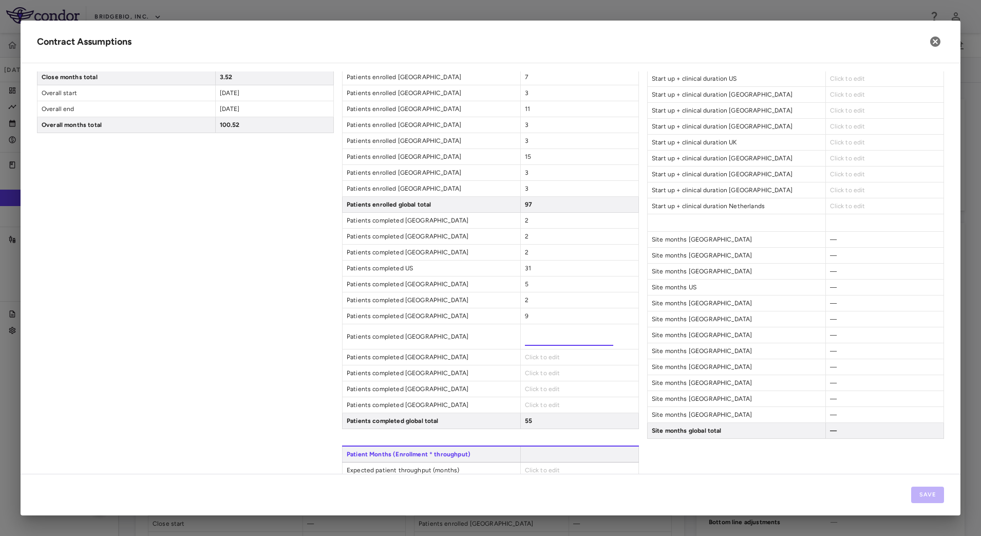
type input "*"
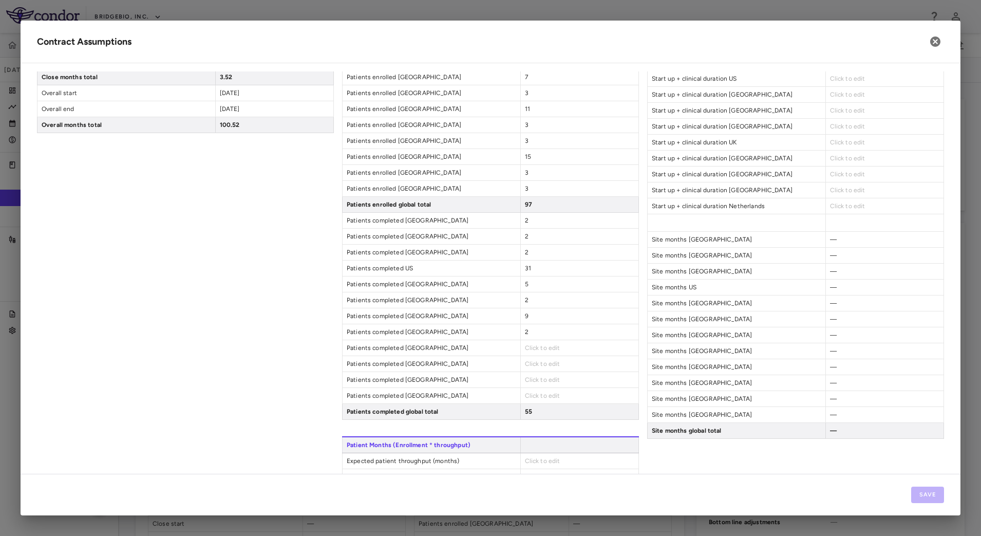
click at [535, 345] on span "Click to edit" at bounding box center [542, 347] width 35 height 7
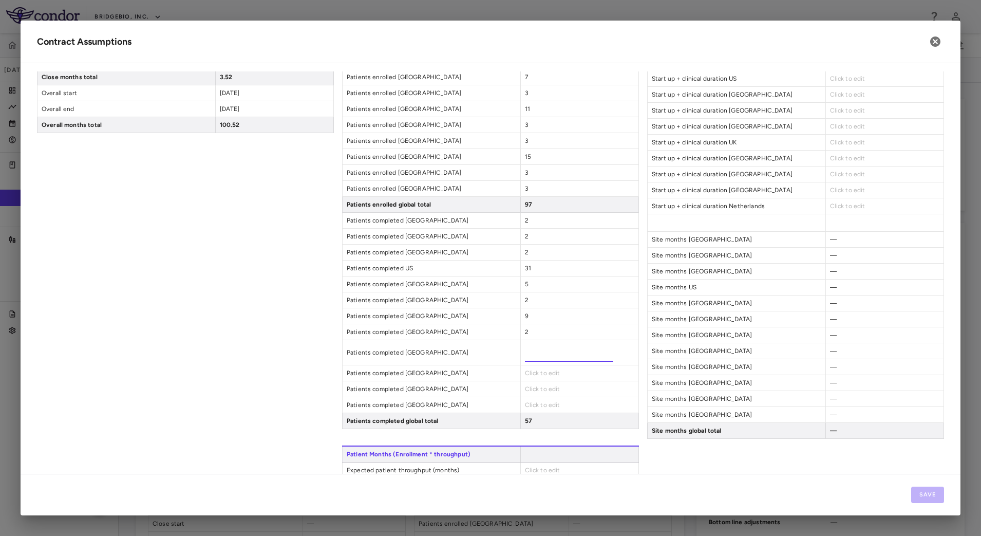
type input "*"
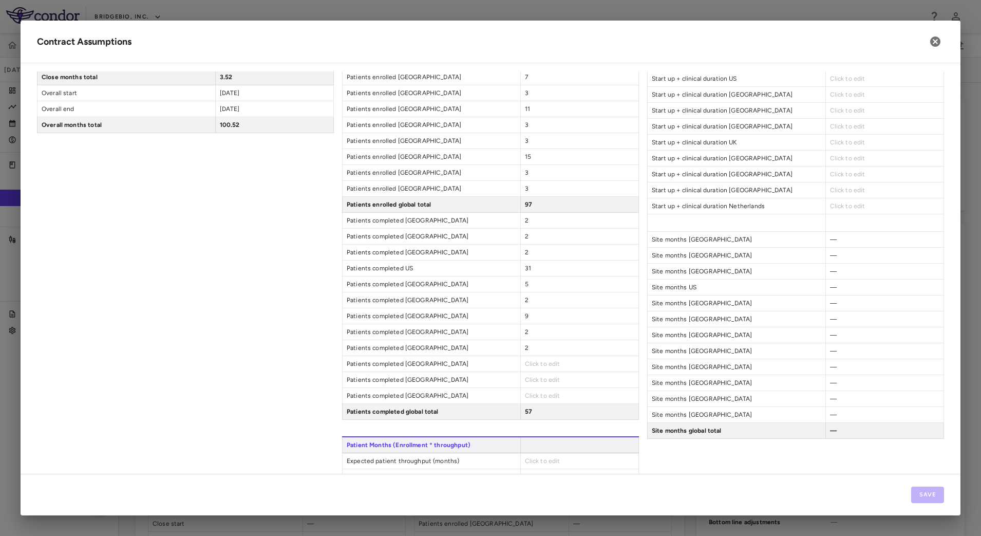
click at [549, 366] on span "Click to edit" at bounding box center [542, 363] width 35 height 7
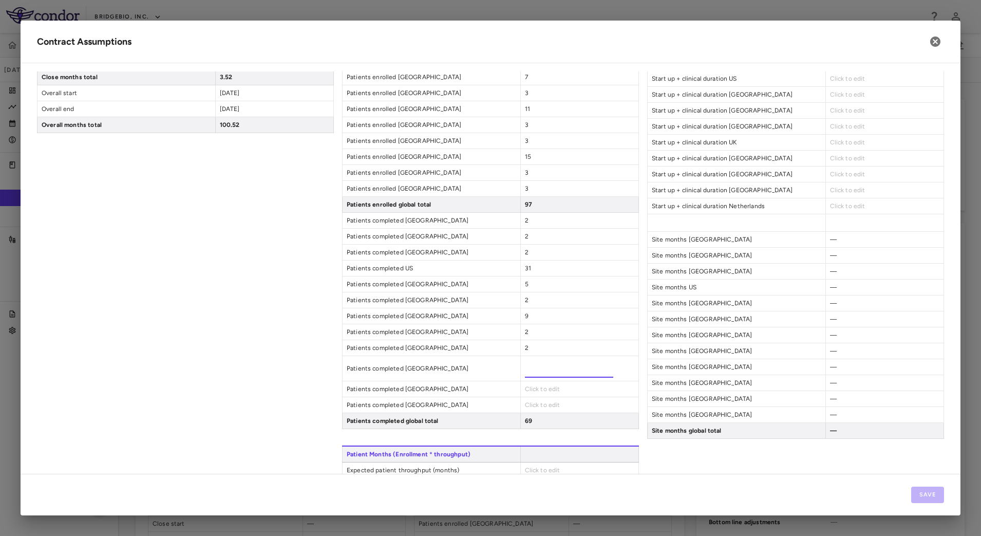
type input "**"
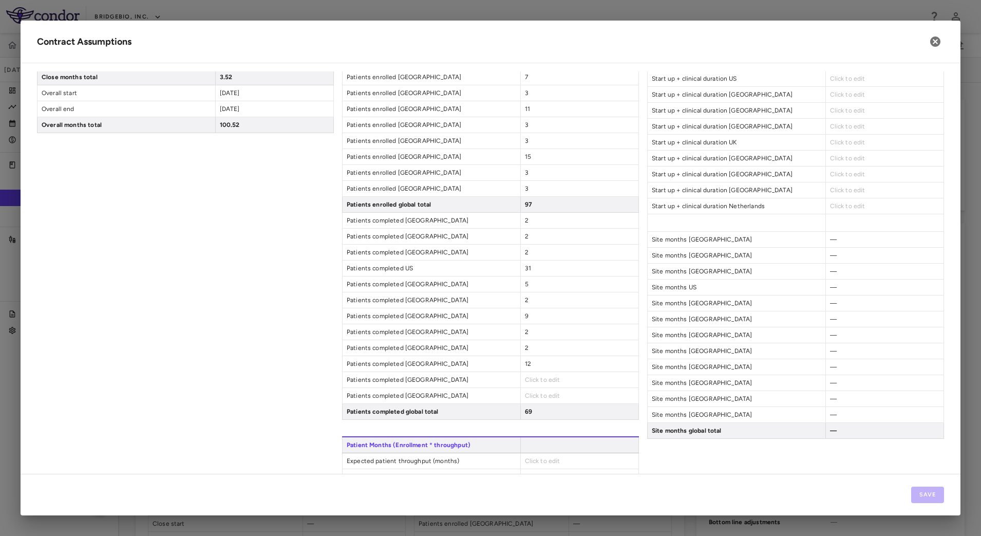
click at [540, 381] on span "Click to edit" at bounding box center [542, 379] width 35 height 7
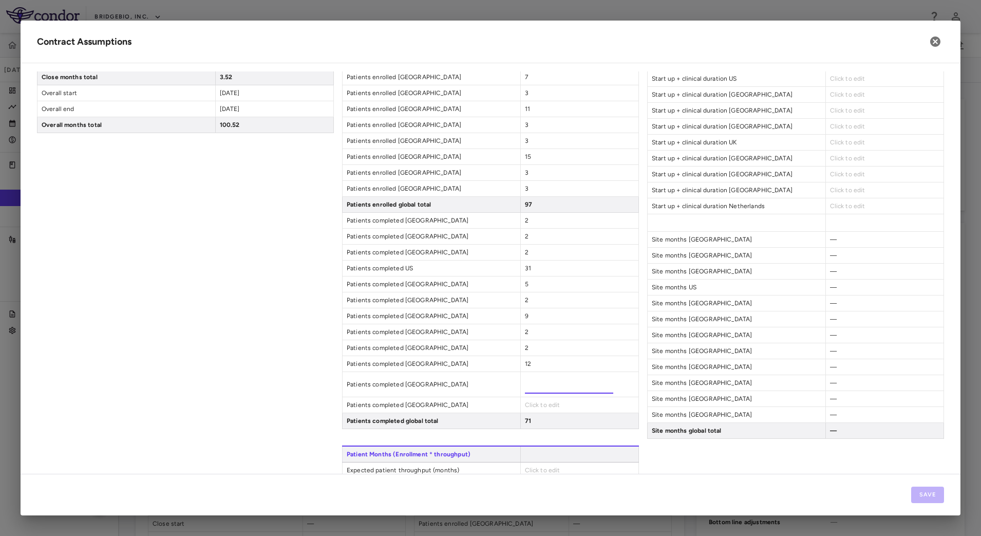
type input "*"
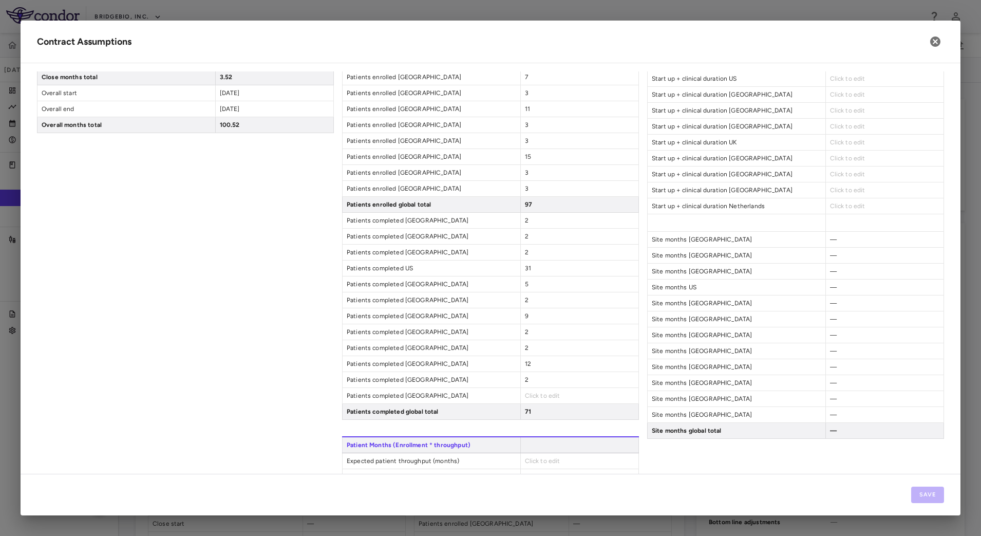
click at [540, 392] on span "Click to edit" at bounding box center [542, 395] width 35 height 7
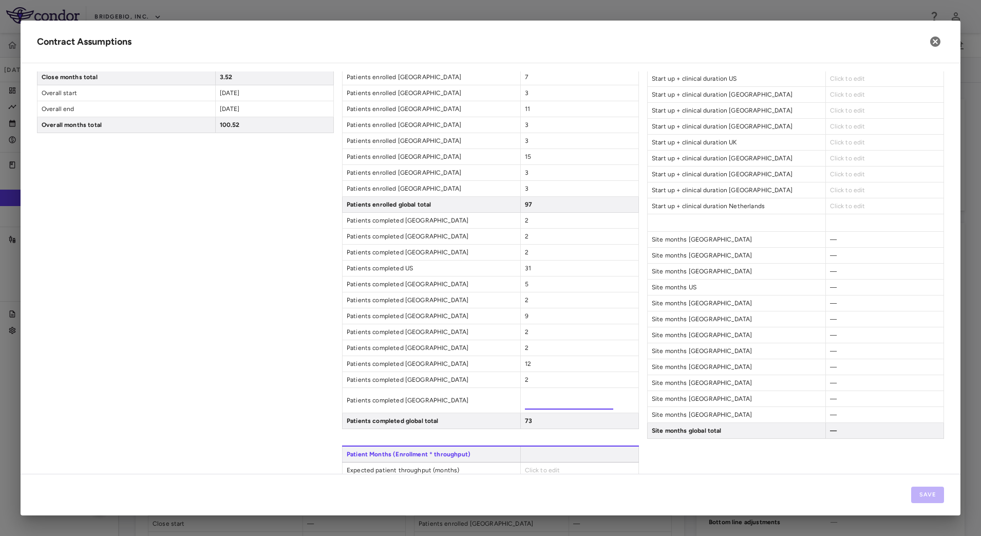
type input "*"
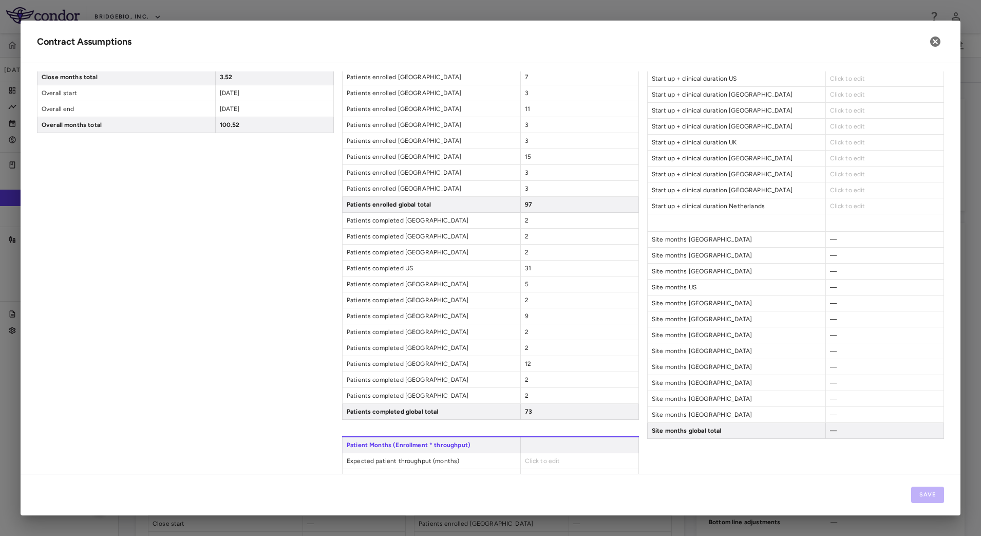
click at [553, 459] on span "Click to edit" at bounding box center [542, 460] width 35 height 7
type input "**"
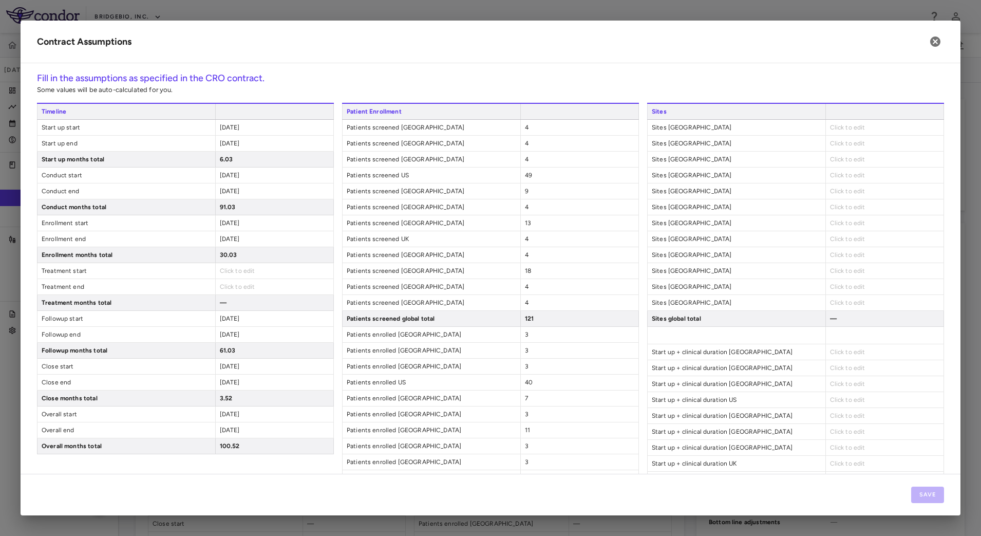
click at [860, 127] on div "Click to edit" at bounding box center [884, 127] width 118 height 15
click at [842, 125] on span "Click to edit" at bounding box center [847, 127] width 35 height 7
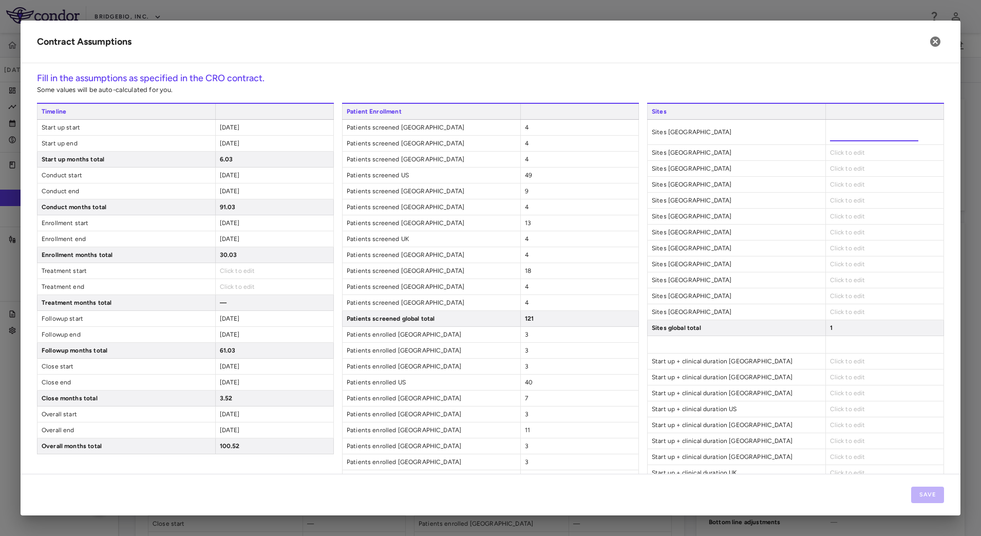
type input "*"
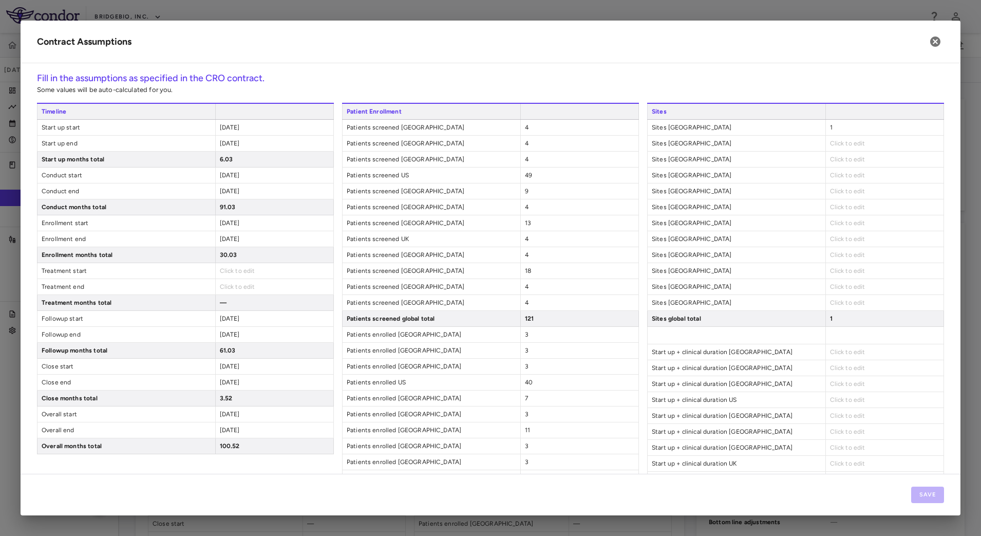
click at [855, 141] on span "Click to edit" at bounding box center [847, 143] width 35 height 7
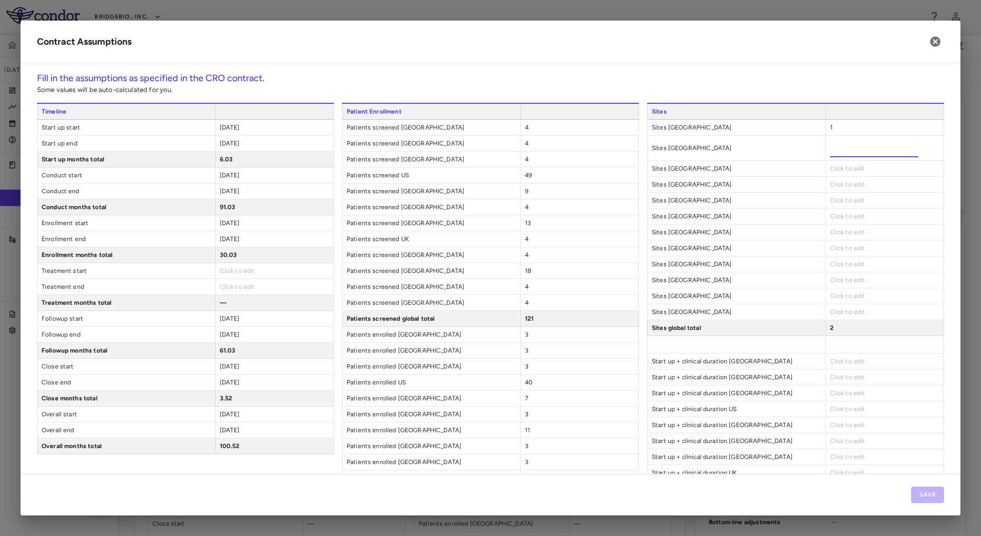
type input "*"
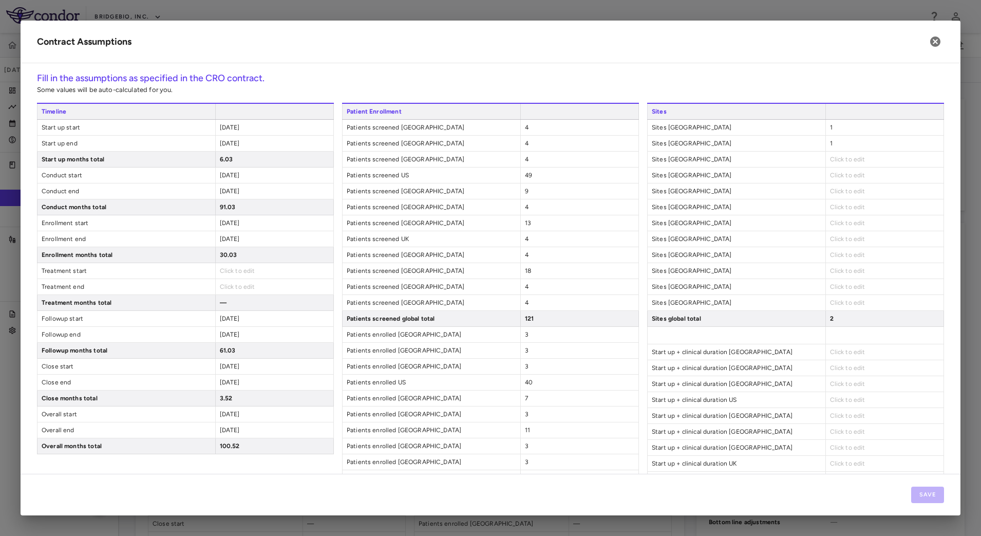
click at [850, 157] on span "Click to edit" at bounding box center [847, 159] width 35 height 7
type input "*"
click at [859, 178] on div "Click to edit" at bounding box center [884, 174] width 118 height 15
click at [850, 177] on span "Click to edit" at bounding box center [847, 175] width 35 height 7
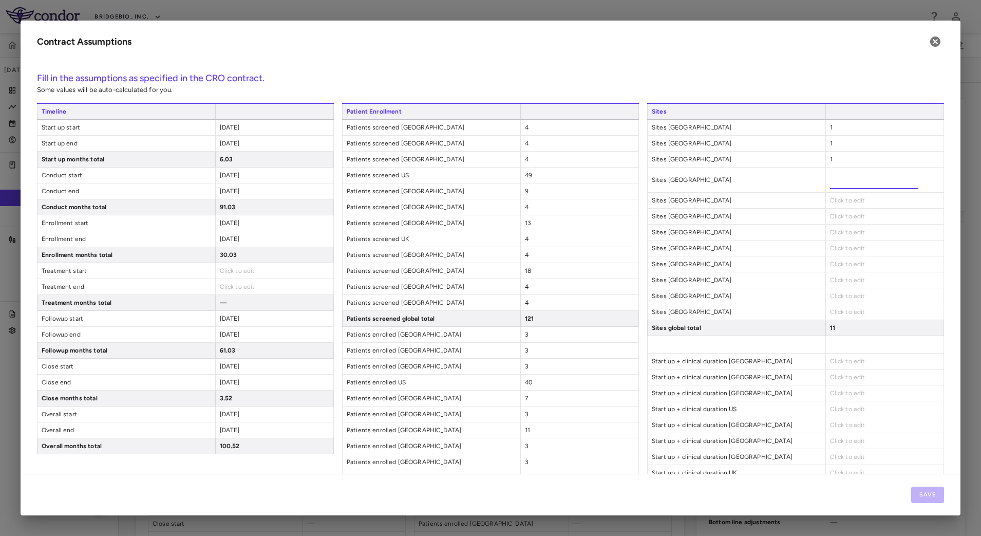
type input "*"
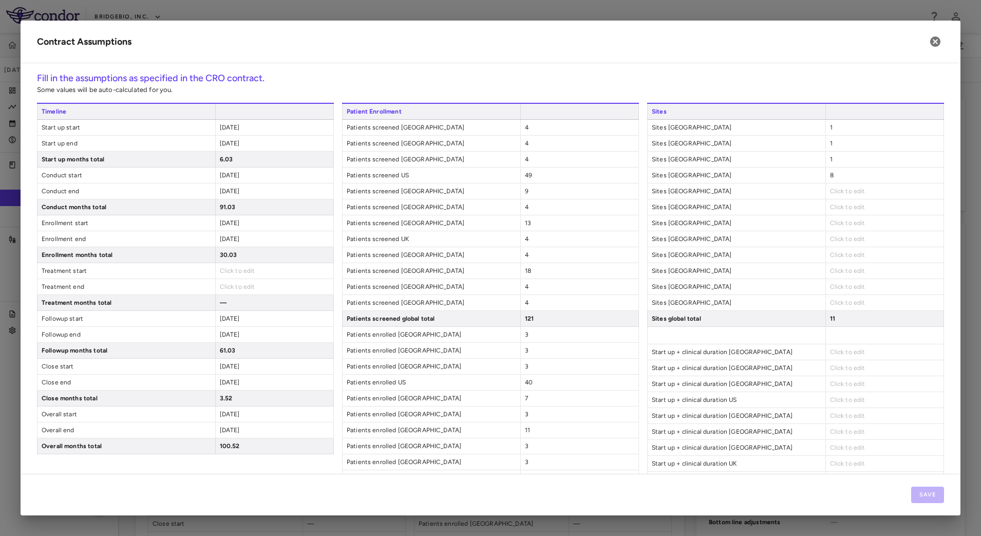
click at [852, 192] on span "Click to edit" at bounding box center [847, 190] width 35 height 7
type input "*"
click at [835, 205] on span "Click to edit" at bounding box center [847, 206] width 35 height 7
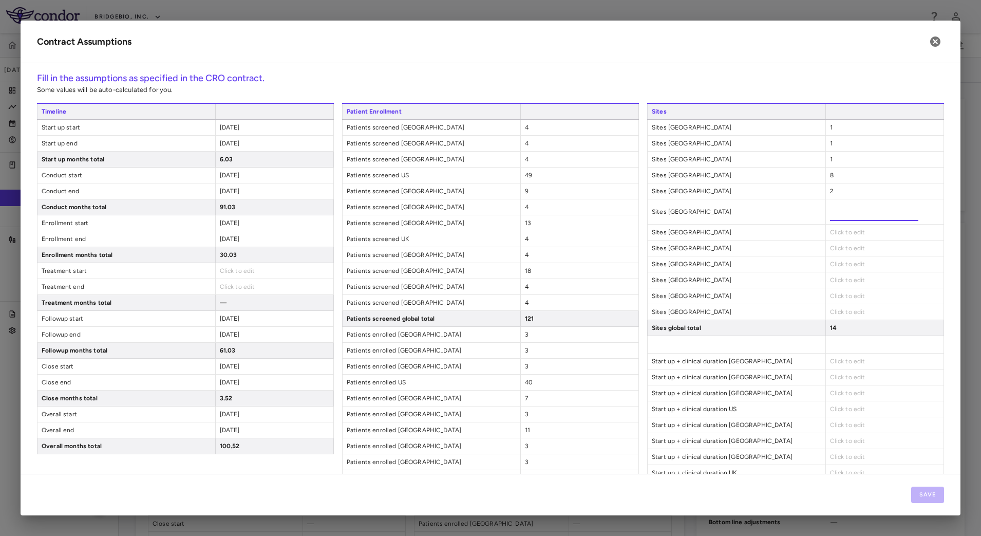
type input "*"
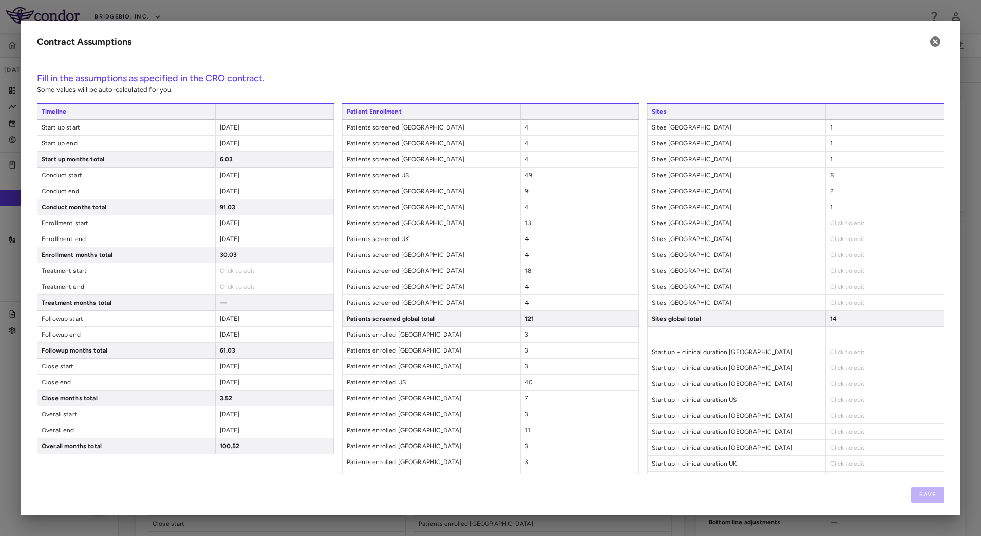
click at [839, 221] on span "Click to edit" at bounding box center [847, 222] width 35 height 7
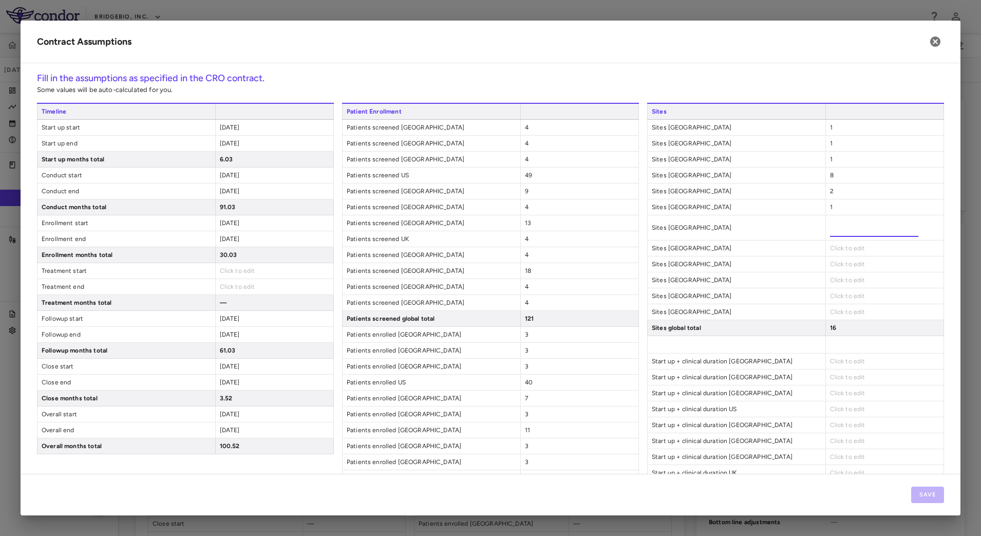
type input "*"
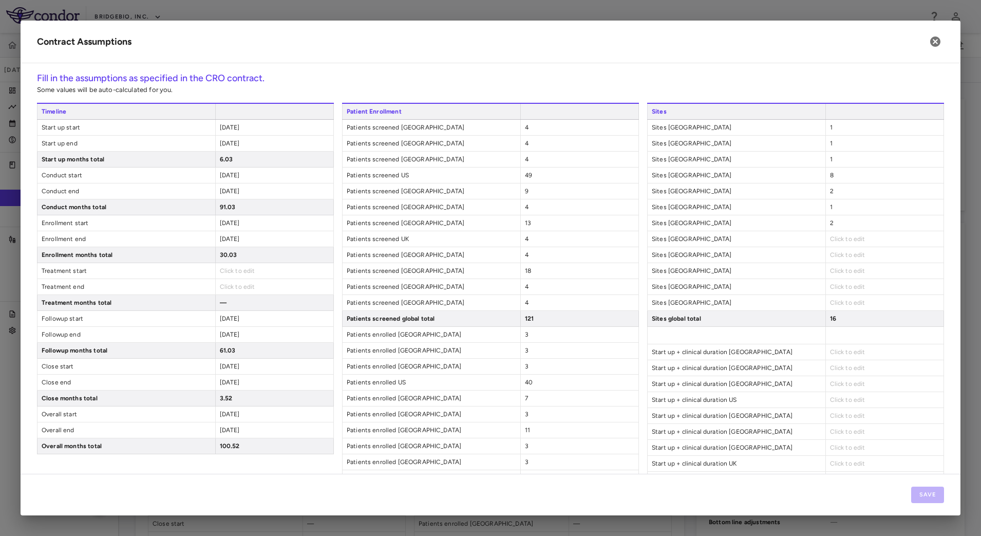
click at [847, 239] on span "Click to edit" at bounding box center [847, 238] width 35 height 7
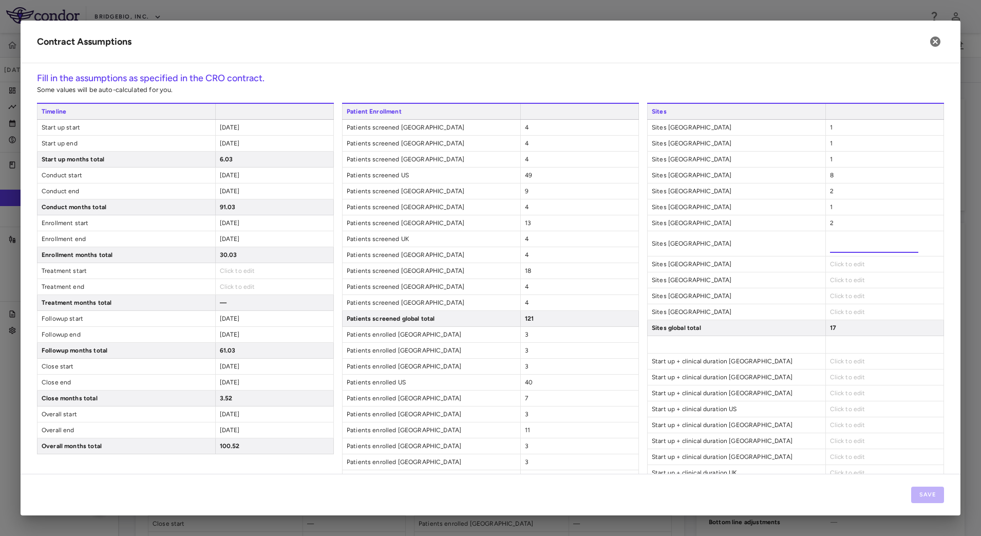
type input "*"
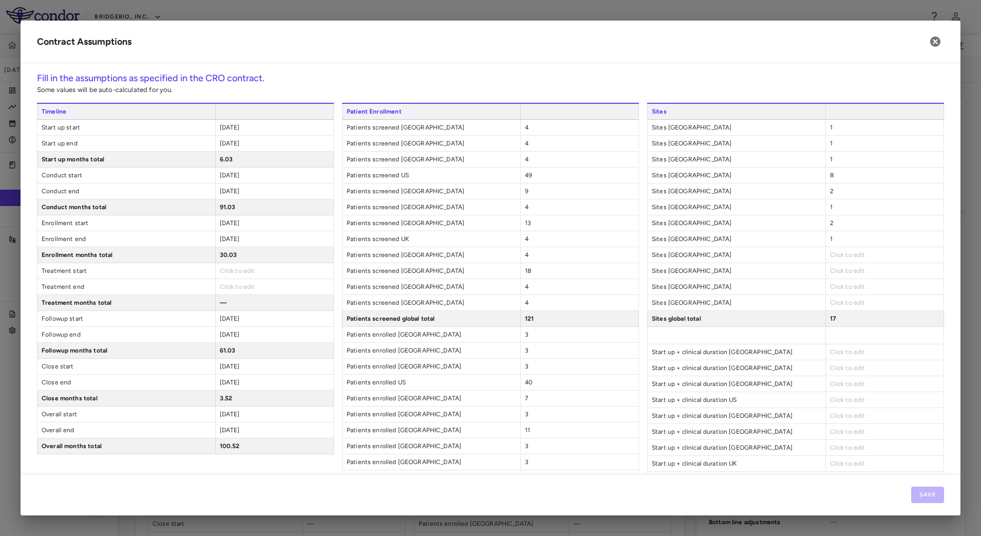
click at [836, 254] on span "Click to edit" at bounding box center [847, 254] width 35 height 7
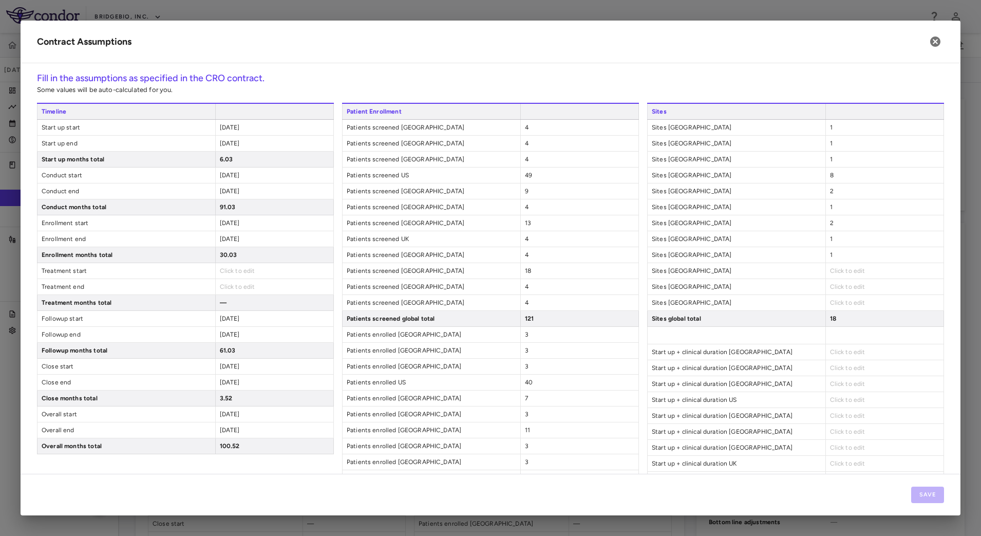
click at [839, 270] on span "Click to edit" at bounding box center [847, 270] width 35 height 7
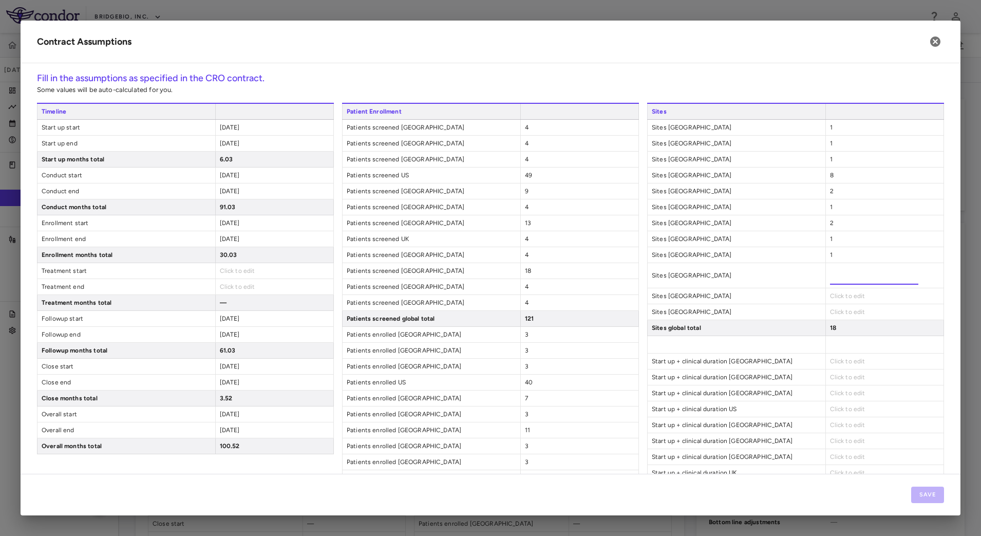
type input "*"
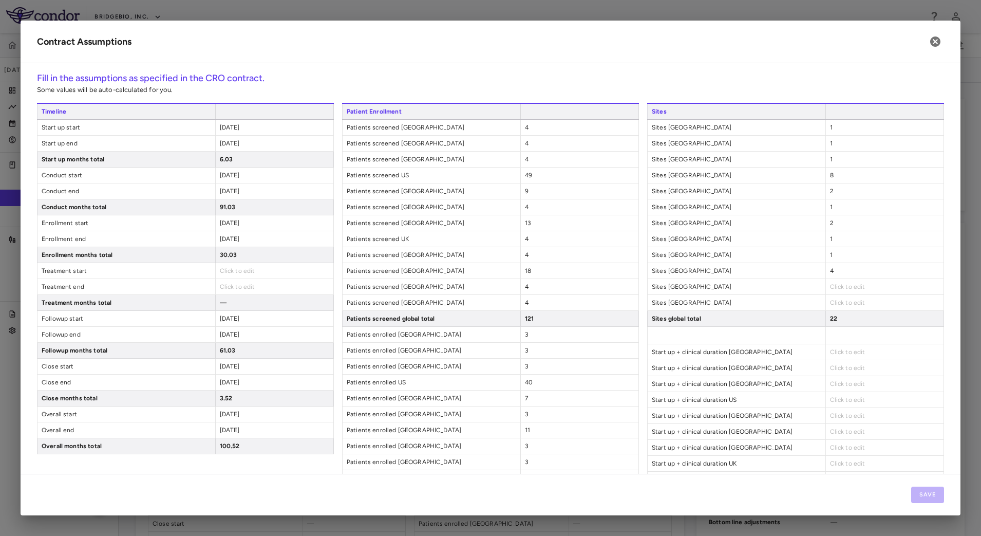
click at [832, 292] on div "Click to edit" at bounding box center [884, 286] width 118 height 15
click at [832, 289] on span "Click to edit" at bounding box center [847, 286] width 35 height 7
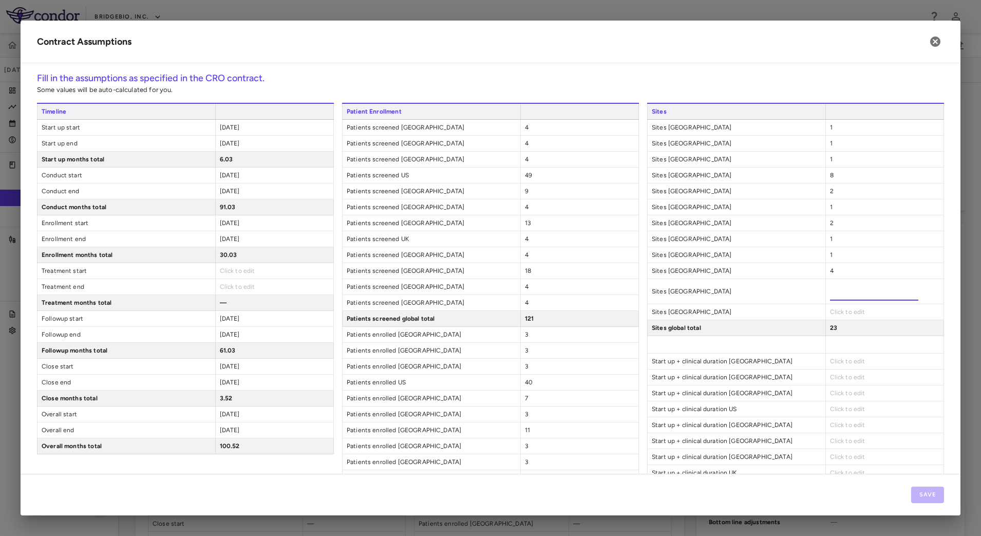
type input "*"
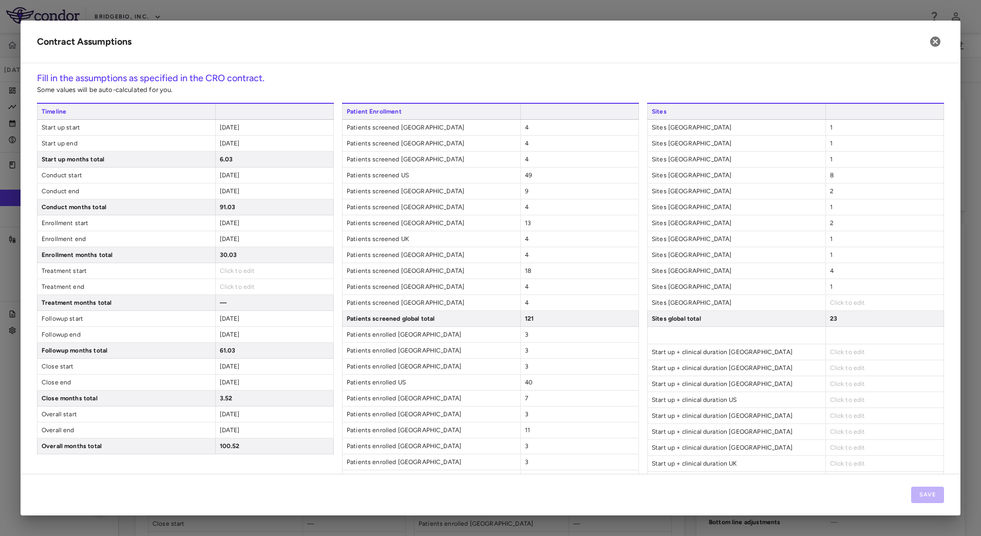
click at [835, 303] on span "Click to edit" at bounding box center [847, 302] width 35 height 7
type input "*"
click at [839, 346] on div "Click to edit" at bounding box center [884, 351] width 118 height 15
click at [836, 351] on span "Click to edit" at bounding box center [847, 351] width 35 height 7
type input "**"
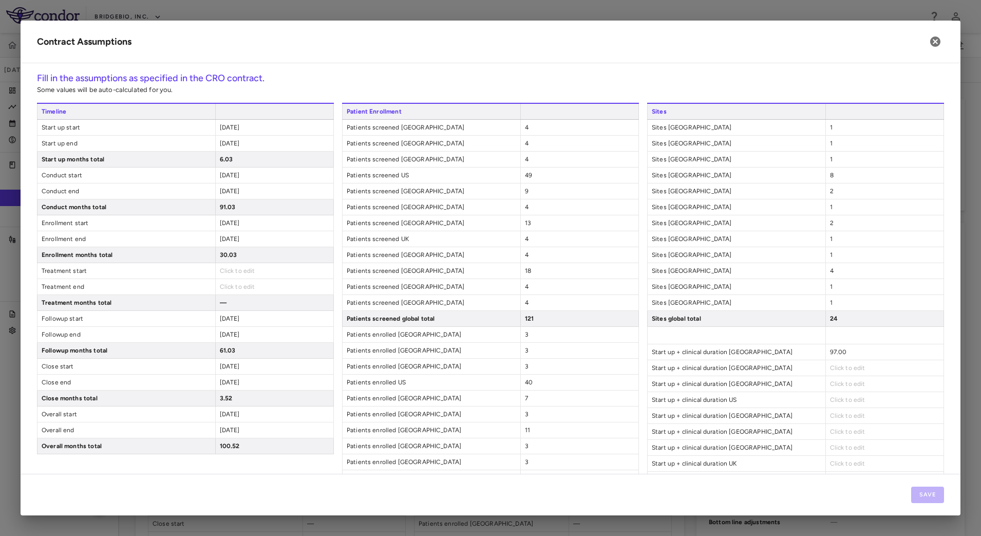
click at [841, 361] on div "Click to edit" at bounding box center [884, 367] width 118 height 15
click at [841, 365] on span "Click to edit" at bounding box center [847, 367] width 35 height 7
type input "**"
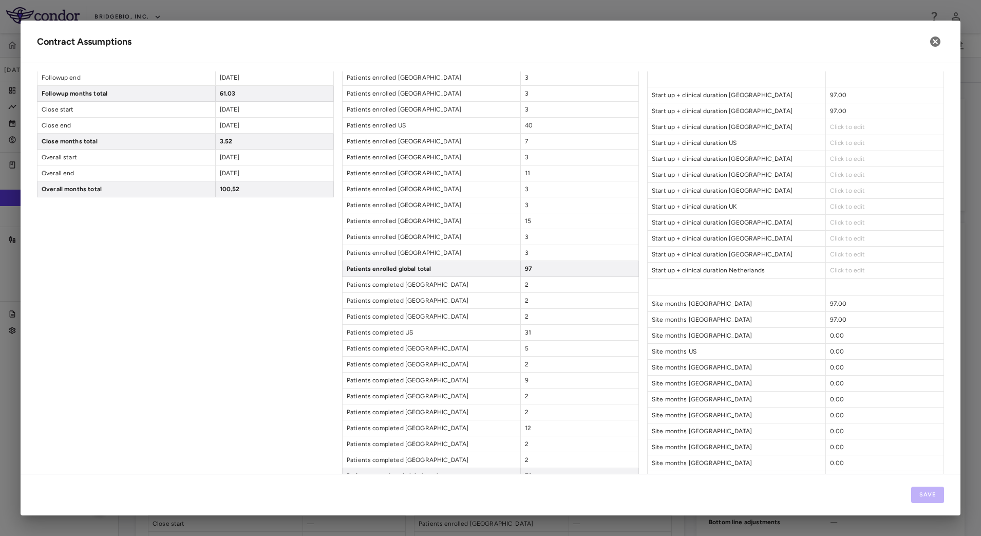
click at [844, 128] on span "Click to edit" at bounding box center [847, 126] width 35 height 7
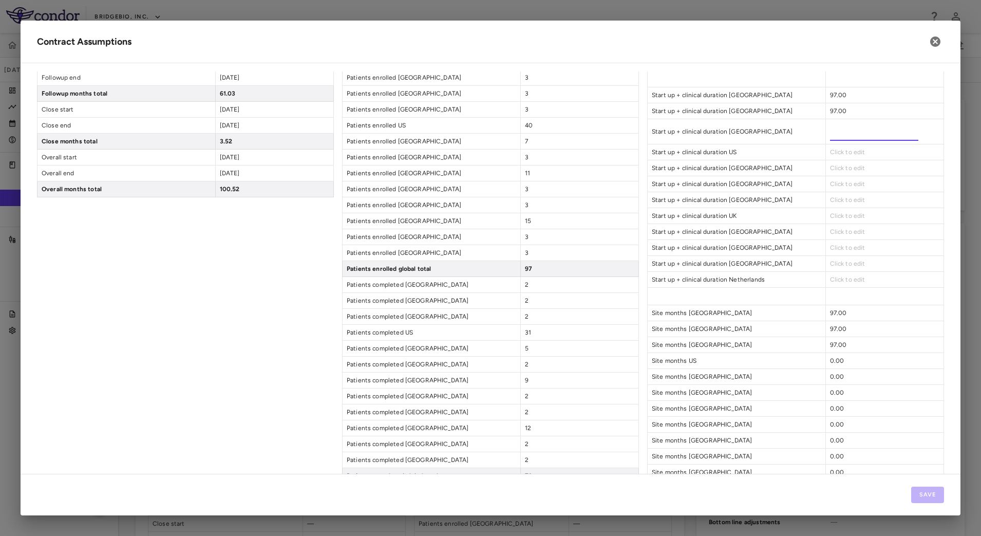
type input "**"
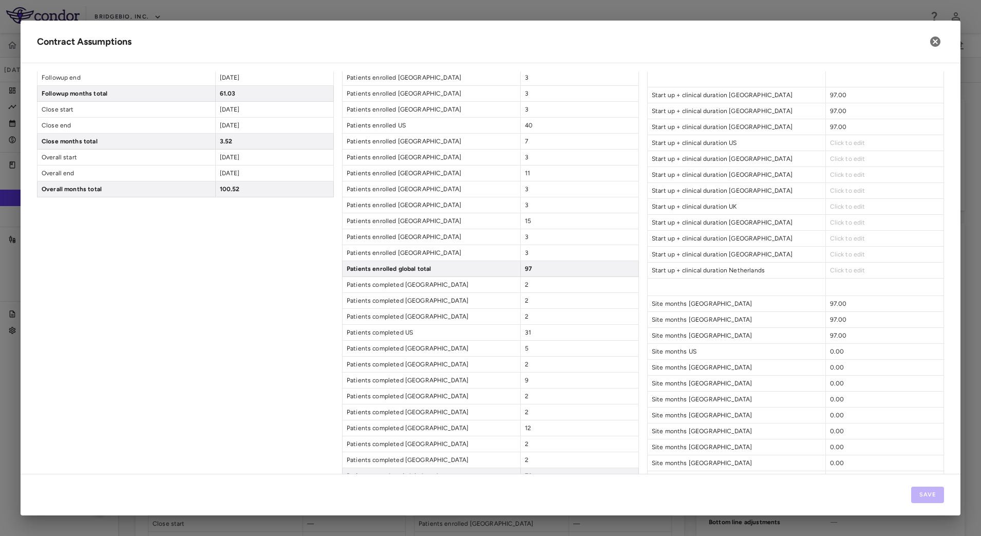
click at [846, 142] on span "Click to edit" at bounding box center [847, 142] width 35 height 7
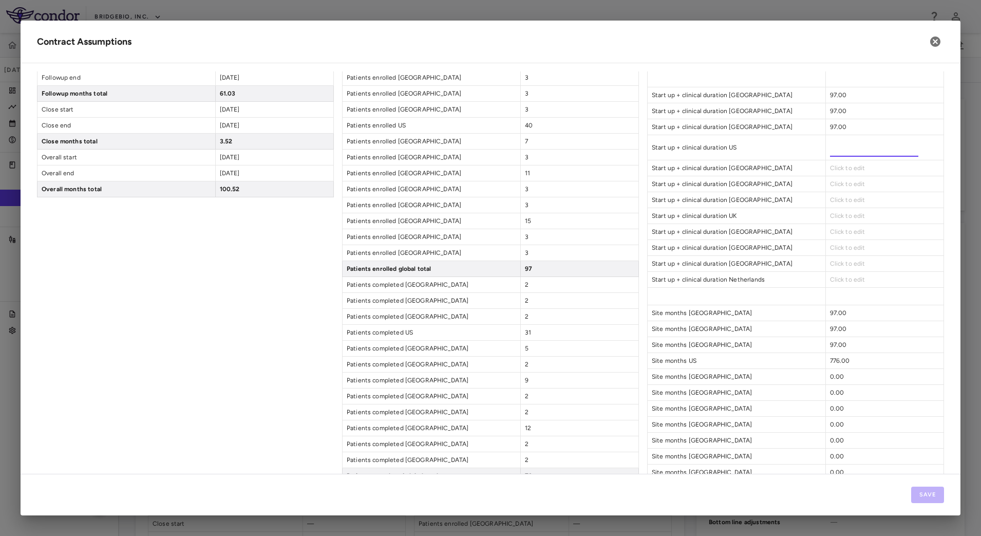
type input "**"
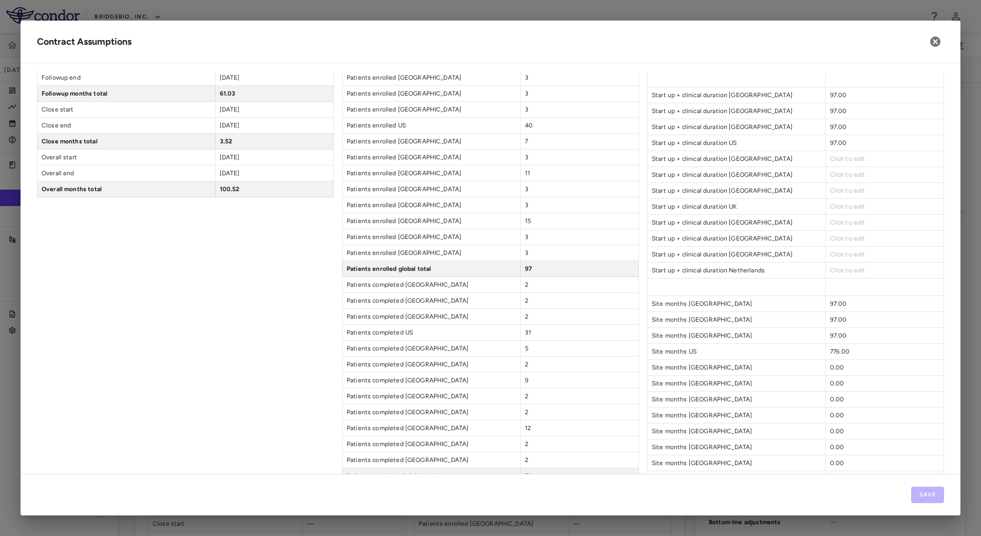
click at [847, 157] on span "Click to edit" at bounding box center [847, 158] width 35 height 7
type input "**"
click at [846, 174] on span "Click to edit" at bounding box center [847, 174] width 35 height 7
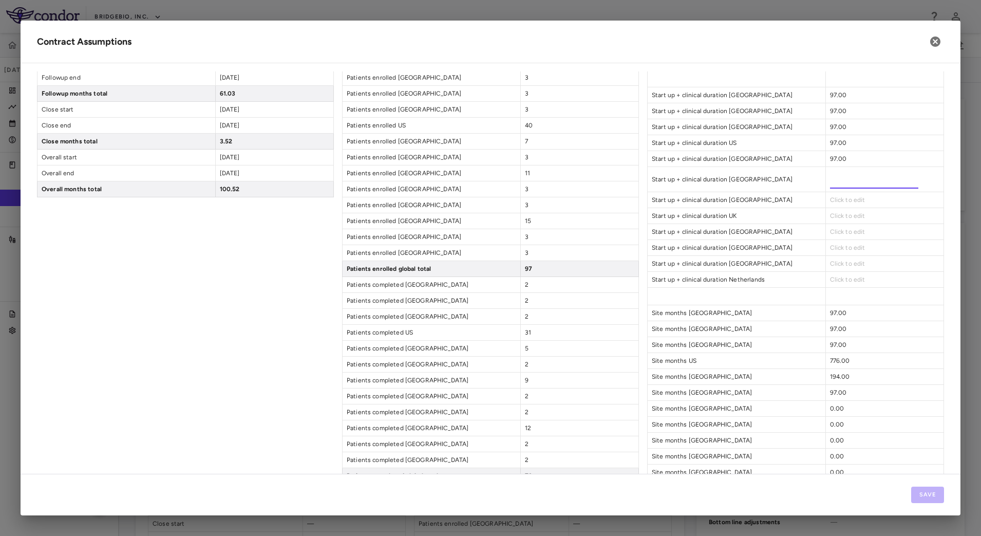
type input "**"
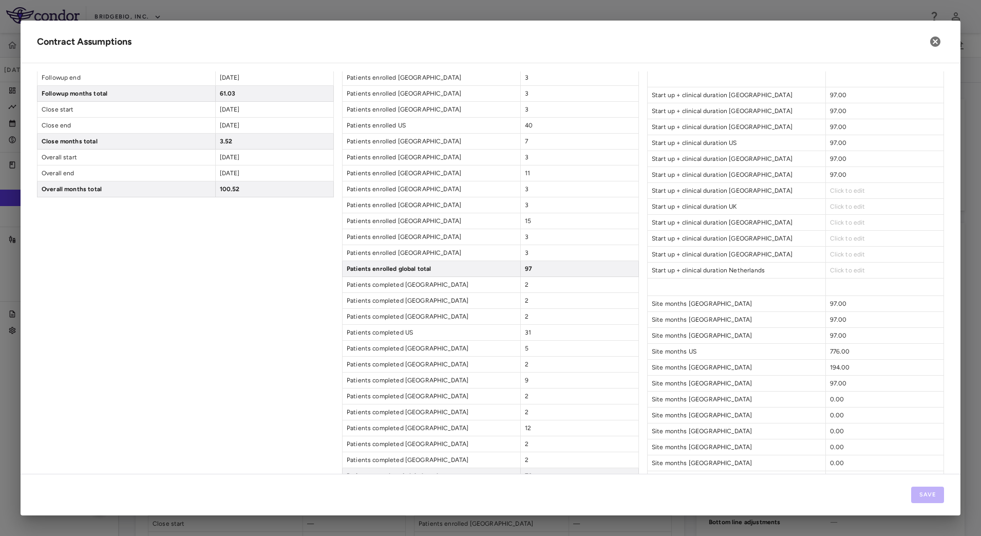
click at [838, 191] on span "Click to edit" at bounding box center [847, 190] width 35 height 7
click at [832, 202] on div "Click to edit" at bounding box center [884, 206] width 118 height 15
click at [834, 205] on span "Click to edit" at bounding box center [847, 206] width 35 height 7
click at [839, 221] on span "Click to edit" at bounding box center [847, 222] width 35 height 7
click at [842, 236] on span "Click to edit" at bounding box center [847, 238] width 35 height 7
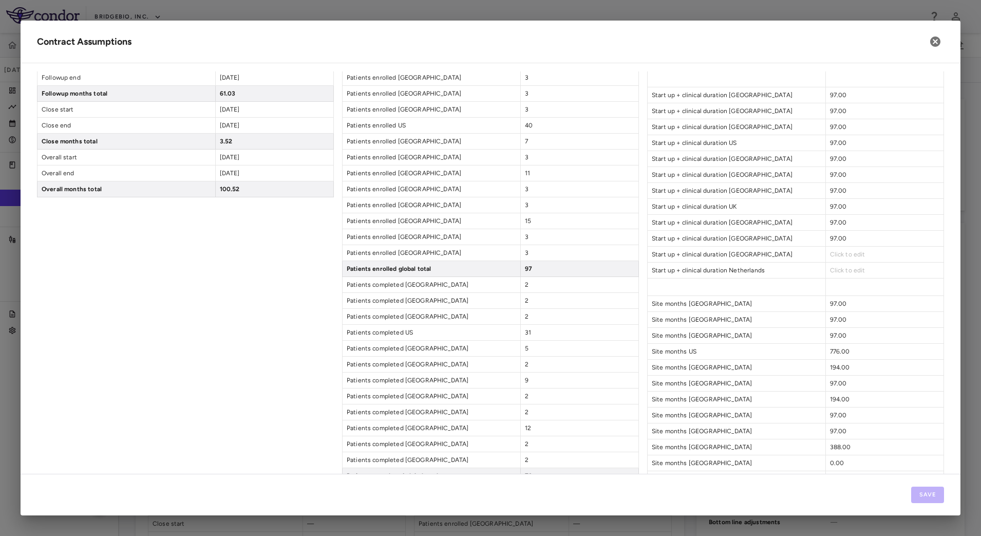
click at [836, 252] on span "Click to edit" at bounding box center [847, 254] width 35 height 7
click at [839, 268] on span "Click to edit" at bounding box center [847, 270] width 35 height 7
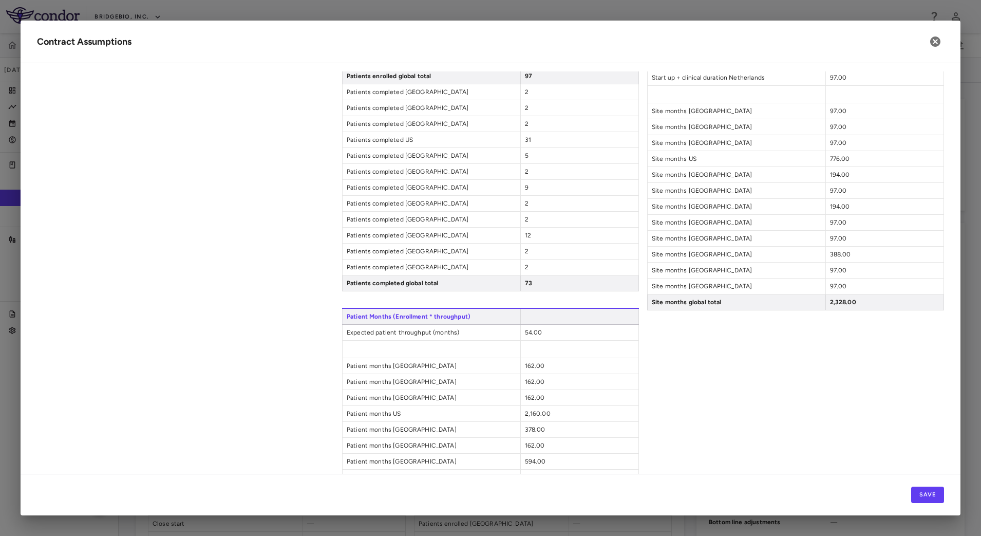
scroll to position [514, 0]
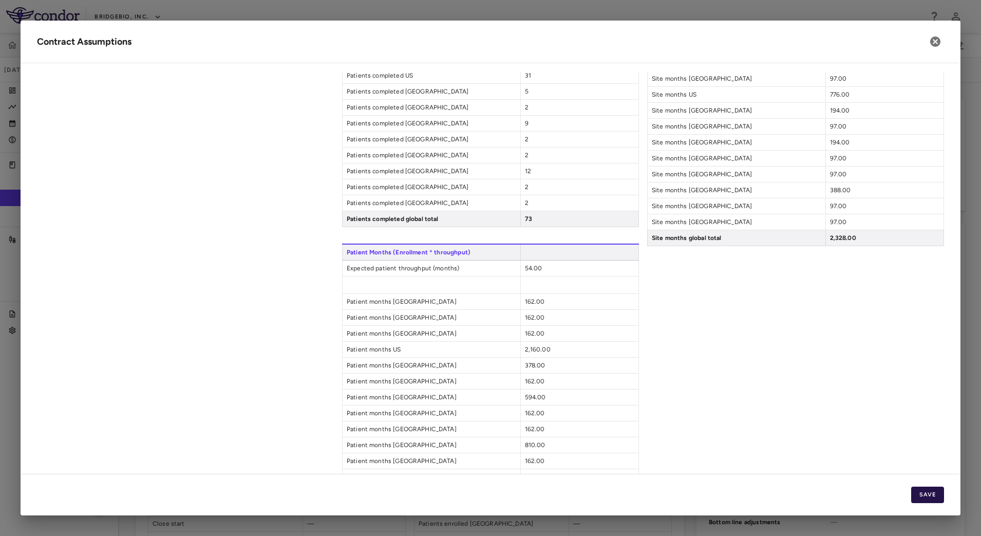
click at [926, 493] on button "Save" at bounding box center [927, 494] width 33 height 16
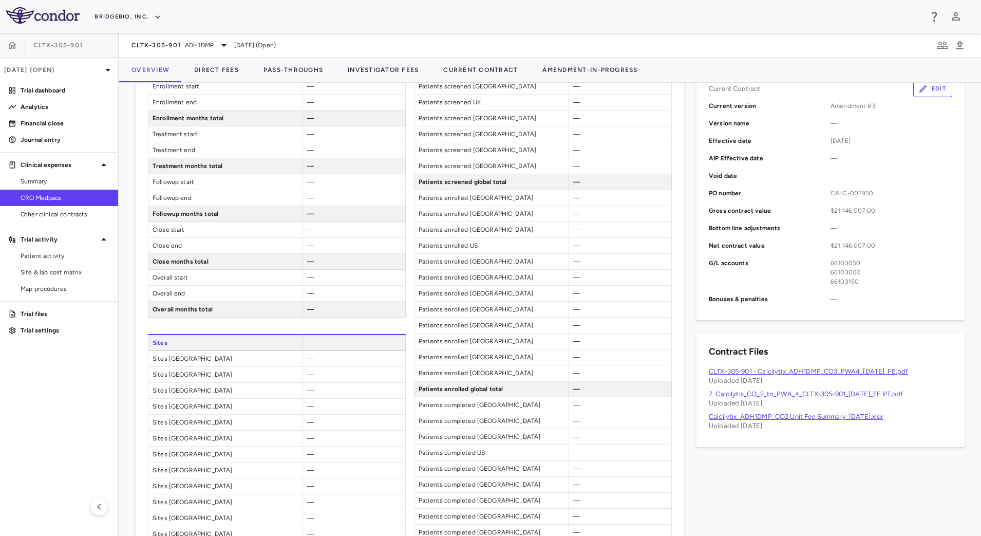
scroll to position [0, 0]
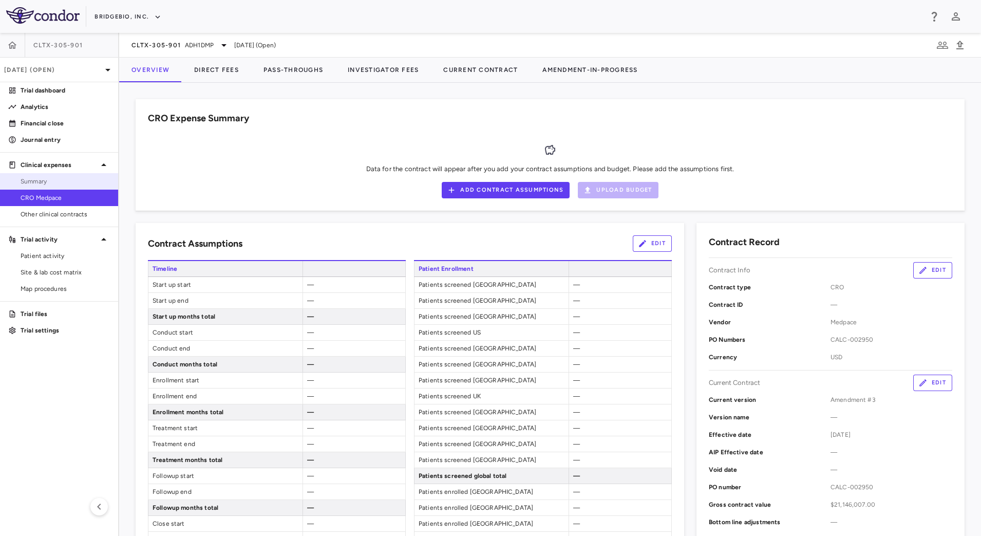
click at [60, 178] on span "Summary" at bounding box center [65, 181] width 89 height 9
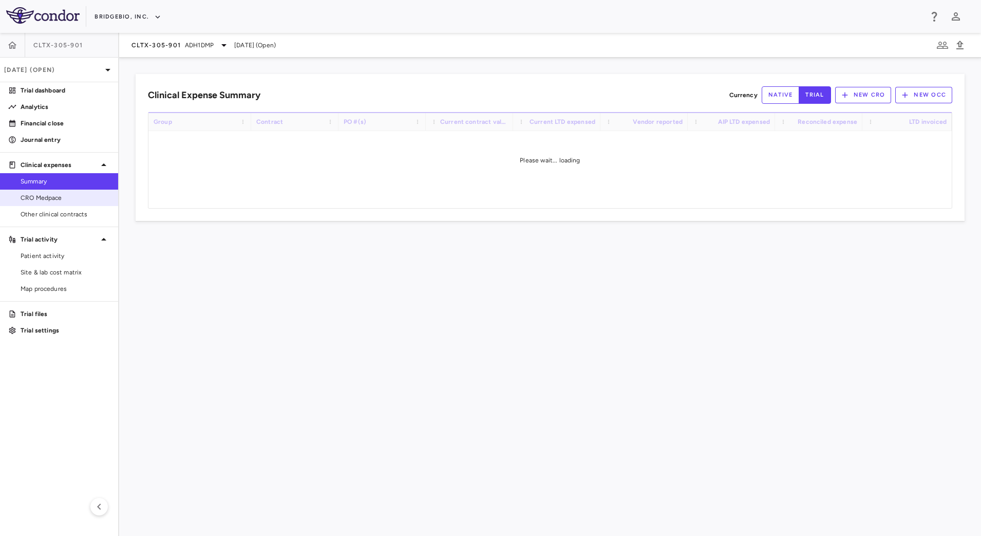
click at [66, 199] on span "CRO Medpace" at bounding box center [65, 197] width 89 height 9
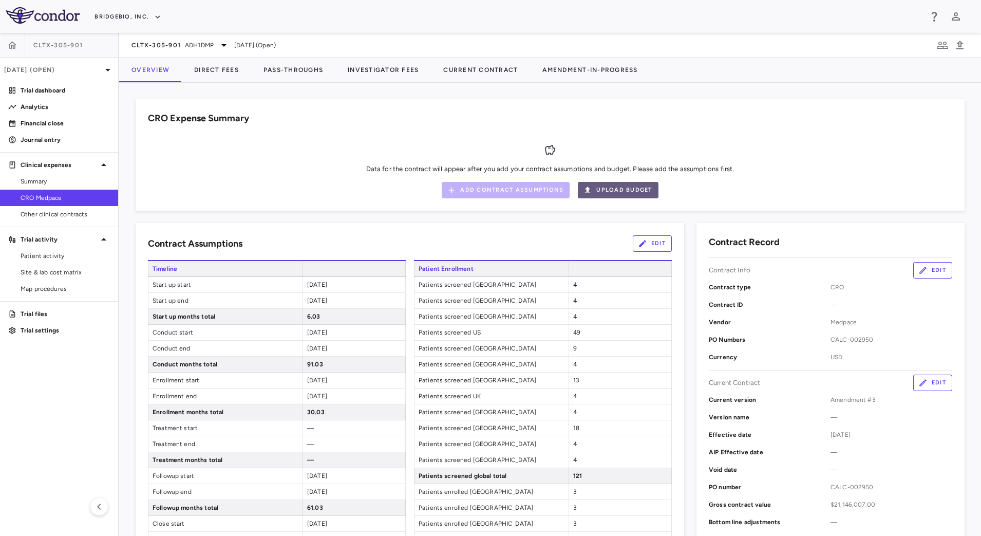
click at [618, 188] on button "Upload Budget" at bounding box center [618, 190] width 80 height 16
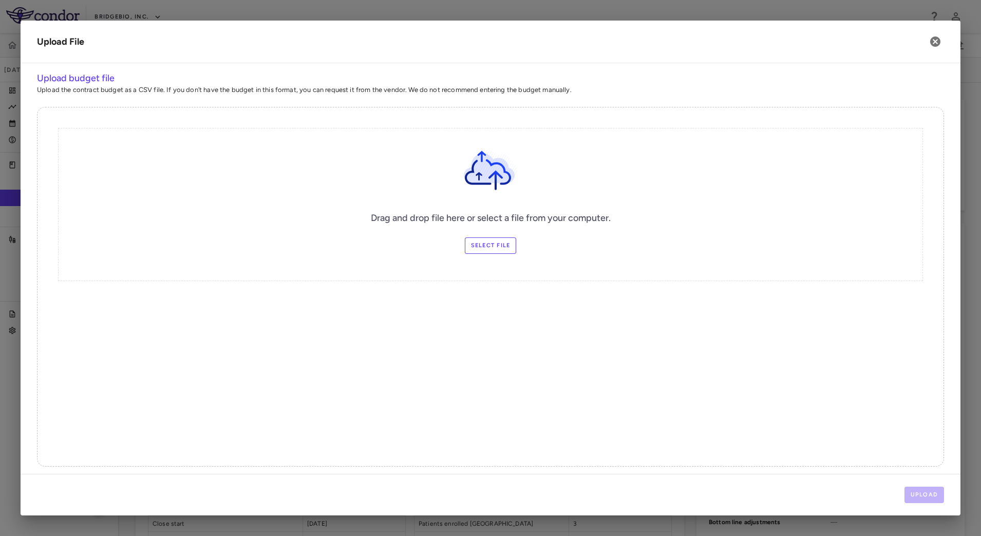
click at [484, 243] on label "Select file" at bounding box center [491, 245] width 52 height 16
click at [0, 0] on input "Select file" at bounding box center [0, 0] width 0 height 0
click at [938, 497] on button "Upload" at bounding box center [924, 494] width 40 height 16
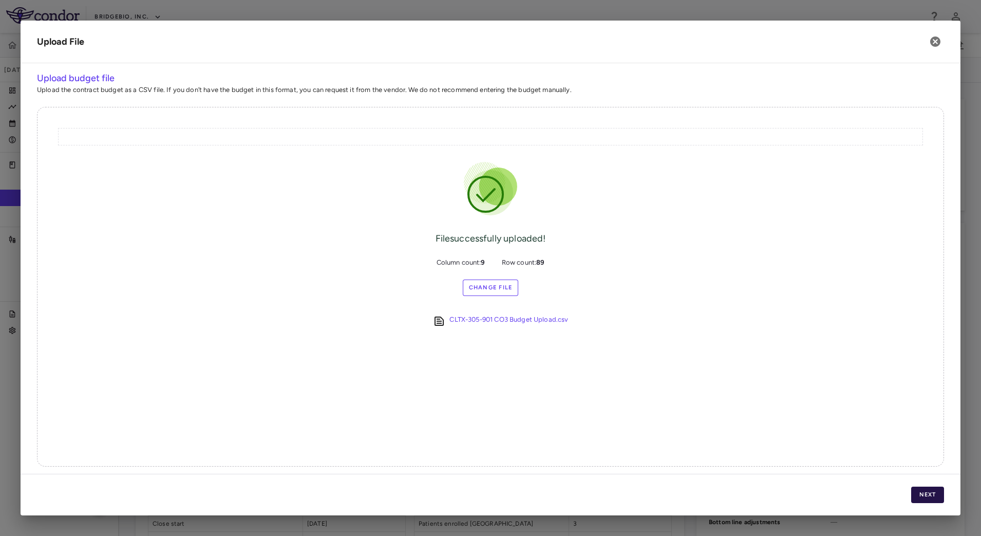
click at [936, 490] on button "Next" at bounding box center [927, 494] width 33 height 16
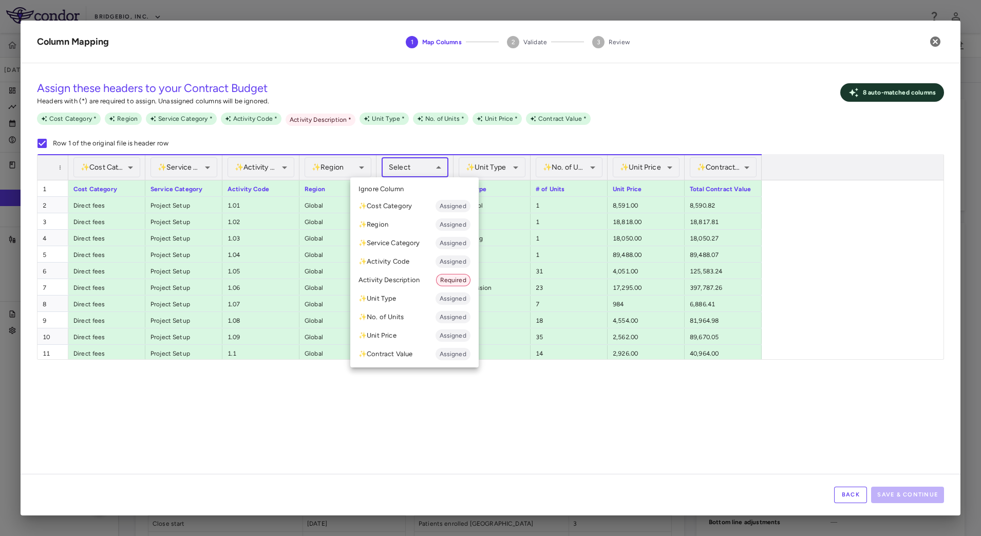
click at [421, 168] on body "Skip to sidebar Skip to main content BridgeBio, Inc. CLTX-305-901 [DATE] (Open)…" at bounding box center [490, 268] width 981 height 536
click at [385, 278] on li "Activity Description Required" at bounding box center [414, 280] width 128 height 18
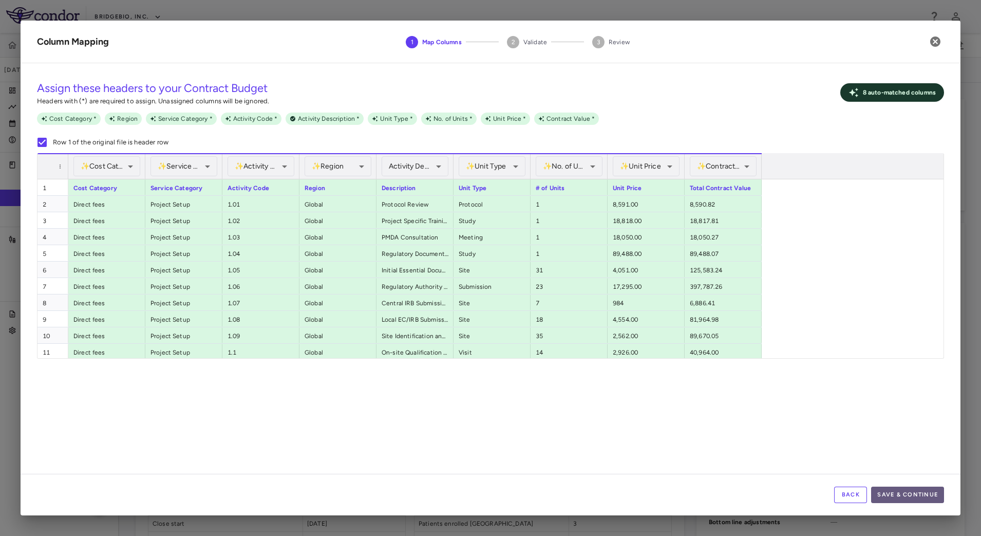
click at [924, 495] on button "Save & Continue" at bounding box center [907, 494] width 73 height 16
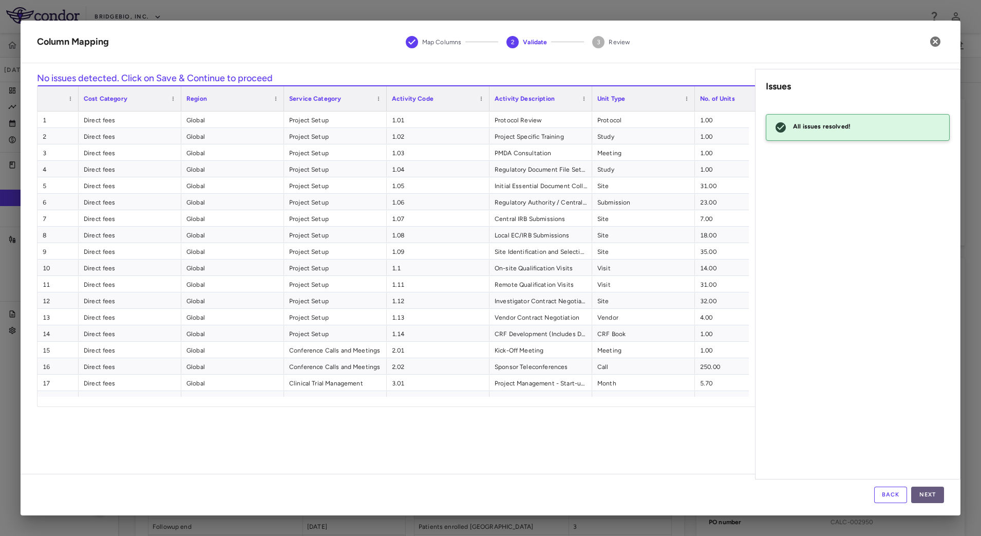
click at [923, 493] on button "Next" at bounding box center [927, 494] width 33 height 16
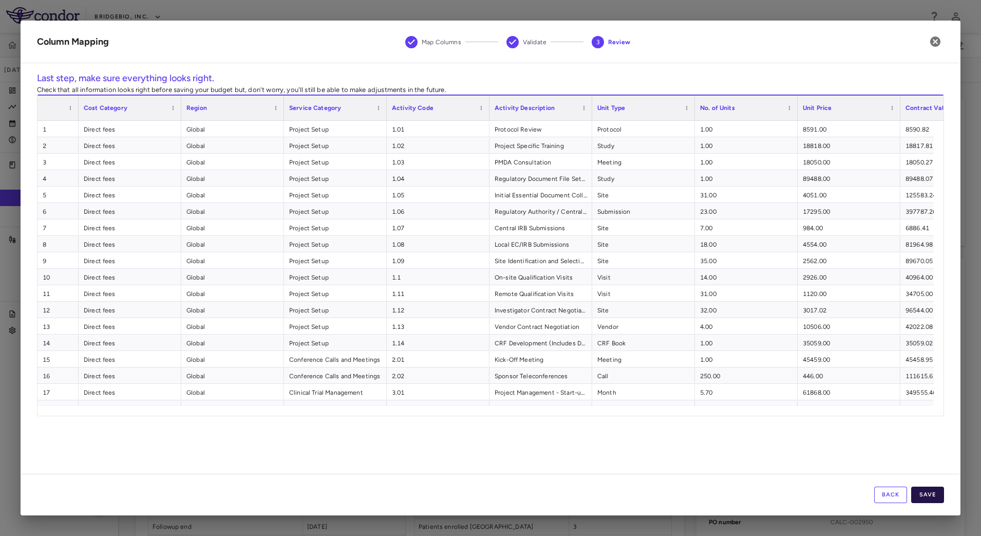
click at [926, 493] on button "Save" at bounding box center [927, 494] width 33 height 16
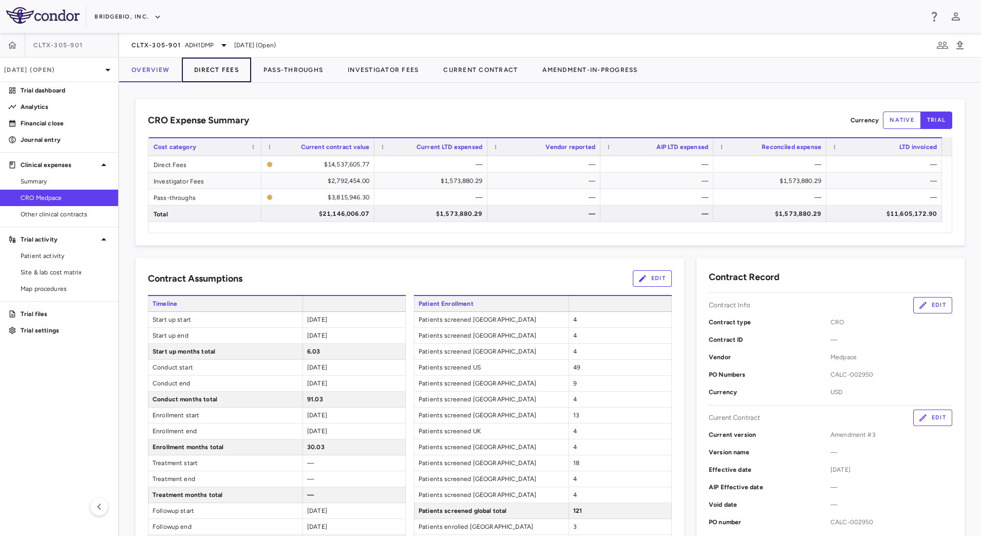
click at [229, 69] on button "Direct Fees" at bounding box center [216, 70] width 69 height 25
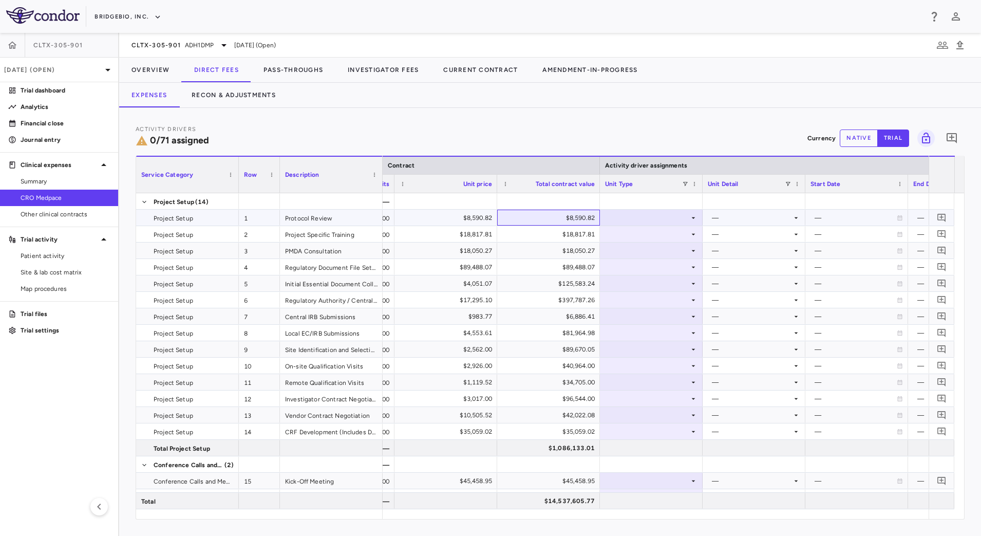
click at [550, 217] on div "$8,590.82" at bounding box center [550, 218] width 88 height 16
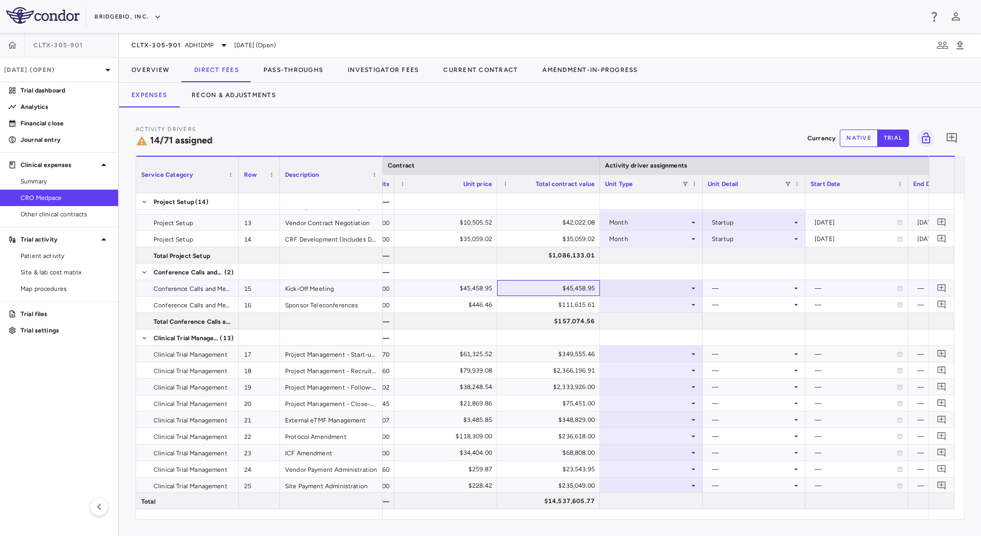
click at [573, 290] on div "$45,458.95" at bounding box center [550, 288] width 88 height 16
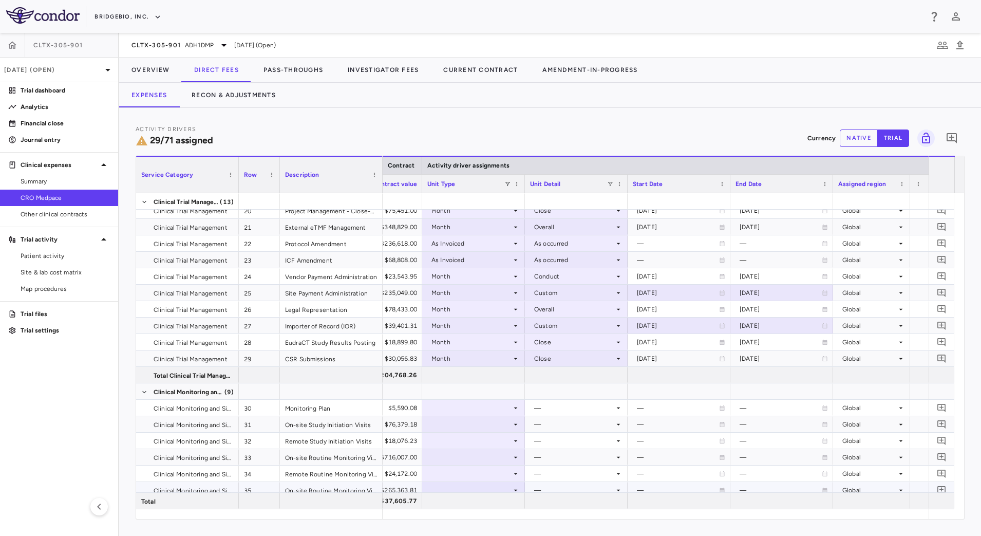
scroll to position [449, 0]
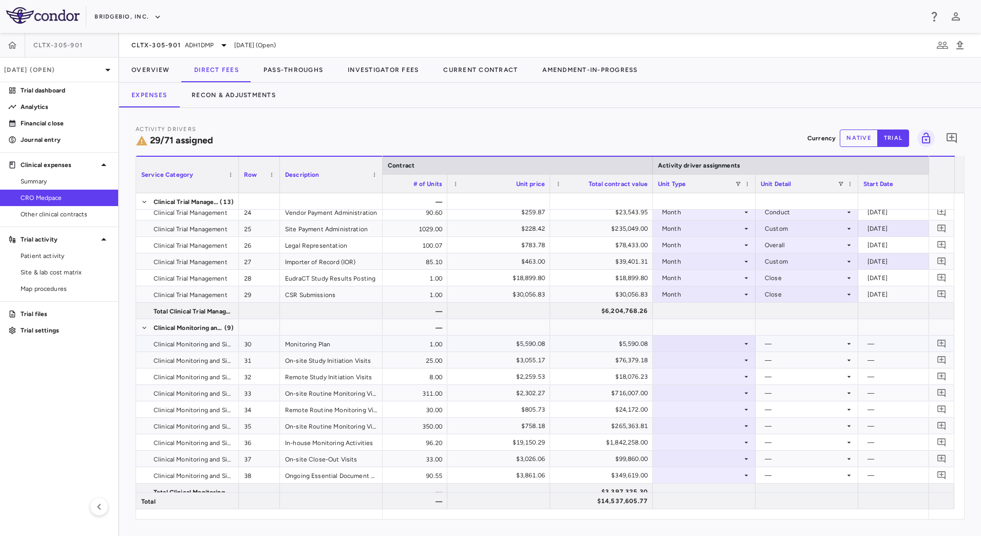
click at [600, 348] on div "$5,590.08" at bounding box center [603, 343] width 88 height 16
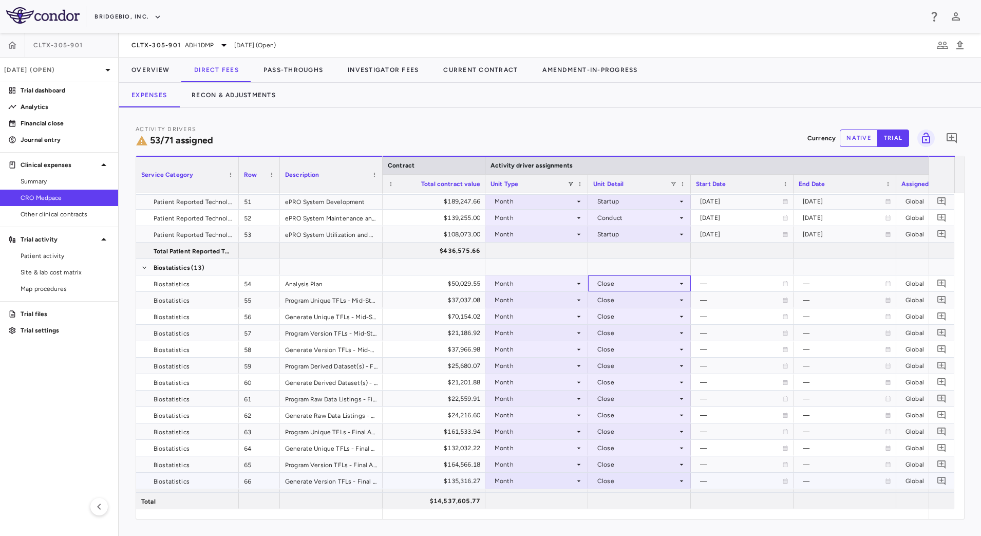
scroll to position [1197, 0]
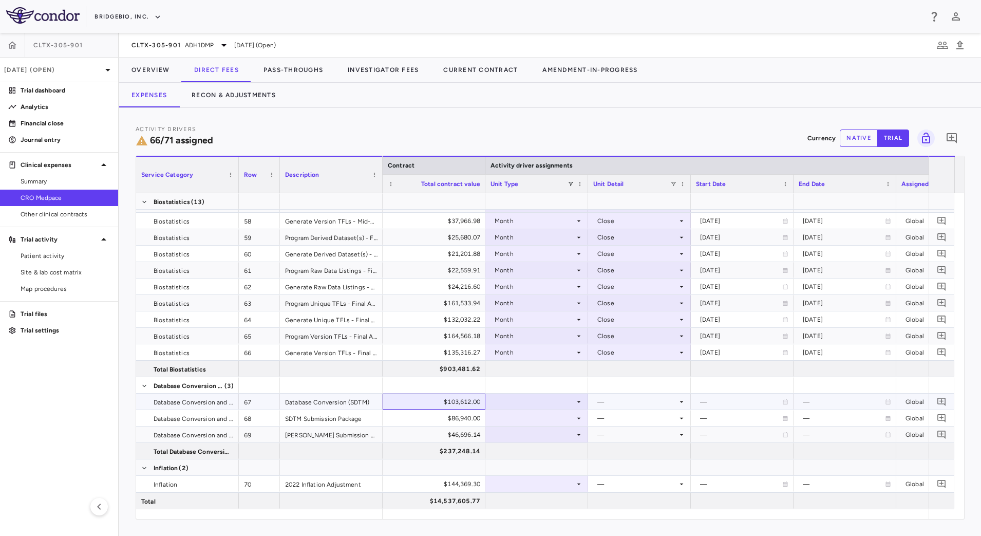
click at [461, 401] on div "$103,612.00" at bounding box center [436, 401] width 88 height 16
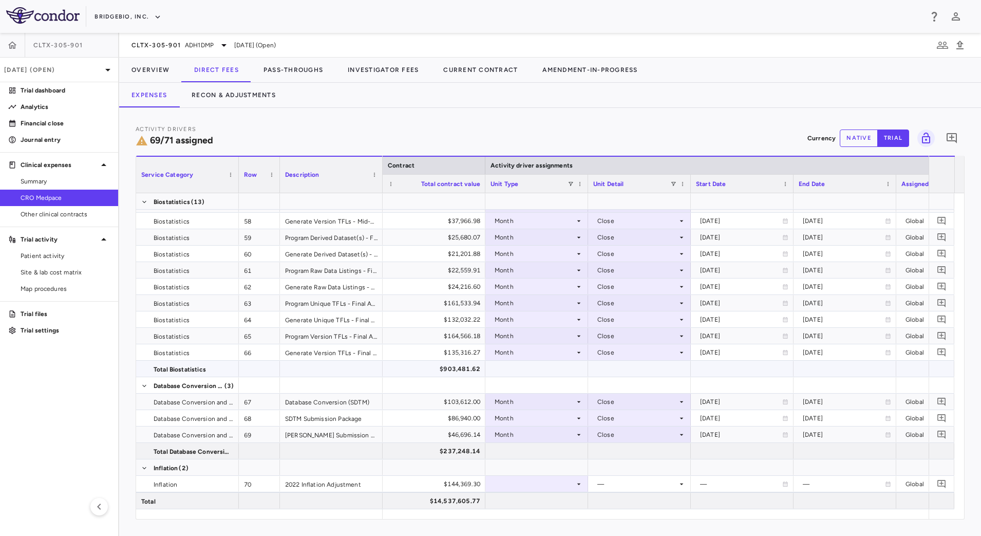
scroll to position [1229, 0]
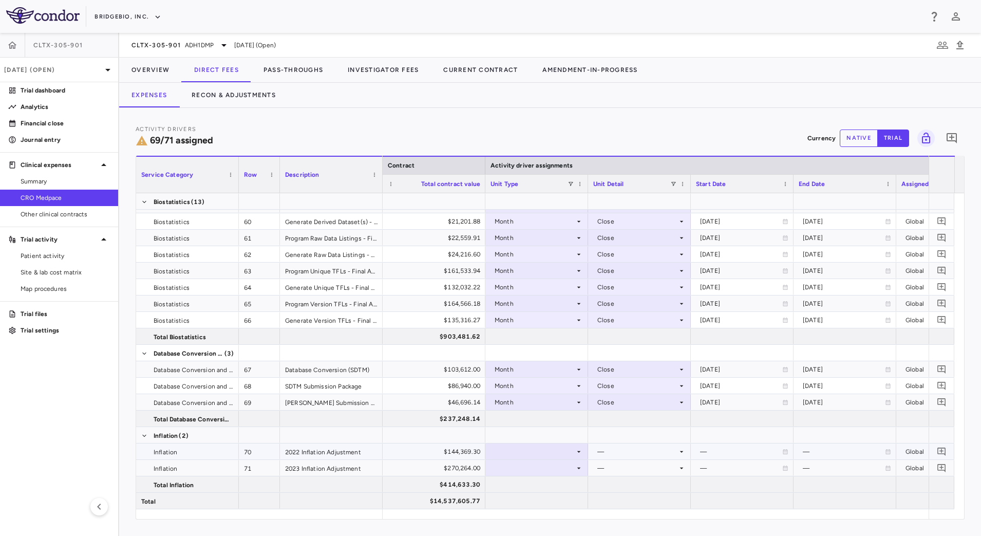
click at [422, 449] on div "$144,369.30" at bounding box center [436, 451] width 88 height 16
click at [570, 185] on span at bounding box center [570, 184] width 6 height 6
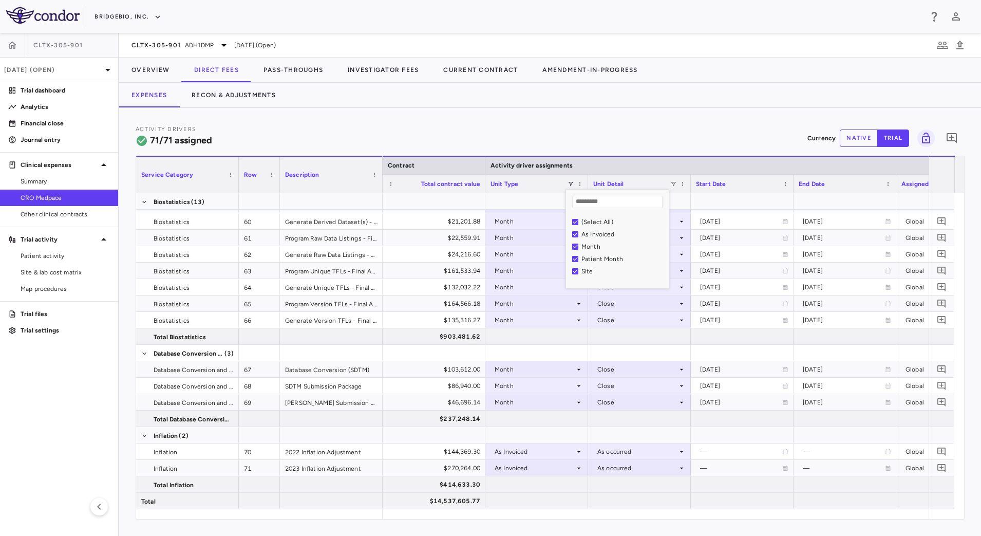
click at [574, 216] on div "(Select All)" at bounding box center [620, 222] width 97 height 12
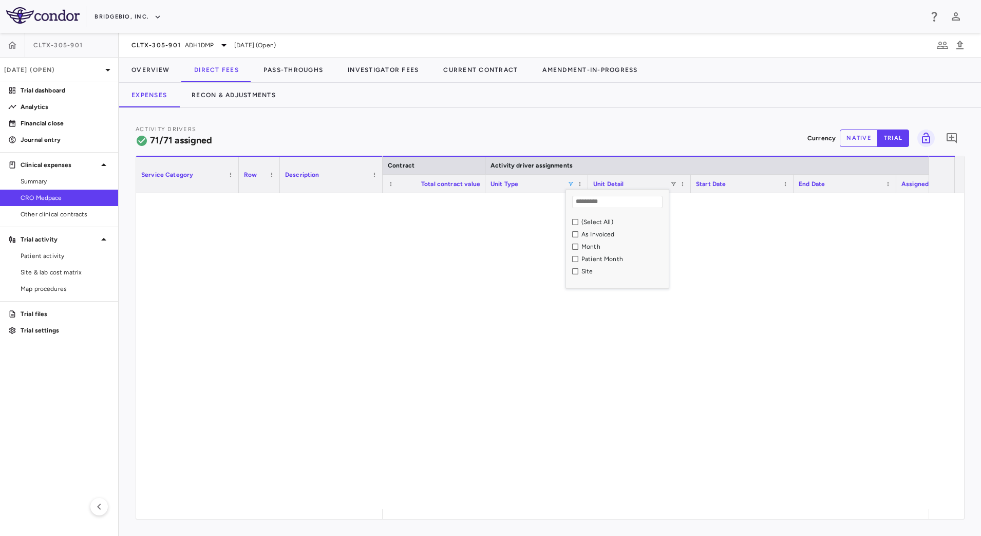
scroll to position [0, 0]
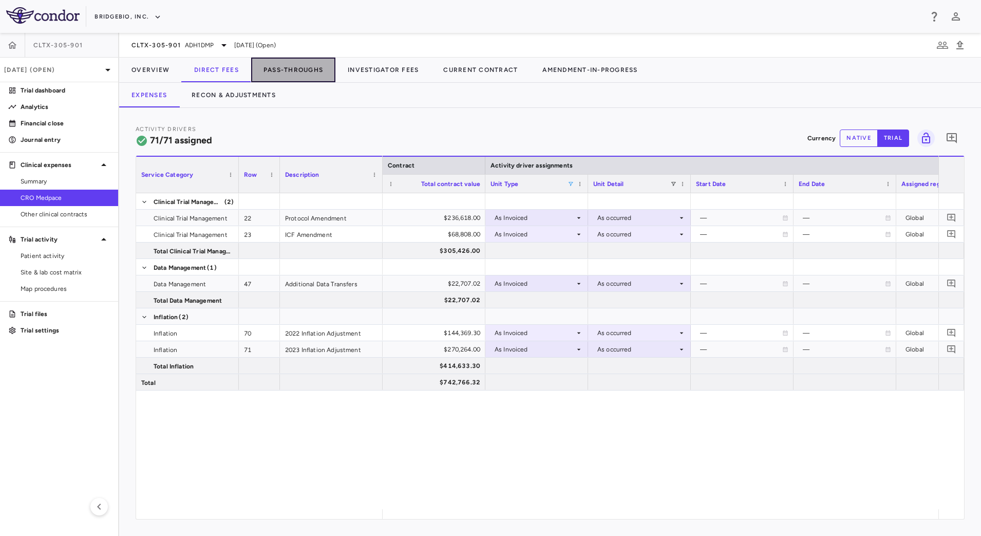
click at [294, 70] on button "Pass-Throughs" at bounding box center [293, 70] width 84 height 25
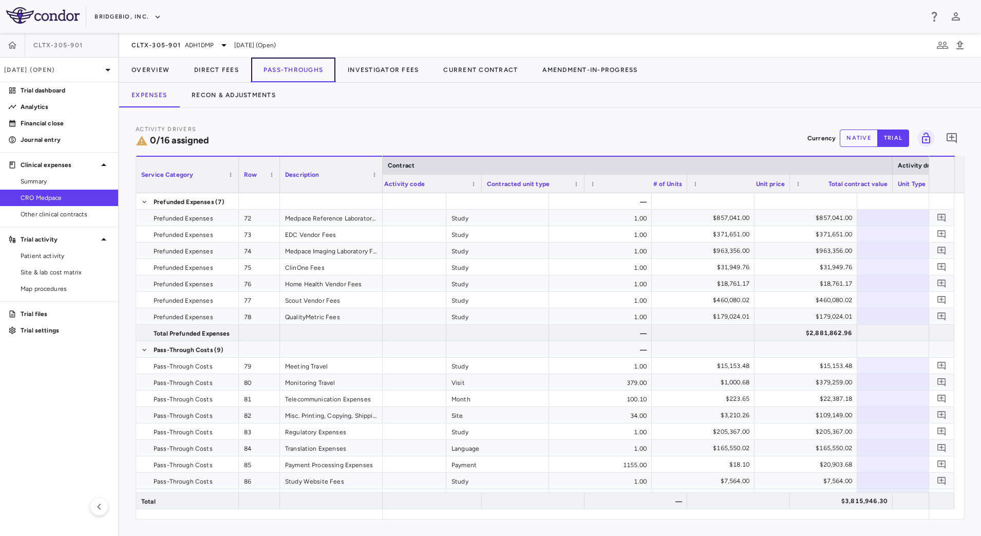
scroll to position [0, 239]
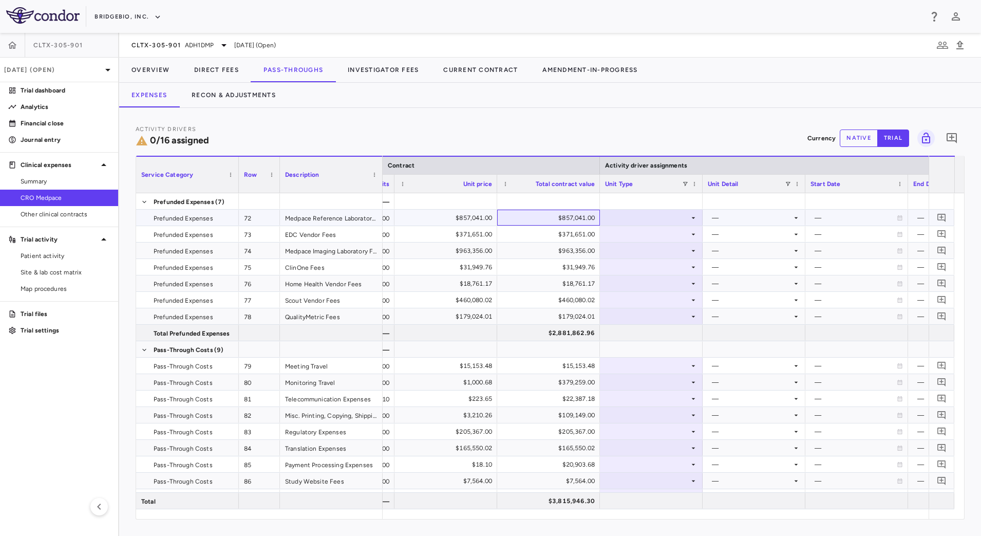
click at [536, 214] on div "$857,041.00" at bounding box center [550, 218] width 88 height 16
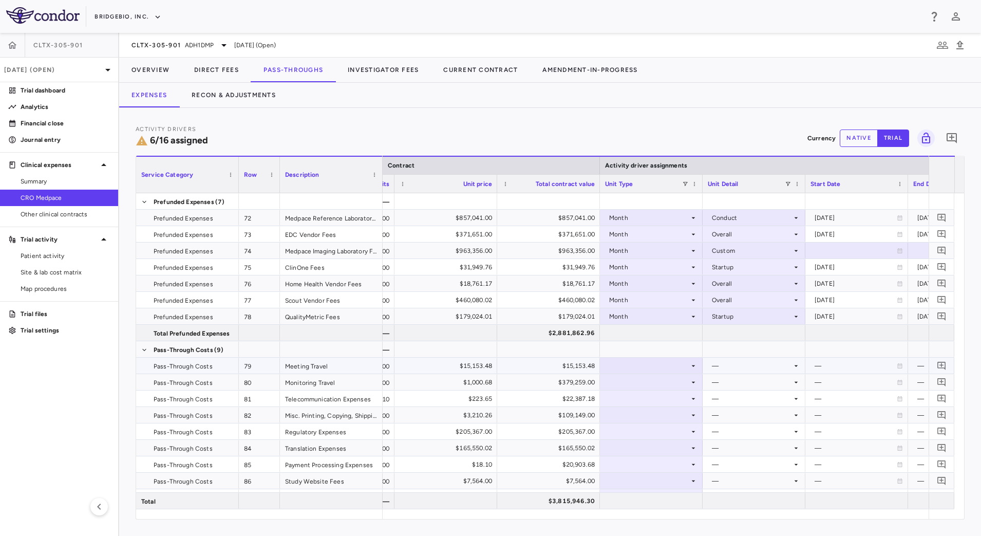
click at [571, 363] on div "$15,153.48" at bounding box center [550, 365] width 88 height 16
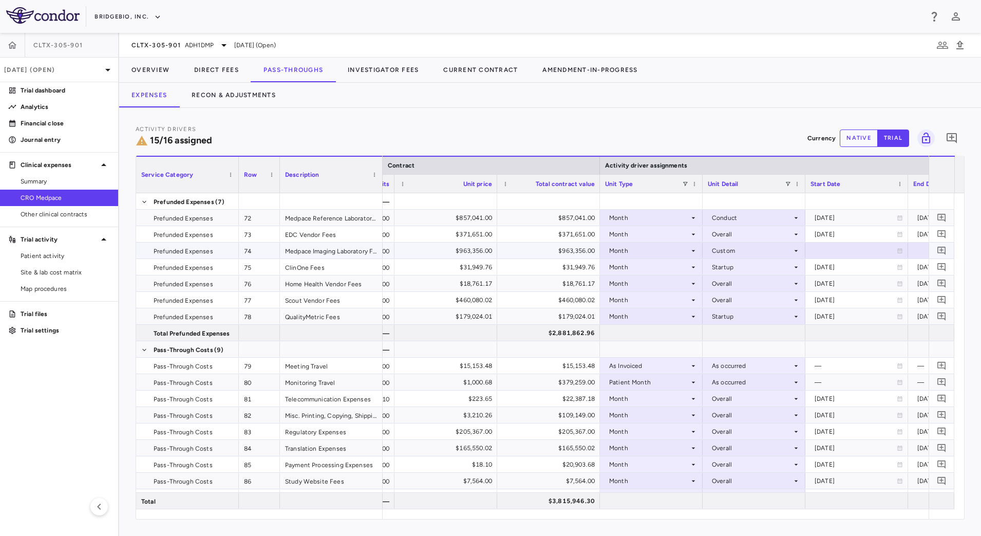
click at [571, 252] on div "$963,356.00" at bounding box center [550, 250] width 88 height 16
click at [165, 69] on button "Overview" at bounding box center [150, 70] width 63 height 25
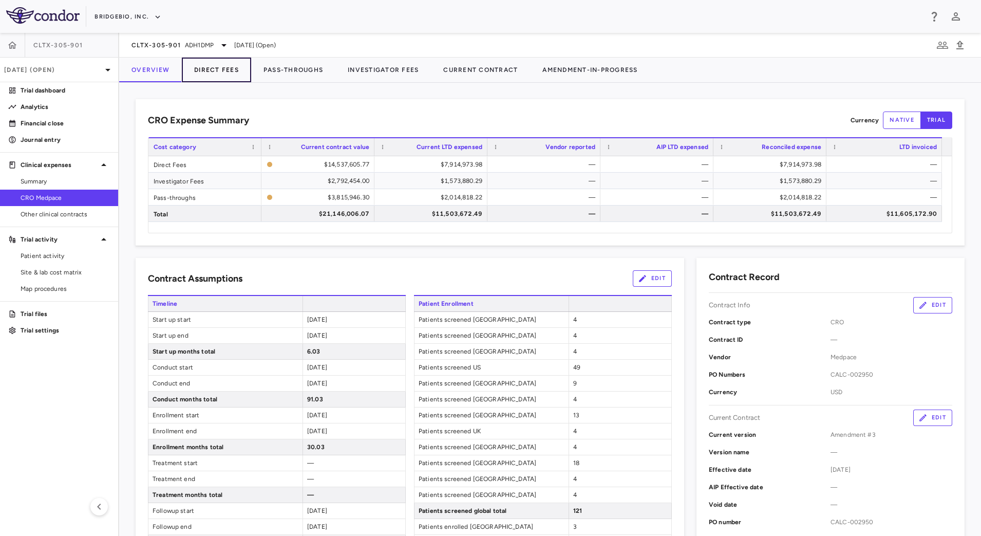
click at [225, 77] on button "Direct Fees" at bounding box center [216, 70] width 69 height 25
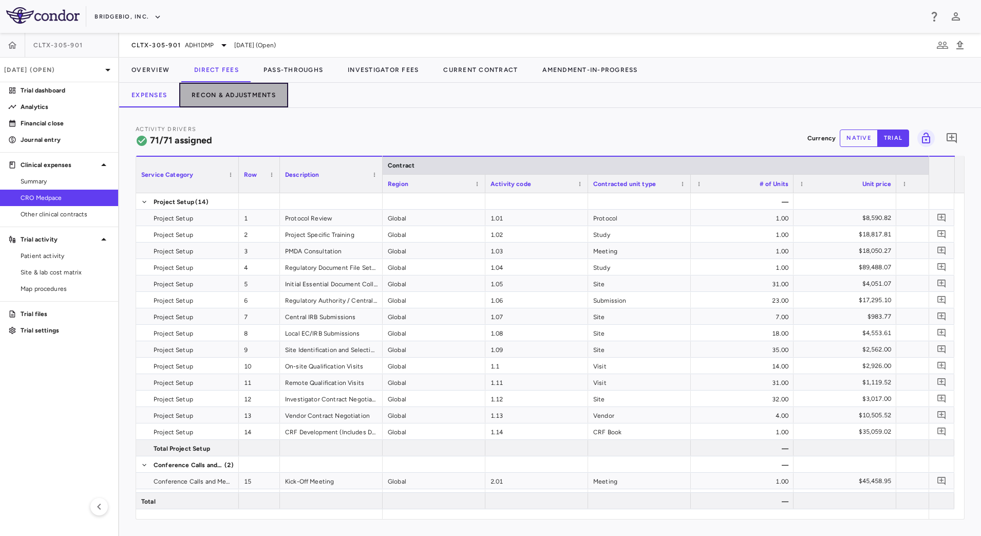
click at [248, 90] on button "Recon & Adjustments" at bounding box center [233, 95] width 109 height 25
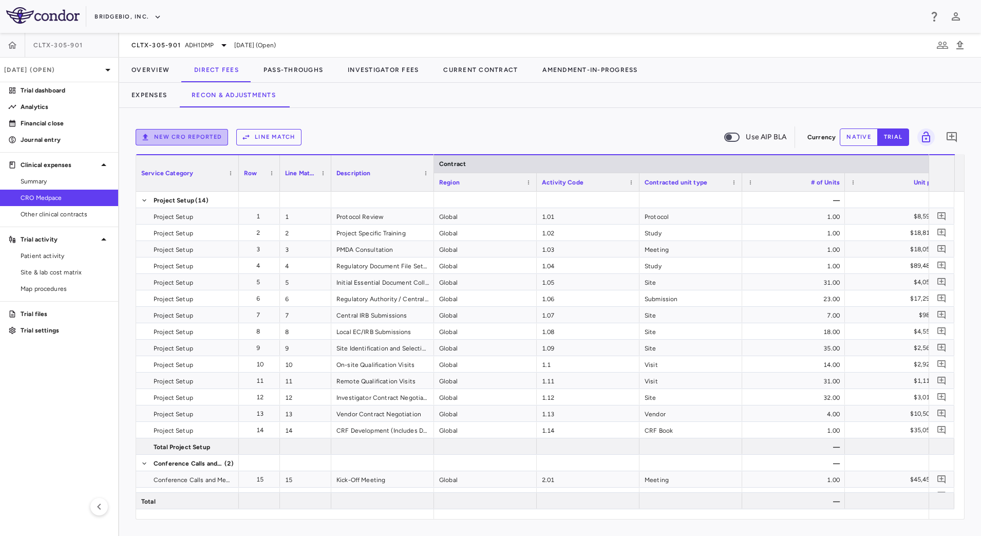
click at [188, 142] on button "New CRO reported" at bounding box center [182, 137] width 92 height 16
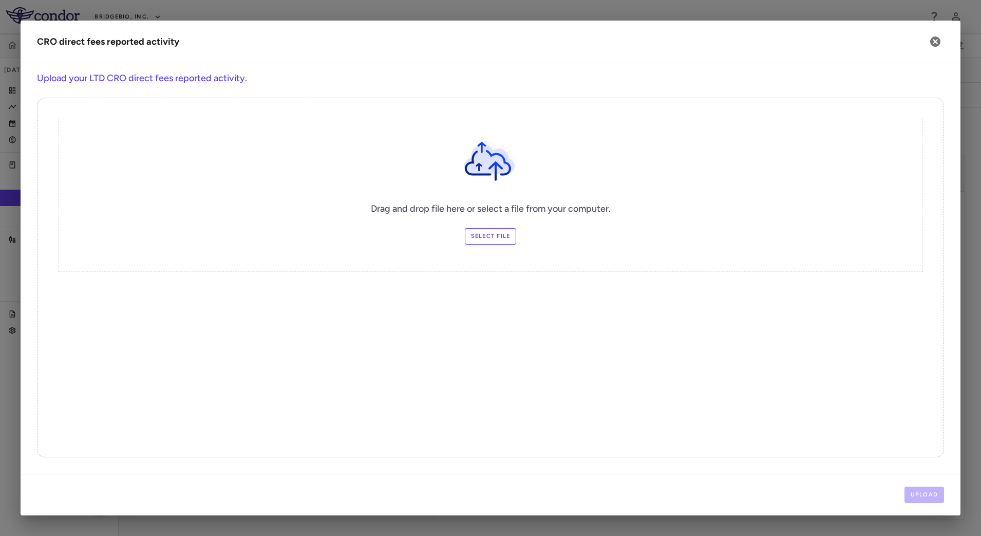
click at [480, 236] on label "Select file" at bounding box center [491, 236] width 52 height 16
click at [0, 0] on input "Select file" at bounding box center [0, 0] width 0 height 0
click at [913, 489] on button "Upload" at bounding box center [924, 494] width 40 height 16
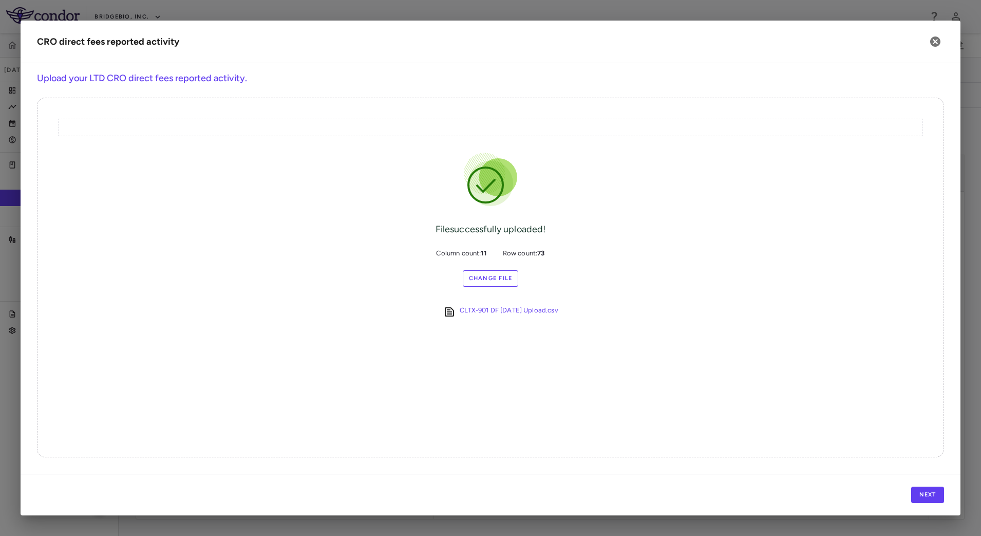
click at [918, 483] on div "Next" at bounding box center [491, 495] width 940 height 42
click at [922, 488] on button "Next" at bounding box center [927, 494] width 33 height 16
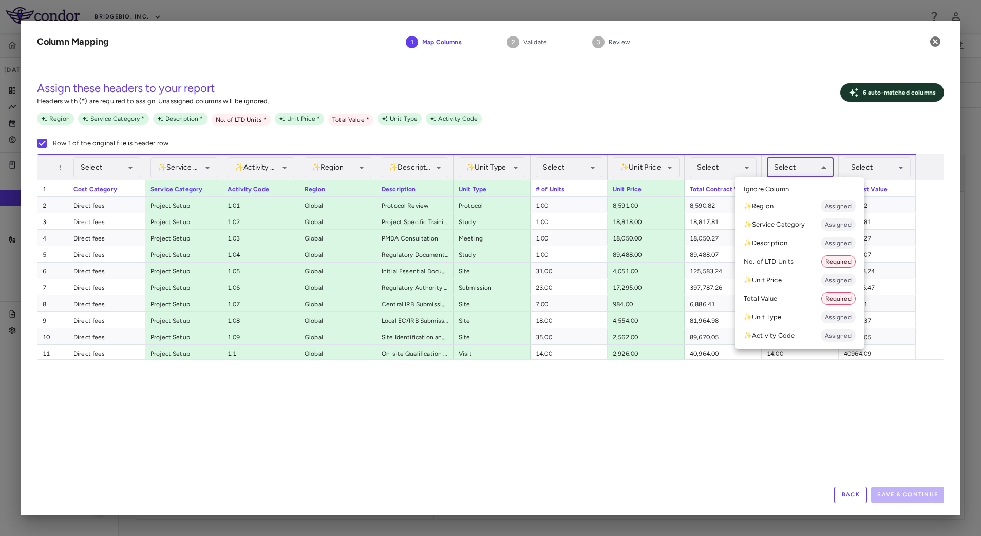
click at [812, 166] on body "Skip to sidebar Skip to main content BridgeBio, Inc. CLTX-305-901 [DATE] (Open)…" at bounding box center [490, 268] width 981 height 536
click at [797, 263] on li "No. of LTD Units Required" at bounding box center [799, 261] width 128 height 18
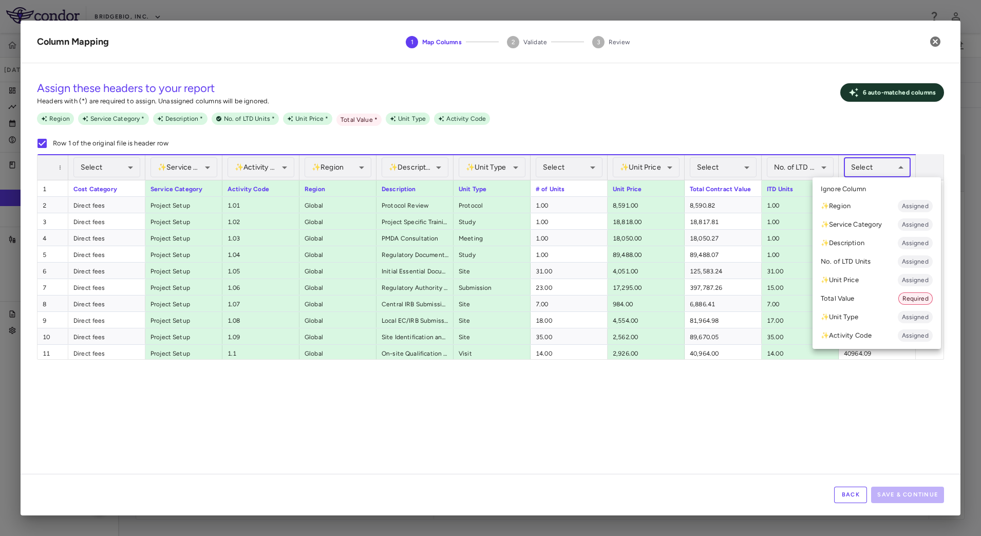
click at [896, 167] on body "Skip to sidebar Skip to main content BridgeBio, Inc. CLTX-305-901 [DATE] (Open)…" at bounding box center [490, 268] width 981 height 536
click at [875, 299] on li "Total Value Required" at bounding box center [876, 298] width 128 height 18
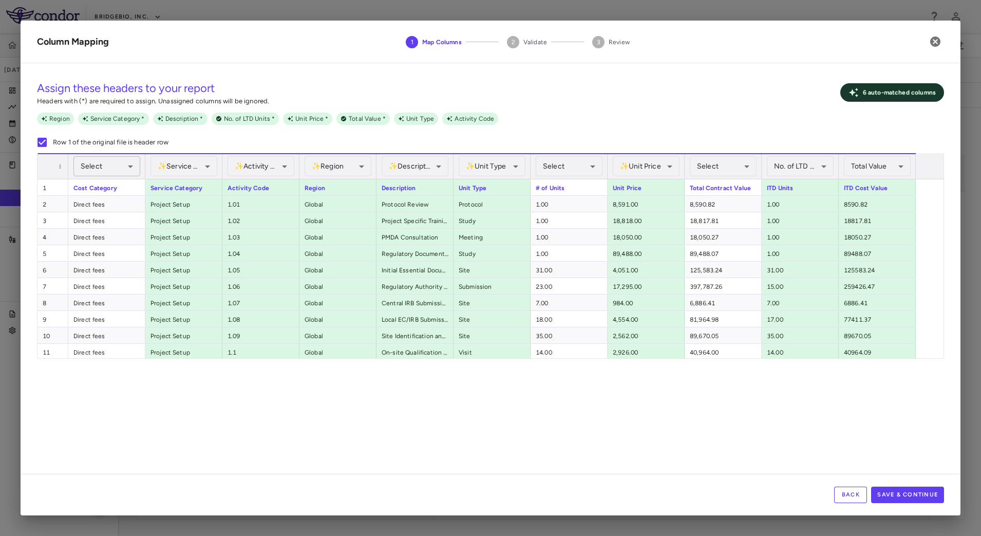
click at [109, 166] on body "Skip to sidebar Skip to main content BridgeBio, Inc. CLTX-305-901 [DATE] (Open)…" at bounding box center [490, 268] width 981 height 536
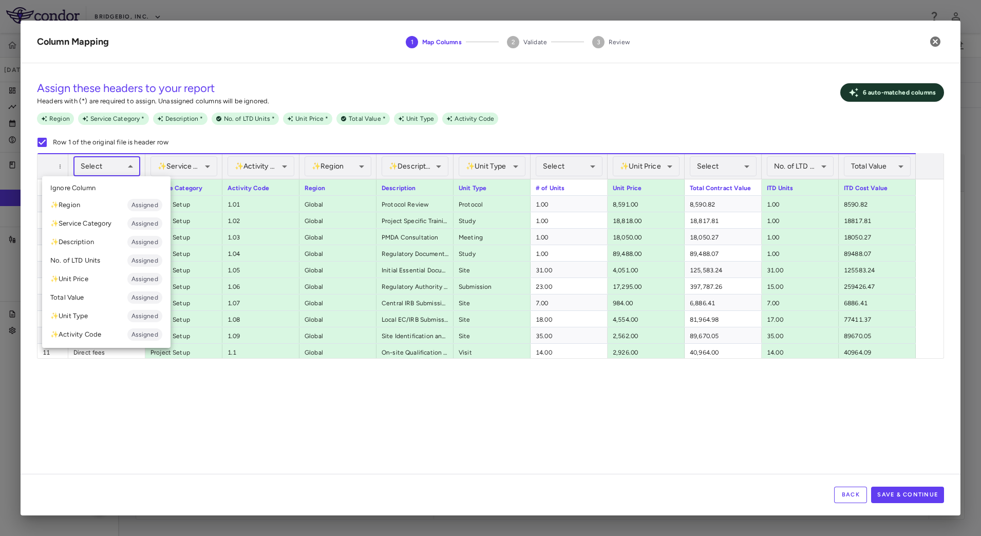
click at [196, 386] on div at bounding box center [490, 268] width 981 height 536
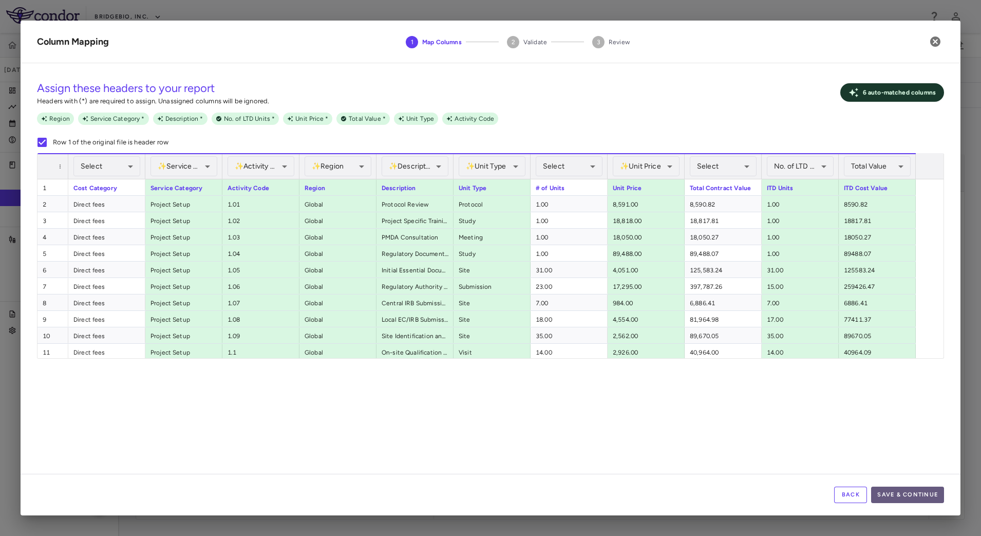
click at [911, 499] on button "Save & Continue" at bounding box center [907, 494] width 73 height 16
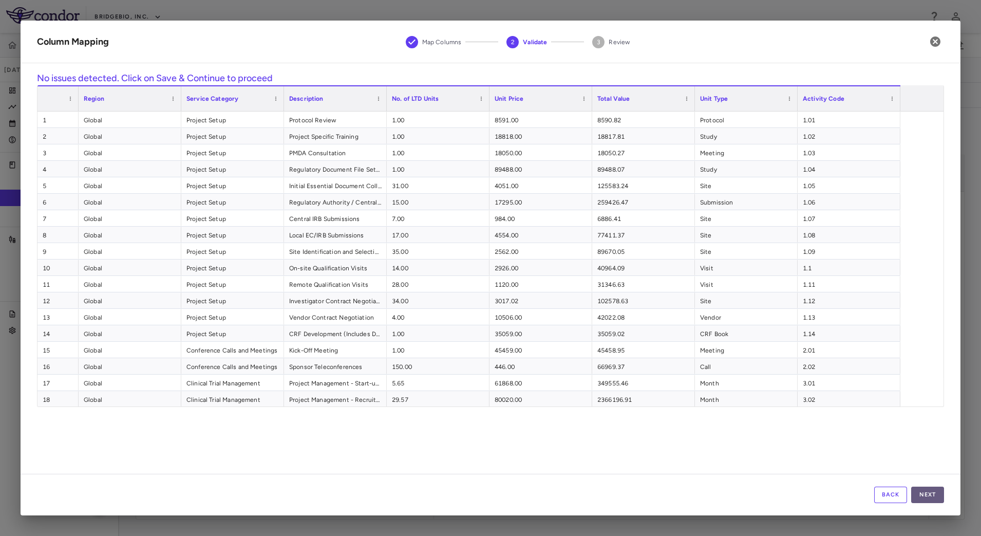
click at [926, 494] on button "Next" at bounding box center [927, 494] width 33 height 16
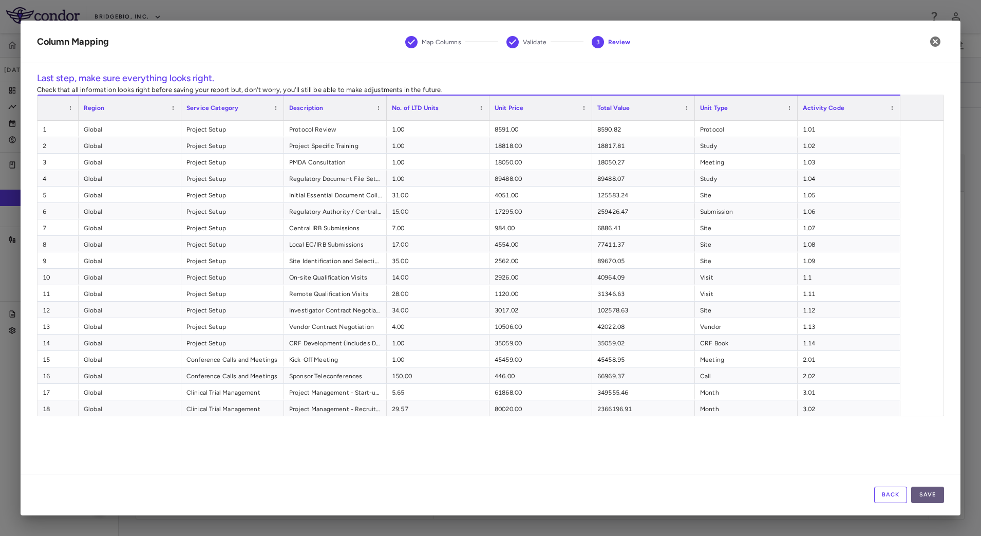
click at [932, 499] on button "Save" at bounding box center [927, 494] width 33 height 16
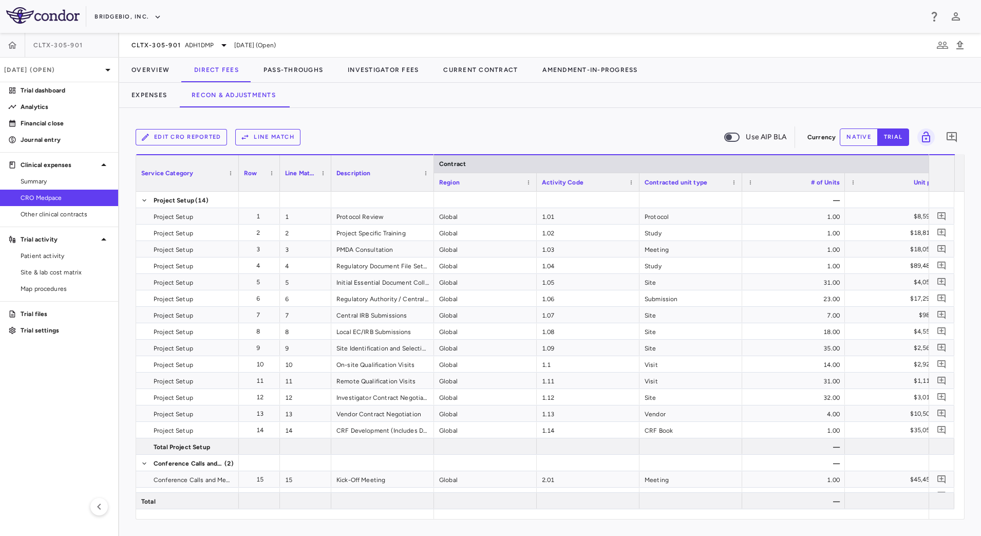
click at [294, 135] on button "Line Match" at bounding box center [267, 137] width 65 height 16
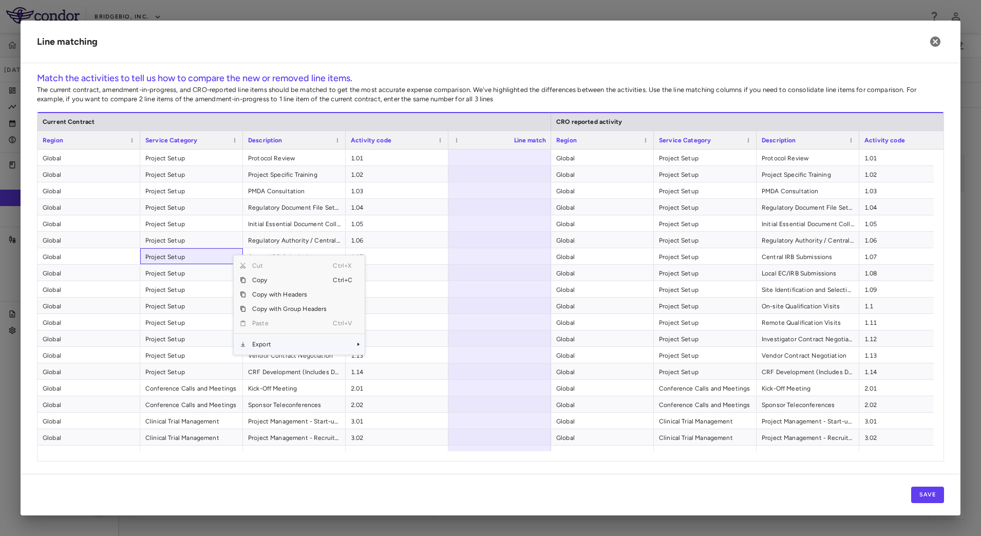
click at [281, 344] on span "Export" at bounding box center [289, 344] width 87 height 14
click at [392, 346] on span "CSV Export" at bounding box center [399, 347] width 48 height 14
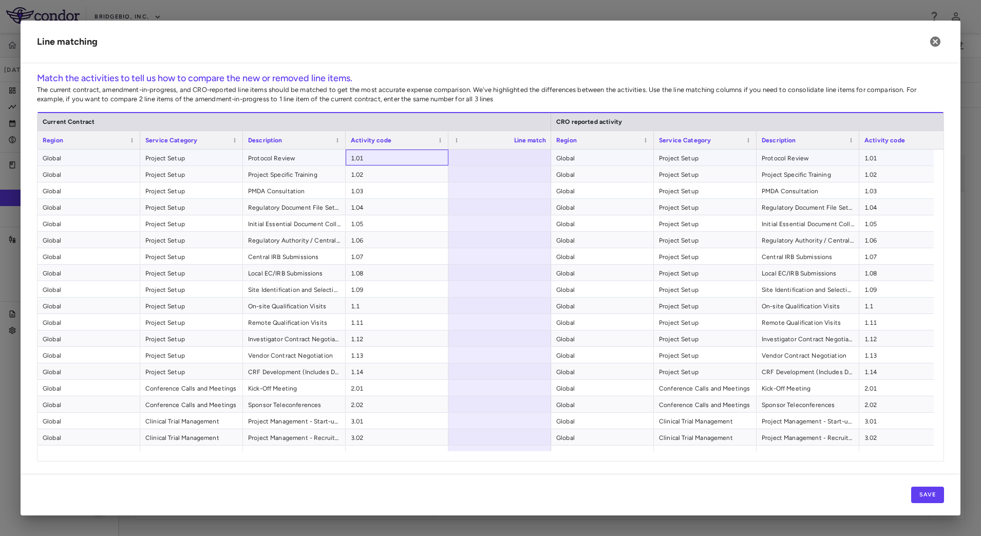
click at [404, 158] on span "1.01" at bounding box center [397, 158] width 92 height 16
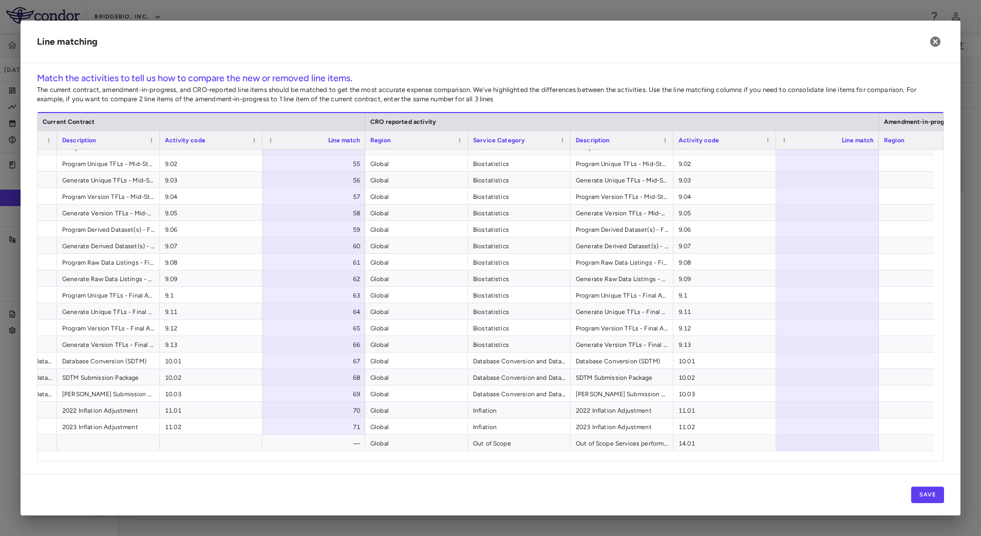
scroll to position [0, 237]
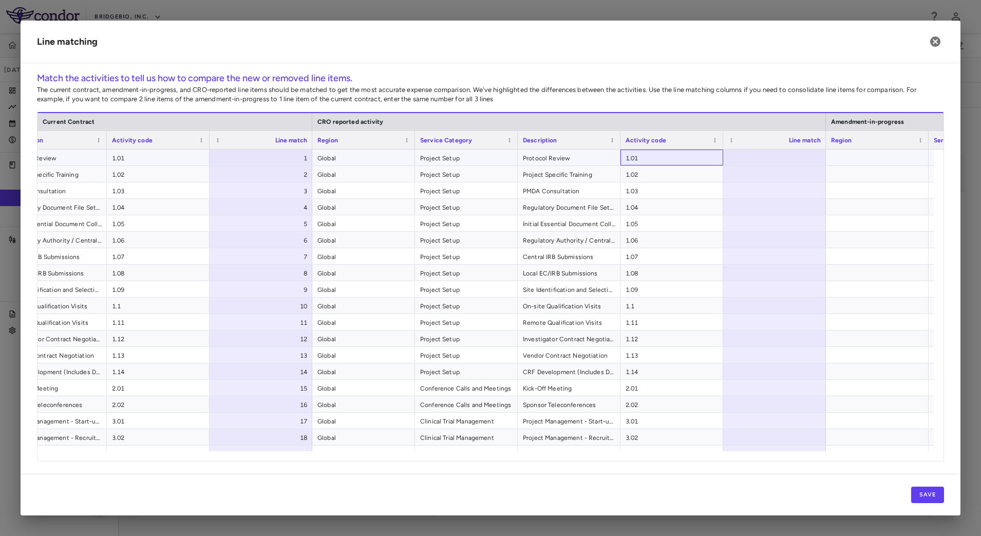
click at [679, 163] on span "1.01" at bounding box center [672, 158] width 92 height 16
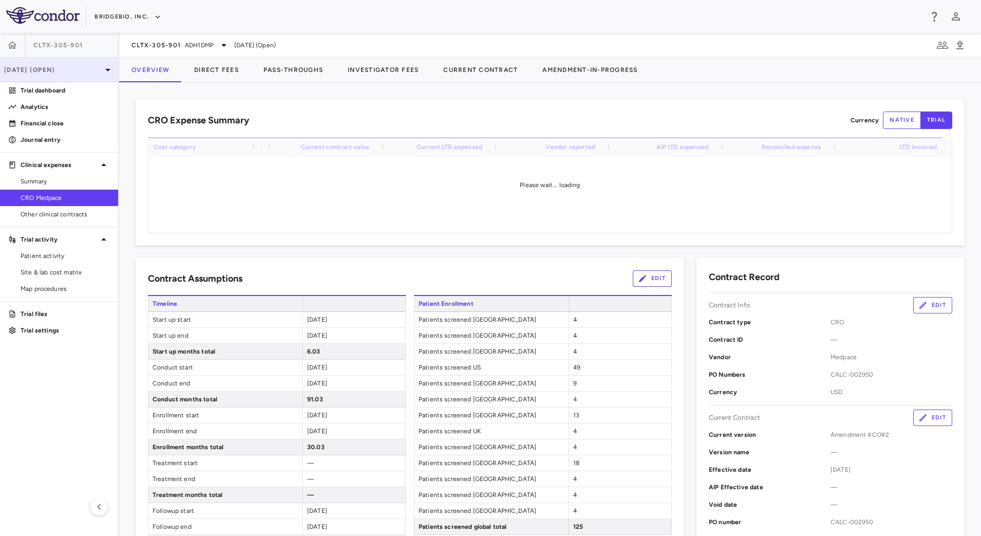
click at [96, 74] on div "[DATE] (Open)" at bounding box center [59, 70] width 118 height 25
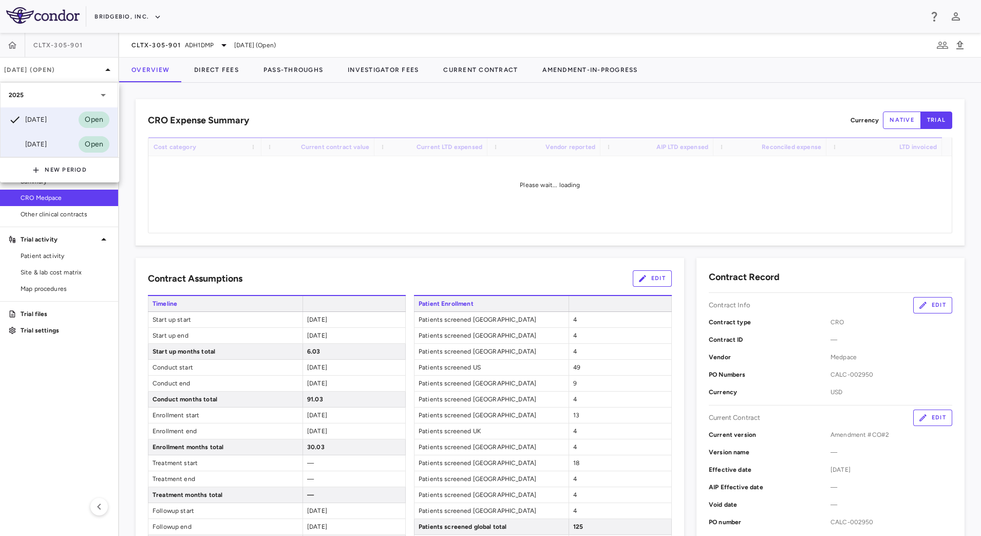
click at [40, 143] on div "Mar 2025" at bounding box center [28, 144] width 38 height 12
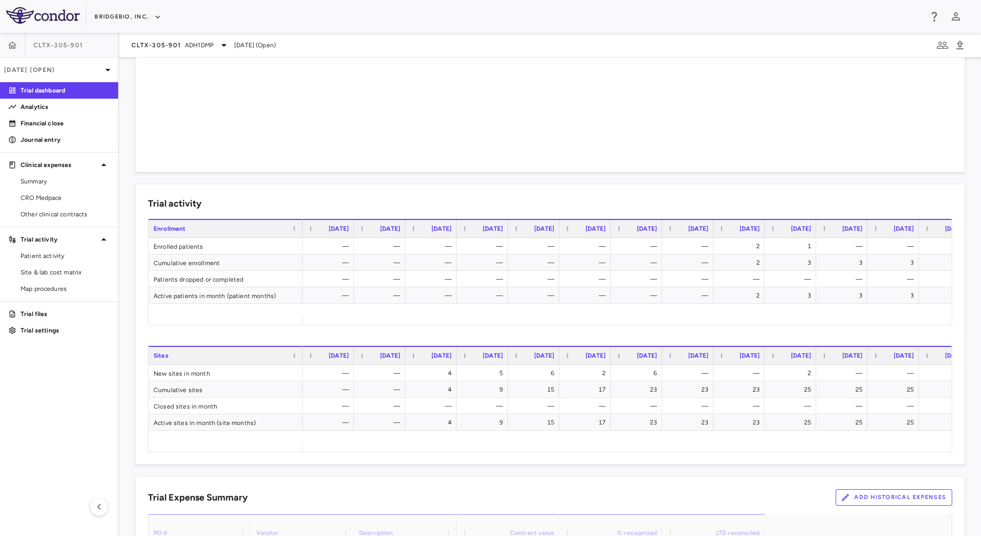
scroll to position [321, 0]
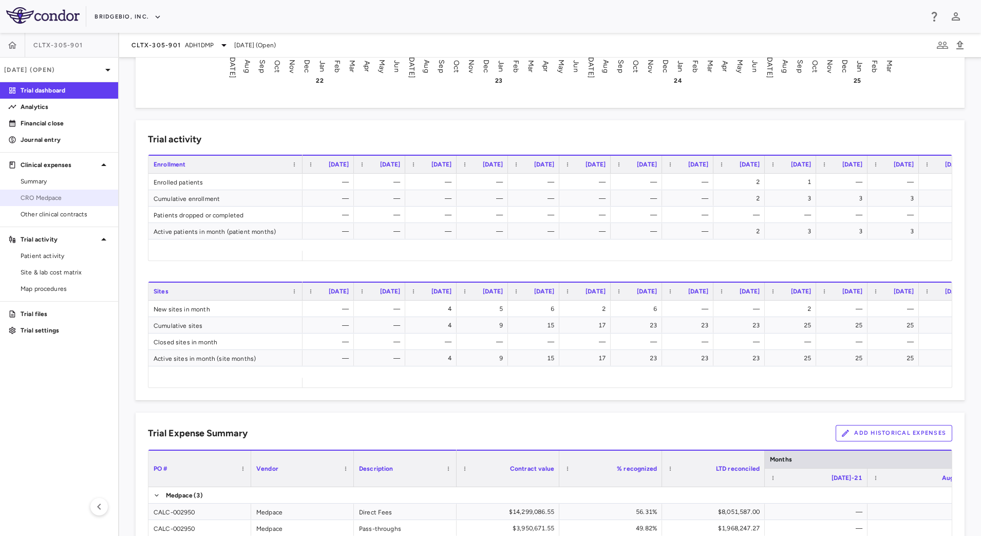
click at [29, 202] on span "CRO Medpace" at bounding box center [65, 197] width 89 height 9
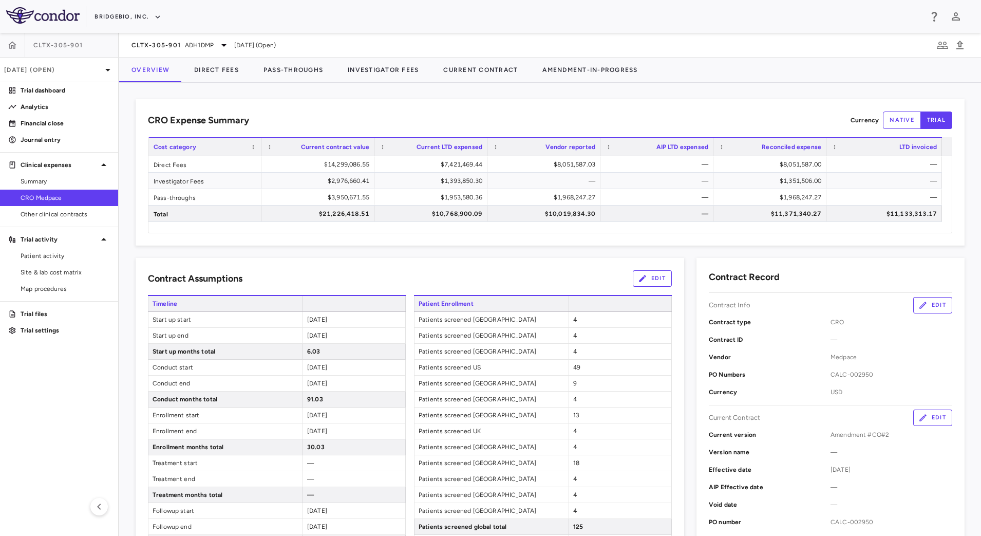
click at [912, 315] on div "Contract type CRO" at bounding box center [830, 321] width 243 height 17
click at [918, 306] on icon "button" at bounding box center [922, 304] width 9 height 9
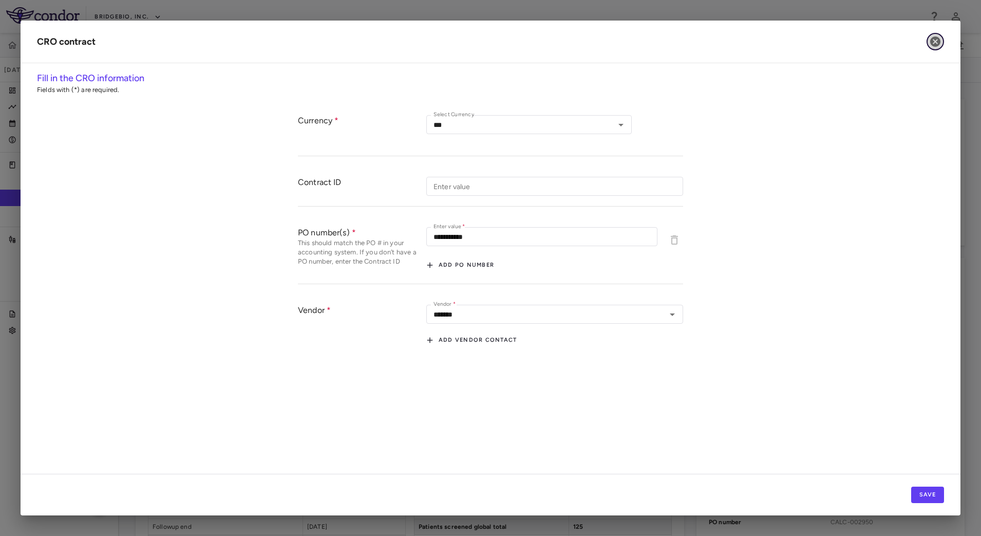
drag, startPoint x: 935, startPoint y: 44, endPoint x: 925, endPoint y: 127, distance: 84.3
click at [935, 44] on icon "button" at bounding box center [935, 41] width 10 height 10
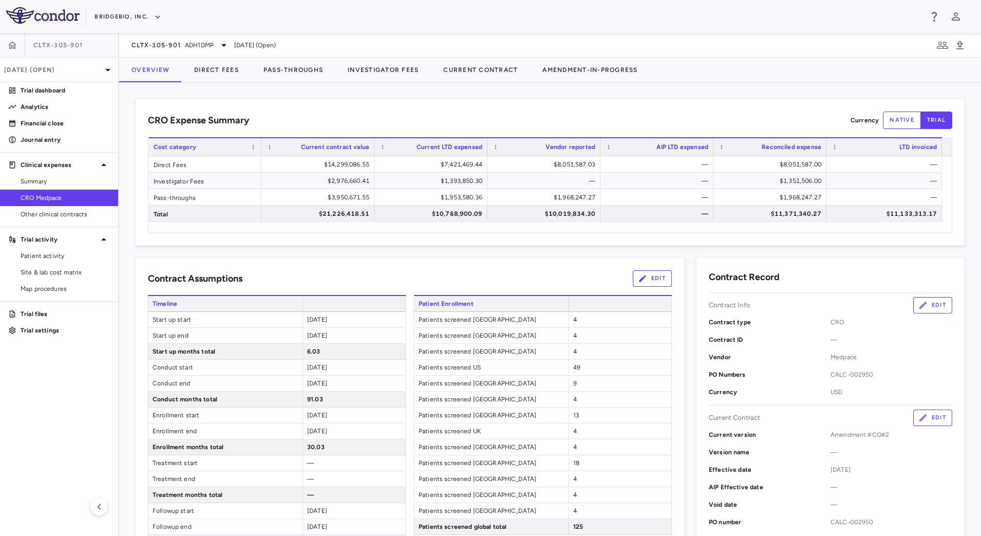
click at [915, 424] on button "Edit" at bounding box center [932, 417] width 39 height 16
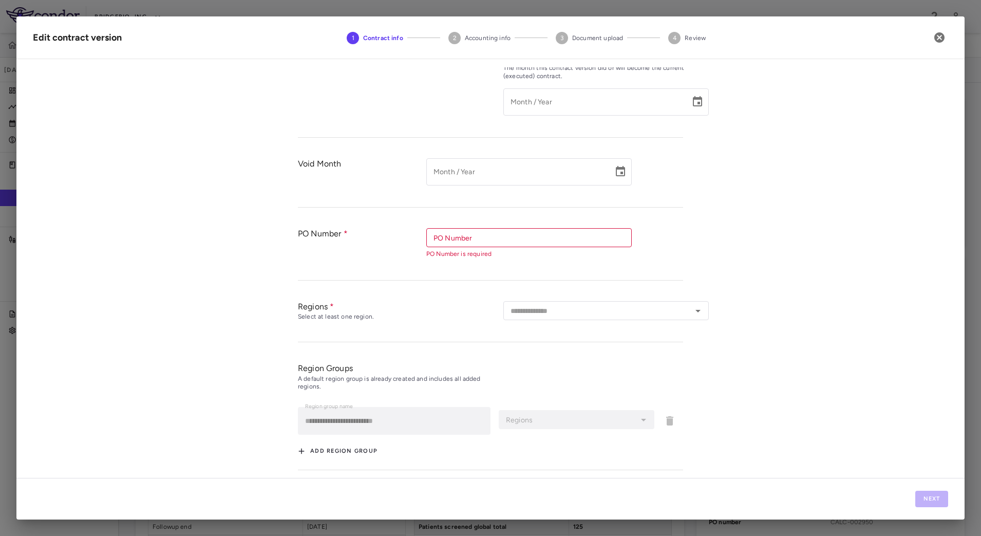
type input "*********"
type input "**********"
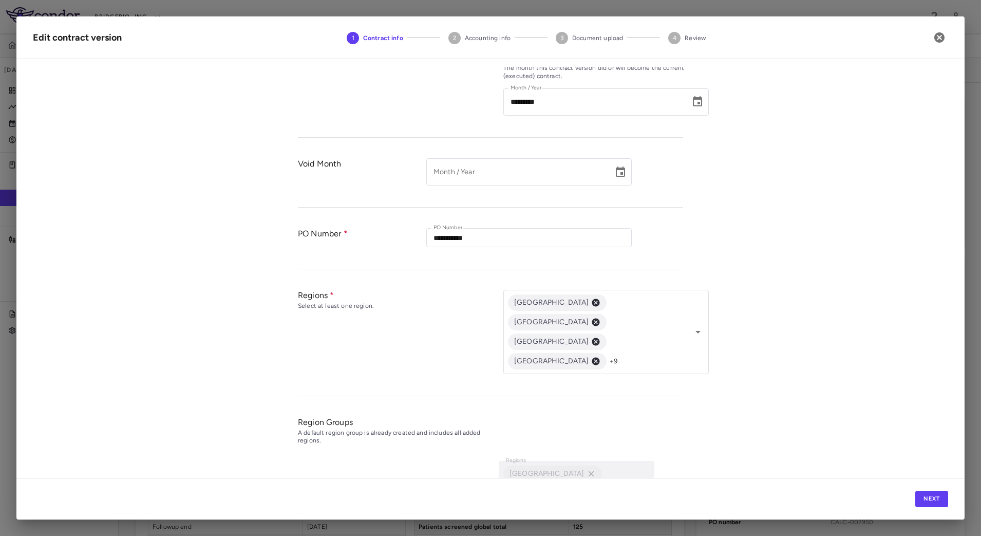
scroll to position [329, 0]
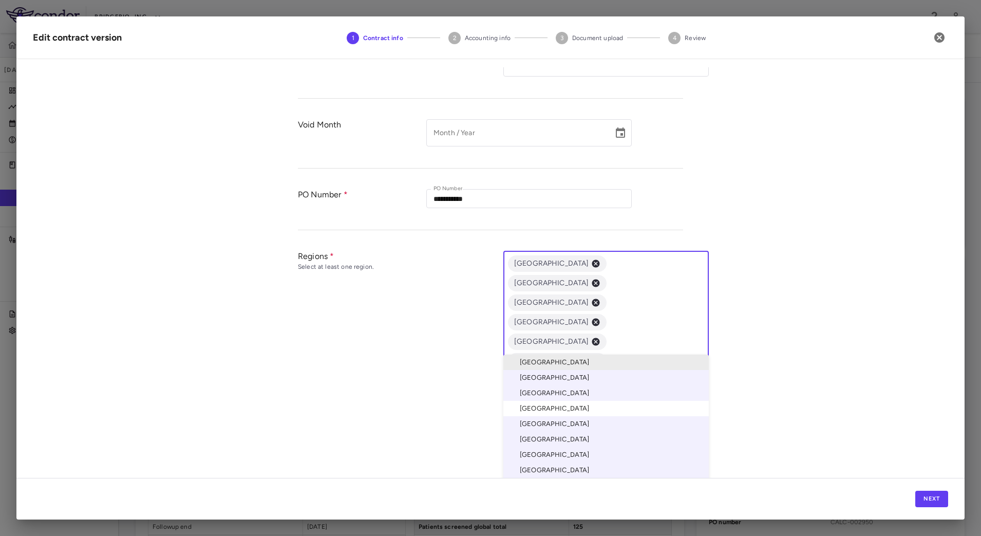
click at [622, 283] on div "Australia Belgium Canada Denmark Finland France Germany Italy Japan Netherlands…" at bounding box center [605, 371] width 205 height 240
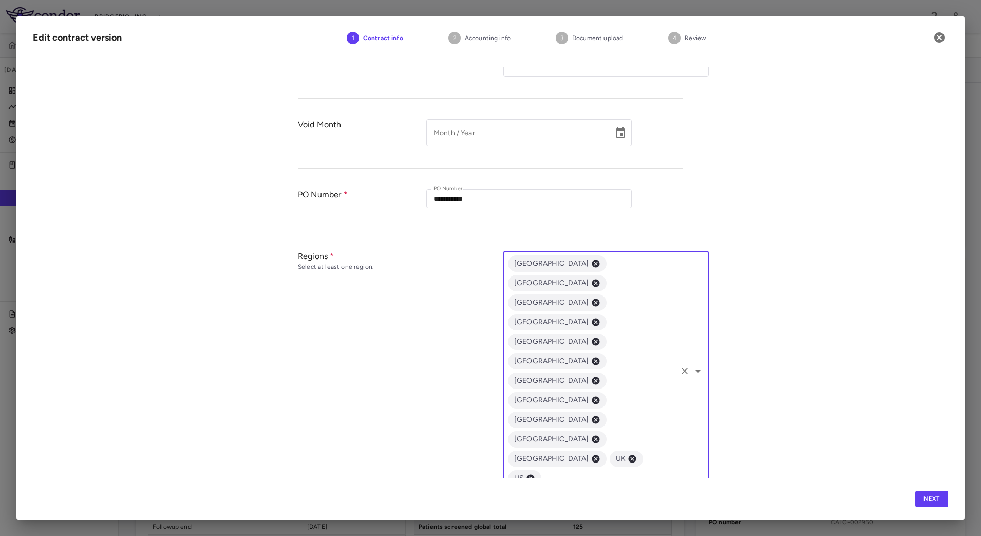
scroll to position [388, 0]
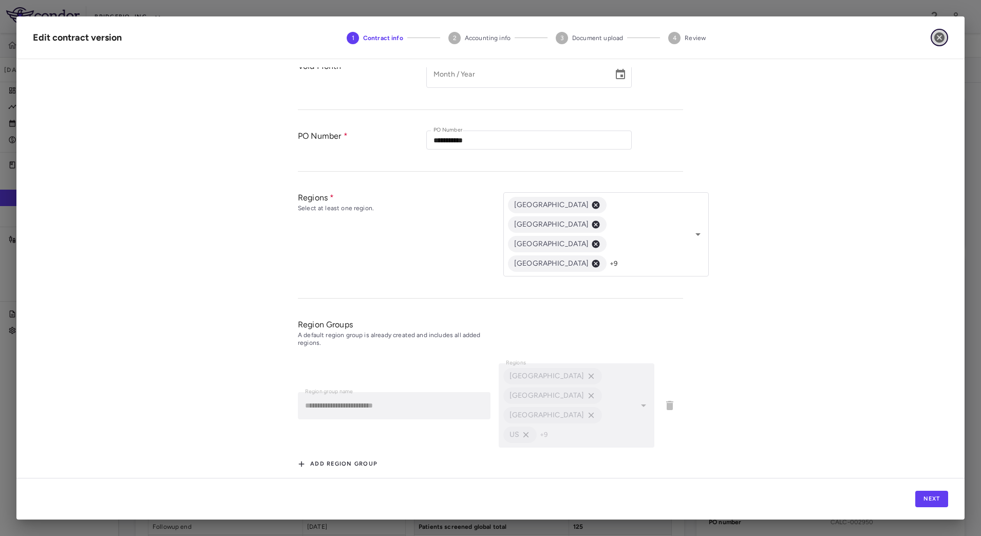
click at [935, 39] on icon "button" at bounding box center [939, 37] width 10 height 10
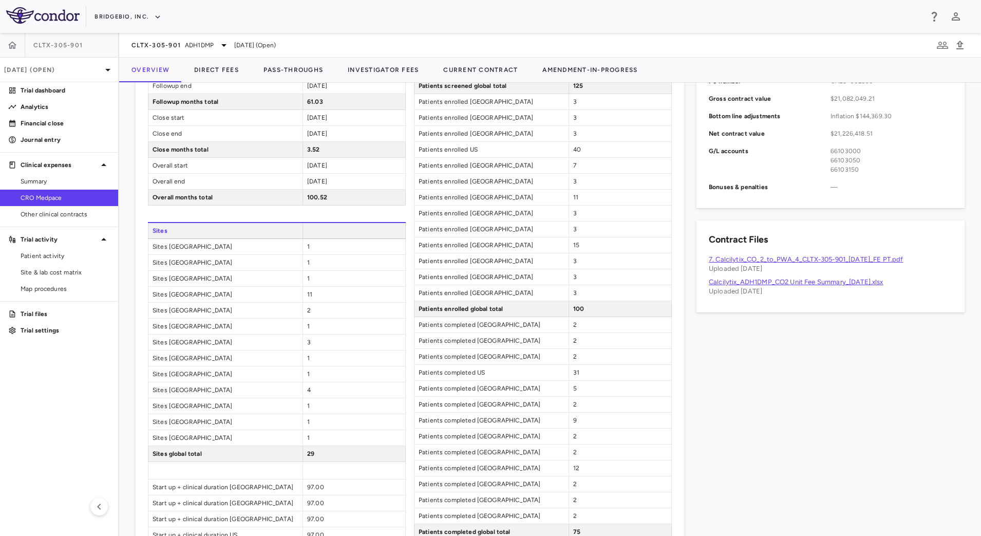
scroll to position [376, 0]
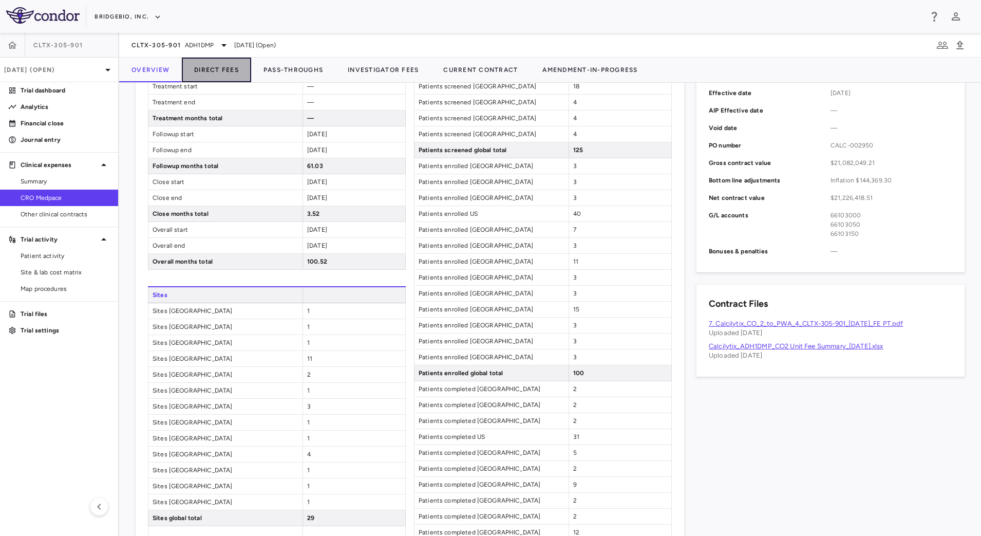
click at [213, 68] on button "Direct Fees" at bounding box center [216, 70] width 69 height 25
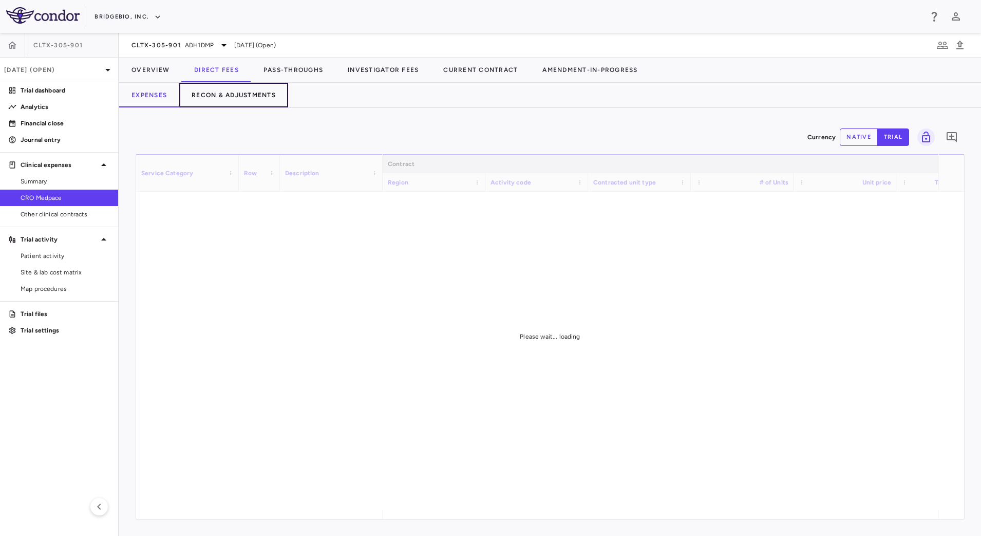
click at [245, 101] on button "Recon & Adjustments" at bounding box center [233, 95] width 109 height 25
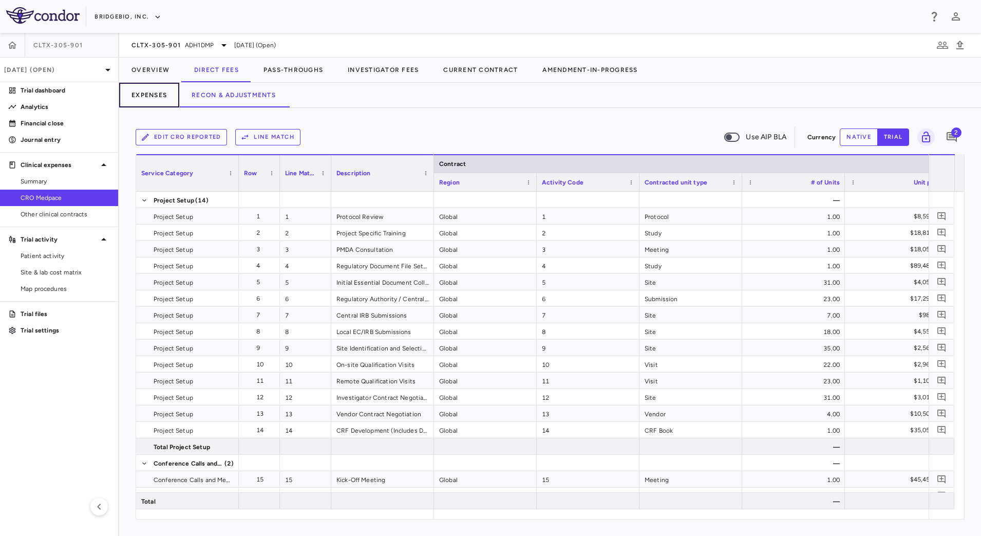
click at [149, 94] on button "Expenses" at bounding box center [149, 95] width 60 height 25
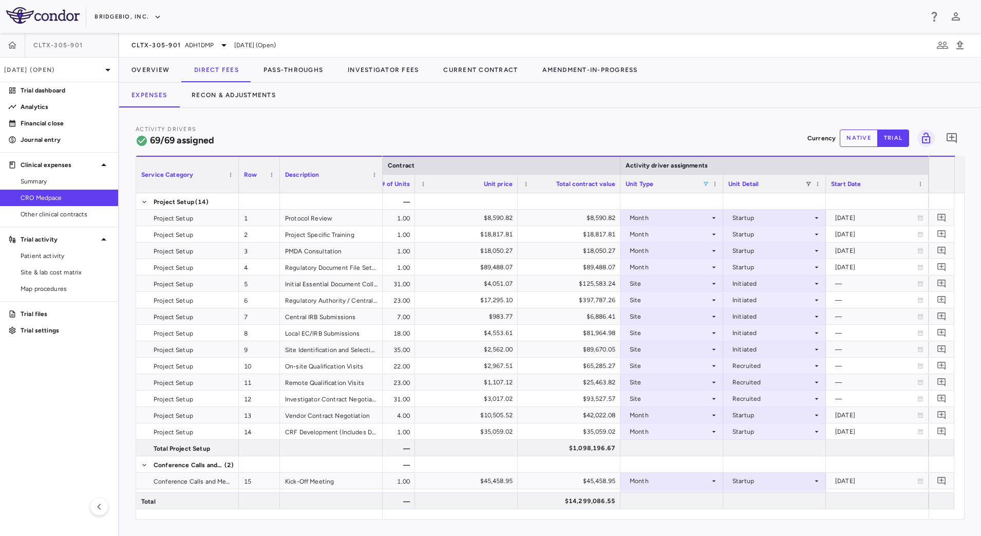
click at [704, 182] on span at bounding box center [706, 184] width 6 height 6
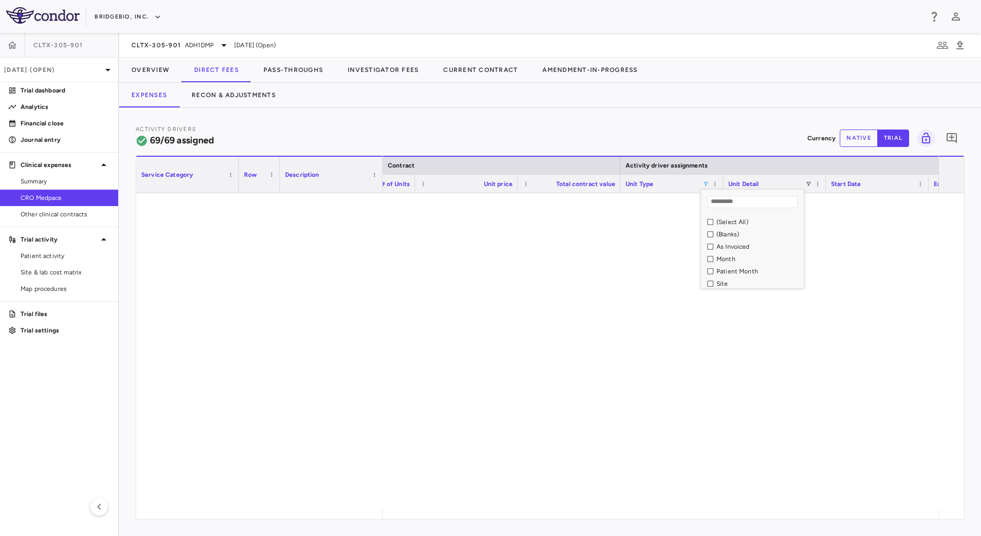
click at [706, 245] on div "As Invoiced" at bounding box center [752, 246] width 103 height 12
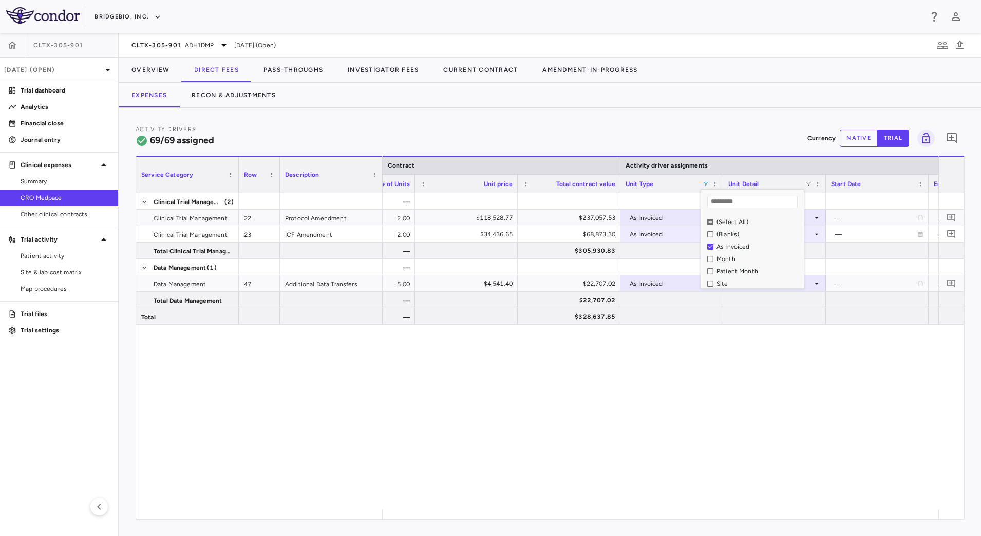
click at [677, 127] on div "Activity Drivers 69/69 assigned Currency native trial 0" at bounding box center [550, 137] width 829 height 27
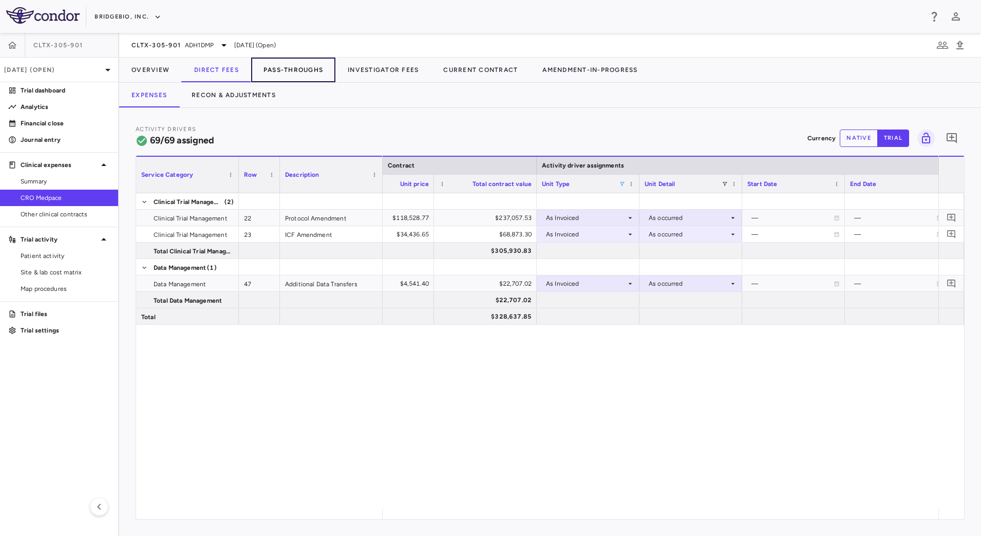
click at [293, 71] on button "Pass-Throughs" at bounding box center [293, 70] width 84 height 25
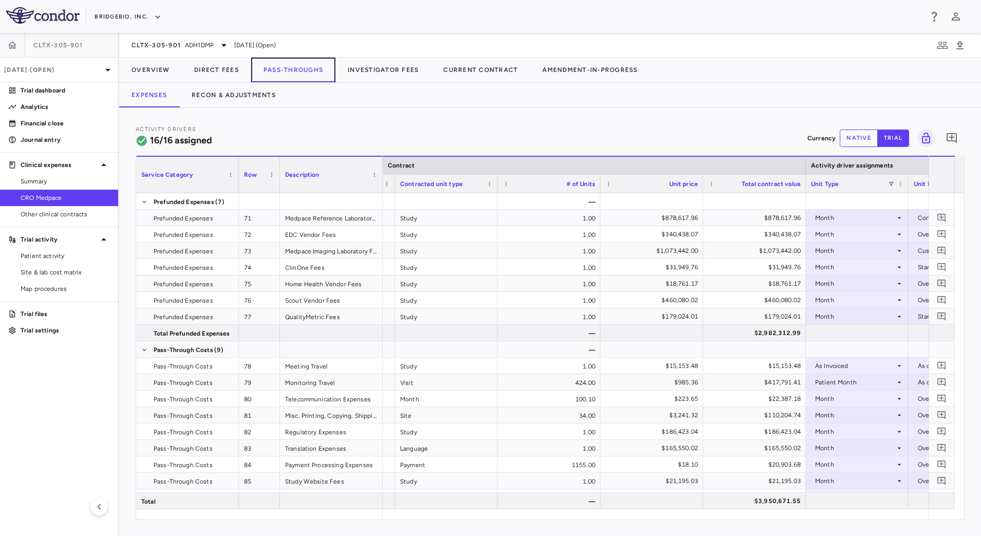
scroll to position [0, 319]
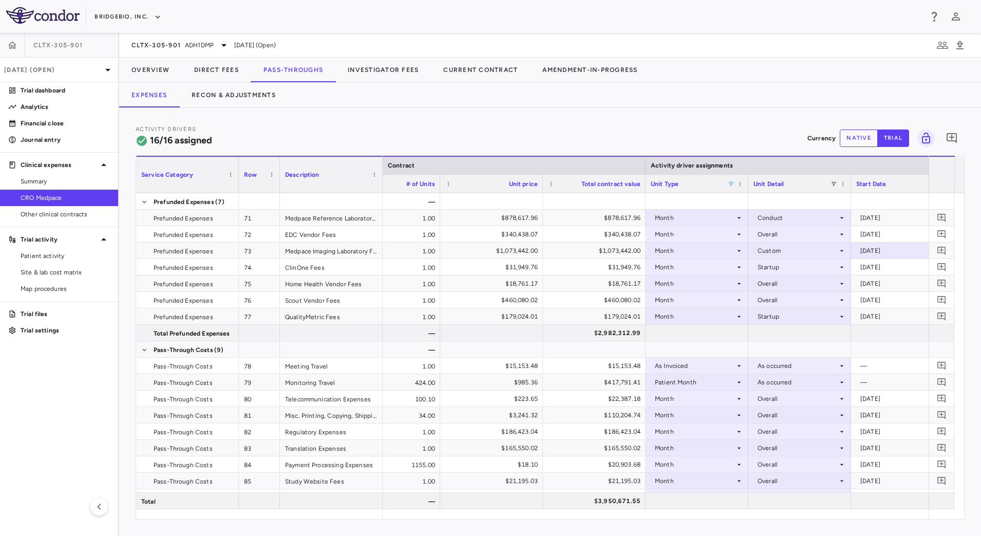
click at [728, 182] on span at bounding box center [731, 184] width 6 height 6
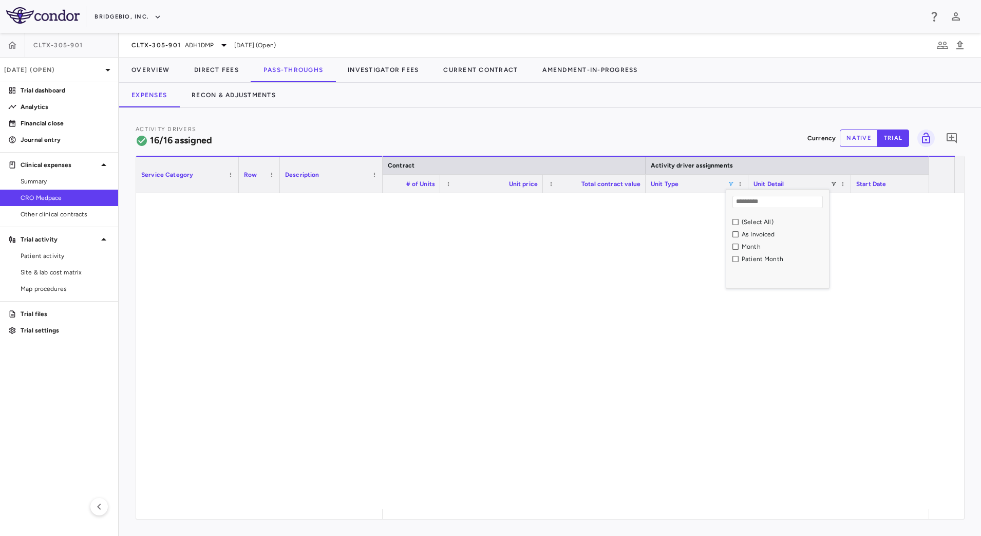
click at [734, 231] on div "As Invoiced" at bounding box center [780, 234] width 97 height 12
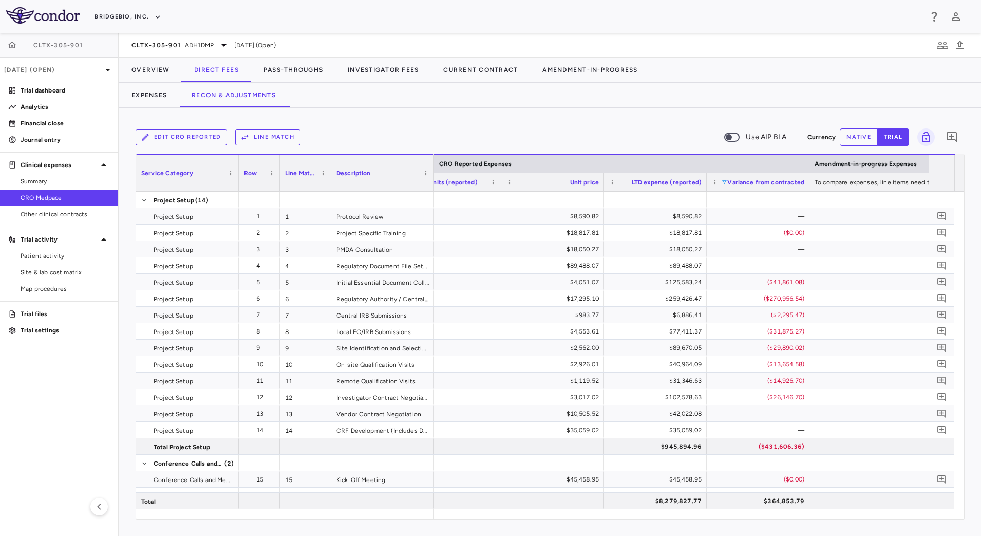
click at [726, 181] on span at bounding box center [724, 182] width 6 height 6
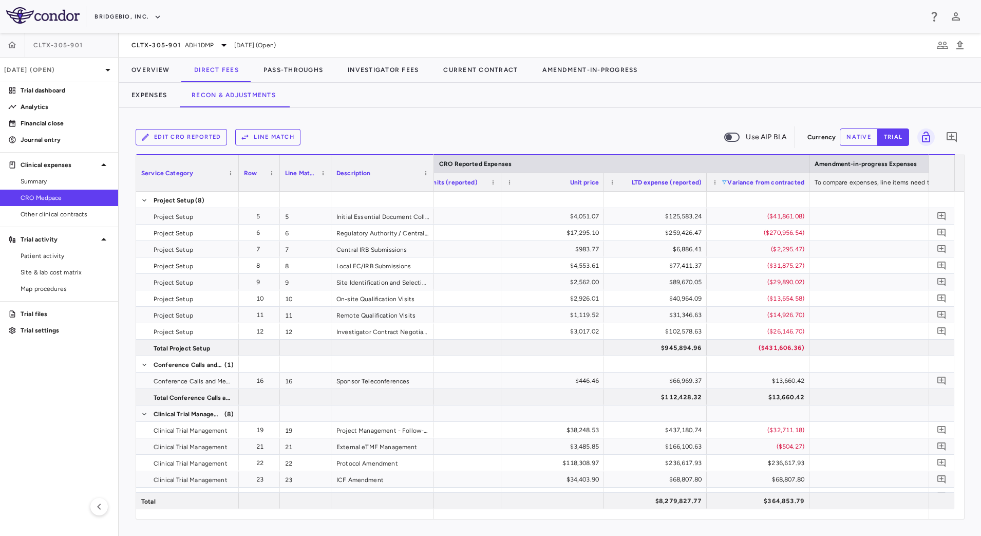
click at [651, 130] on div "Edit CRO reported Line Match Use AIP BLA" at bounding box center [470, 137] width 668 height 22
click at [576, 119] on div "Edit CRO reported Line Match Use AIP BLA Currency native trial 0 Press ENTER to…" at bounding box center [550, 322] width 862 height 428
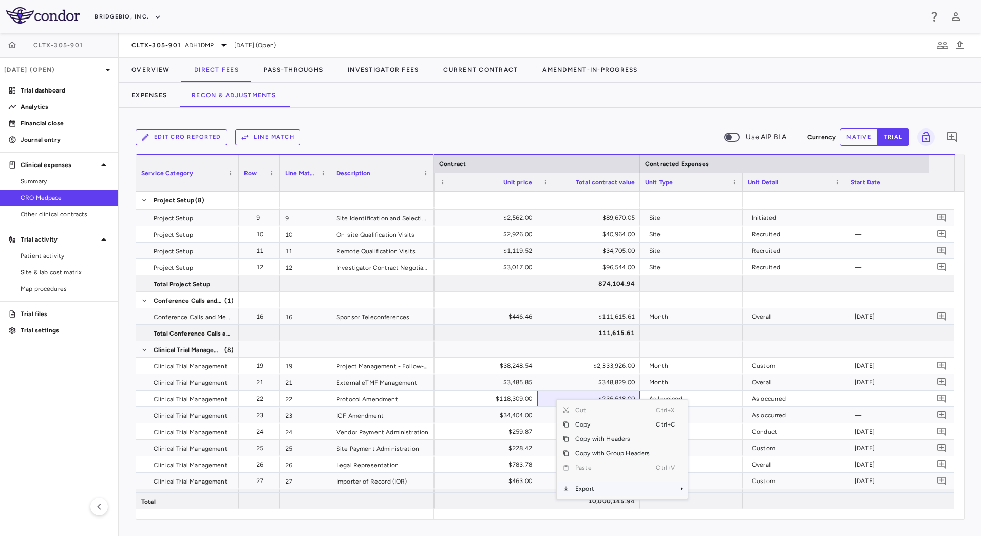
click at [614, 488] on span "Export" at bounding box center [612, 488] width 87 height 14
click at [729, 491] on span "CSV Export" at bounding box center [722, 492] width 48 height 14
click at [162, 92] on button "Expenses" at bounding box center [149, 95] width 60 height 25
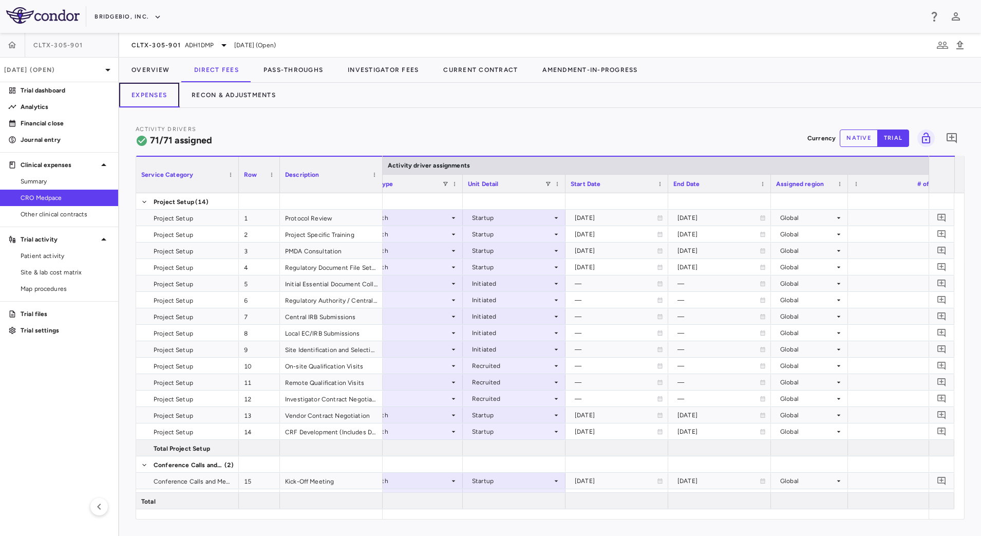
scroll to position [0, 745]
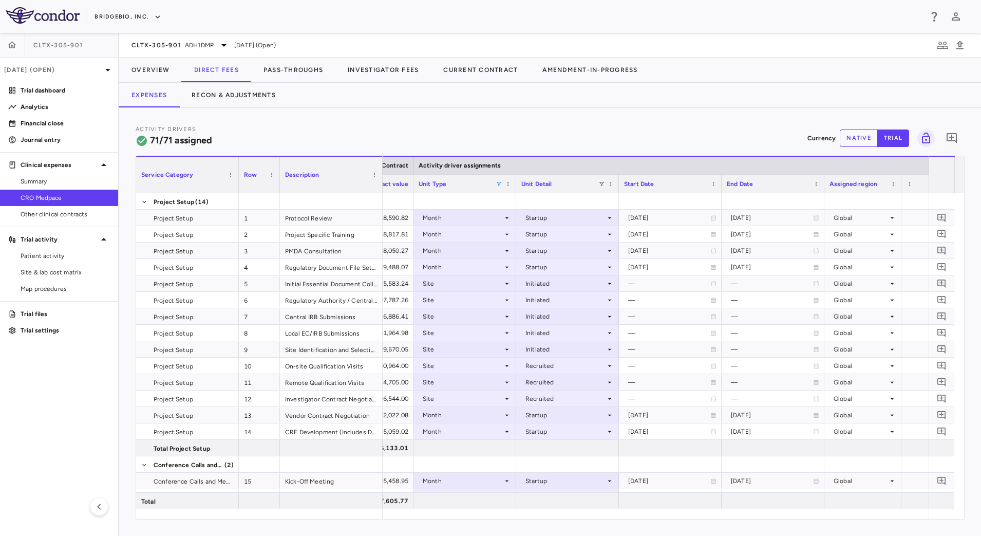
click at [500, 183] on span at bounding box center [499, 184] width 6 height 6
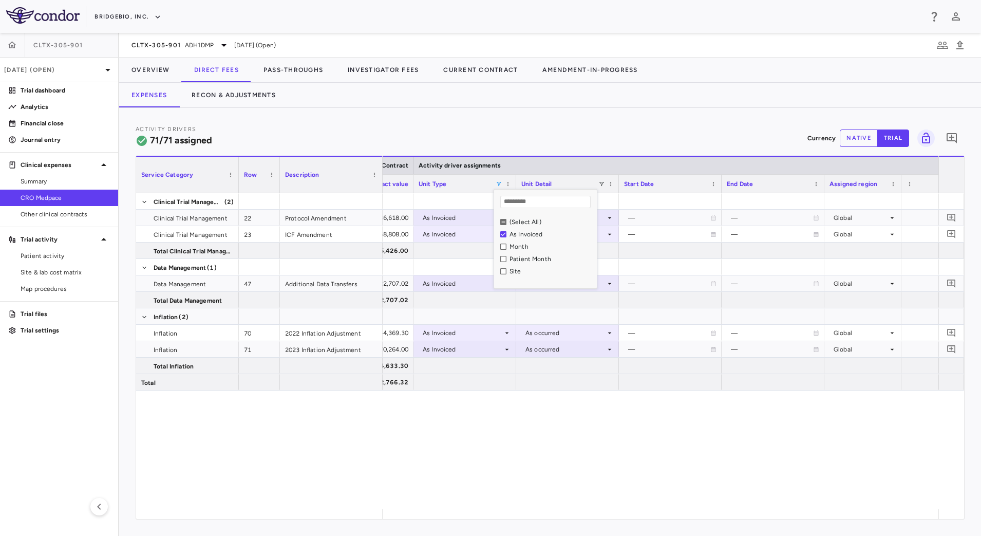
click at [855, 141] on button "native" at bounding box center [859, 137] width 38 height 17
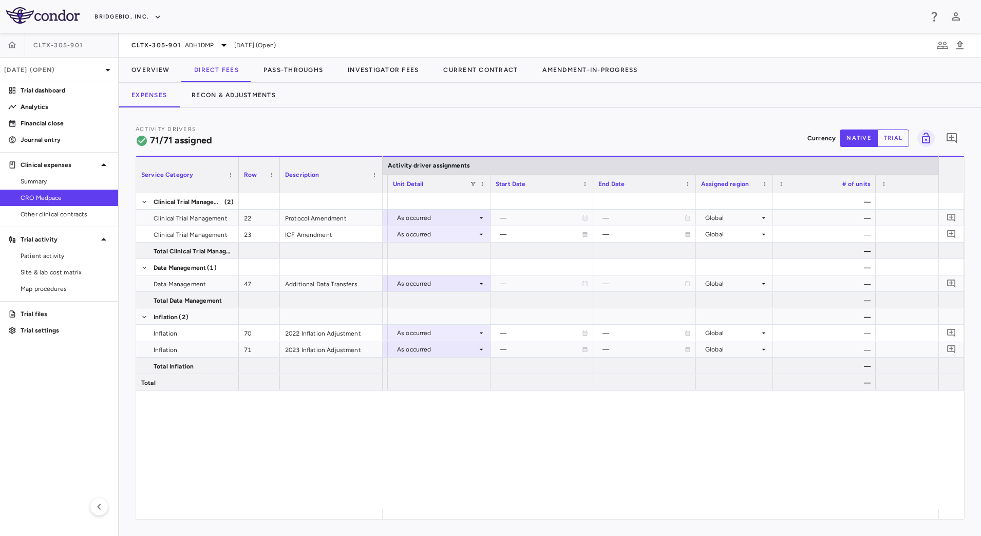
scroll to position [0, 783]
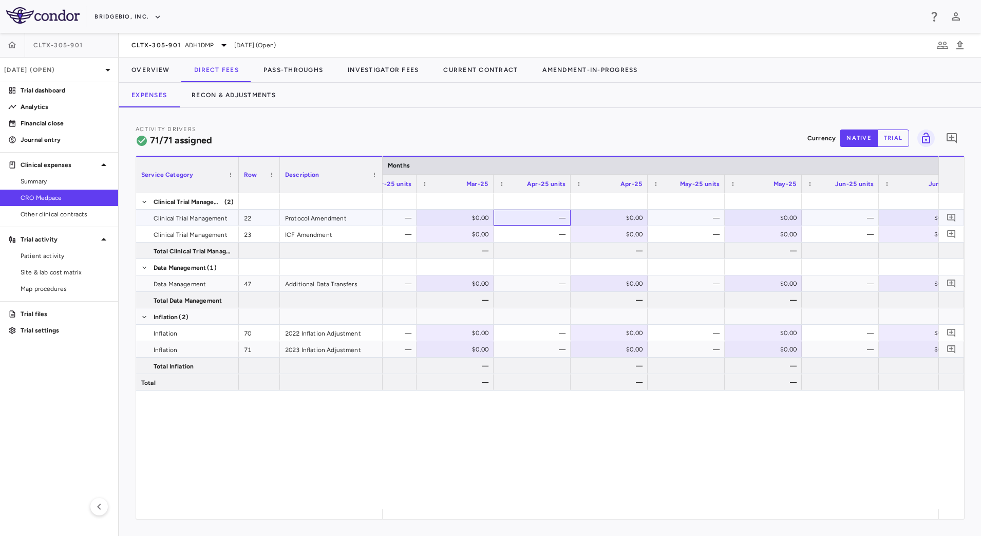
click at [539, 219] on div "—" at bounding box center [534, 218] width 63 height 16
click at [542, 330] on div "—" at bounding box center [534, 333] width 63 height 16
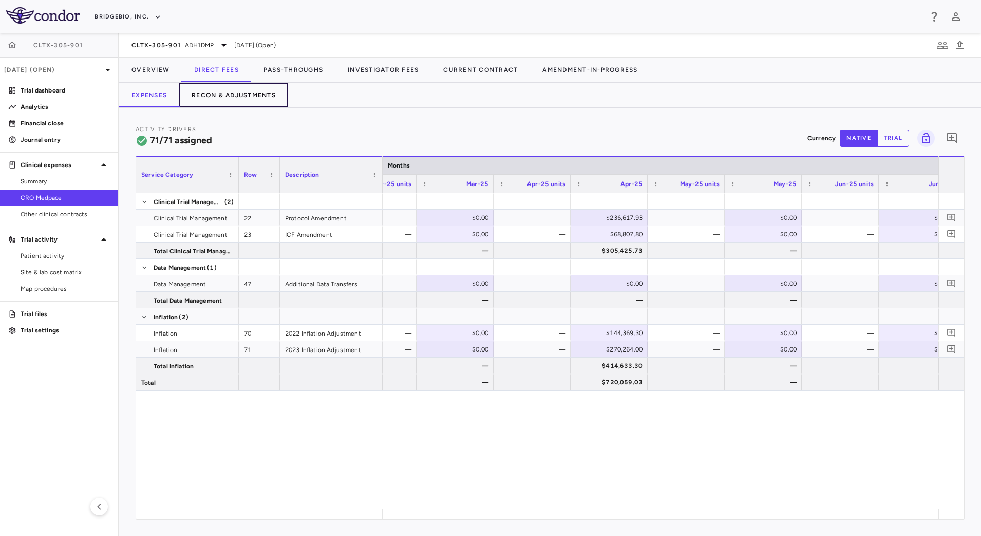
click at [249, 97] on button "Recon & Adjustments" at bounding box center [233, 95] width 109 height 25
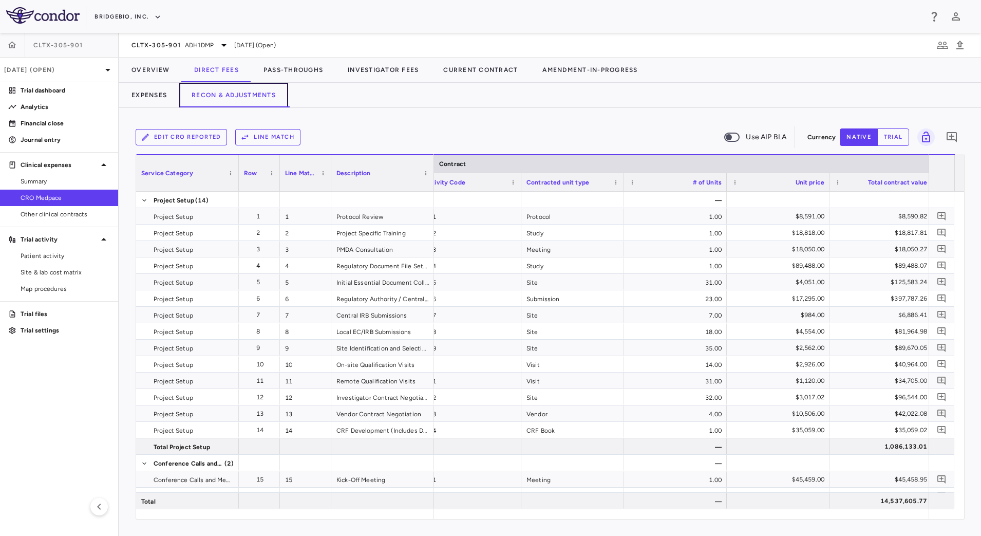
scroll to position [0, 329]
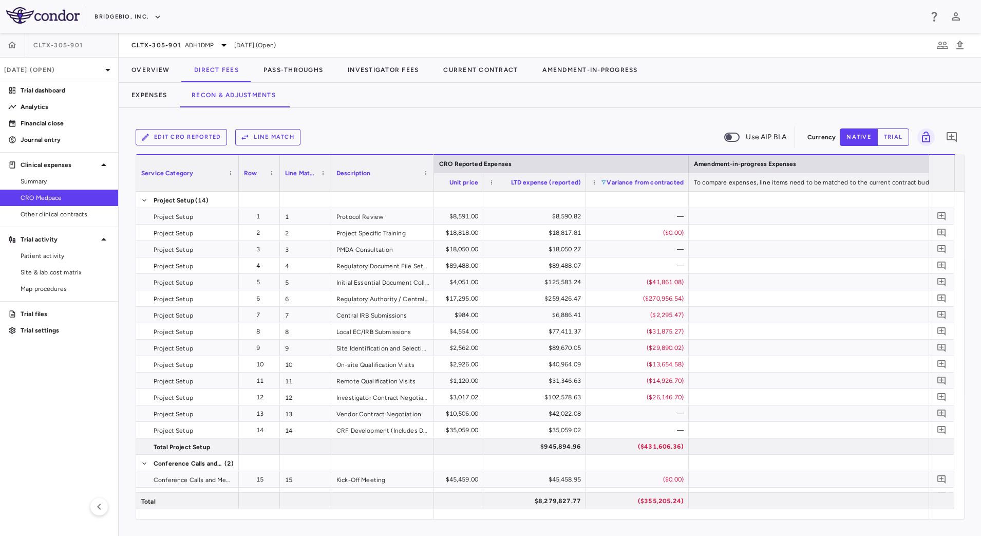
click at [604, 182] on span at bounding box center [603, 182] width 6 height 6
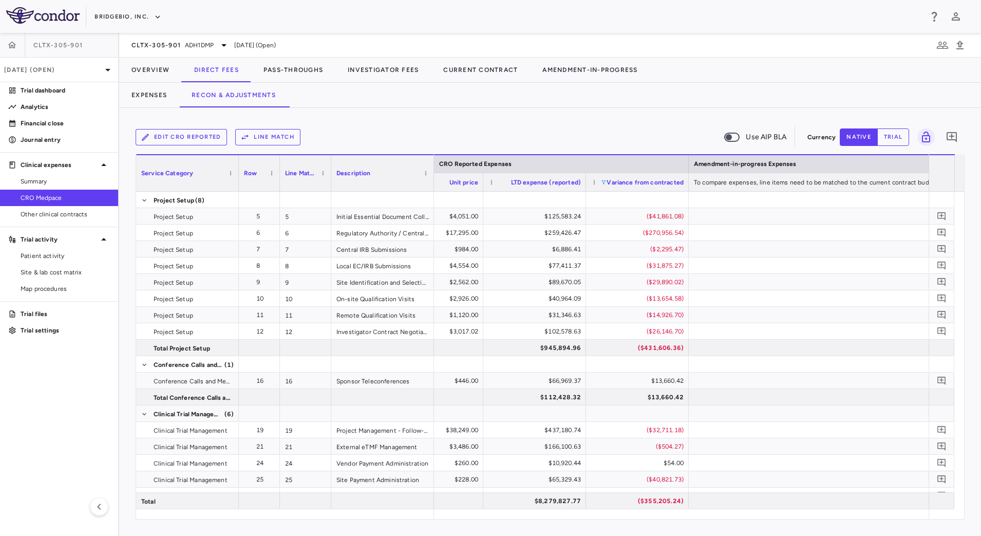
click at [584, 130] on div "Edit CRO reported Line Match Use AIP BLA" at bounding box center [470, 137] width 668 height 22
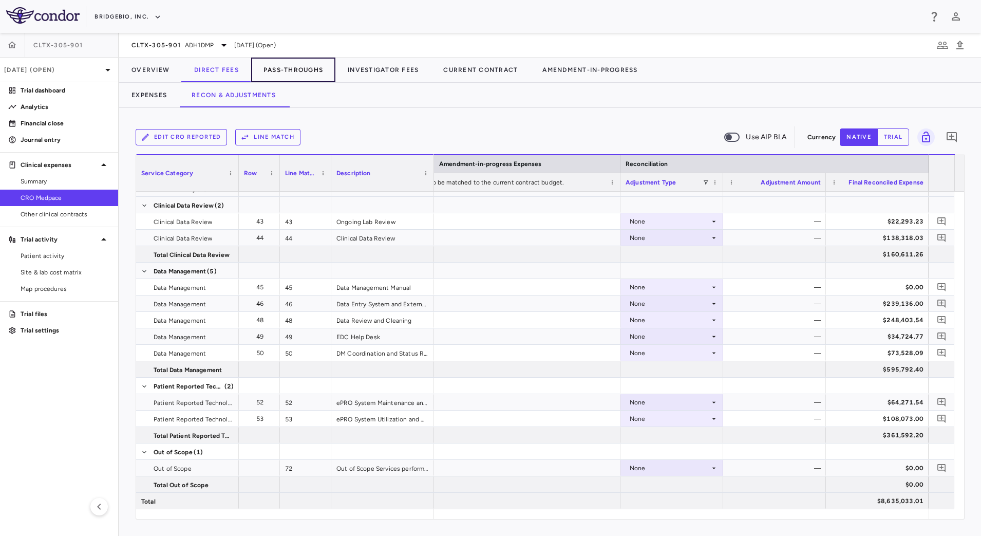
click at [305, 75] on button "Pass-Throughs" at bounding box center [293, 70] width 84 height 25
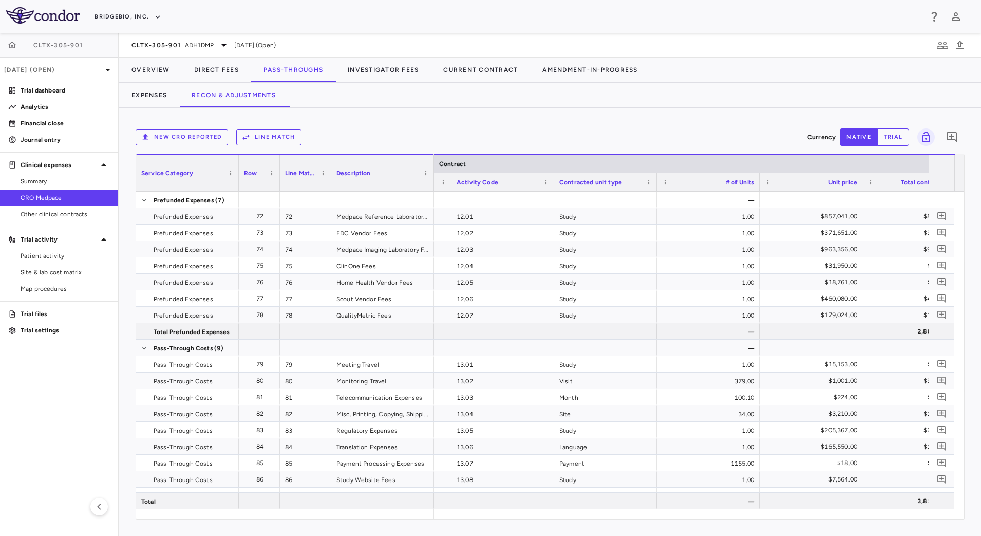
click at [183, 141] on button "New CRO reported" at bounding box center [182, 137] width 92 height 16
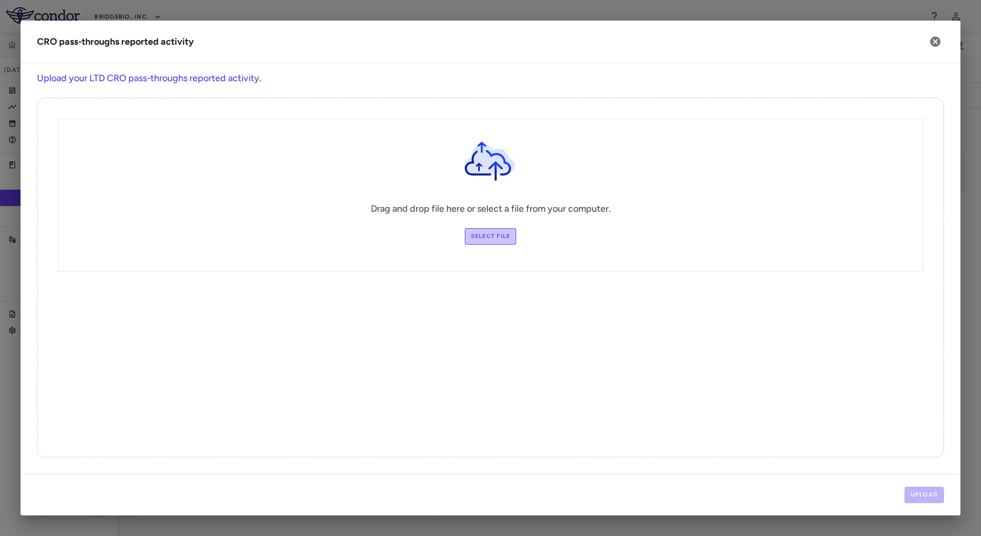
click at [503, 239] on label "Select file" at bounding box center [491, 236] width 52 height 16
click at [0, 0] on input "Select file" at bounding box center [0, 0] width 0 height 0
click at [921, 491] on button "Upload" at bounding box center [924, 494] width 40 height 16
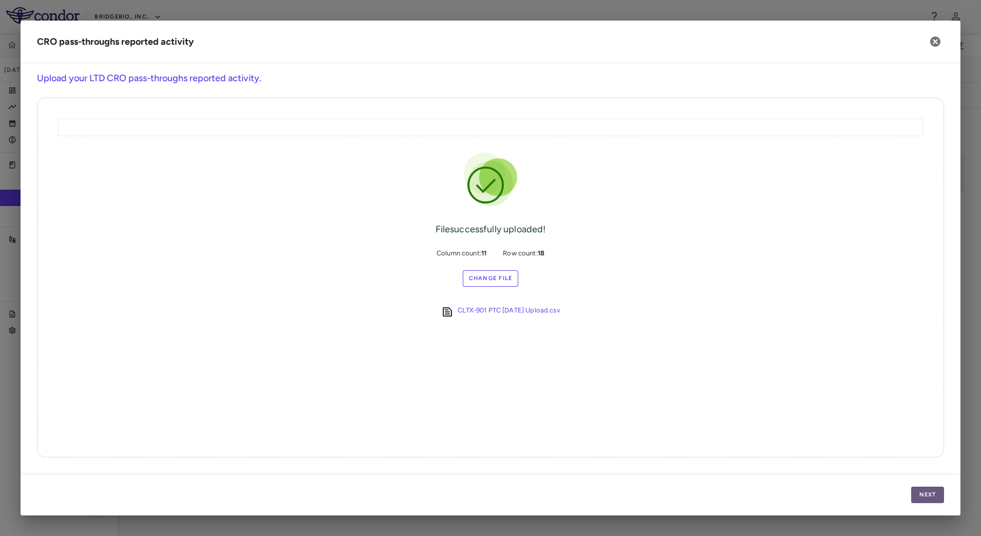
click at [927, 492] on button "Next" at bounding box center [927, 494] width 33 height 16
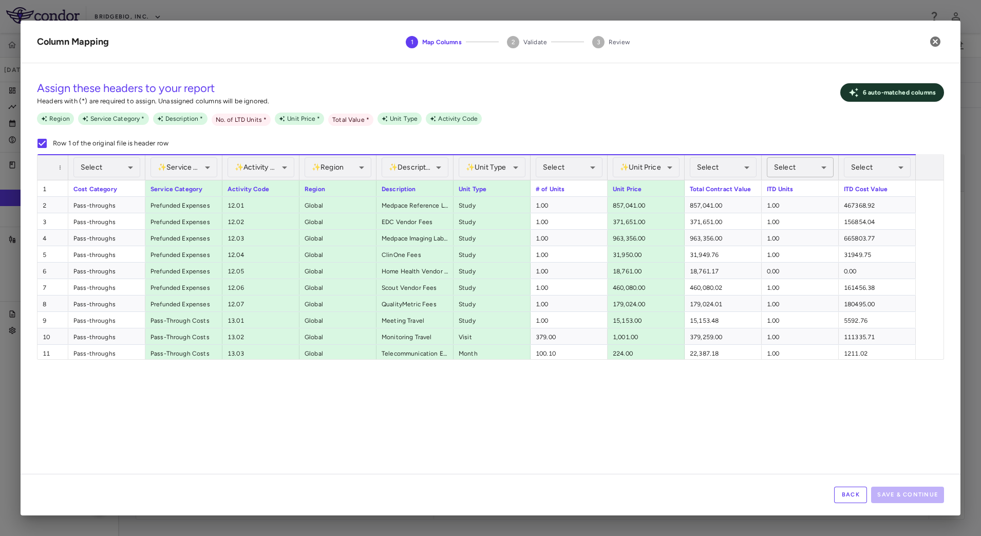
click at [822, 166] on body "Skip to sidebar Skip to main content BridgeBio, Inc. CLTX-305-901 Jun 2025 (Ope…" at bounding box center [490, 268] width 981 height 536
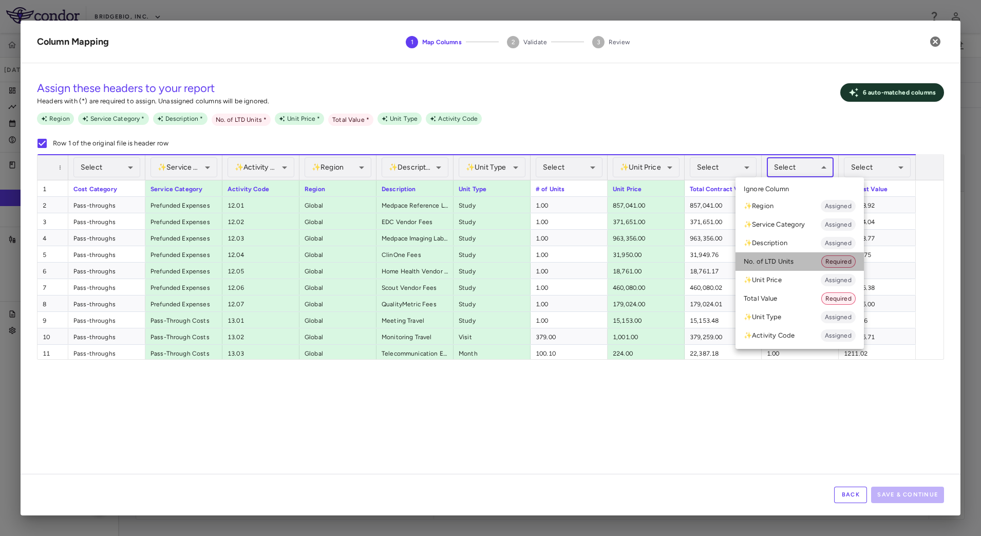
click at [780, 258] on li "No. of LTD Units Required" at bounding box center [799, 261] width 128 height 18
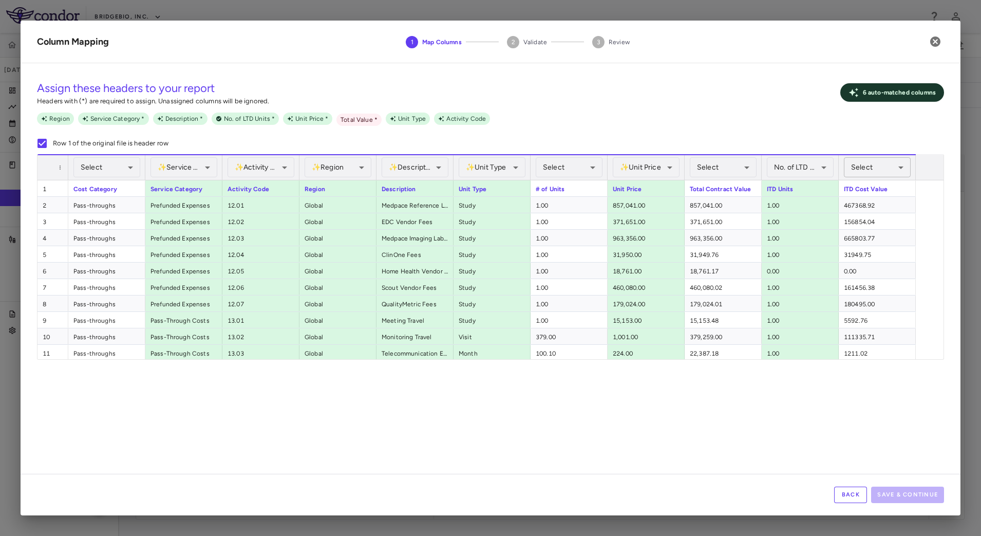
click at [883, 171] on body "Skip to sidebar Skip to main content BridgeBio, Inc. CLTX-305-901 Jun 2025 (Ope…" at bounding box center [490, 268] width 981 height 536
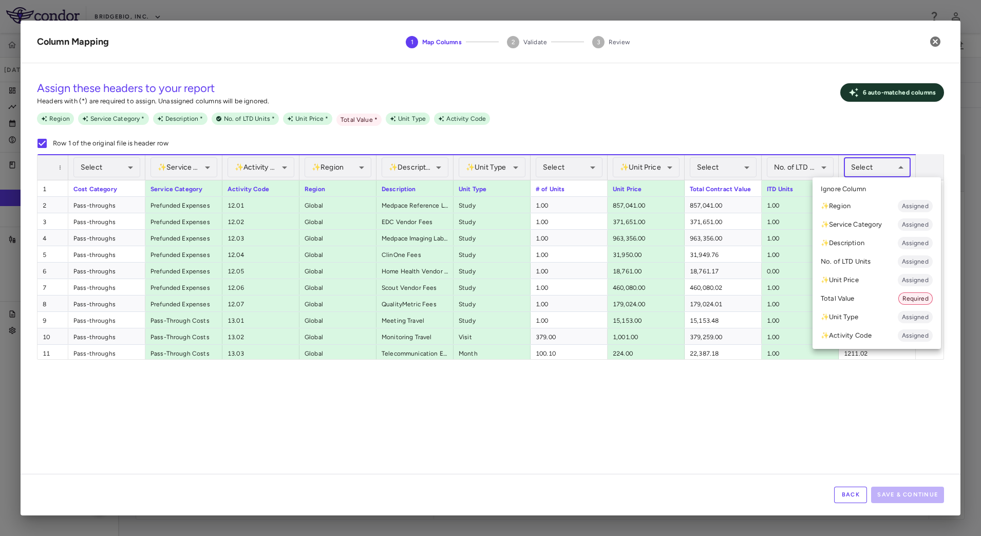
click at [857, 301] on li "Total Value Required" at bounding box center [876, 298] width 128 height 18
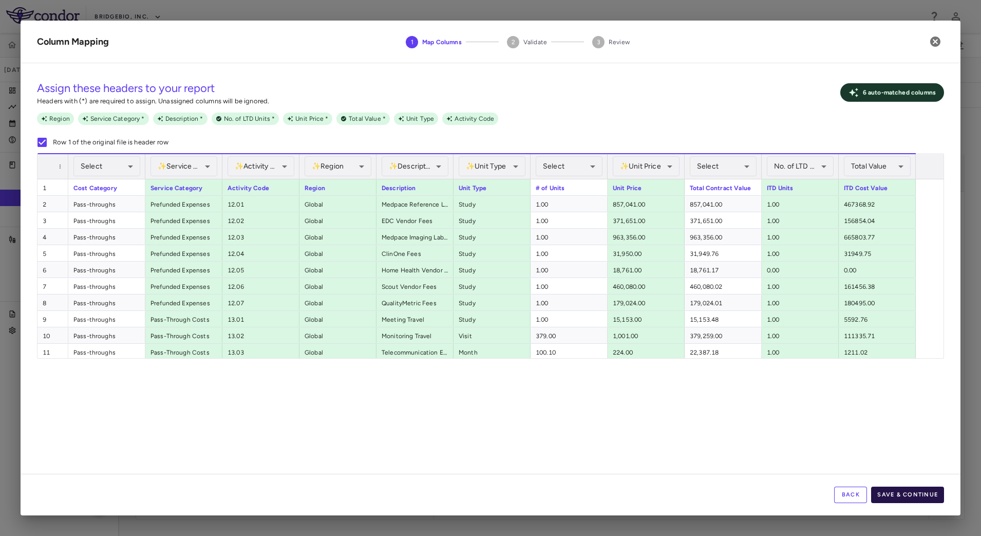
click at [911, 486] on button "Save & Continue" at bounding box center [907, 494] width 73 height 16
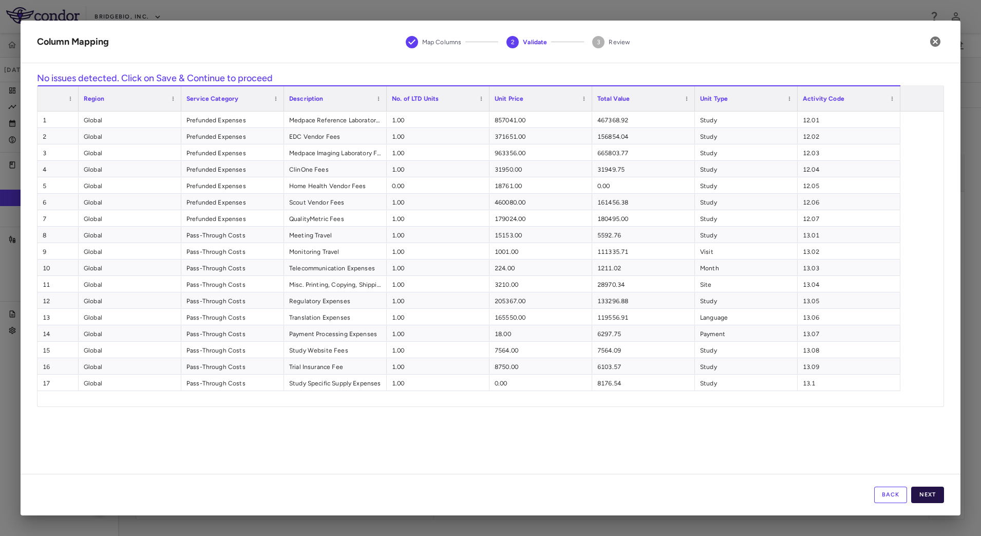
click at [926, 487] on button "Next" at bounding box center [927, 494] width 33 height 16
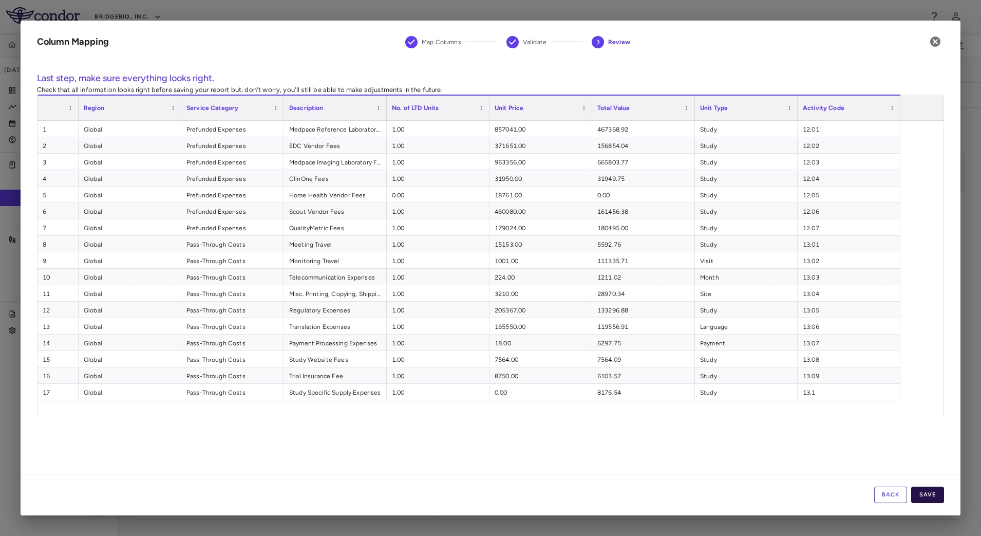
click at [928, 490] on button "Save" at bounding box center [927, 494] width 33 height 16
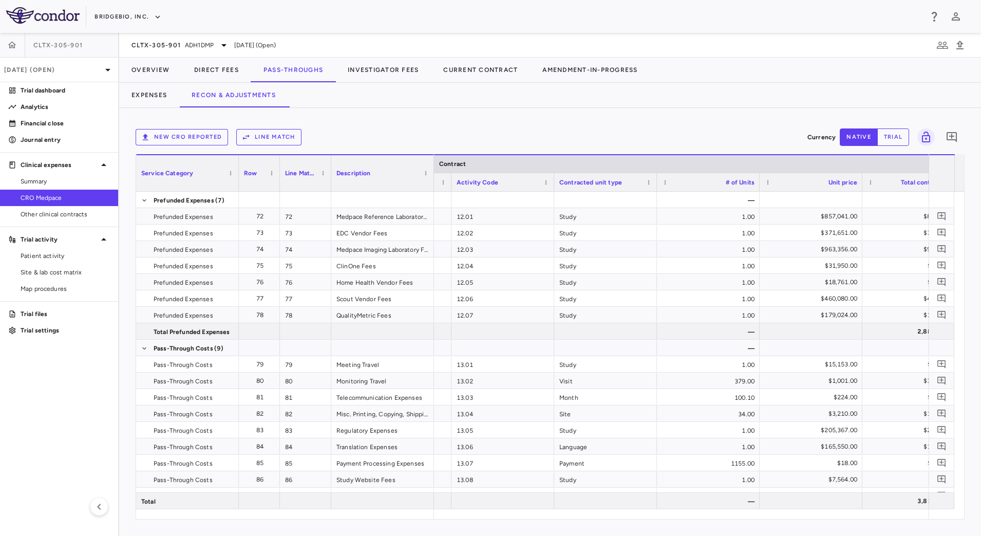
click at [281, 139] on button "Line Match" at bounding box center [268, 137] width 65 height 16
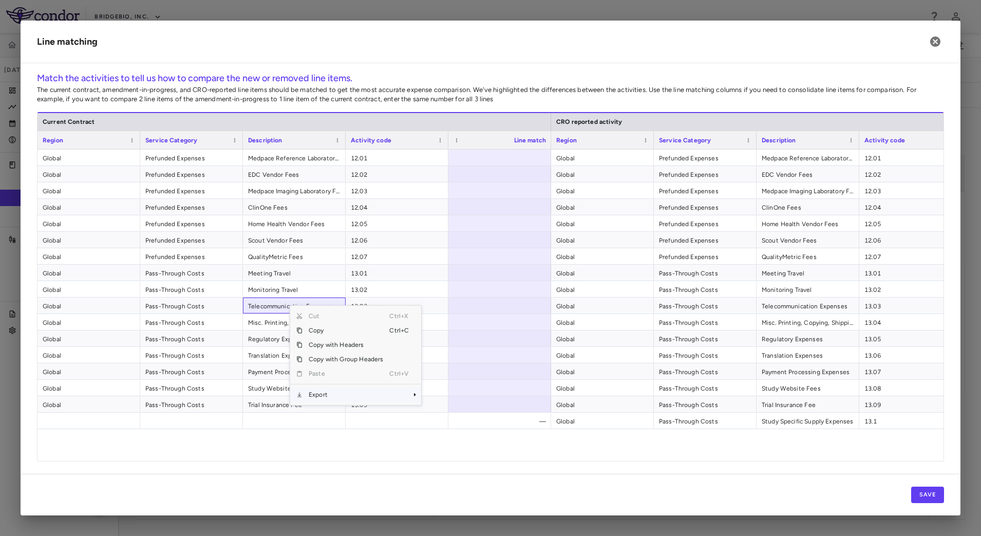
click at [340, 391] on span "Export" at bounding box center [345, 394] width 87 height 14
click at [432, 393] on span "CSV Export" at bounding box center [455, 398] width 48 height 14
click at [409, 161] on span "12.01" at bounding box center [397, 158] width 92 height 16
click at [897, 159] on span "12.01" at bounding box center [910, 158] width 92 height 16
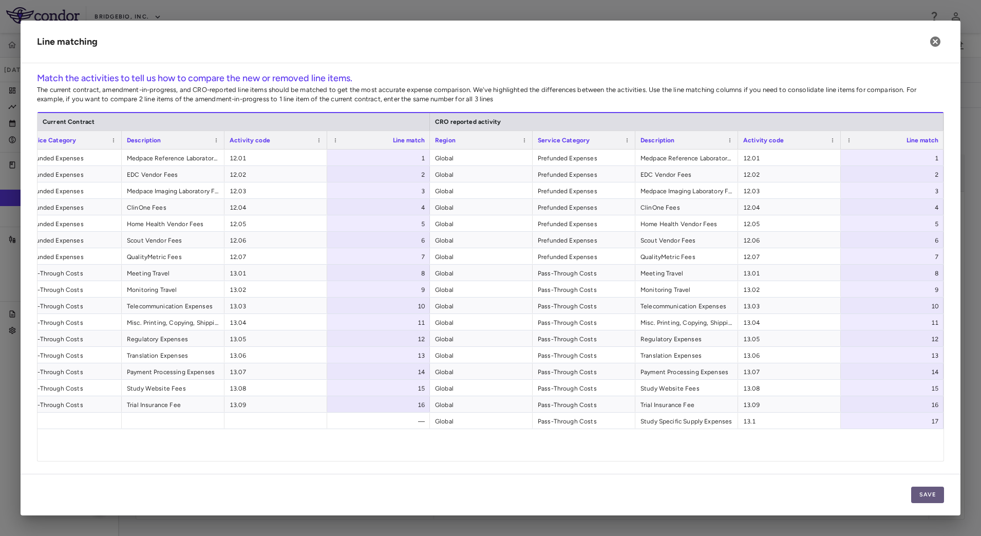
click at [921, 497] on button "Save" at bounding box center [927, 494] width 33 height 16
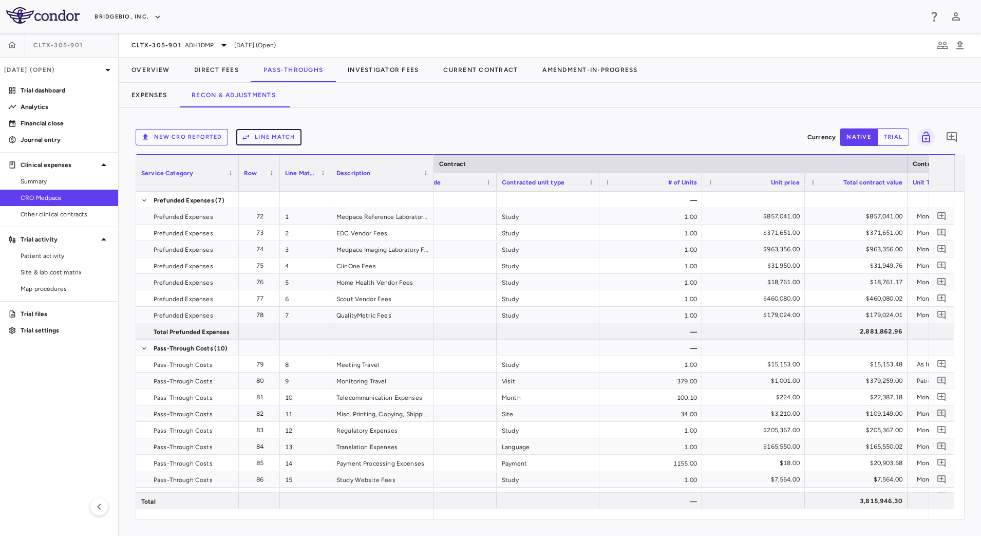
scroll to position [0, 174]
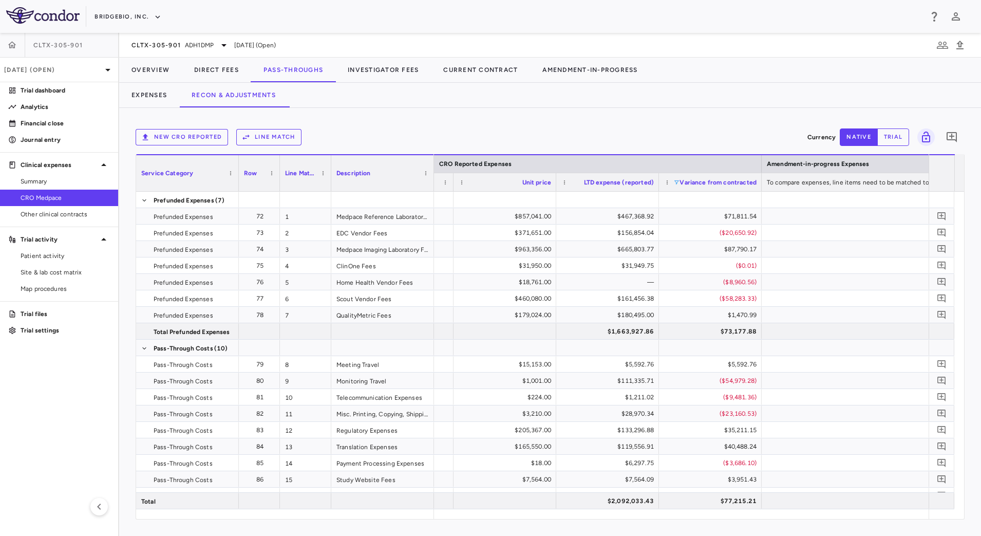
click at [677, 183] on span at bounding box center [676, 182] width 6 height 6
click at [680, 203] on div "No variance" at bounding box center [726, 208] width 97 height 12
click at [678, 131] on div "New CRO reported Line Match" at bounding box center [470, 137] width 668 height 16
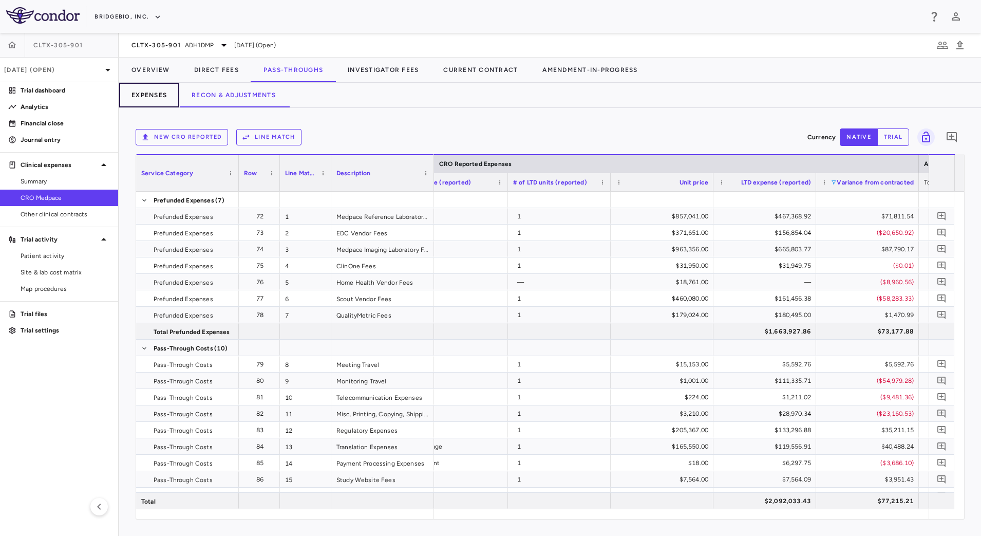
click at [144, 93] on button "Expenses" at bounding box center [149, 95] width 60 height 25
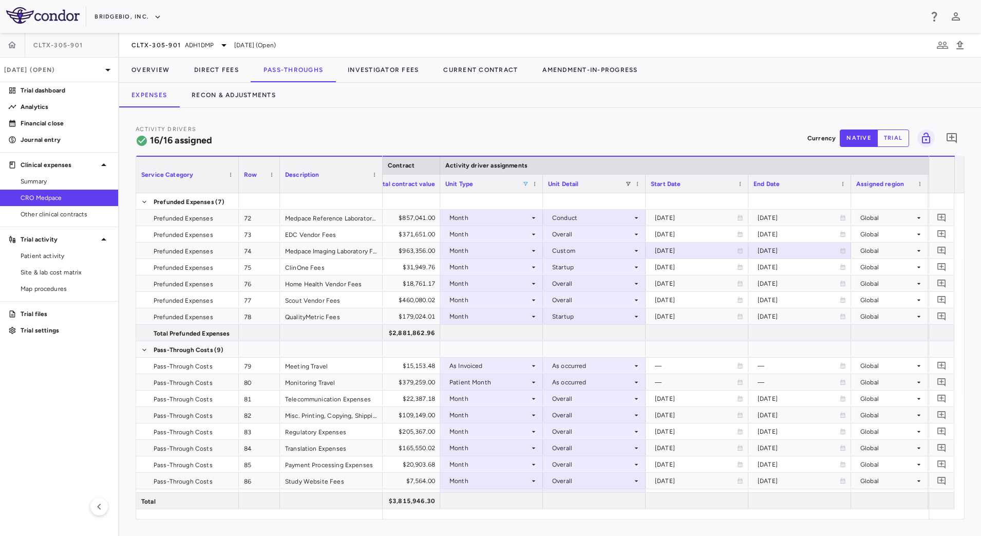
click at [523, 181] on span at bounding box center [525, 184] width 6 height 6
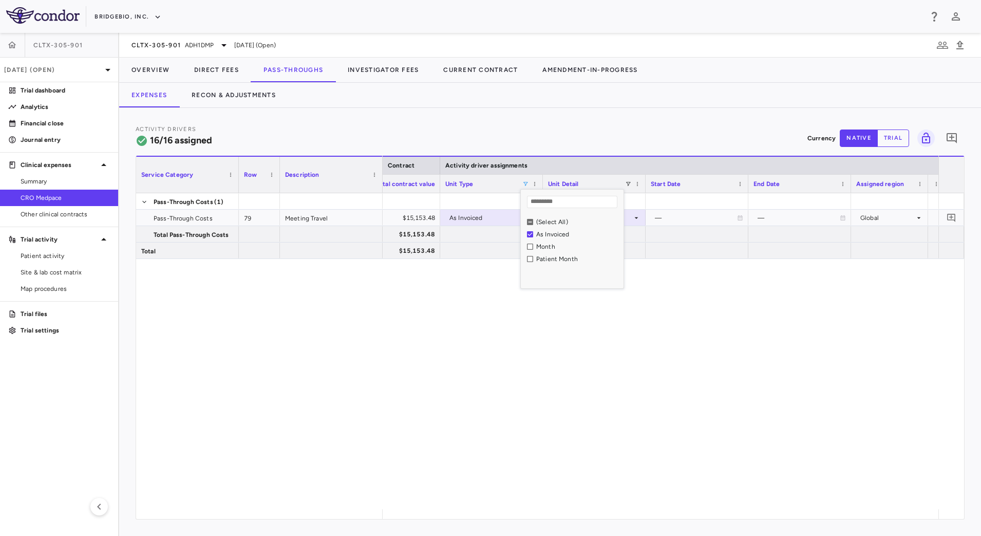
click at [522, 130] on div "Activity Drivers 16/16 assigned Currency native trial 0" at bounding box center [550, 137] width 829 height 27
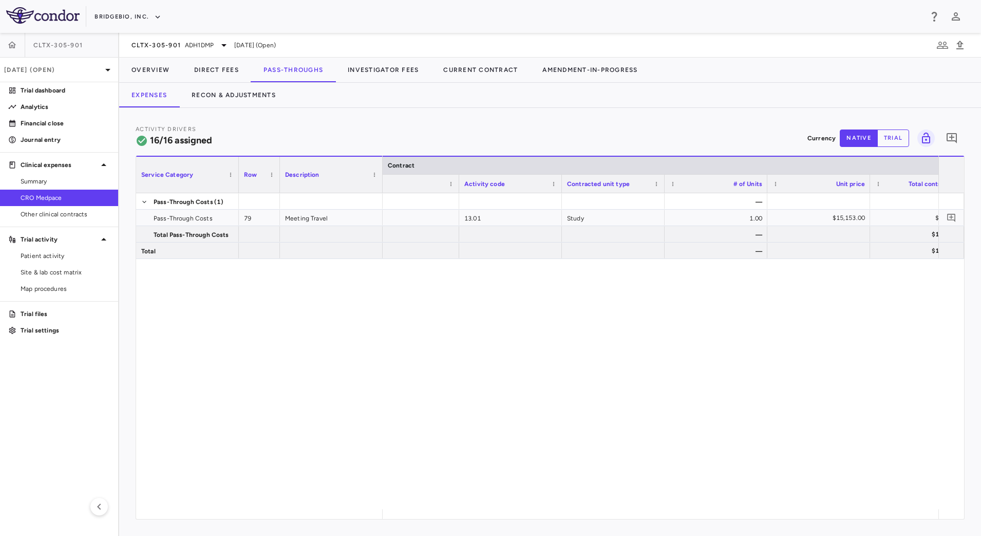
scroll to position [0, 818]
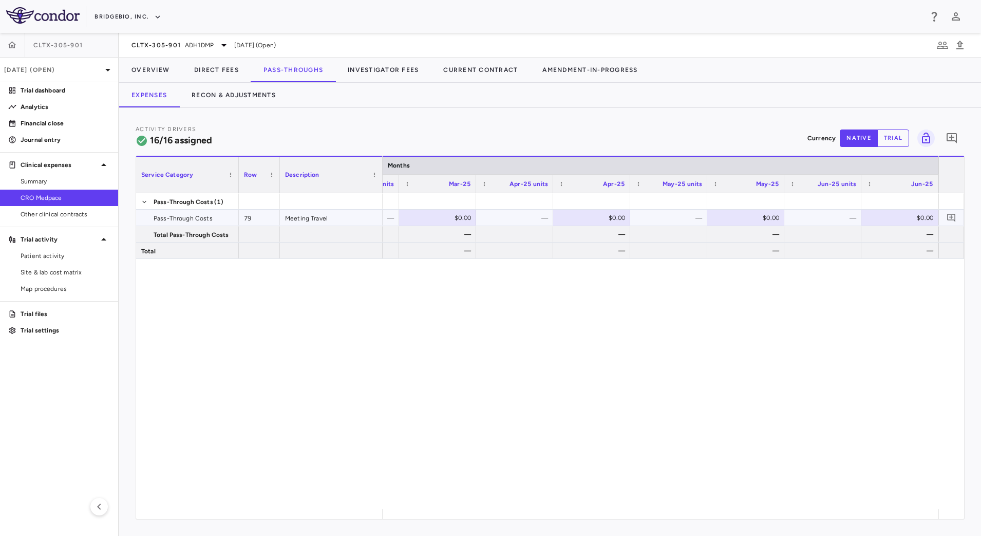
click at [837, 211] on div "—" at bounding box center [824, 218] width 63 height 16
click at [217, 68] on button "Direct Fees" at bounding box center [216, 70] width 69 height 25
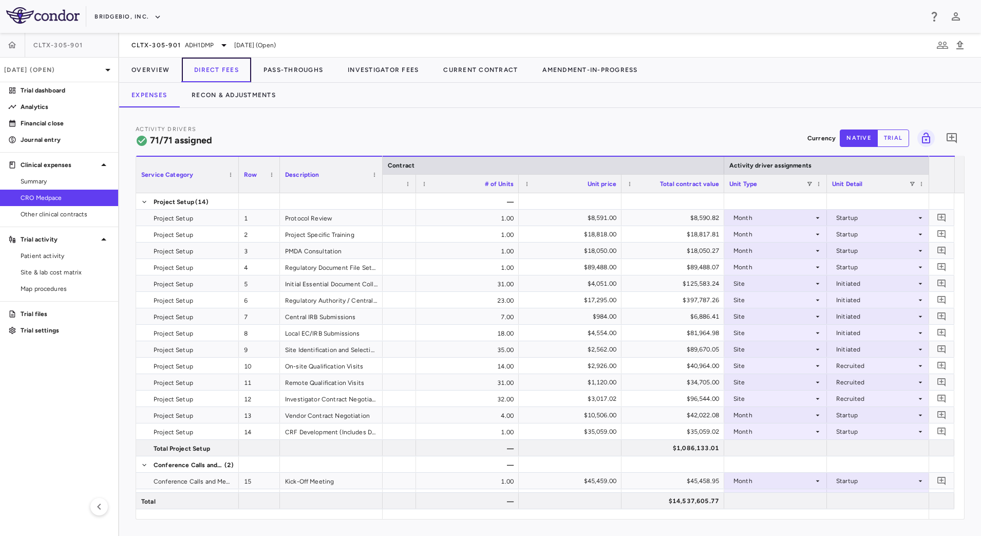
scroll to position [0, 488]
